Goal: Task Accomplishment & Management: Manage account settings

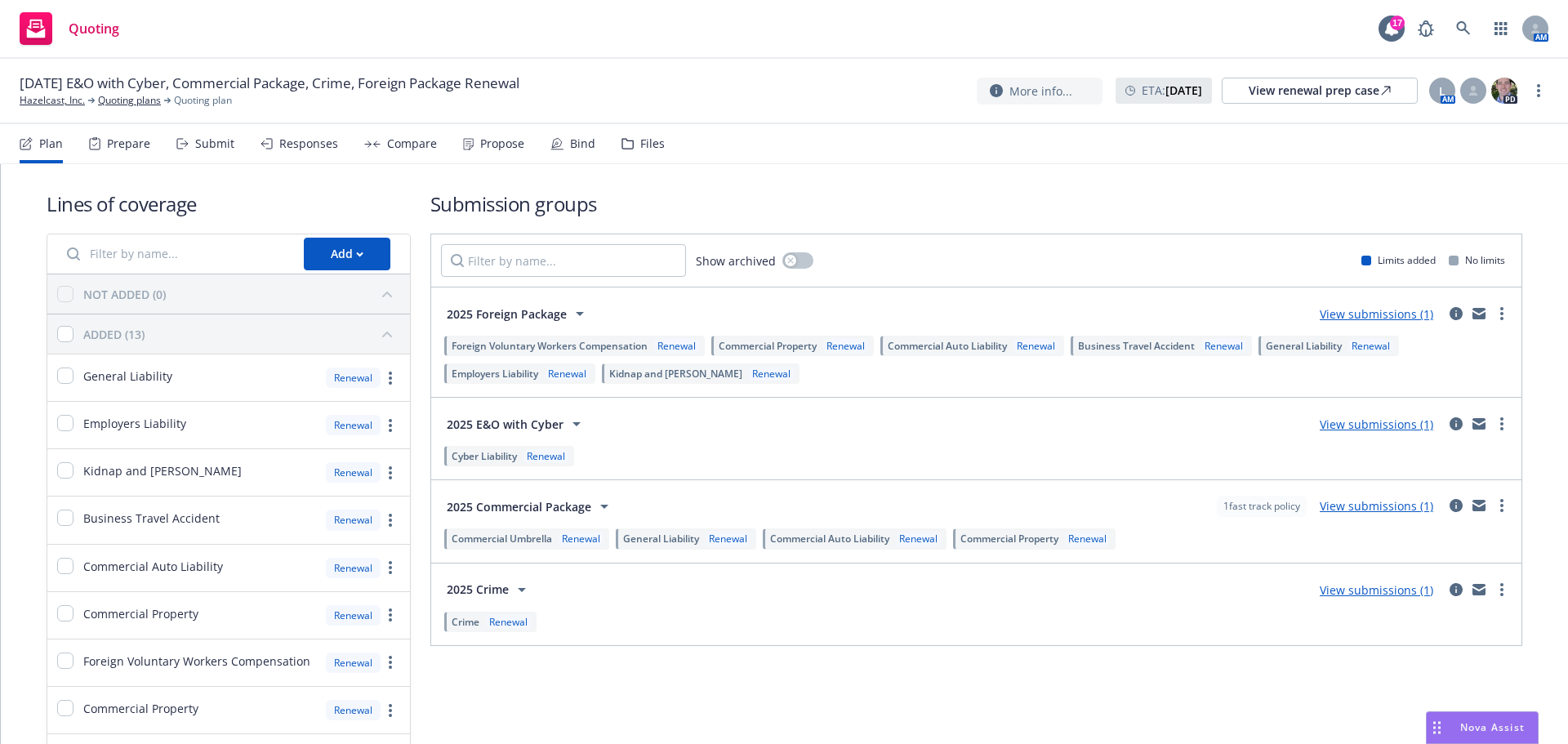
click at [504, 145] on div "Propose" at bounding box center [502, 144] width 44 height 13
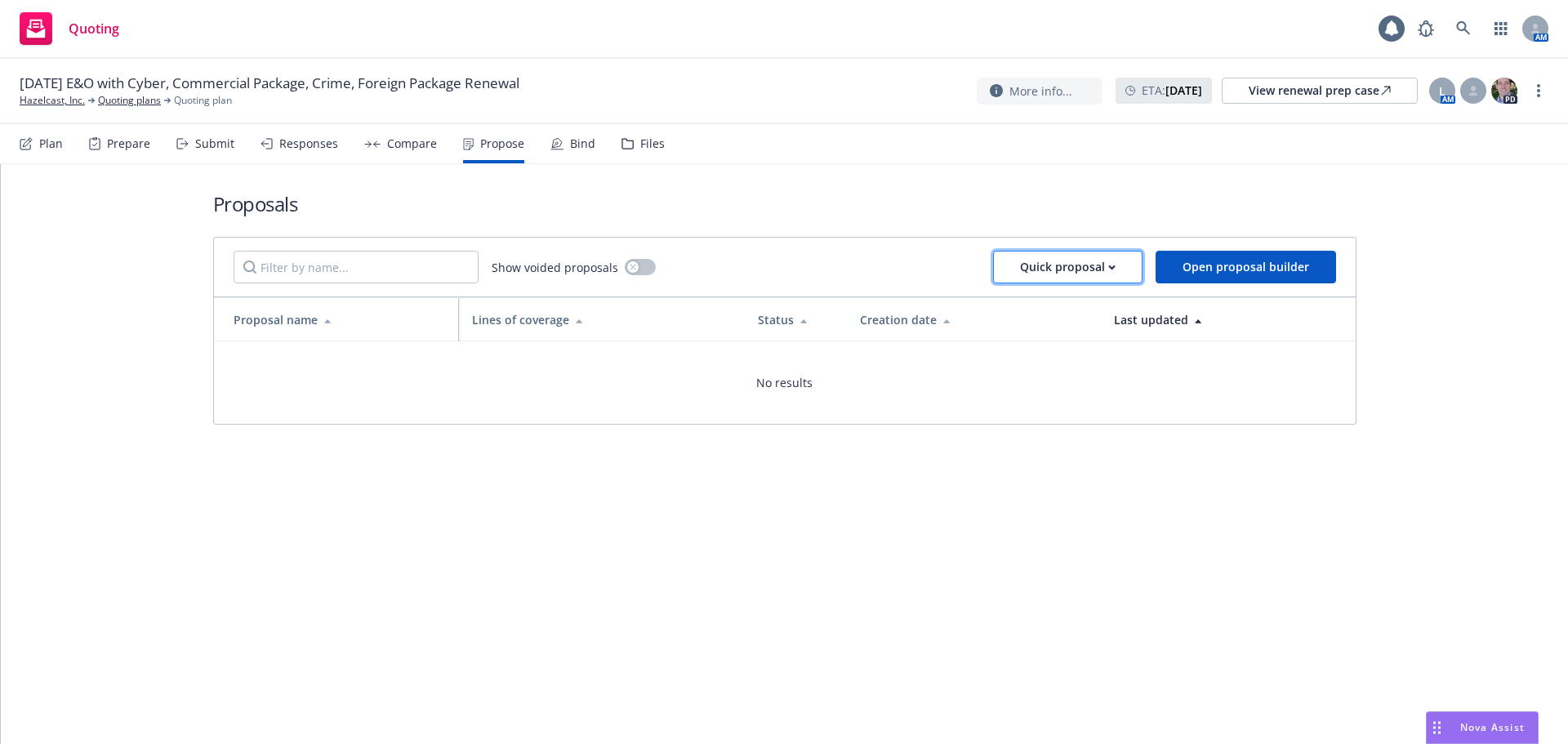
click at [1078, 266] on div "Quick proposal" at bounding box center [1068, 266] width 95 height 31
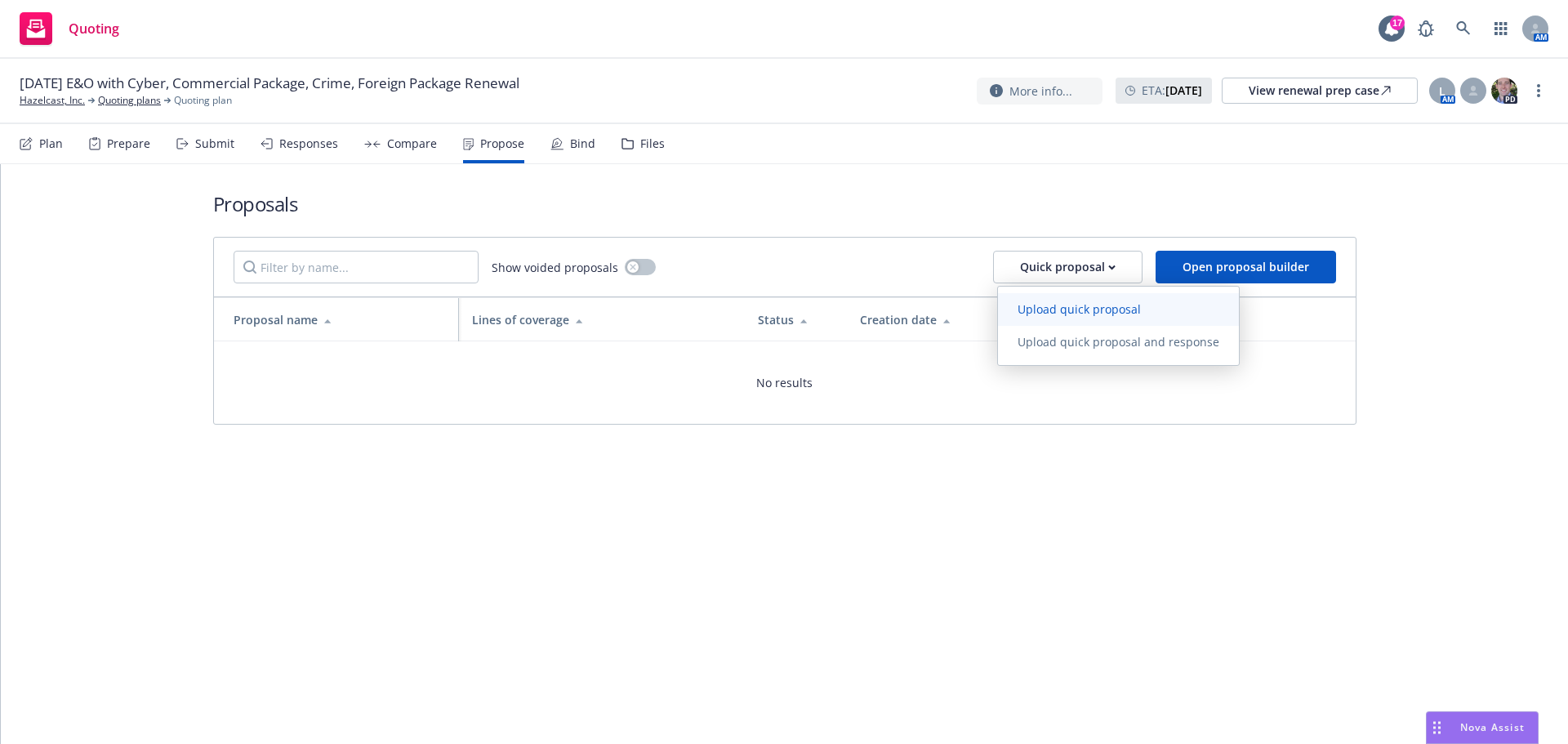
click at [1081, 305] on span "Upload quick proposal" at bounding box center [1080, 308] width 163 height 16
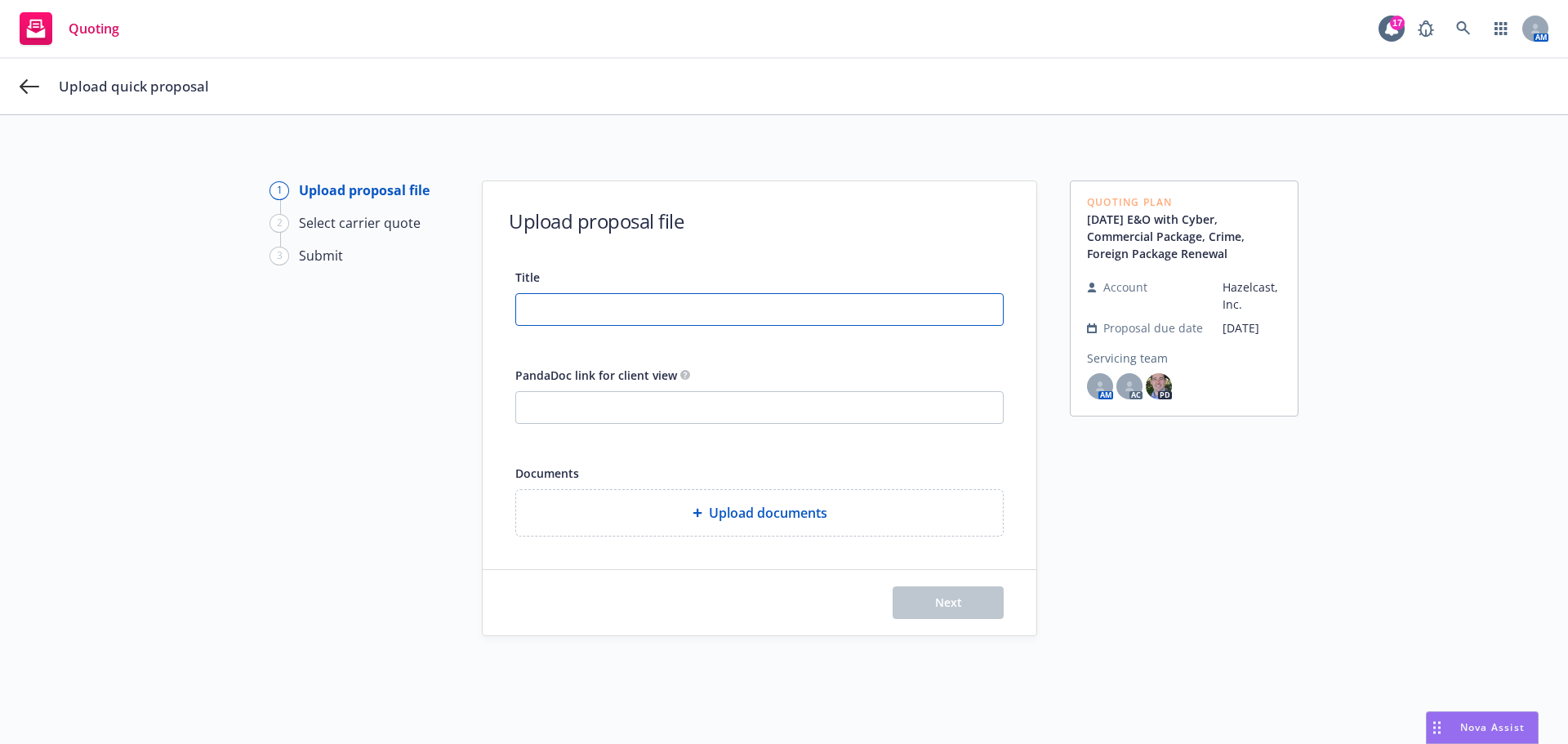
click at [554, 306] on input "Title" at bounding box center [759, 309] width 487 height 31
type input "[DATE] BOP, Crime, E&O/Cyber Proposal"
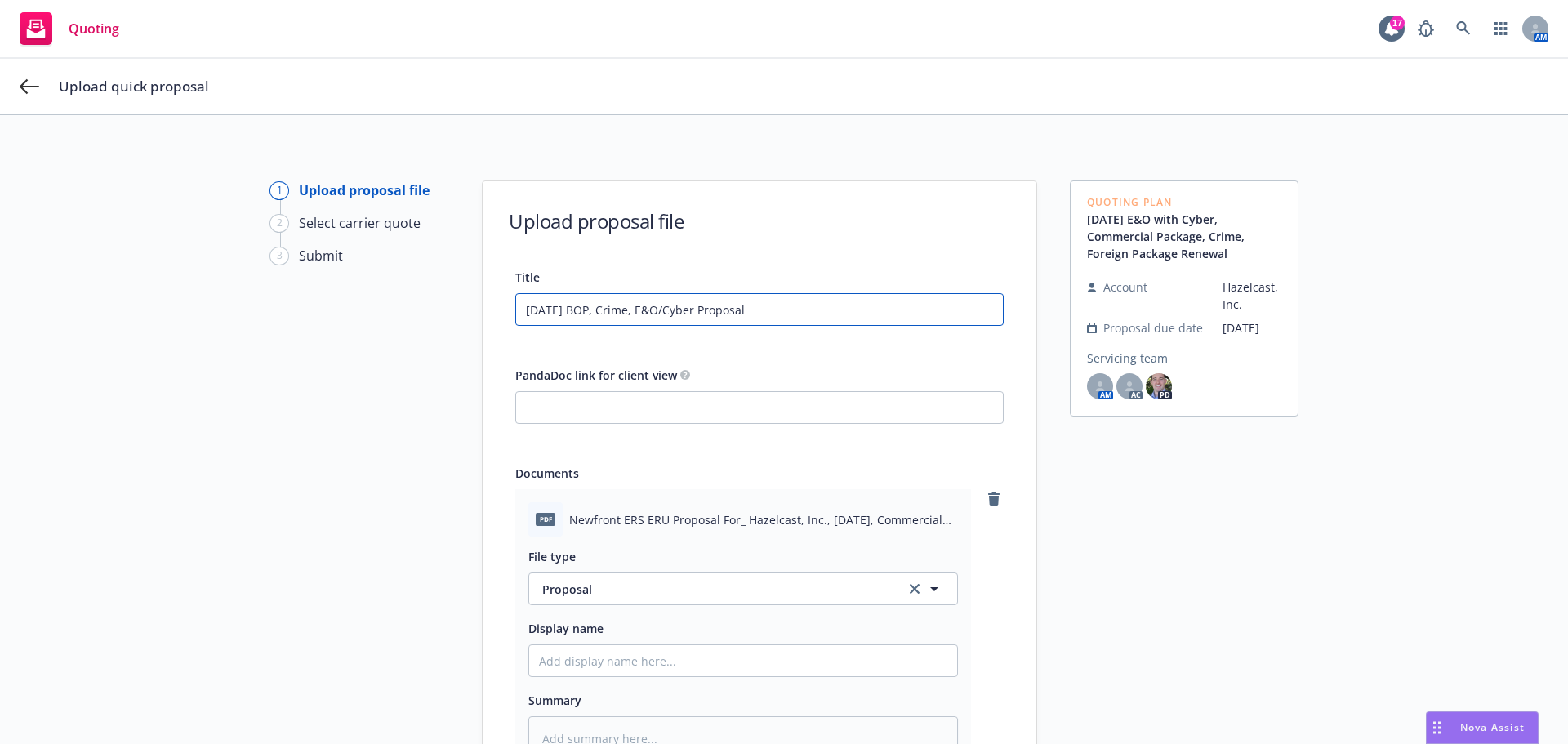
drag, startPoint x: 779, startPoint y: 313, endPoint x: 601, endPoint y: 319, distance: 178.1
click at [487, 317] on div "Title [DATE] BOP, Crime, E&O/Cyber Proposal PandaDoc link for client view Docum…" at bounding box center [759, 550] width 554 height 565
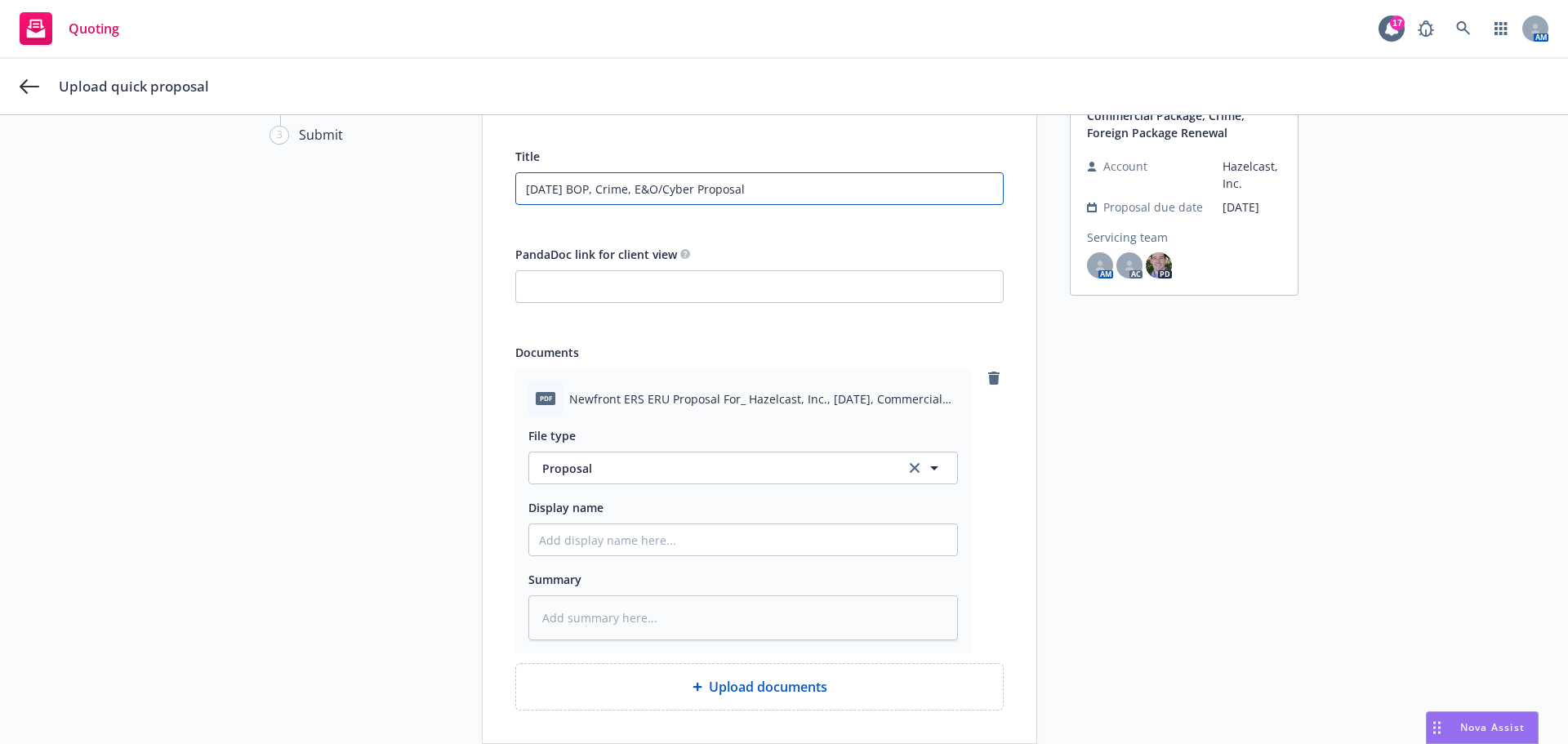
scroll to position [252, 0]
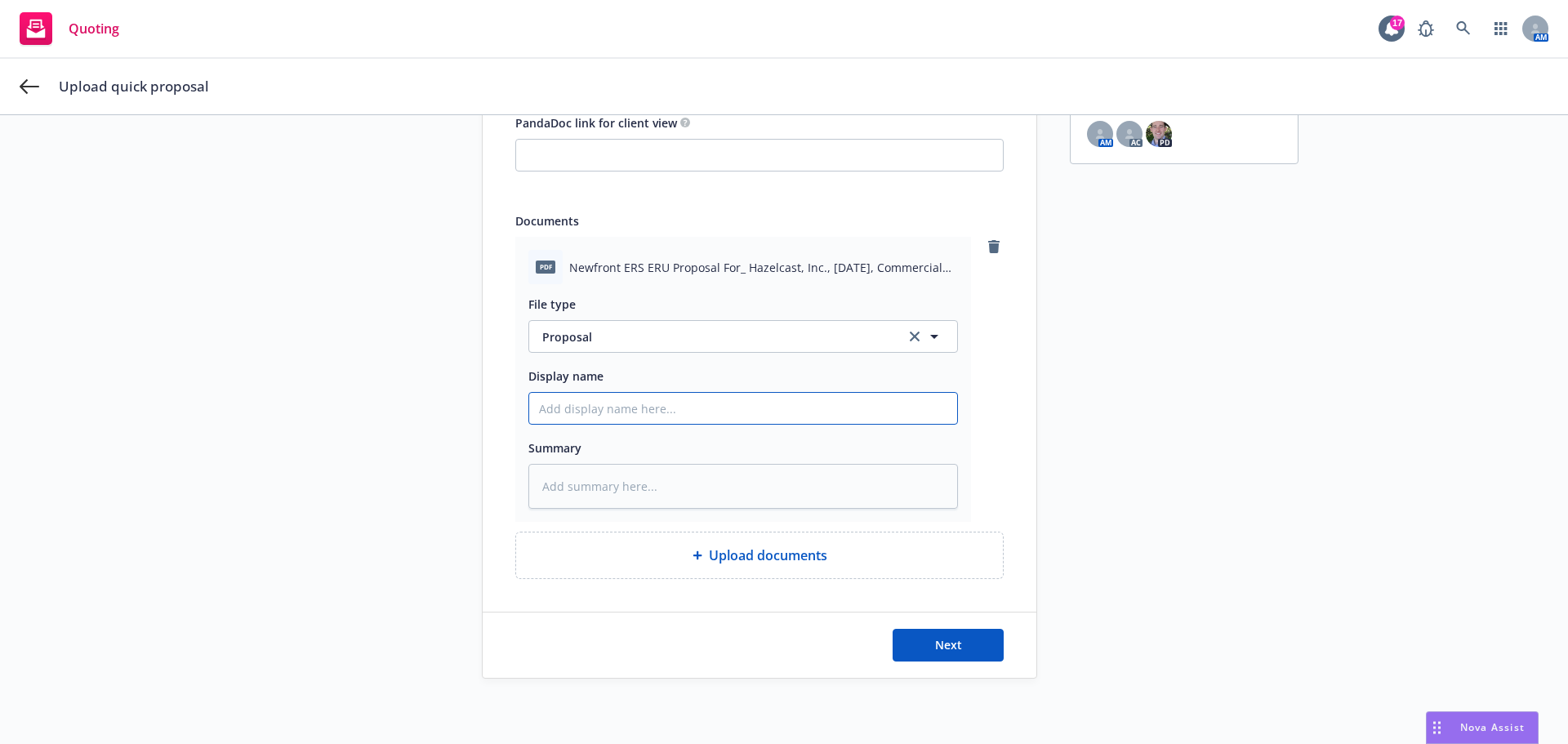
click at [605, 401] on input "Display name" at bounding box center [743, 408] width 428 height 31
paste input "[DATE] BOP, Crime, E&O/Cyber Proposal"
type textarea "x"
type input "[DATE] BOP, Crime, E&O/Cyber Proposal"
type textarea "x"
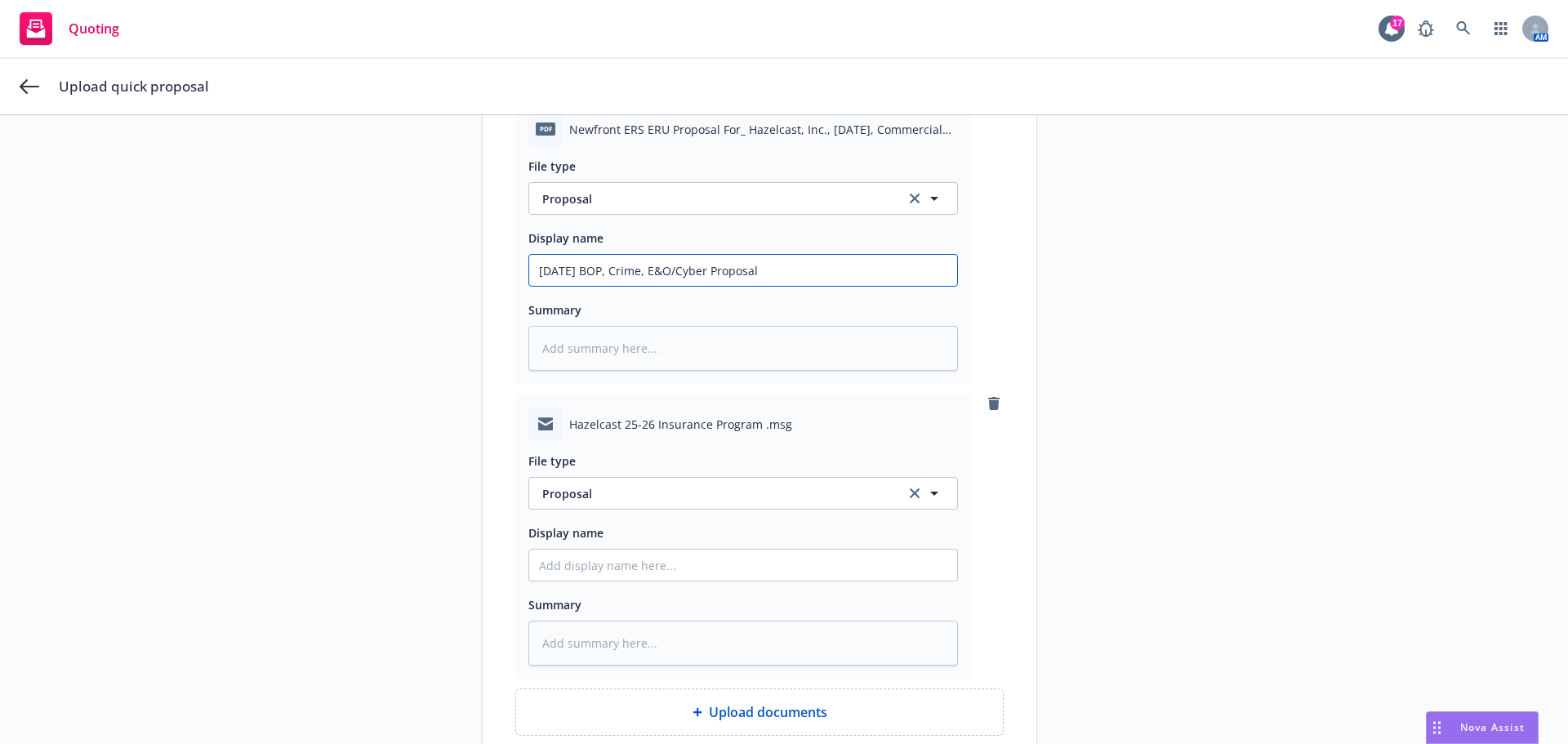
scroll to position [547, 0]
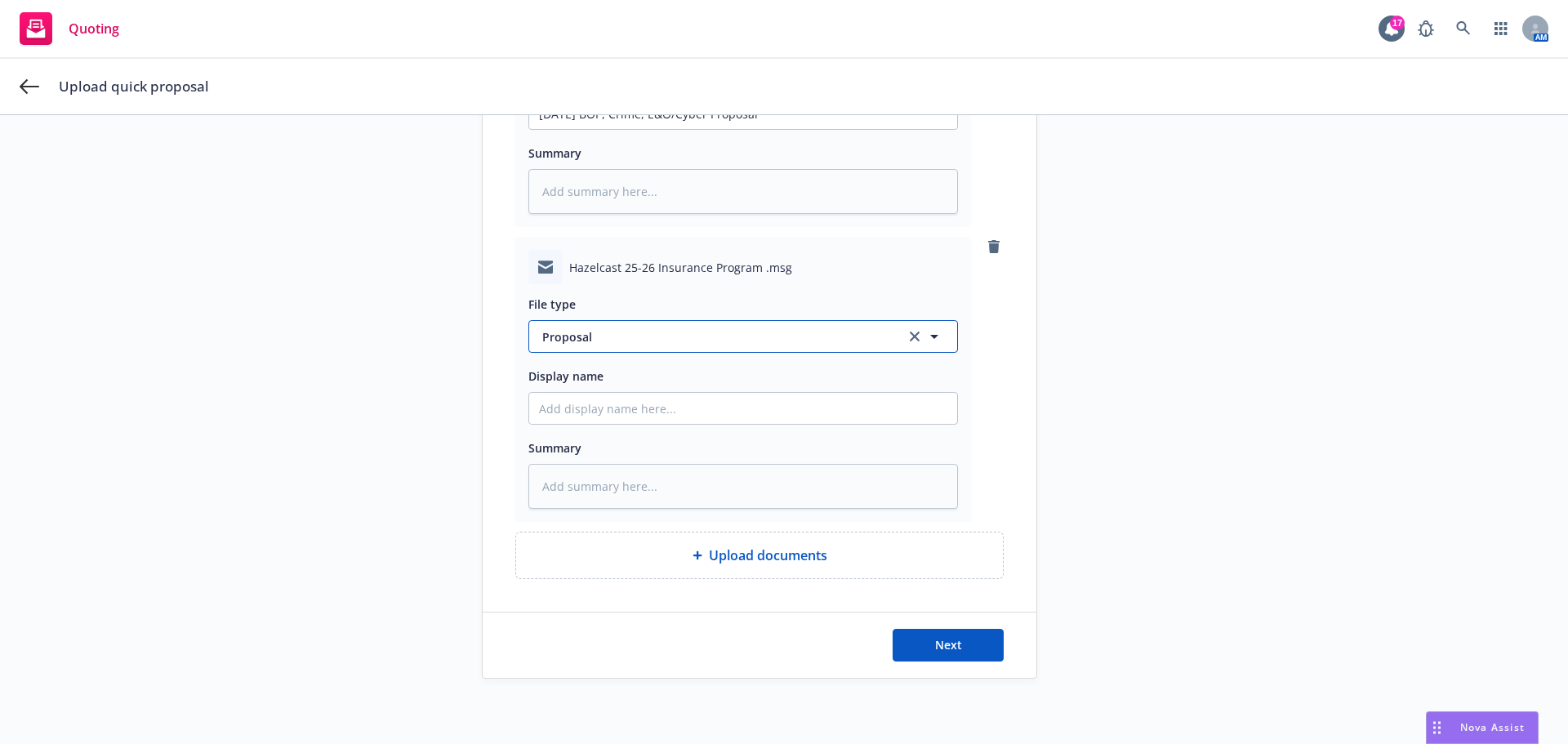
click at [625, 335] on span "Proposal" at bounding box center [714, 336] width 344 height 17
drag, startPoint x: 625, startPoint y: 335, endPoint x: 255, endPoint y: 377, distance: 372.4
click at [255, 377] on div "1 Upload proposal file 2 Select carrier quote 3 Submit Upload proposal file Tit…" at bounding box center [784, 156] width 1530 height 1045
type input "email"
click at [559, 380] on span "Email" at bounding box center [561, 381] width 30 height 17
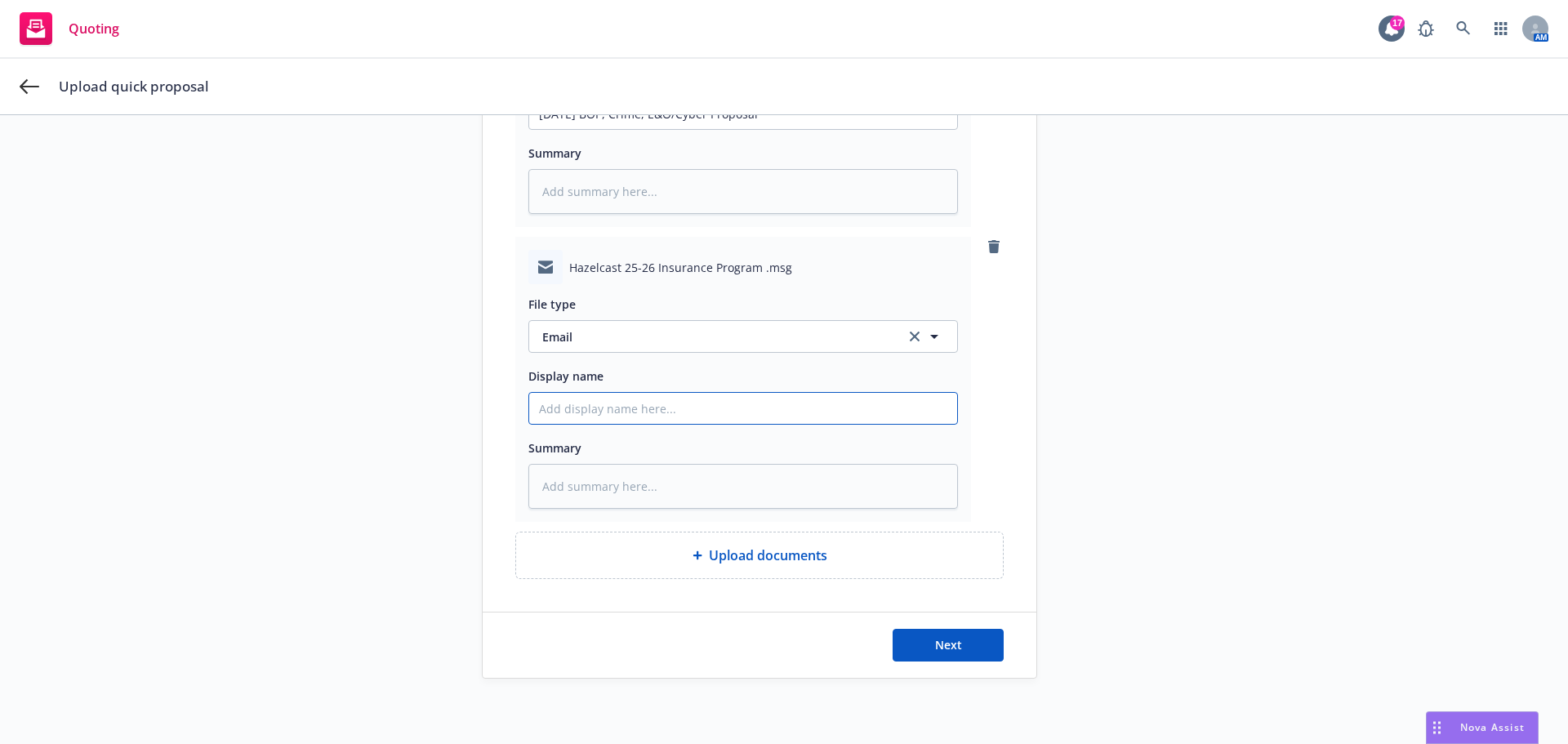
click at [568, 129] on input "Display name" at bounding box center [743, 113] width 428 height 31
paste input "[DATE] BOP, Crime, E&O/Cyber Proposal"
type textarea "x"
type input "[DATE] BOP, Crime, E&O/Cyber Proposal"
type textarea "x"
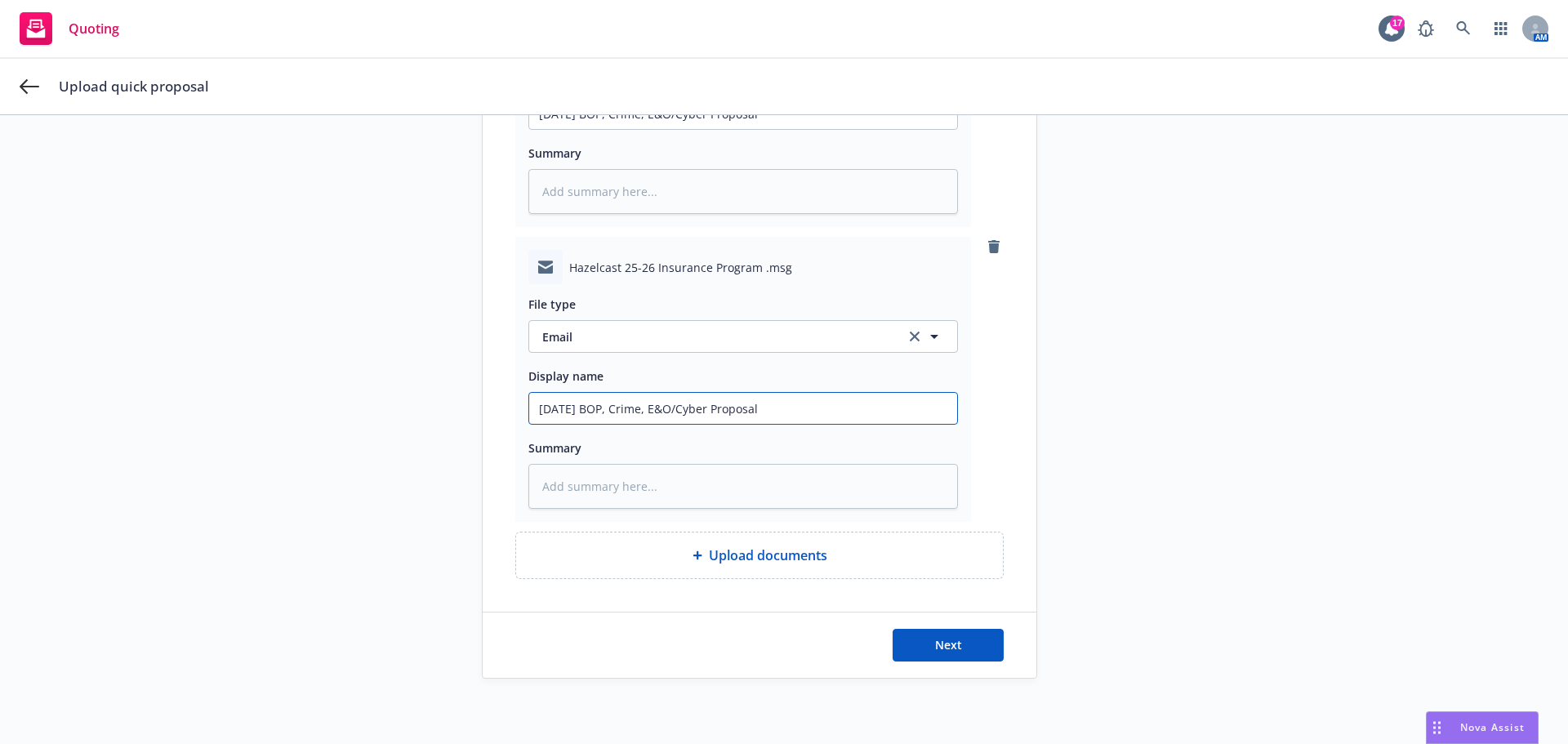
type input "[DATE] BOP, Crime, E&O/Cyber Proposal"
type textarea "x"
type input "[DATE] BOP, Crime, E&O/Cyber Proposal d"
type textarea "x"
type input "[DATE] BOP, Crime, E&O/Cyber Proposal de"
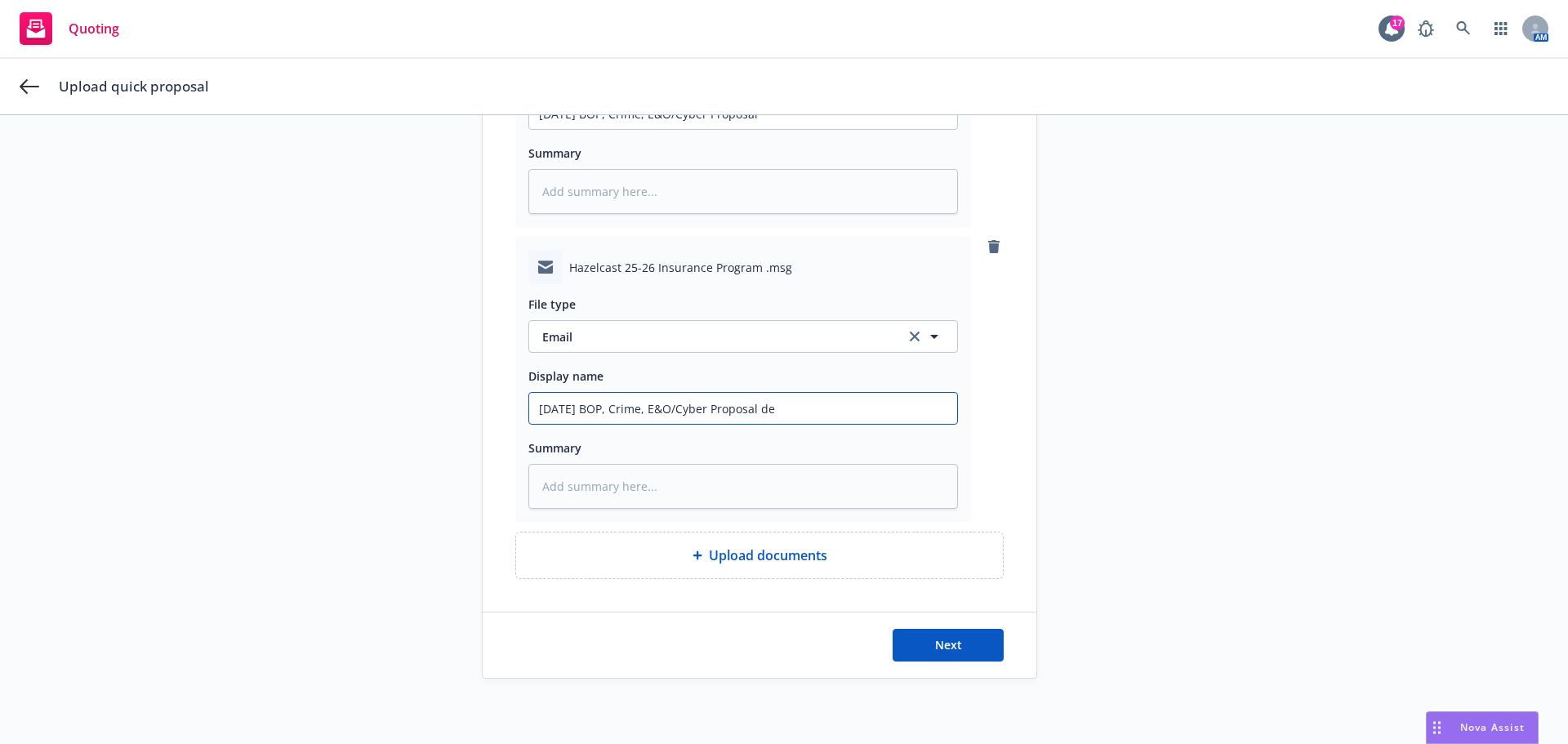
type textarea "x"
type input "[DATE] BOP, Crime, E&O/Cyber Proposal del"
type textarea "x"
type input "[DATE] BOP, Crime, E&O/Cyber Proposal deli"
type textarea "x"
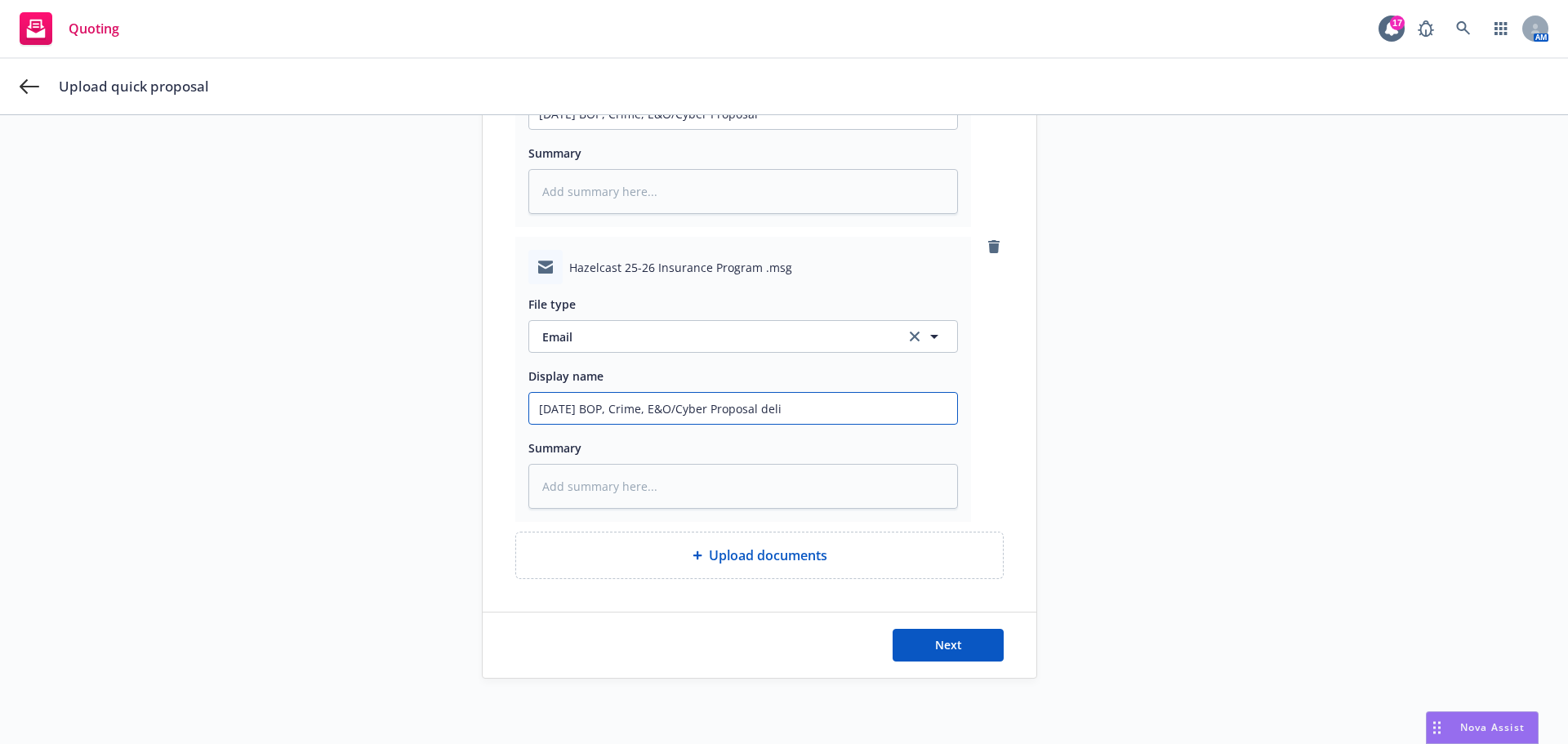
type input "[DATE] BOP, Crime, E&O/Cyber Proposal deliv"
type textarea "x"
type input "[DATE] BOP, Crime, E&O/Cyber Proposal delive"
type textarea "x"
type input "[DATE] BOP, Crime, E&O/Cyber Proposal deliver"
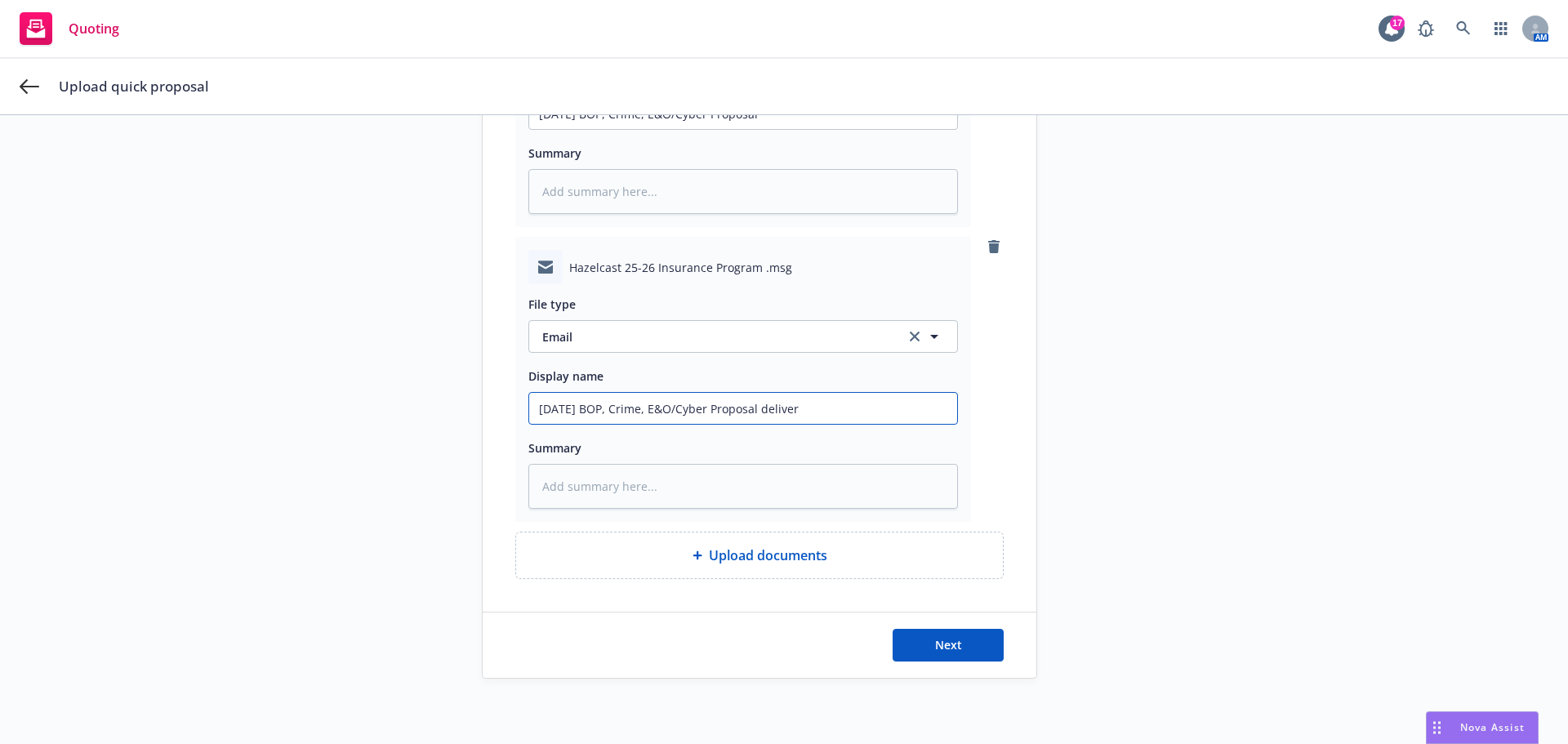
type textarea "x"
type input "[DATE] BOP, Crime, E&O/Cyber Proposal delivery"
type textarea "x"
type input "[DATE] BOP, Crime, E&O/Cyber Proposal delivery"
type textarea "x"
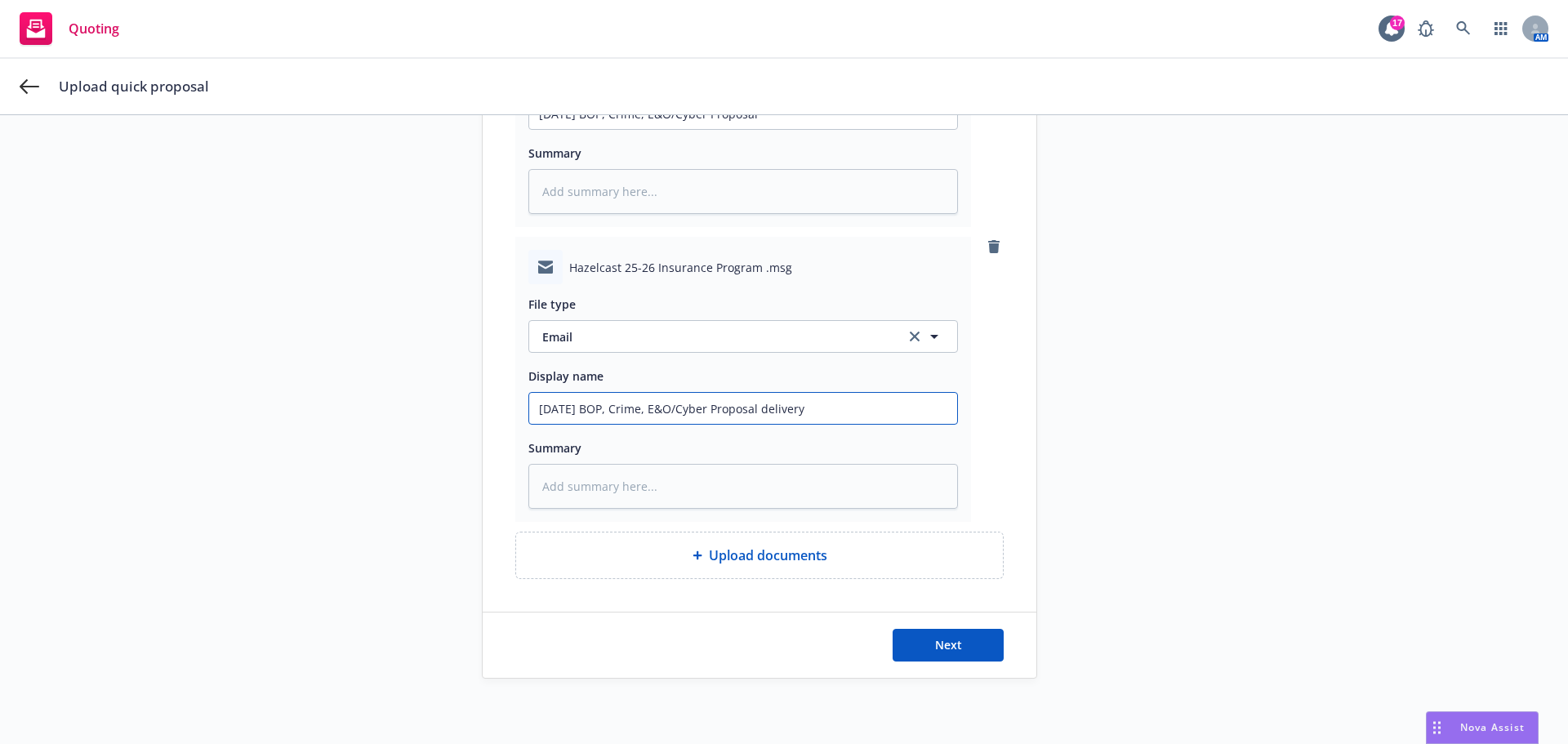
type input "[DATE] BOP, Crime, E&O/Cyber Proposal delivery t"
type textarea "x"
type input "[DATE] BOP, Crime, E&O/Cyber Proposal delivery to"
type textarea "x"
type input "[DATE] BOP, Crime, E&O/Cyber Proposal delivery to"
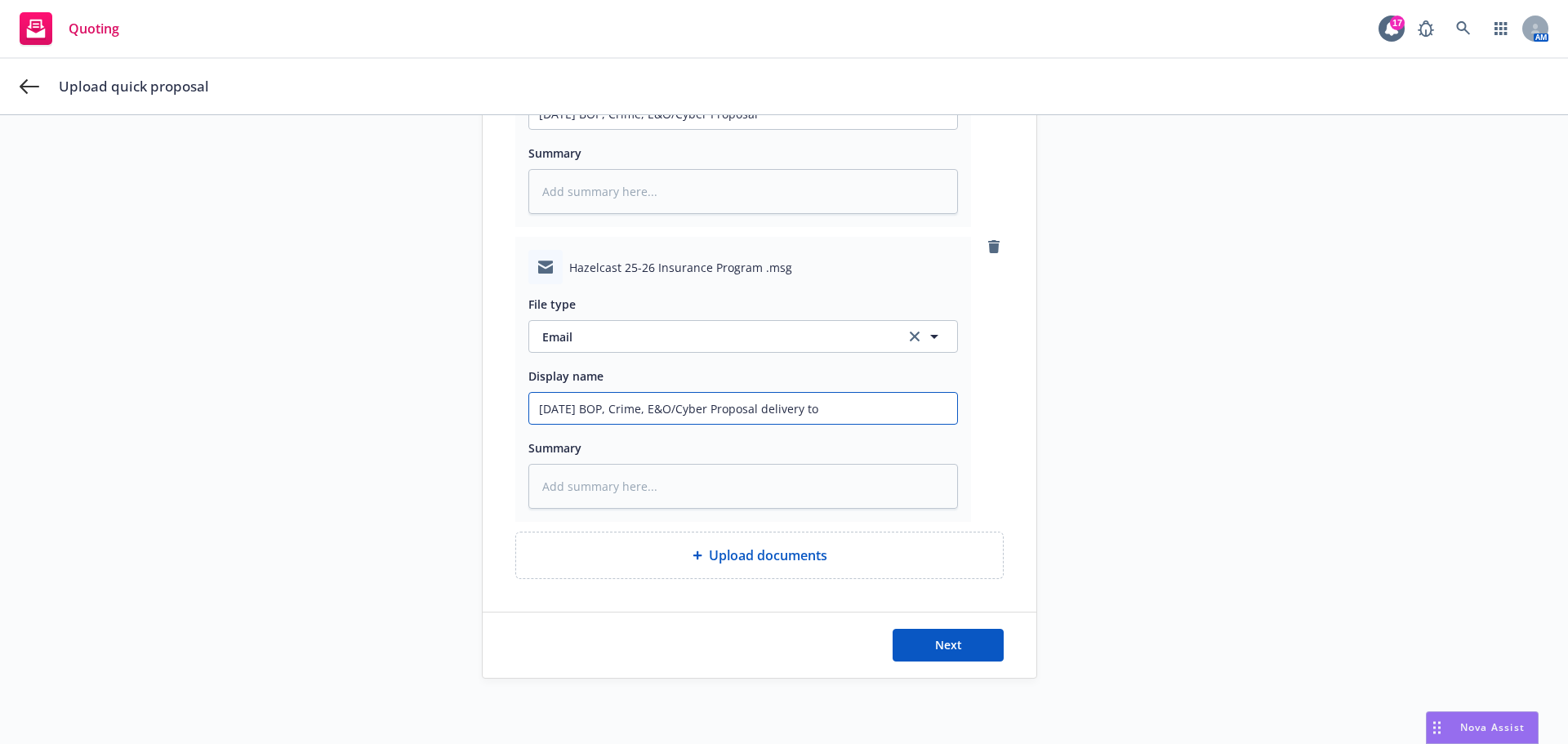
type textarea "x"
type input "[DATE] BOP, Crime, E&O/Cyber Proposal delivery to I"
type textarea "x"
type input "[DATE] BOP, Crime, E&O/Cyber Proposal delivery to IN"
type textarea "x"
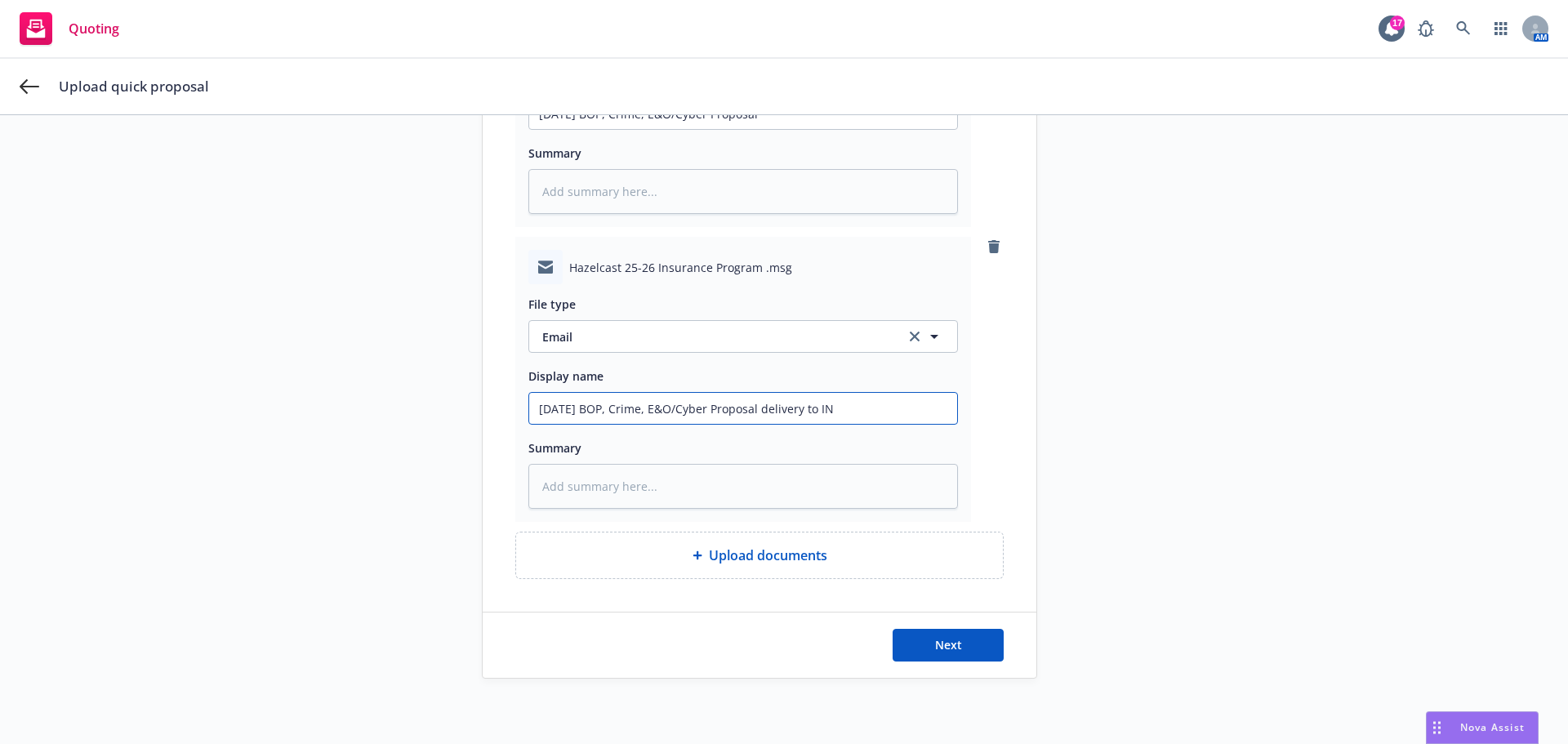
type input "[DATE] BOP, Crime, E&O/Cyber Proposal delivery to INS"
type textarea "x"
type input "[DATE] BOP, Crime, E&O/Cyber Proposal delivery to INSD"
click at [938, 637] on button "Next" at bounding box center [948, 645] width 111 height 33
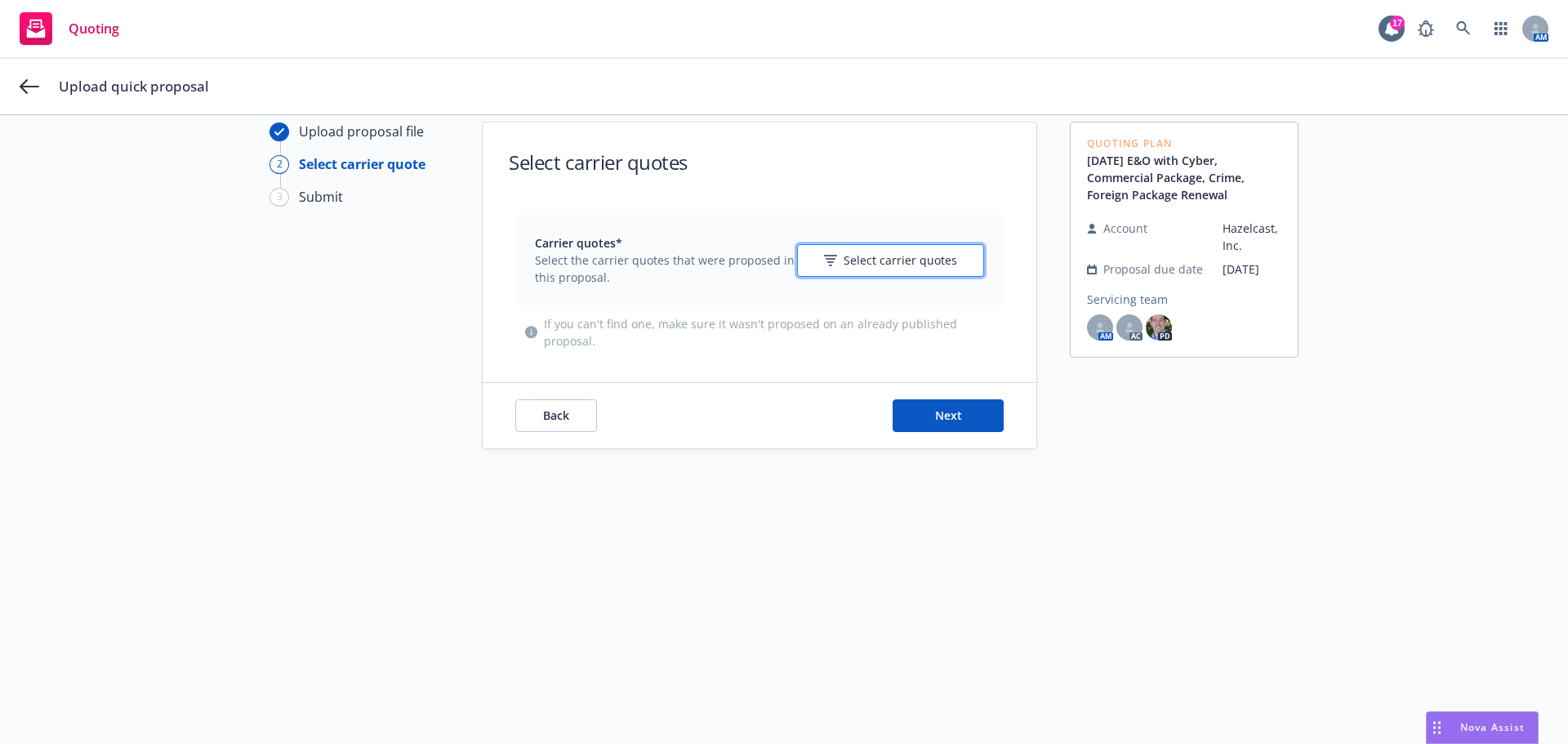
click at [825, 261] on icon "button" at bounding box center [831, 261] width 13 height 11
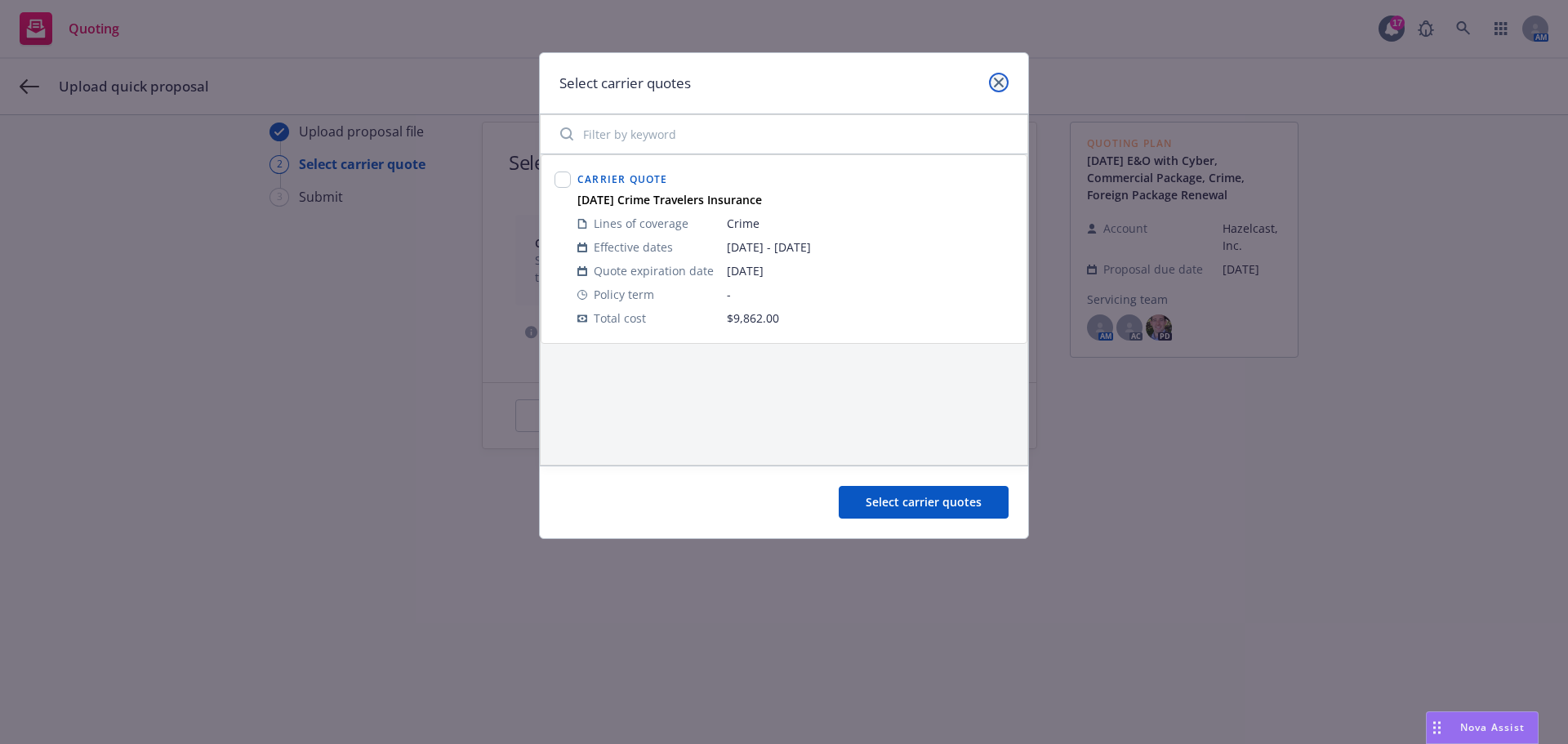
click at [1005, 78] on link "close" at bounding box center [999, 82] width 20 height 20
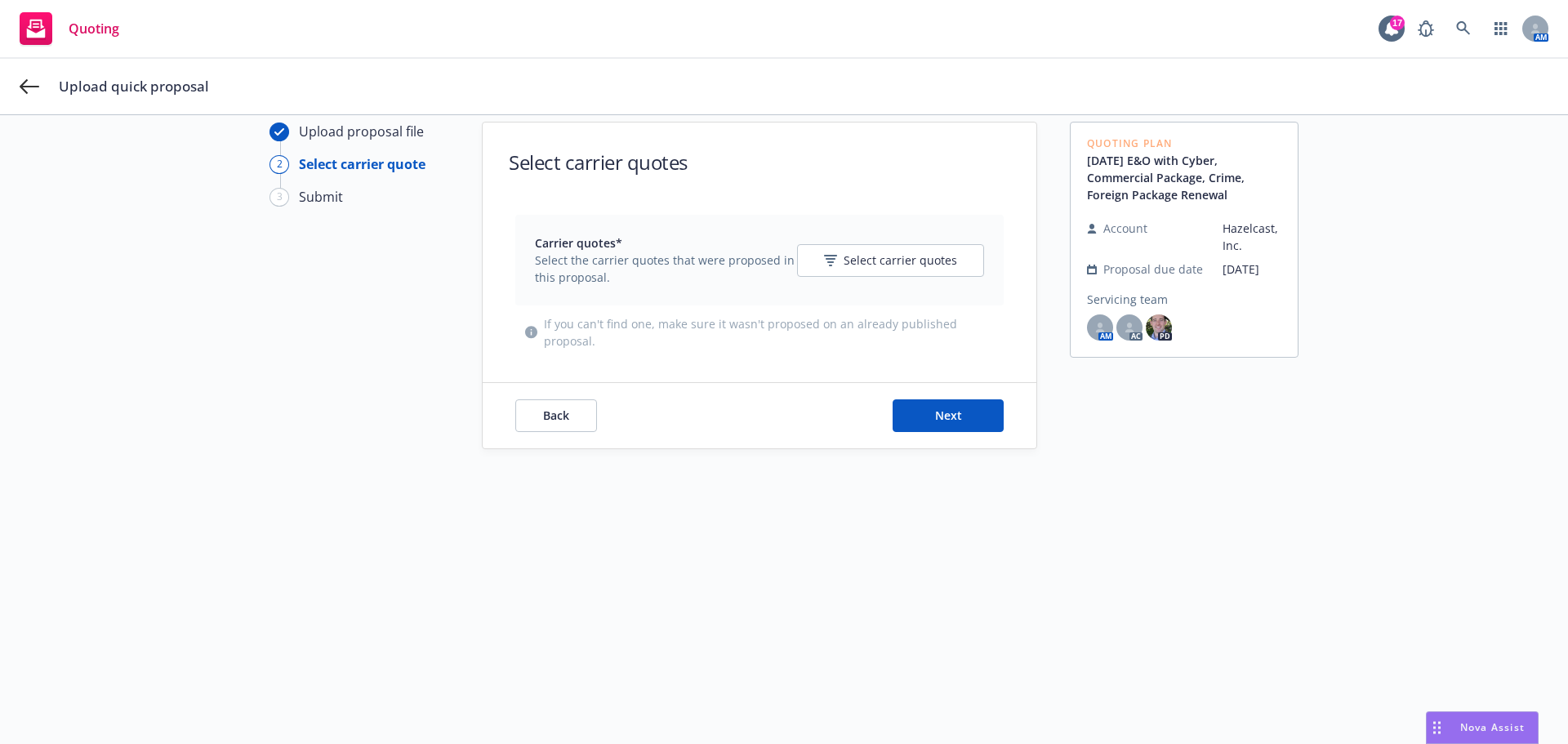
click at [80, 86] on span "Upload quick proposal" at bounding box center [134, 86] width 151 height 20
click at [543, 415] on span "Back" at bounding box center [556, 415] width 26 height 16
type textarea "x"
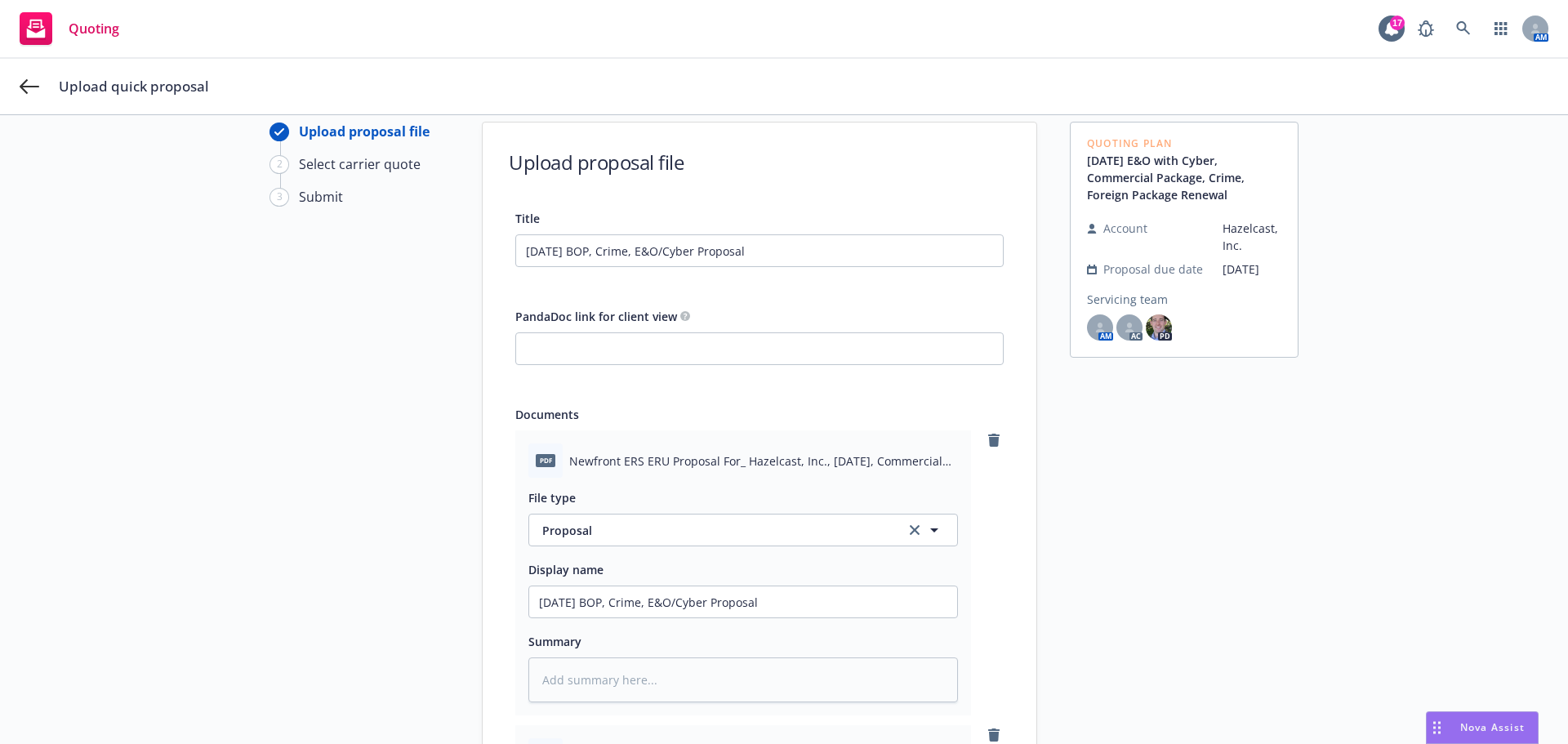
click at [107, 93] on span "Upload quick proposal" at bounding box center [134, 86] width 151 height 20
drag, startPoint x: 11, startPoint y: 116, endPoint x: 42, endPoint y: 77, distance: 49.8
click at [12, 114] on div "Upload quick proposal Upload proposal file 2 Select carrier quote 3 Submit Uplo…" at bounding box center [784, 372] width 1568 height 744
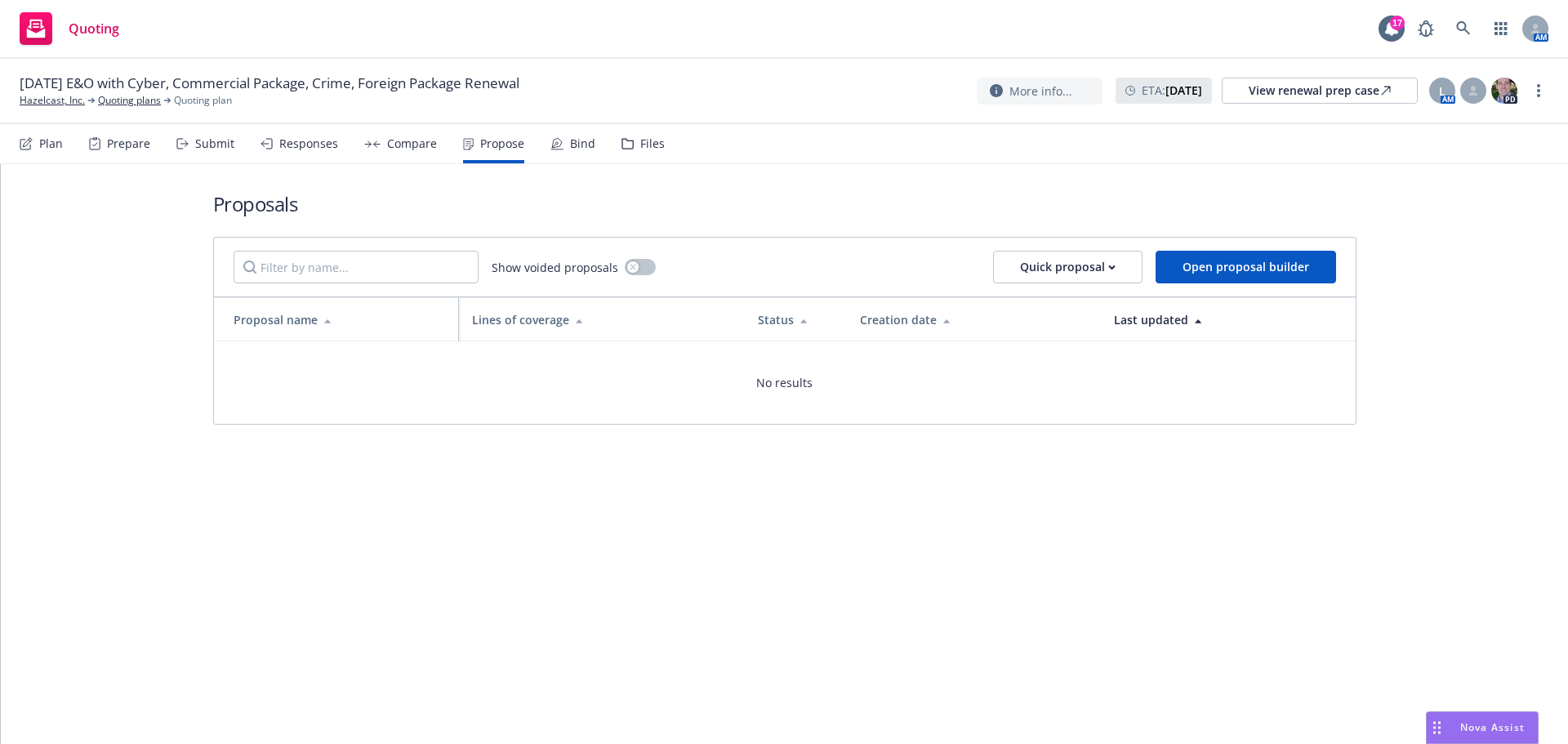
click at [221, 139] on div "Submit" at bounding box center [215, 144] width 39 height 13
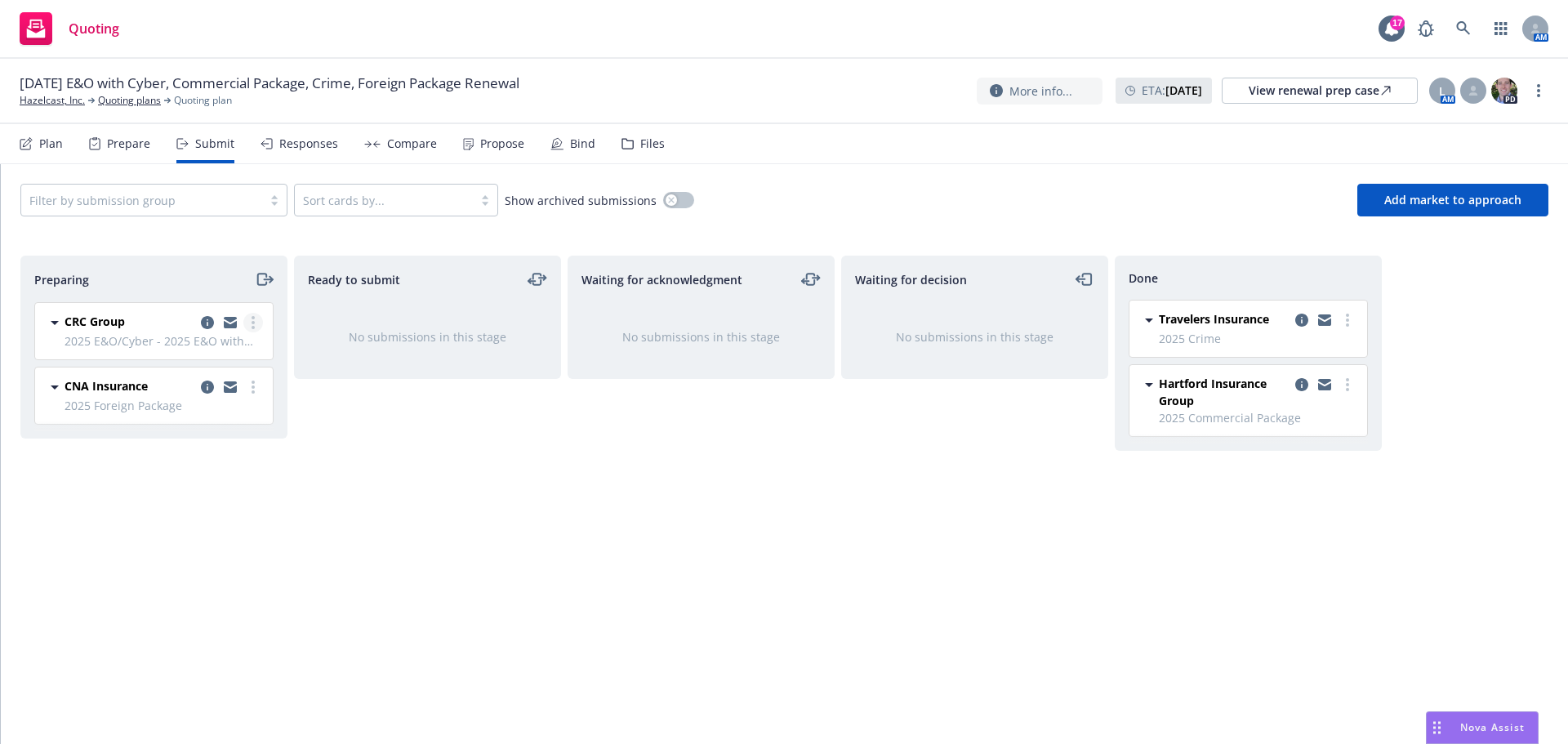
click at [251, 322] on link "more" at bounding box center [252, 322] width 20 height 20
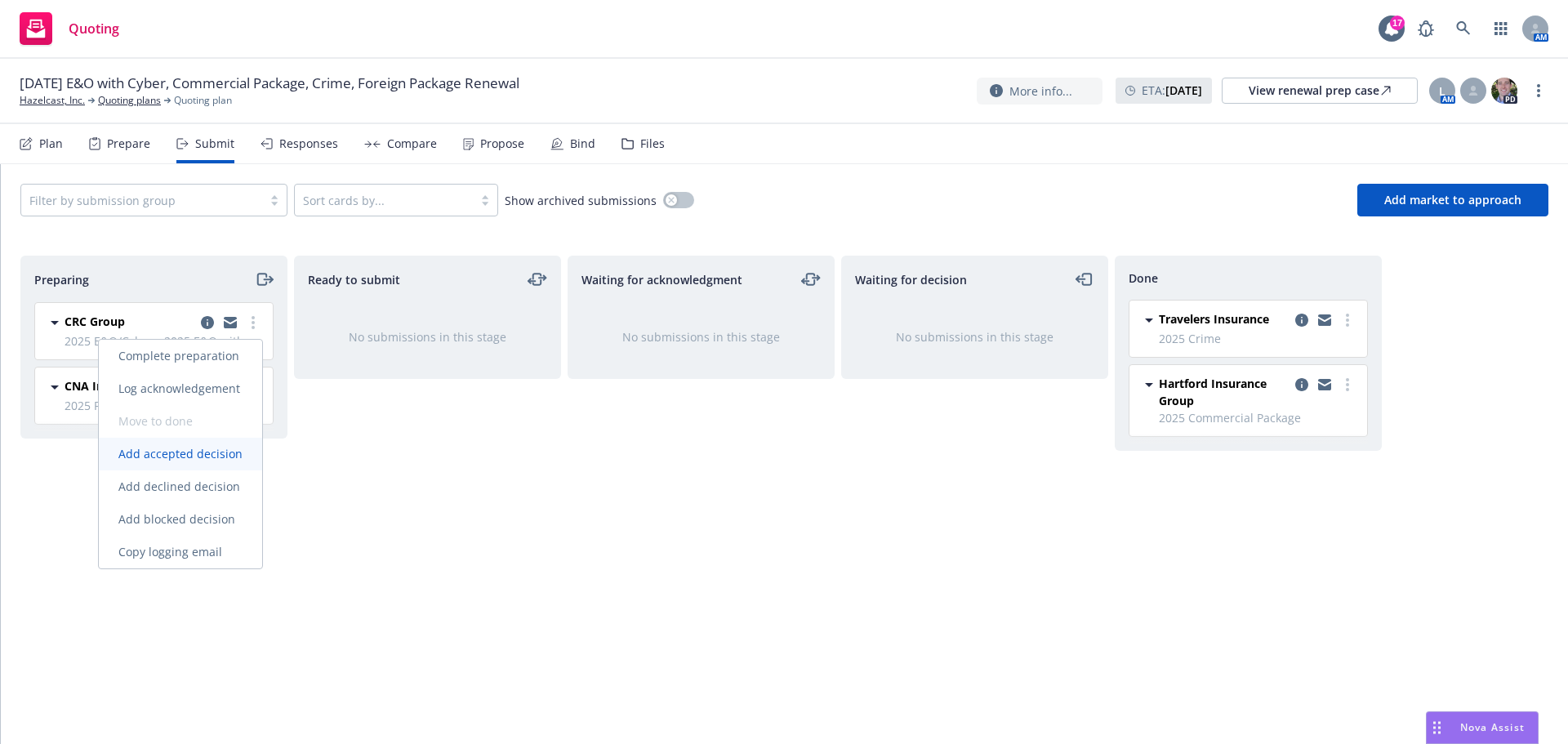
click at [178, 455] on span "Add accepted decision" at bounding box center [180, 453] width 164 height 16
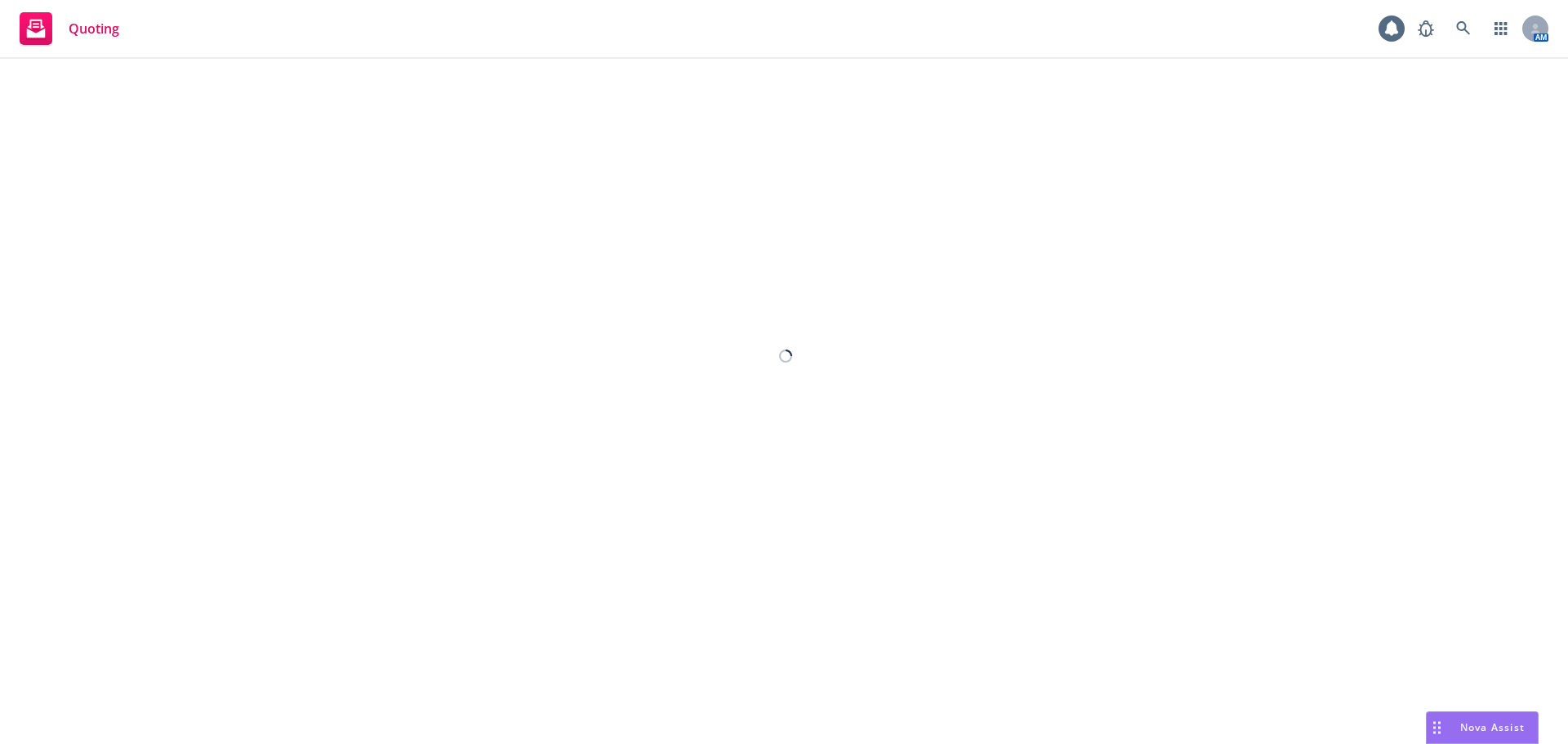
select select "12"
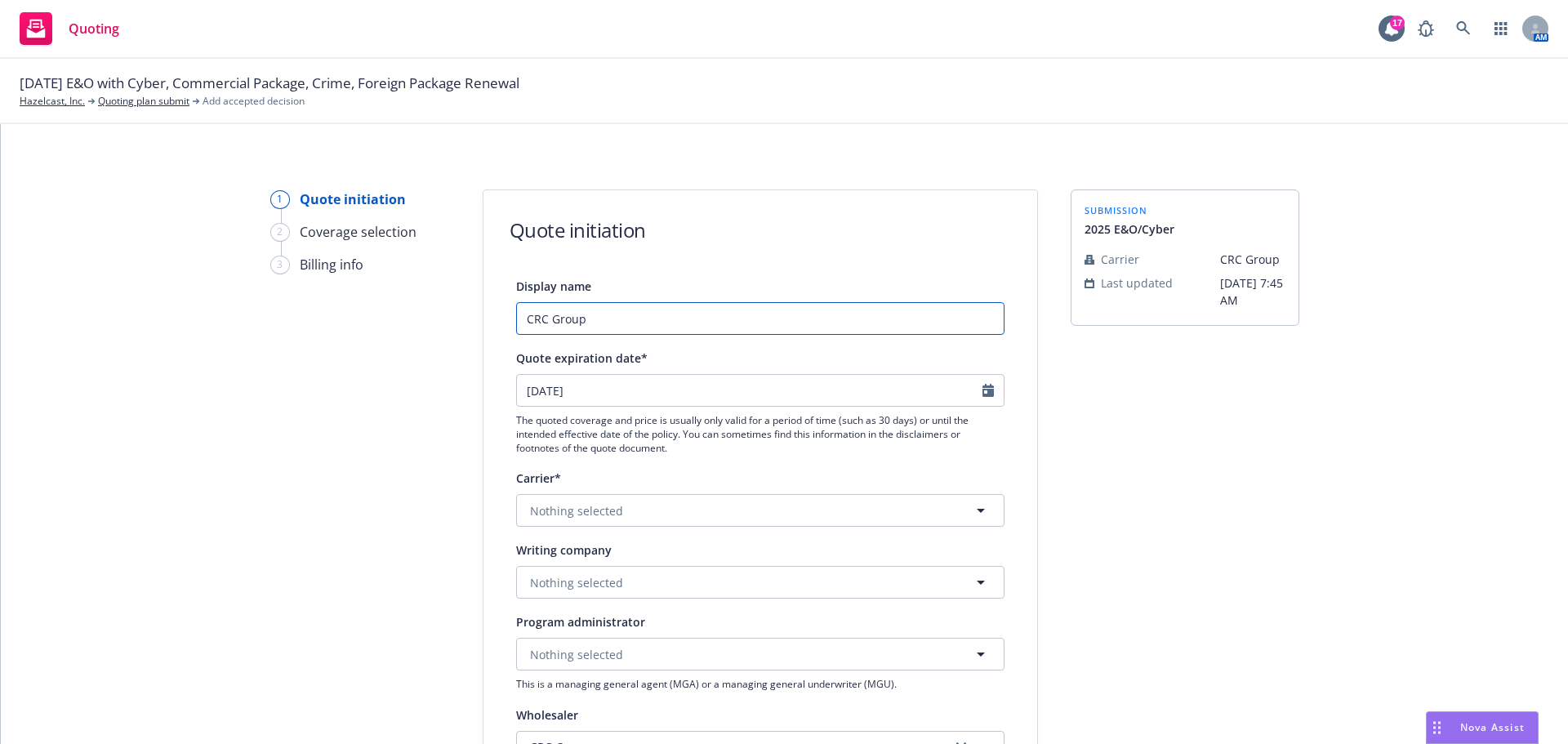
click at [519, 316] on input "CRC Group" at bounding box center [760, 318] width 488 height 33
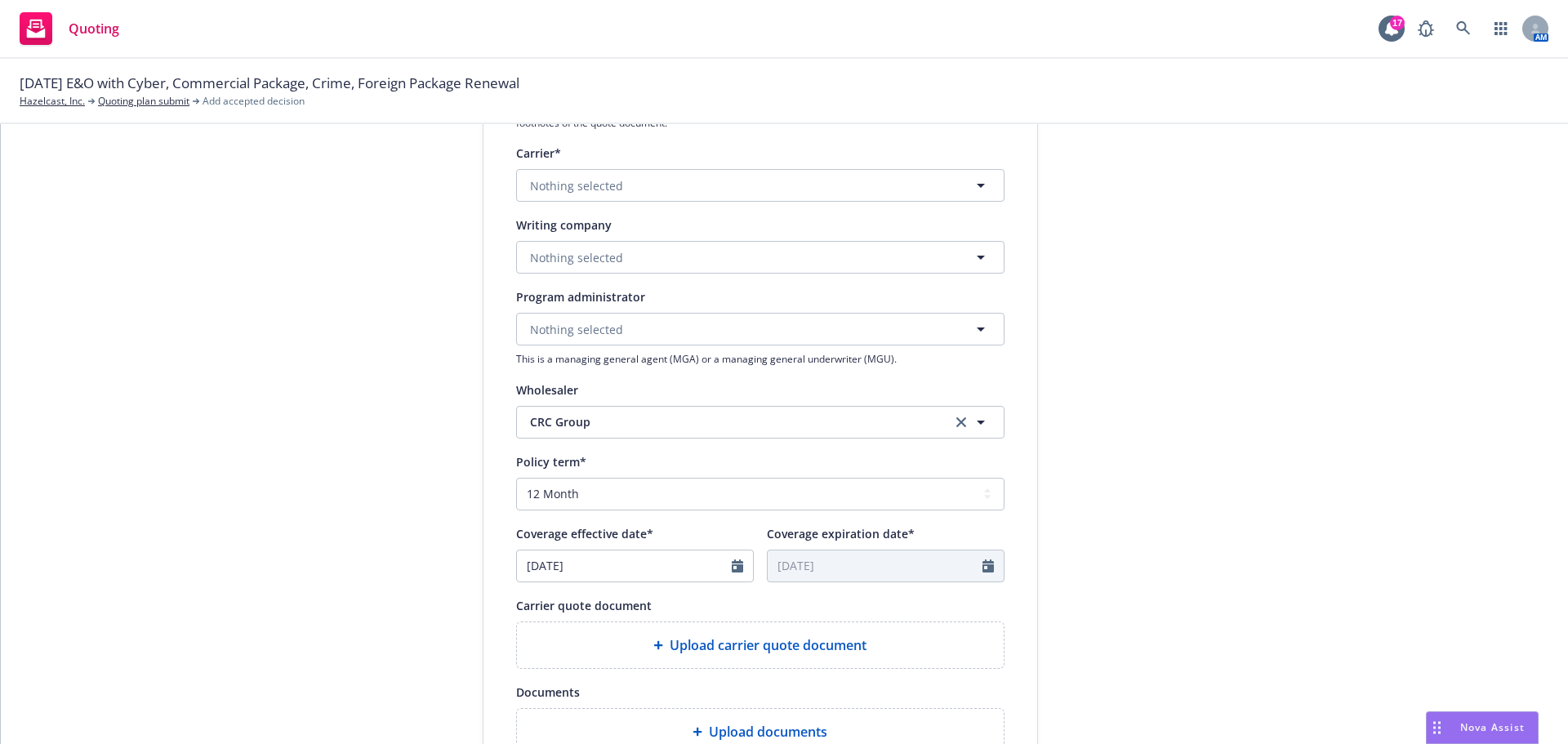
scroll to position [326, 0]
type input "[DATE] E&O/Cyber CRC Group"
click at [555, 261] on span "Nothing selected" at bounding box center [577, 256] width 94 height 17
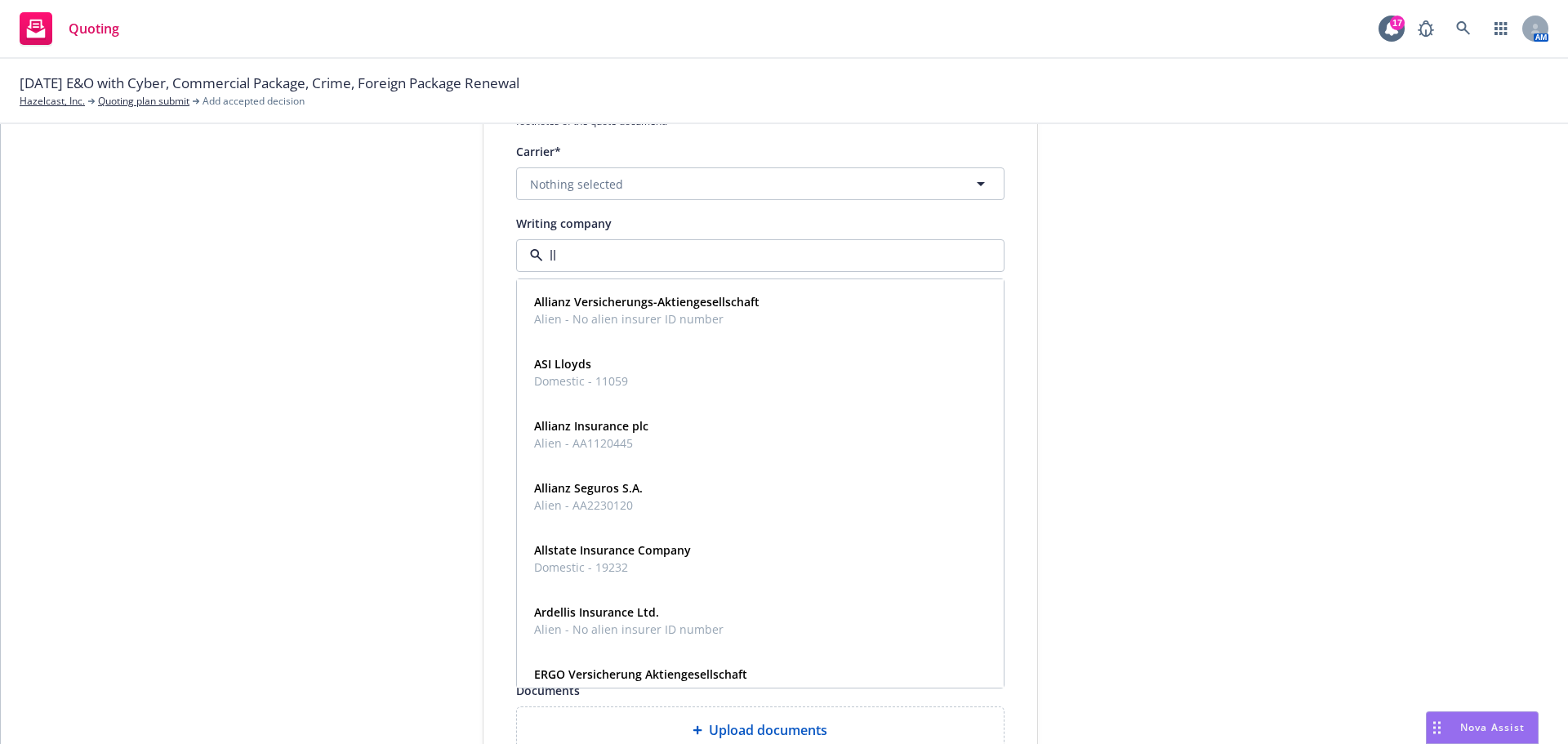
type input "llo"
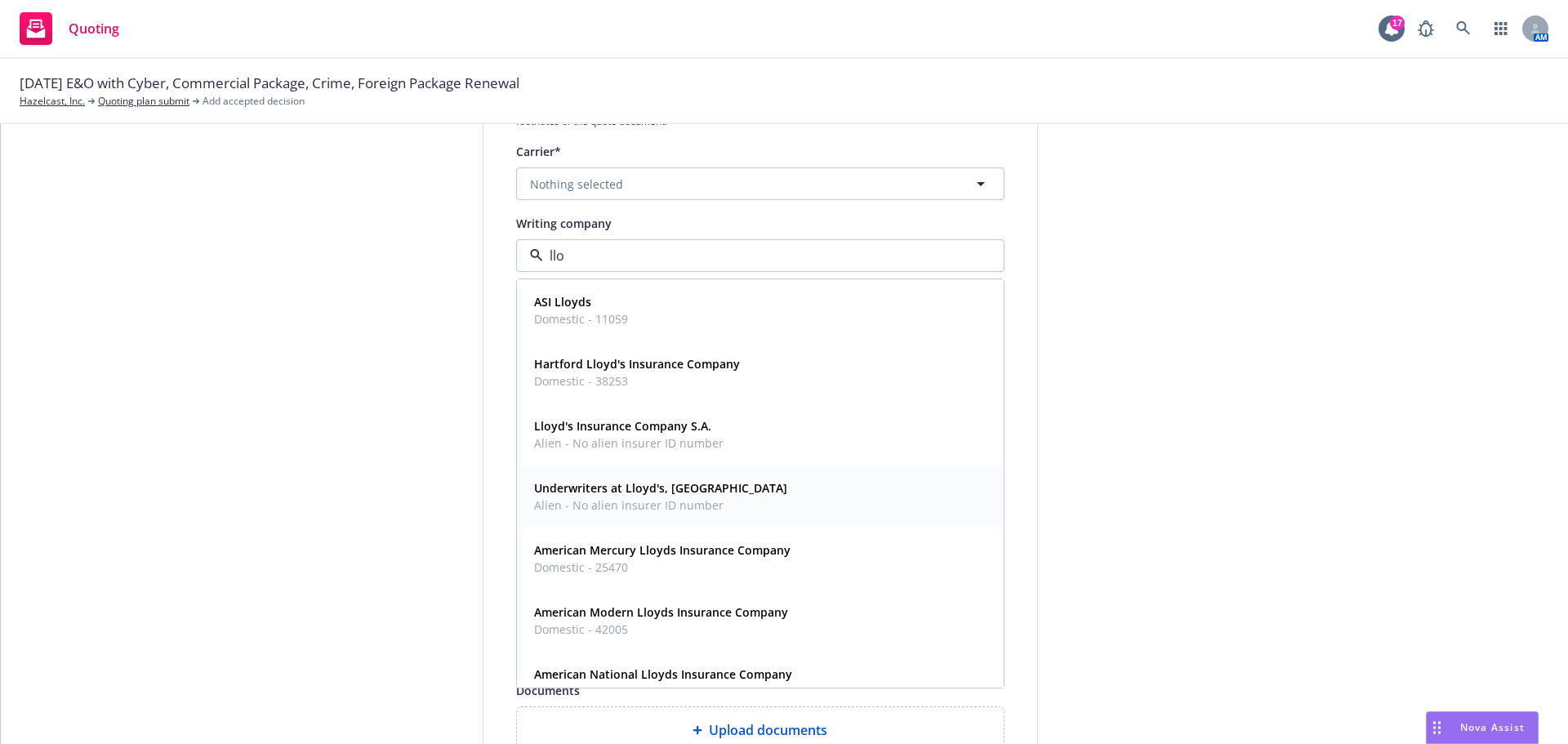
click at [544, 499] on span "Alien - No alien insurer ID number" at bounding box center [660, 505] width 253 height 17
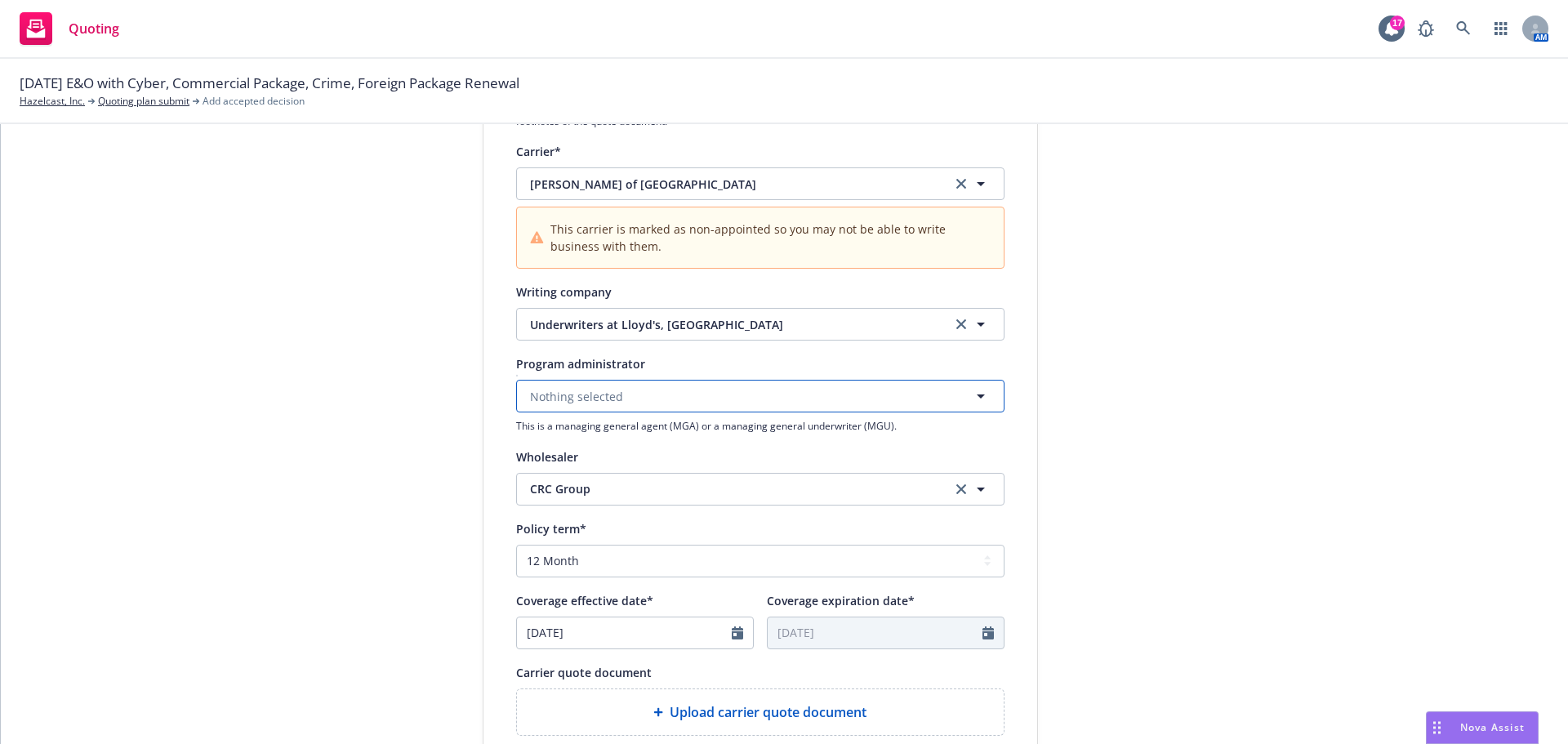
click at [548, 394] on span "Nothing selected" at bounding box center [577, 396] width 94 height 17
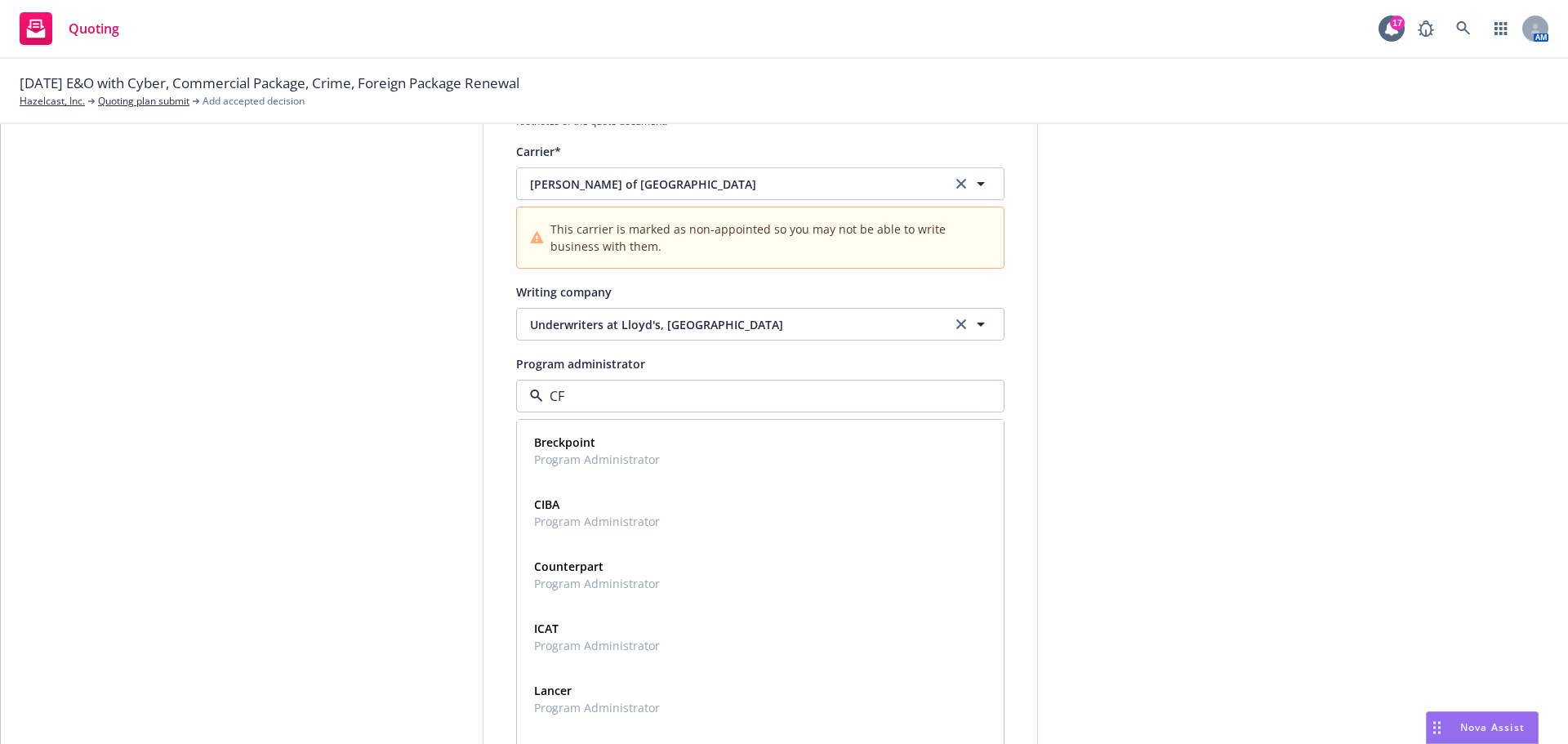
type input "CFC"
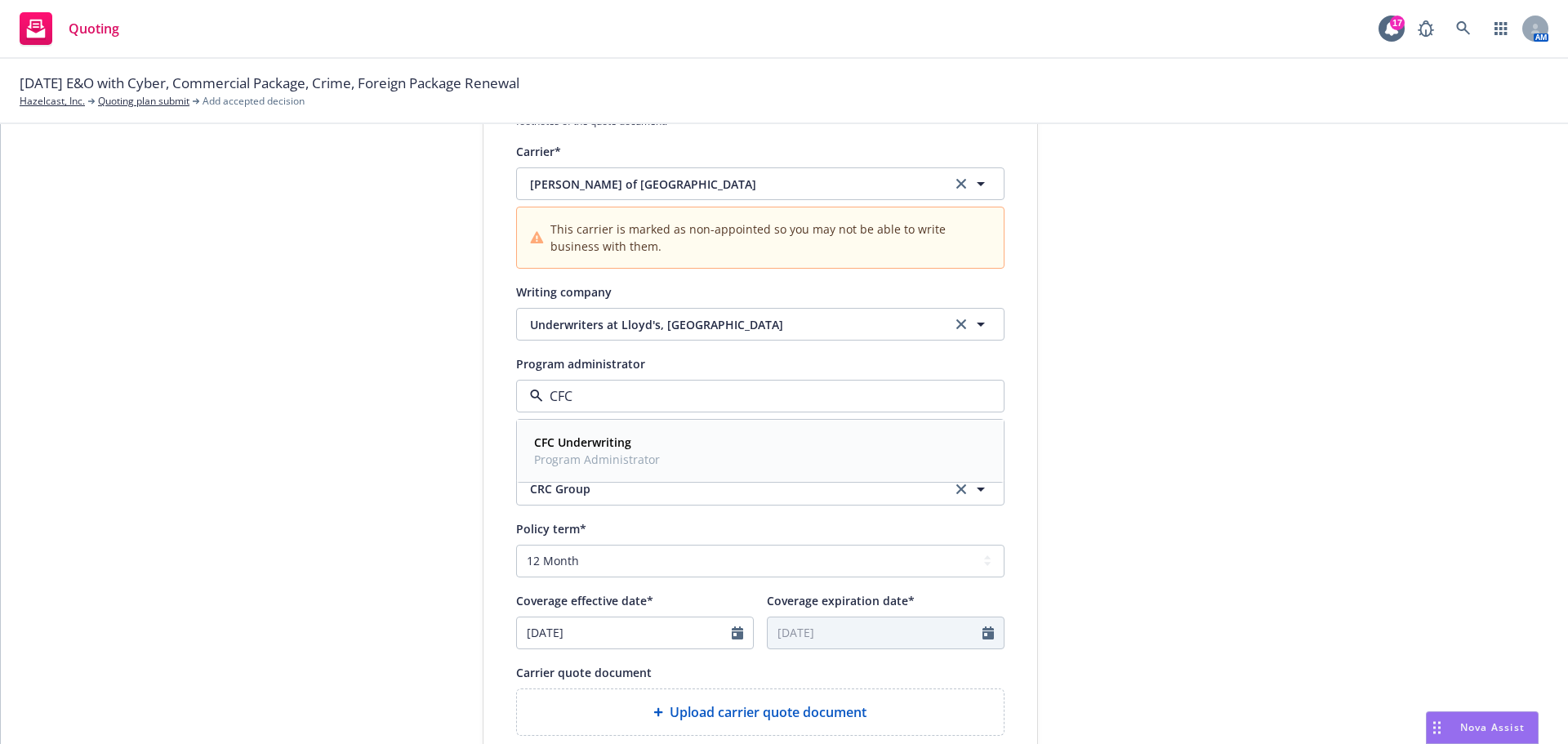
click at [554, 437] on strong "CFC Underwriting" at bounding box center [583, 442] width 97 height 16
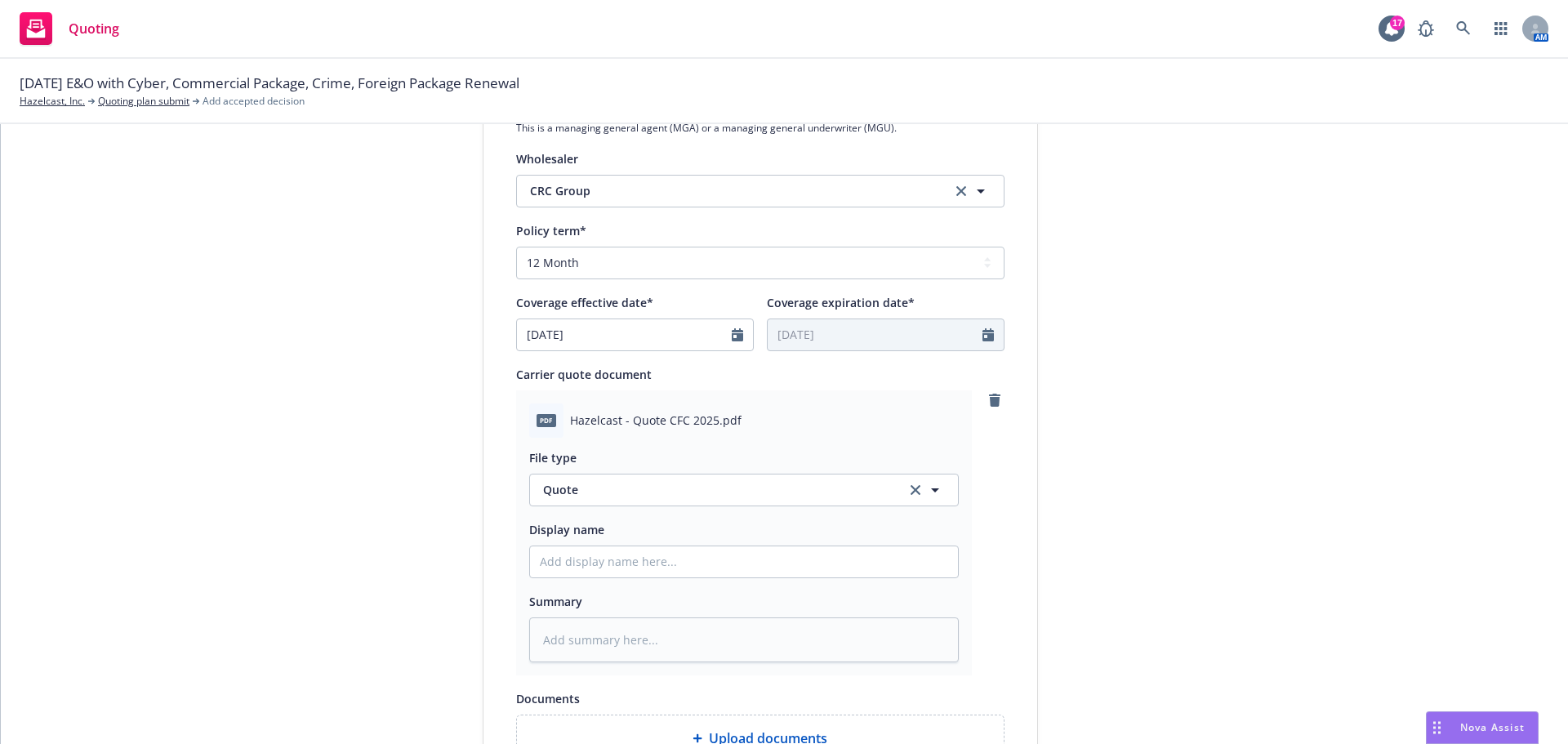
scroll to position [653, 0]
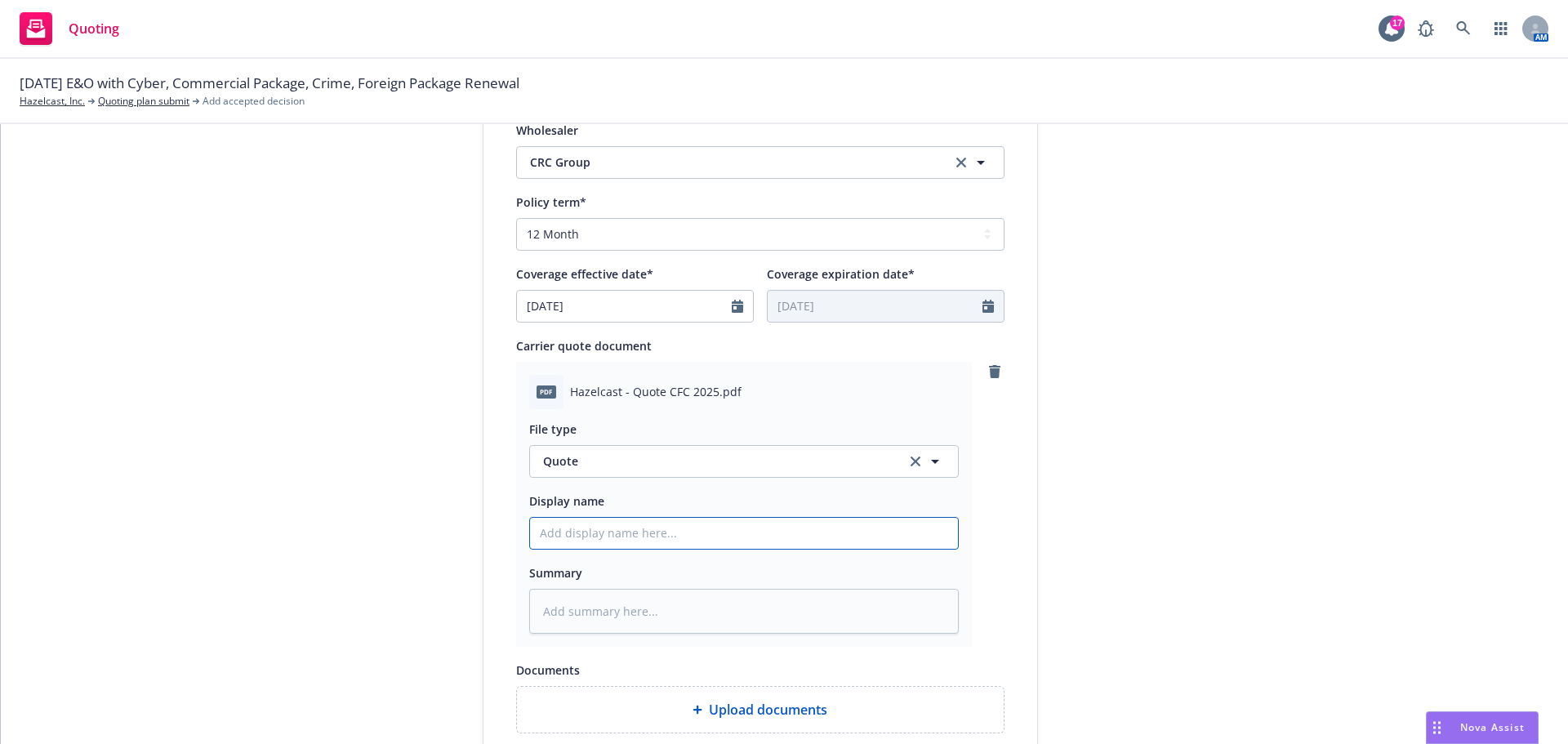
click at [598, 537] on input "Display name" at bounding box center [744, 533] width 428 height 31
type textarea "x"
type input "8"
type textarea "x"
type input "8/"
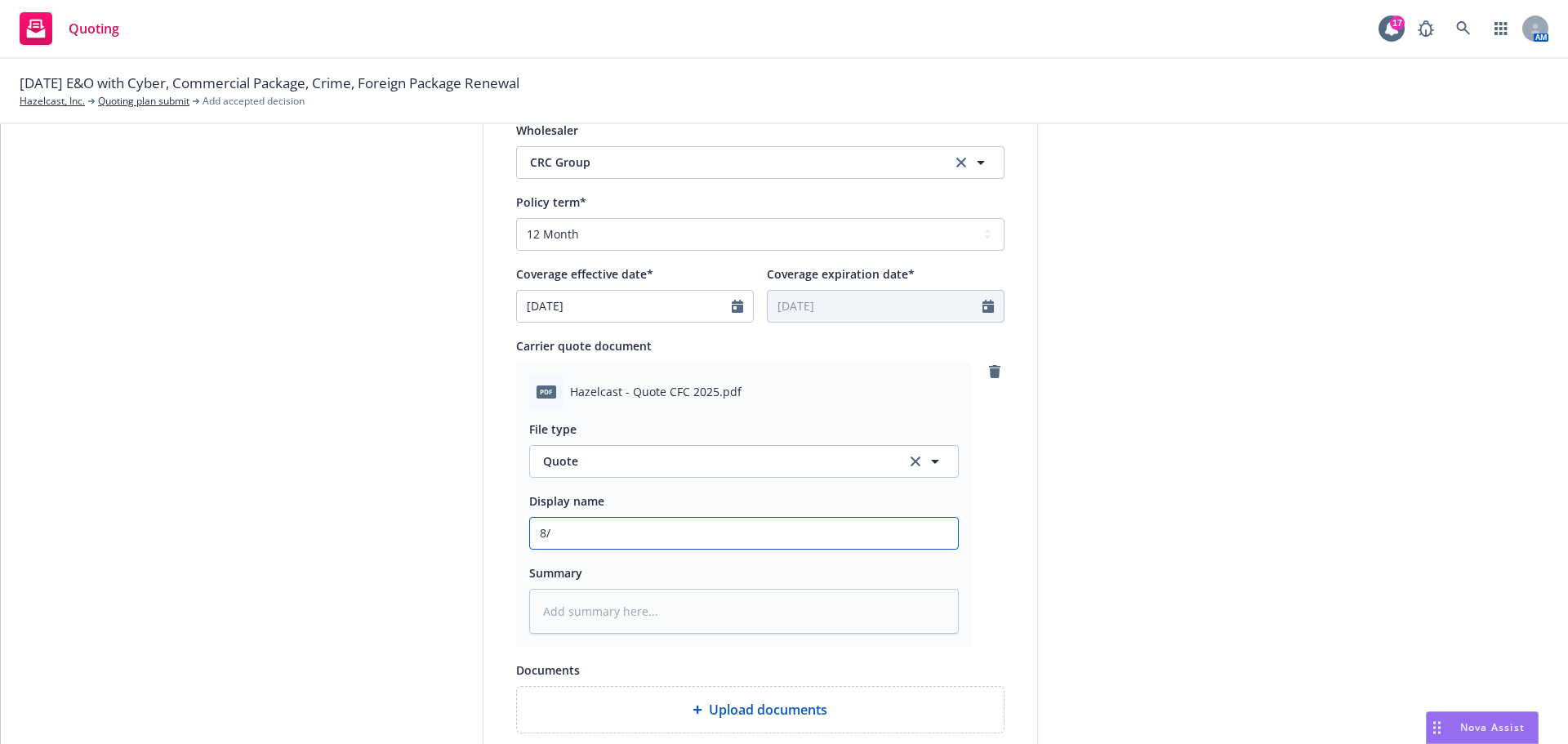
type textarea "x"
type input "8/2"
type textarea "x"
type input "8/21"
type textarea "x"
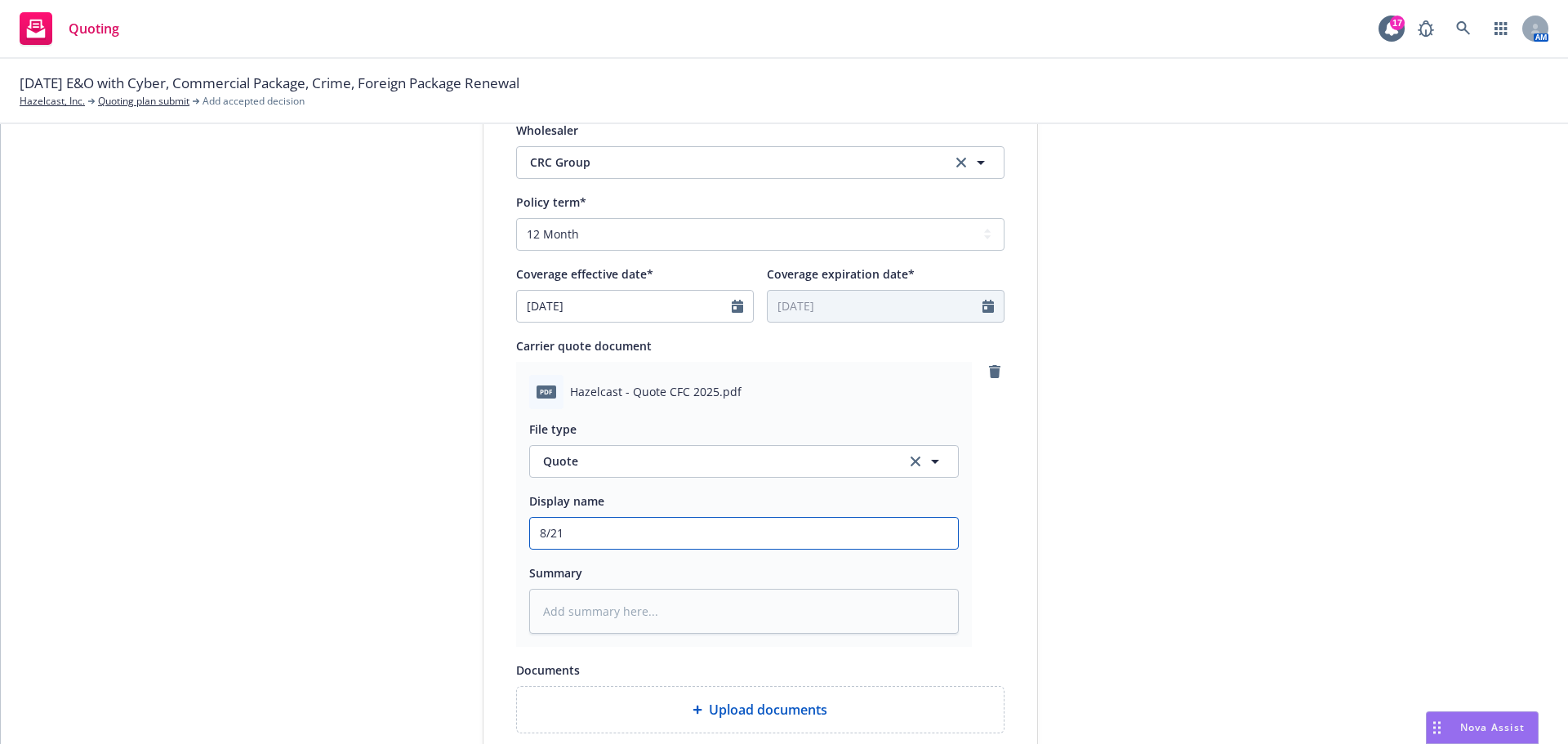
type input "8/21/"
type textarea "x"
type input "8/21/2"
type textarea "x"
type input "[DATE]"
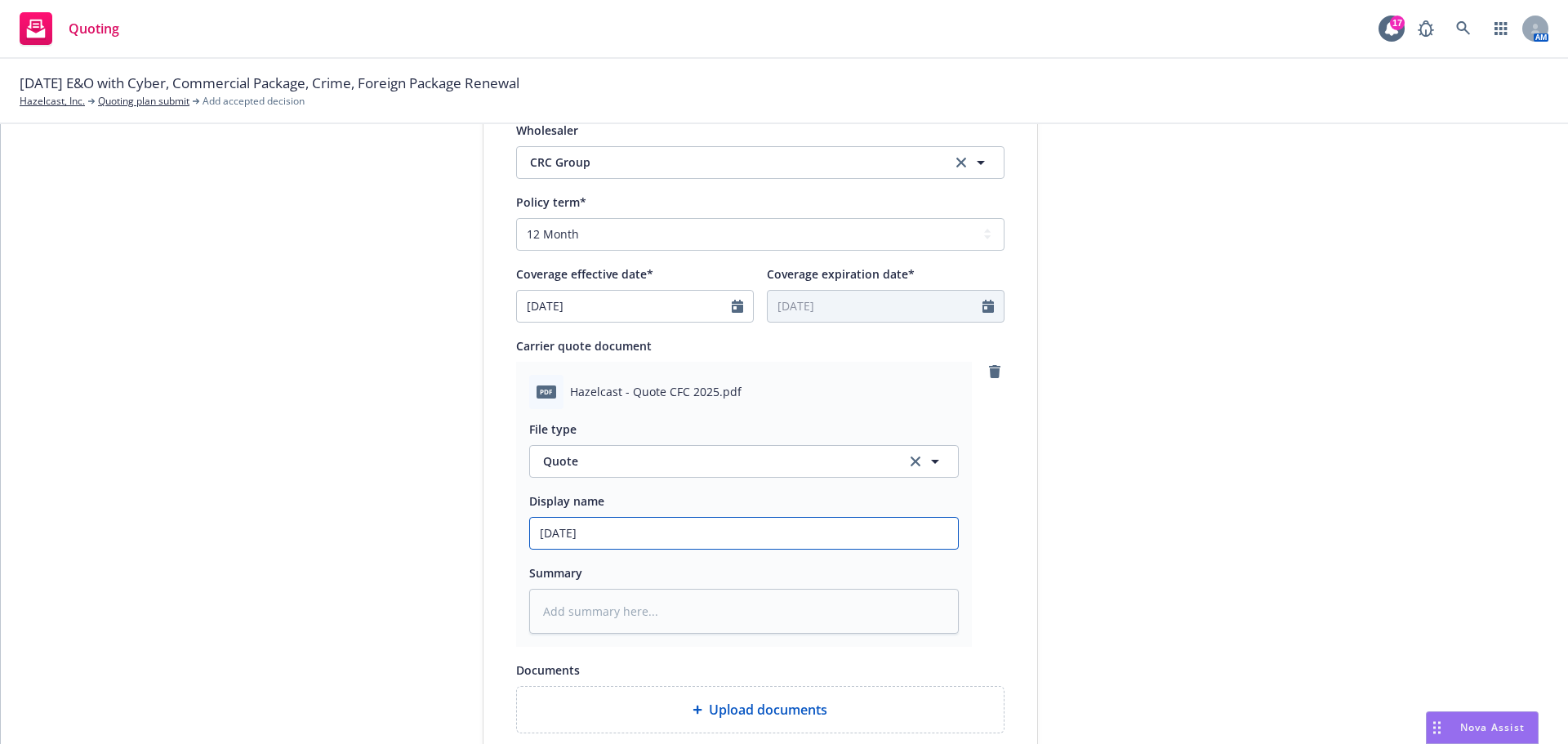
type textarea "x"
type input "8/21/202"
type textarea "x"
type input "[DATE]"
type textarea "x"
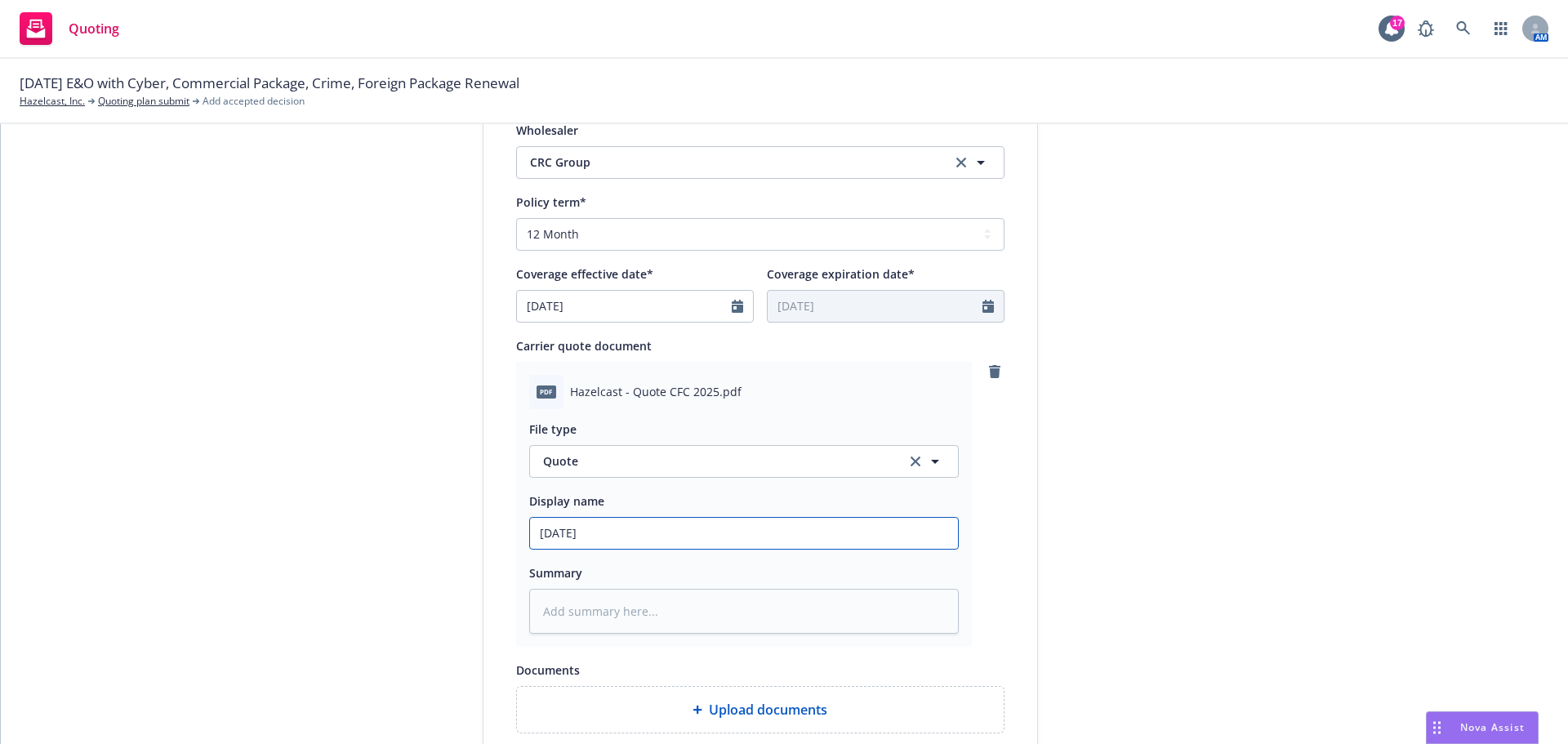
type input "[DATE]"
type textarea "x"
type input "[DATE] E"
type textarea "x"
type input "[DATE] E&"
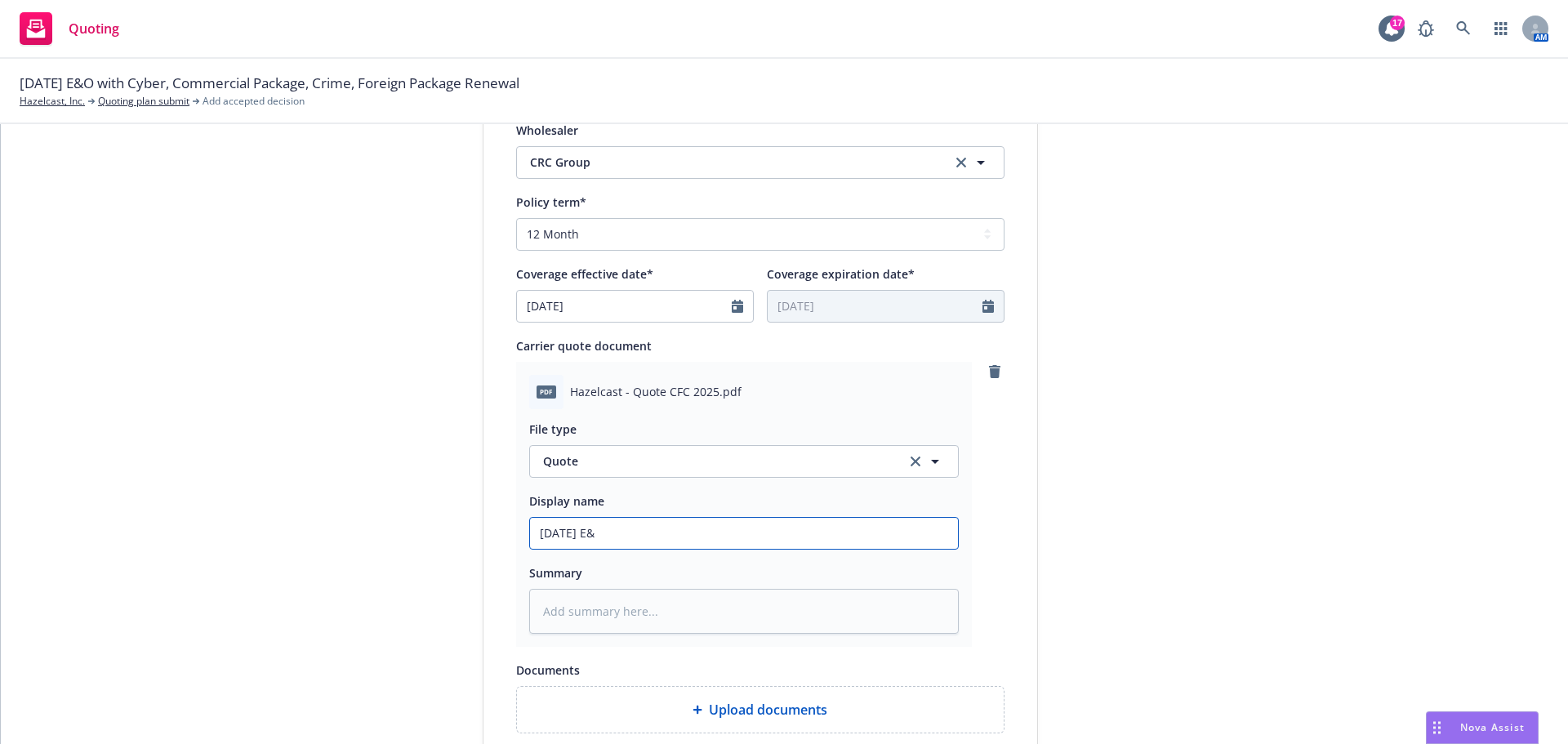
type textarea "x"
type input "[DATE] E&O"
type textarea "x"
type input "[DATE] E&O/"
type textarea "x"
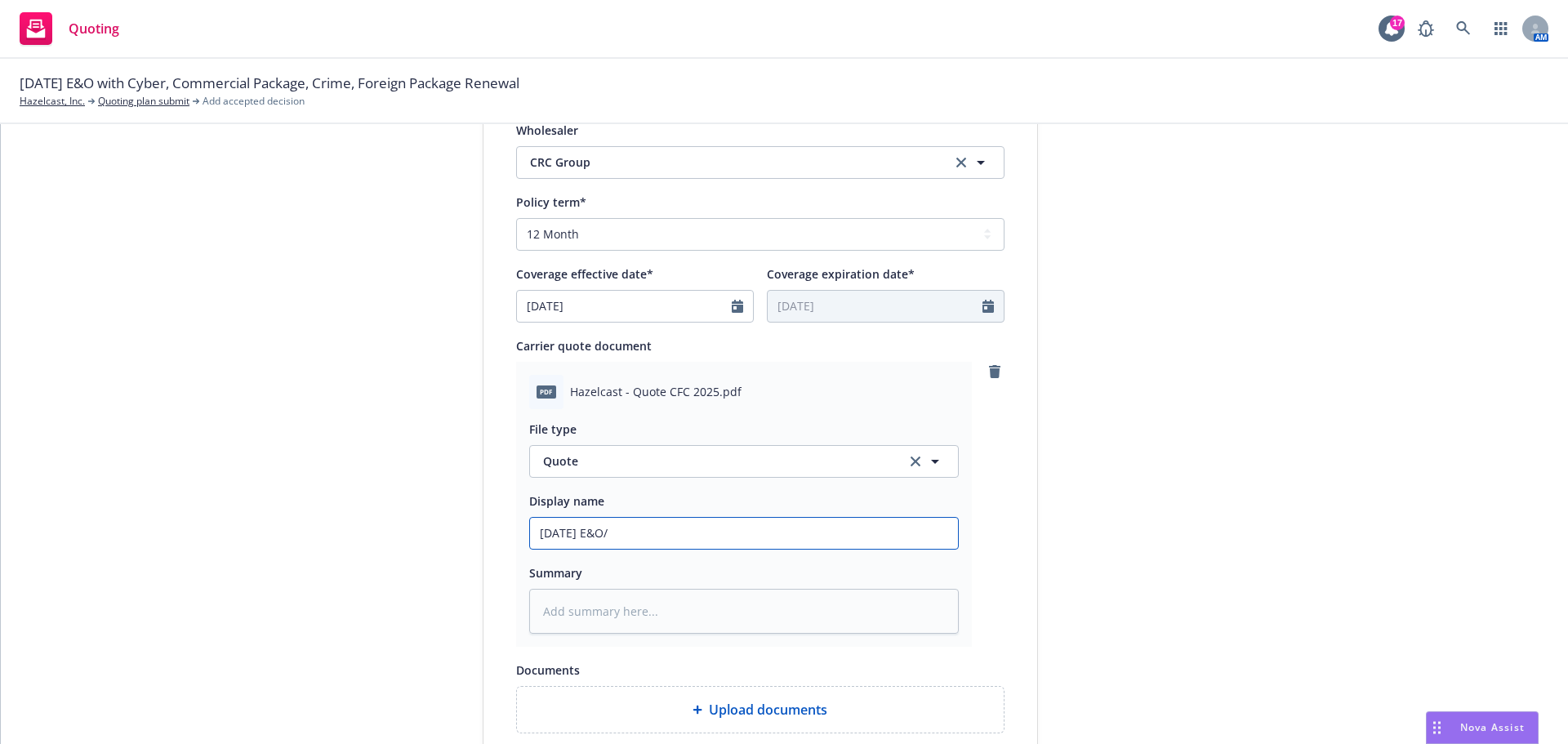
type input "[DATE] E&O/C"
type textarea "x"
type input "[DATE] E&O/Cy"
type textarea "x"
type input "[DATE] E&O/Cyb"
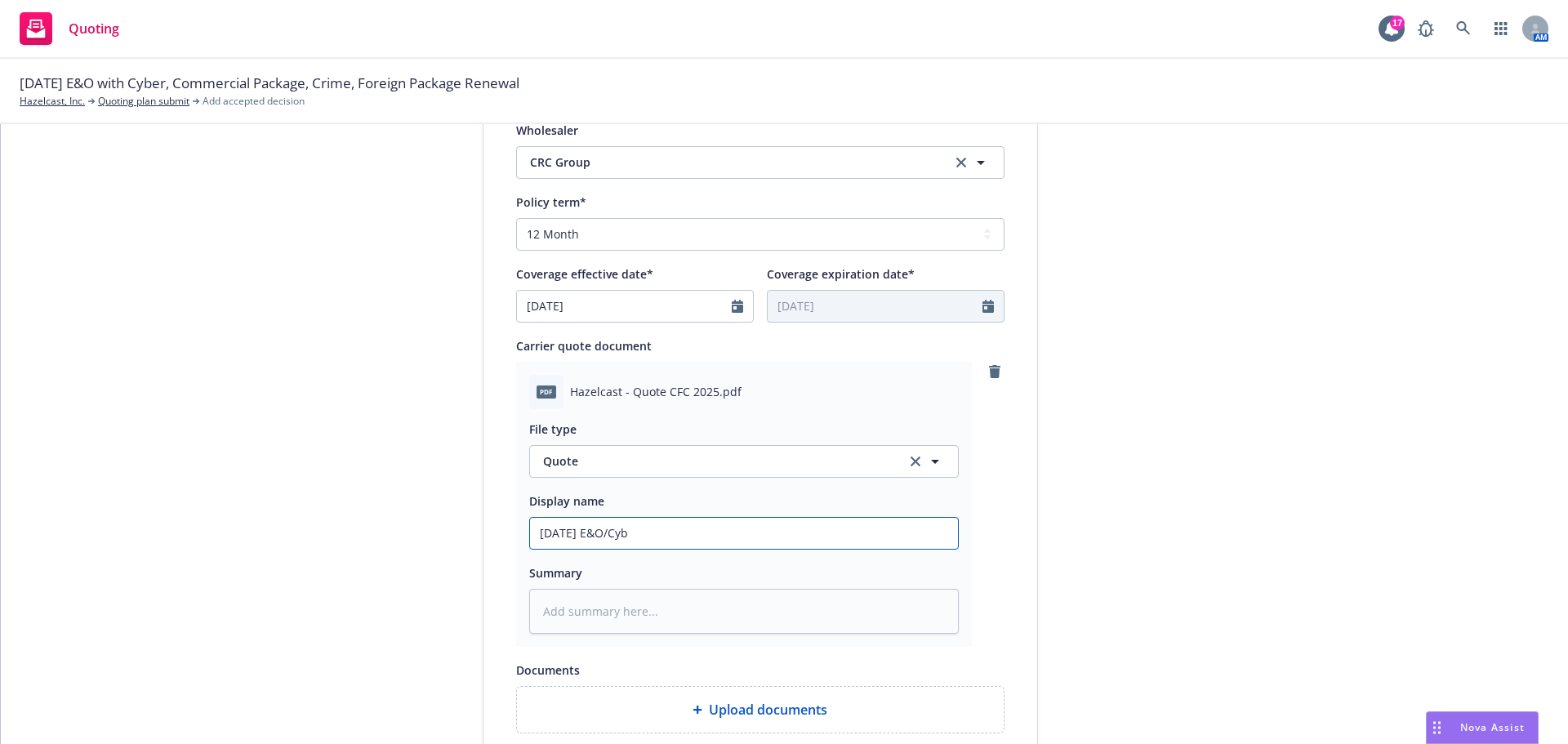
type textarea "x"
type input "[DATE] E&O/Cybe"
type textarea "x"
type input "[DATE] E&O/Cyber"
type textarea "x"
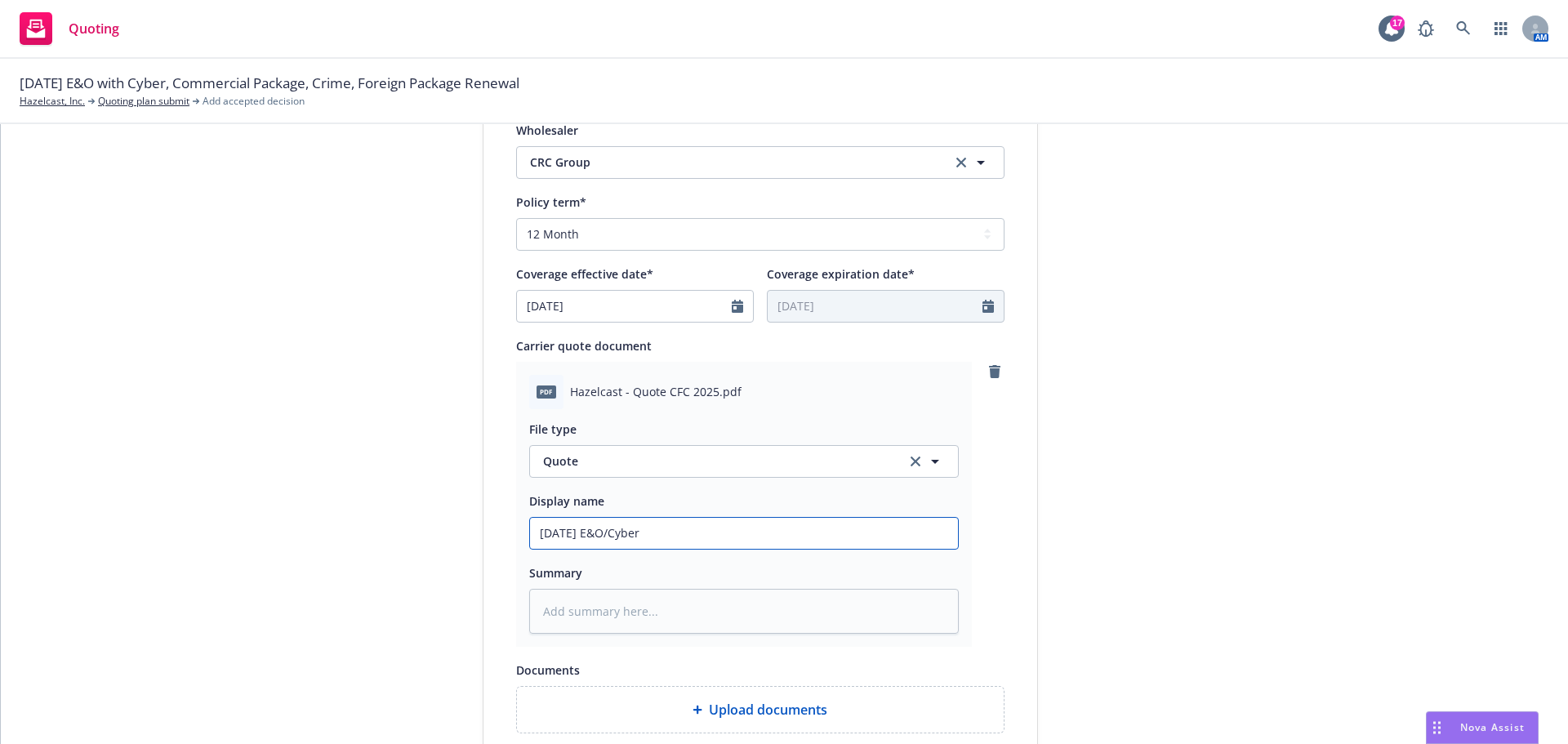
type input "[DATE] E&O/Cyber"
type textarea "x"
type input "[DATE] E&O/Cyber Q"
type textarea "x"
type input "[DATE] E&O/Cyber Qu"
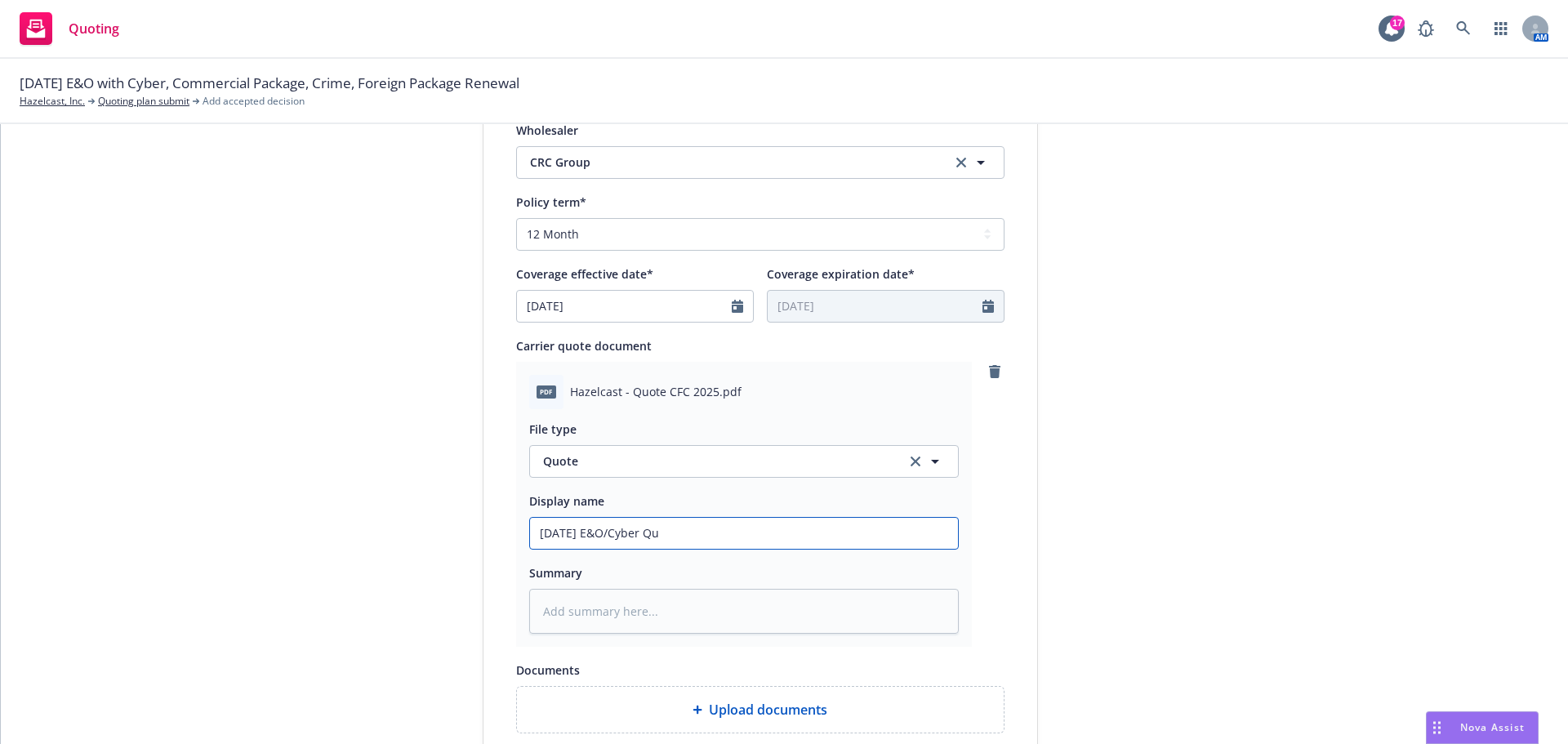
type textarea "x"
type input "[DATE] E&O/Cyber Quo"
type textarea "x"
type input "[DATE] E&O/Cyber Quot"
type textarea "x"
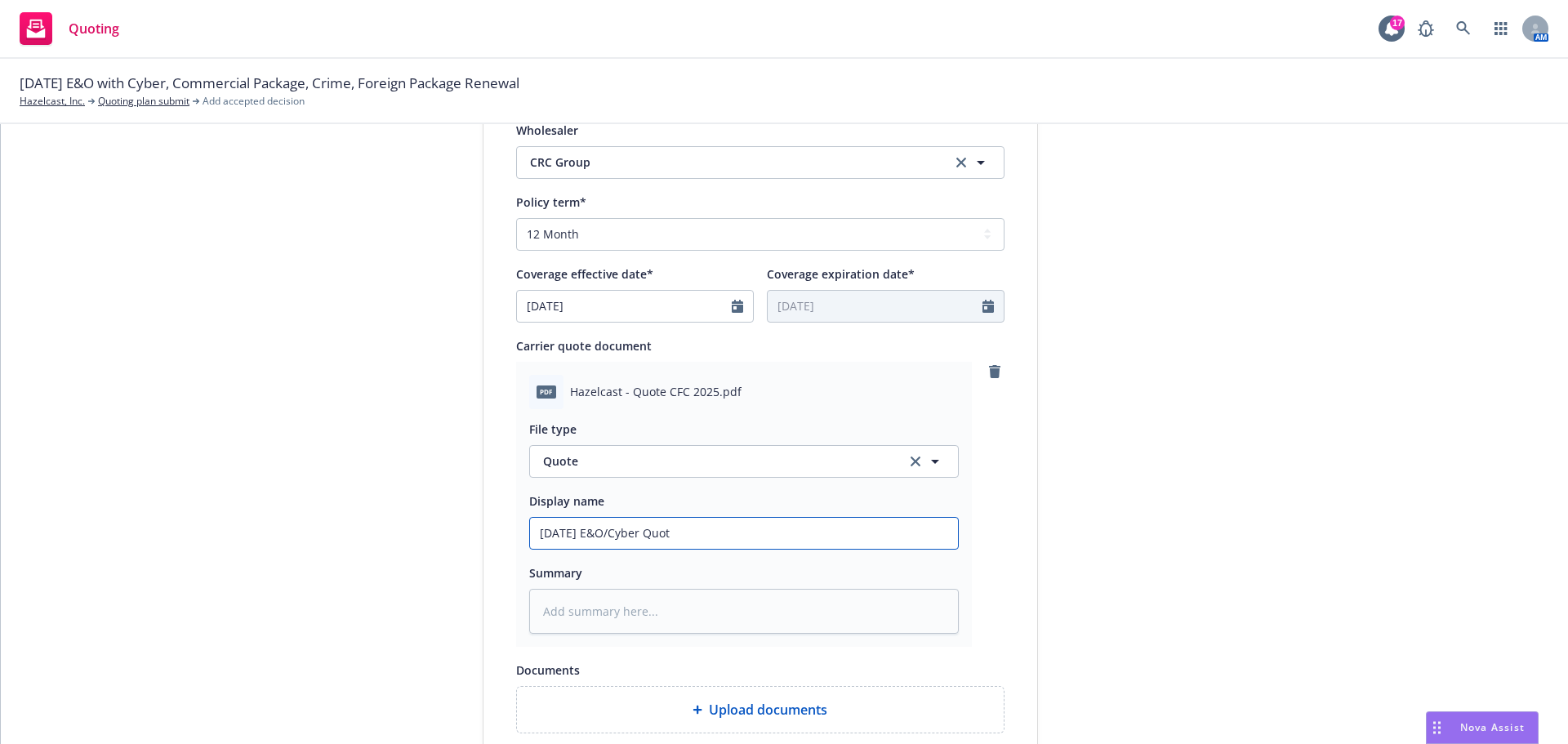
type input "[DATE] E&O/Cyber Quote"
type textarea "x"
type input "[DATE] E&O/Cyber Quote:"
type textarea "x"
type input "[DATE] E&O/Cyber Quote:"
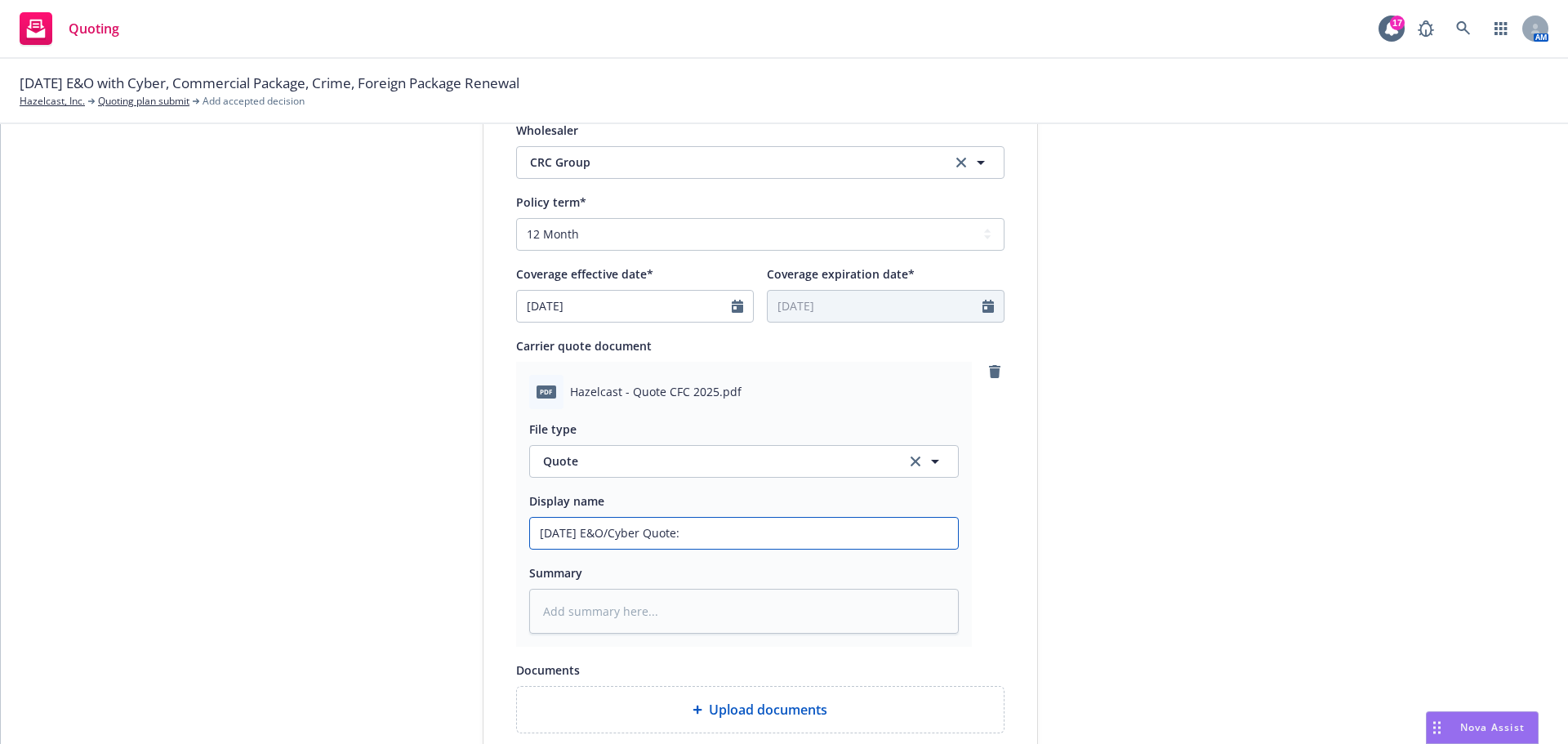
type textarea "x"
type input "[DATE] E&O/Cyber Quote: $"
type textarea "x"
type input "[DATE] E&O/Cyber Quote: $5"
type textarea "x"
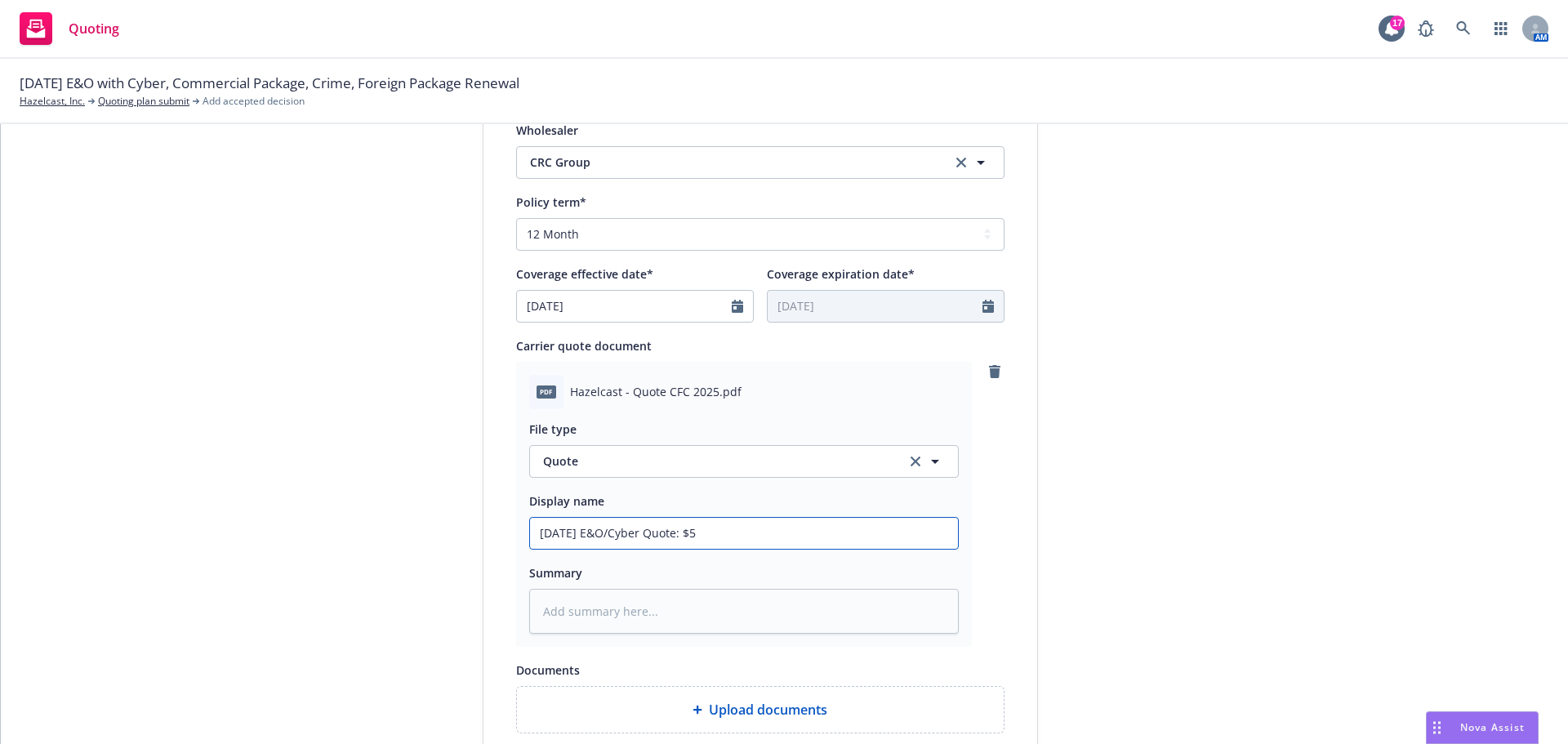
type input "[DATE] E&O/Cyber Quote: $55"
type textarea "x"
type input "[DATE] E&O/Cyber Quote: $55,"
type textarea "x"
type input "[DATE] E&O/Cyber Quote: $55,0"
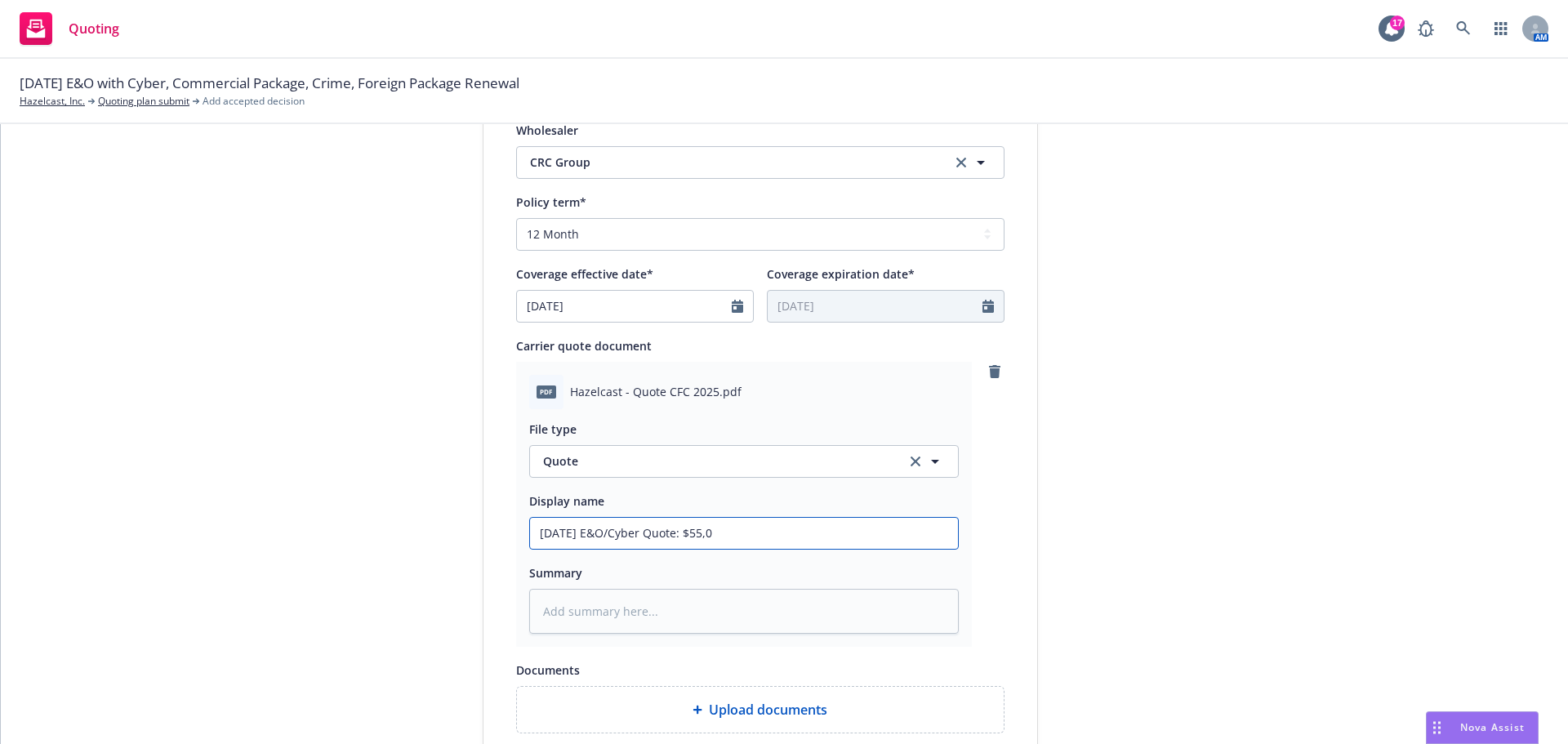
type textarea "x"
type input "[DATE] E&O/Cyber Quote: $55,00"
type textarea "x"
type input "[DATE] E&O/Cyber Quote: $55,000"
type textarea "x"
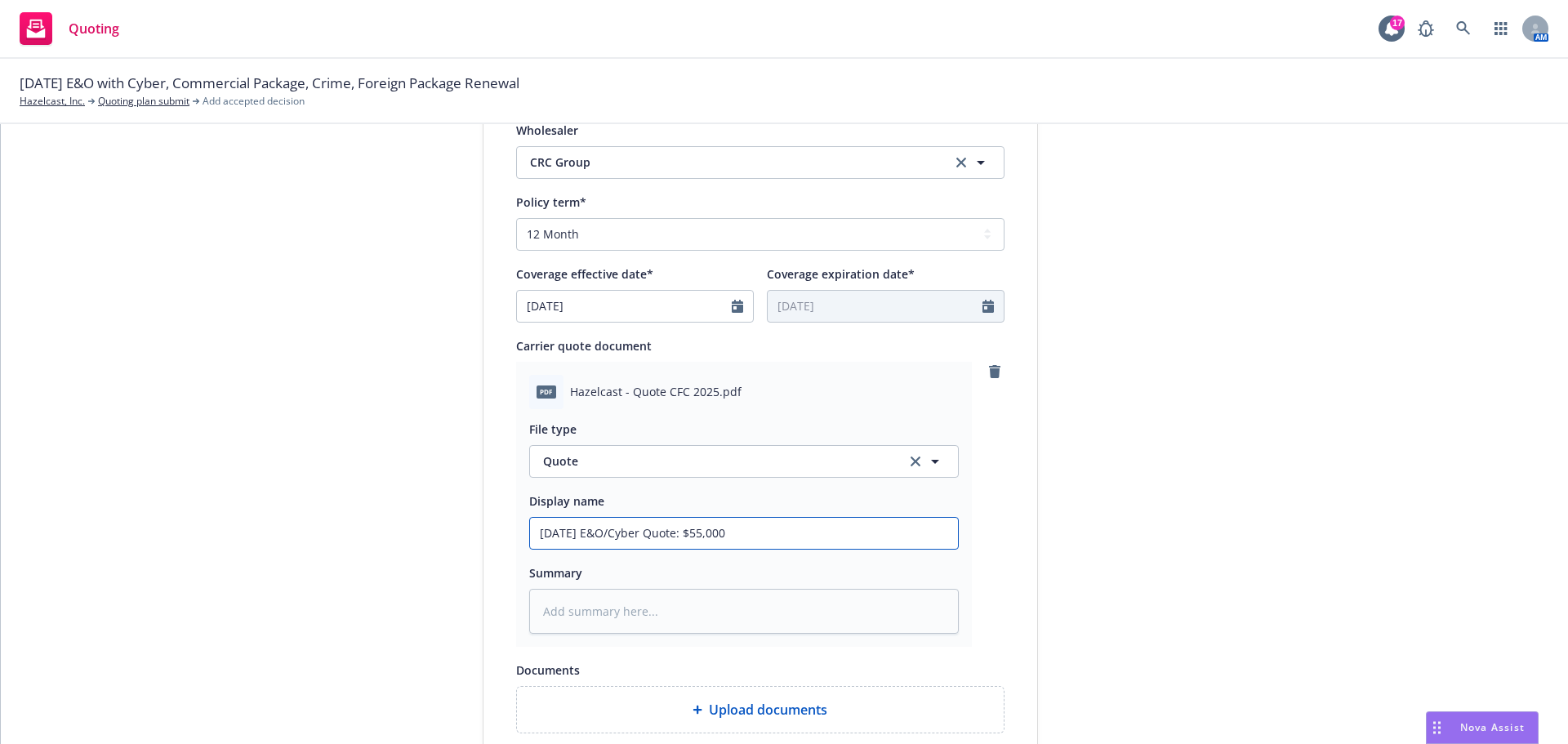
type input "[DATE] E&O/Cyber Quote: $55,000"
type textarea "x"
type input "[DATE] E&O/Cyber Quote: $55,000 C"
type textarea "x"
type input "[DATE] E&O/Cyber Quote: $55,000 CF"
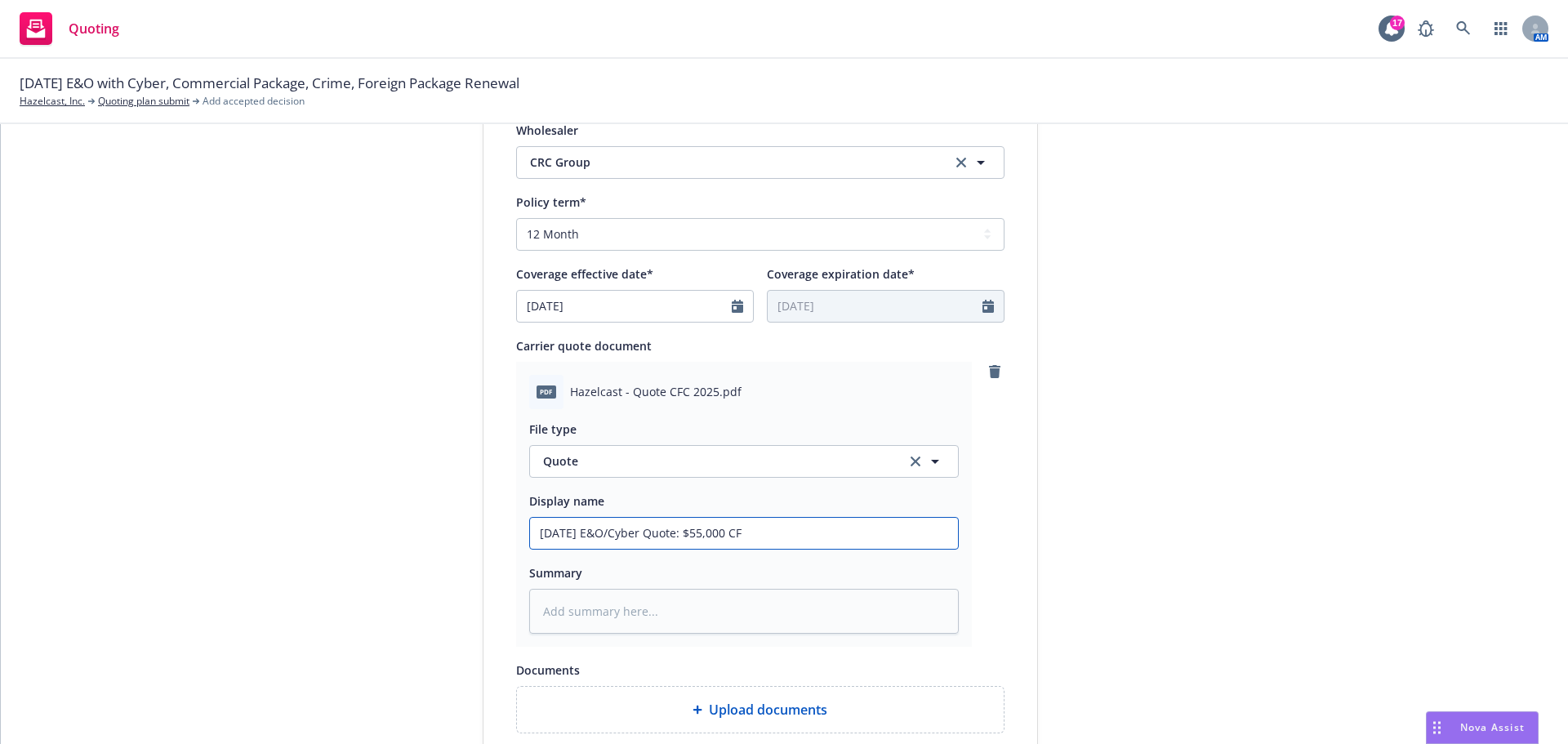
type textarea "x"
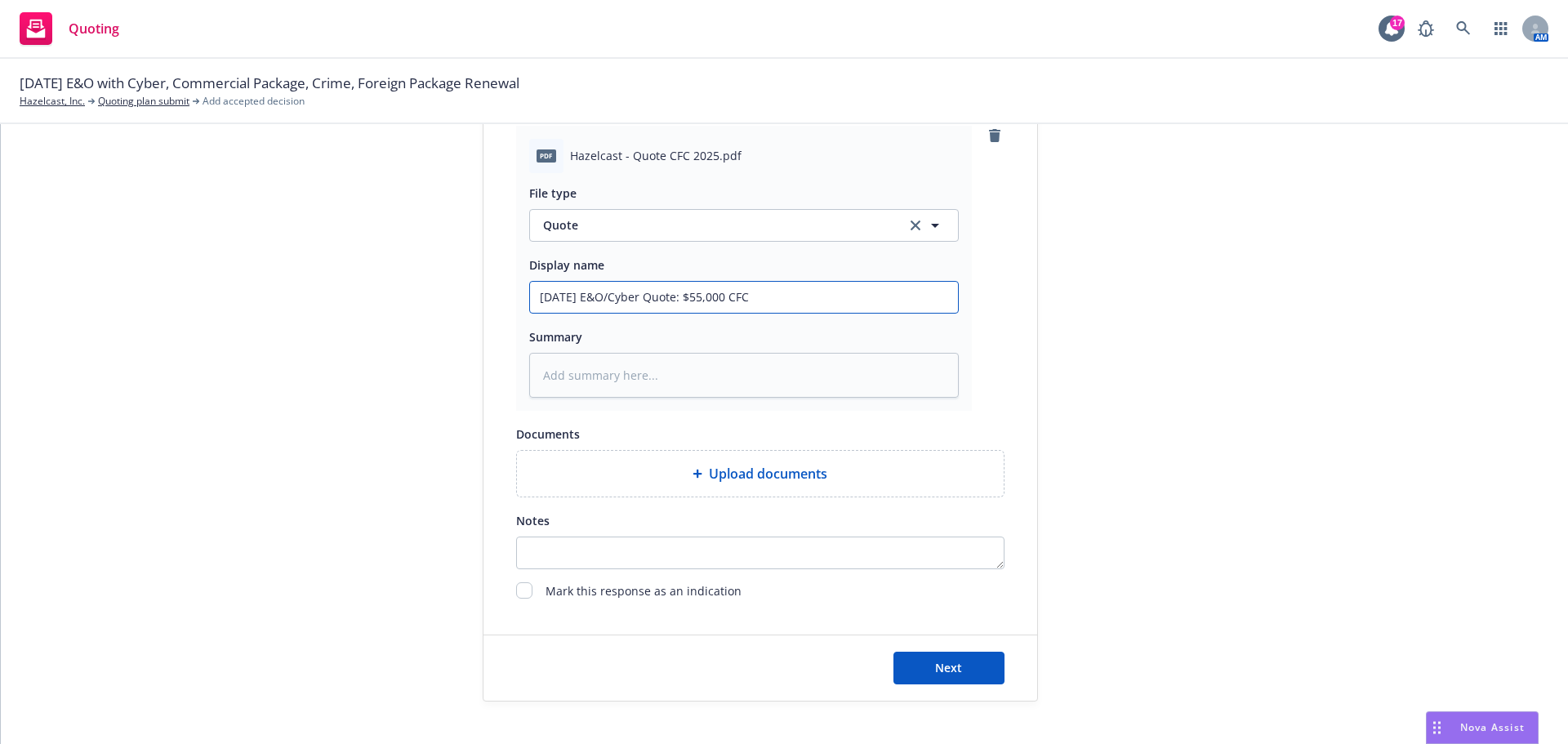
scroll to position [898, 0]
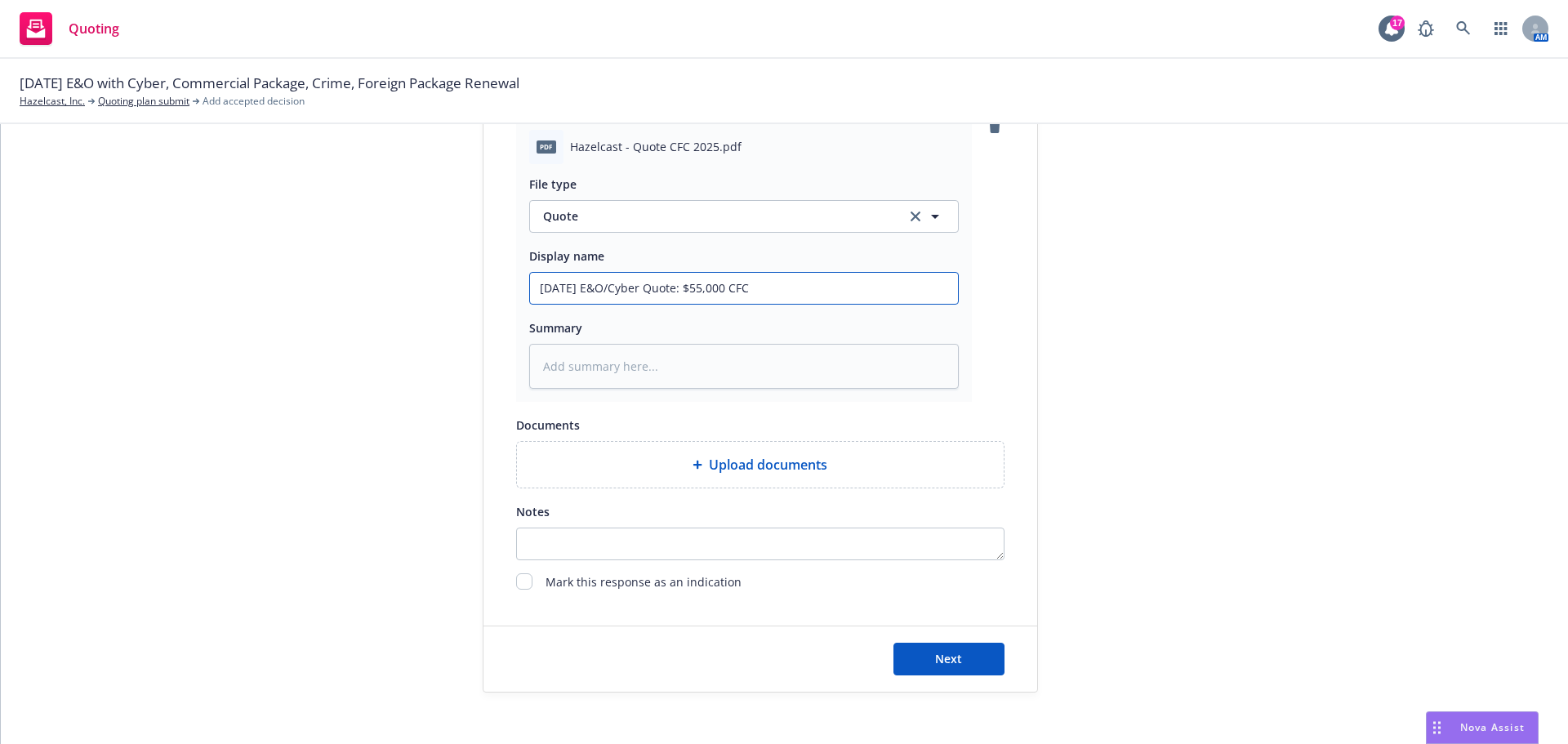
type input "[DATE] E&O/Cyber Quote: $55,000 CFC"
type textarea "x"
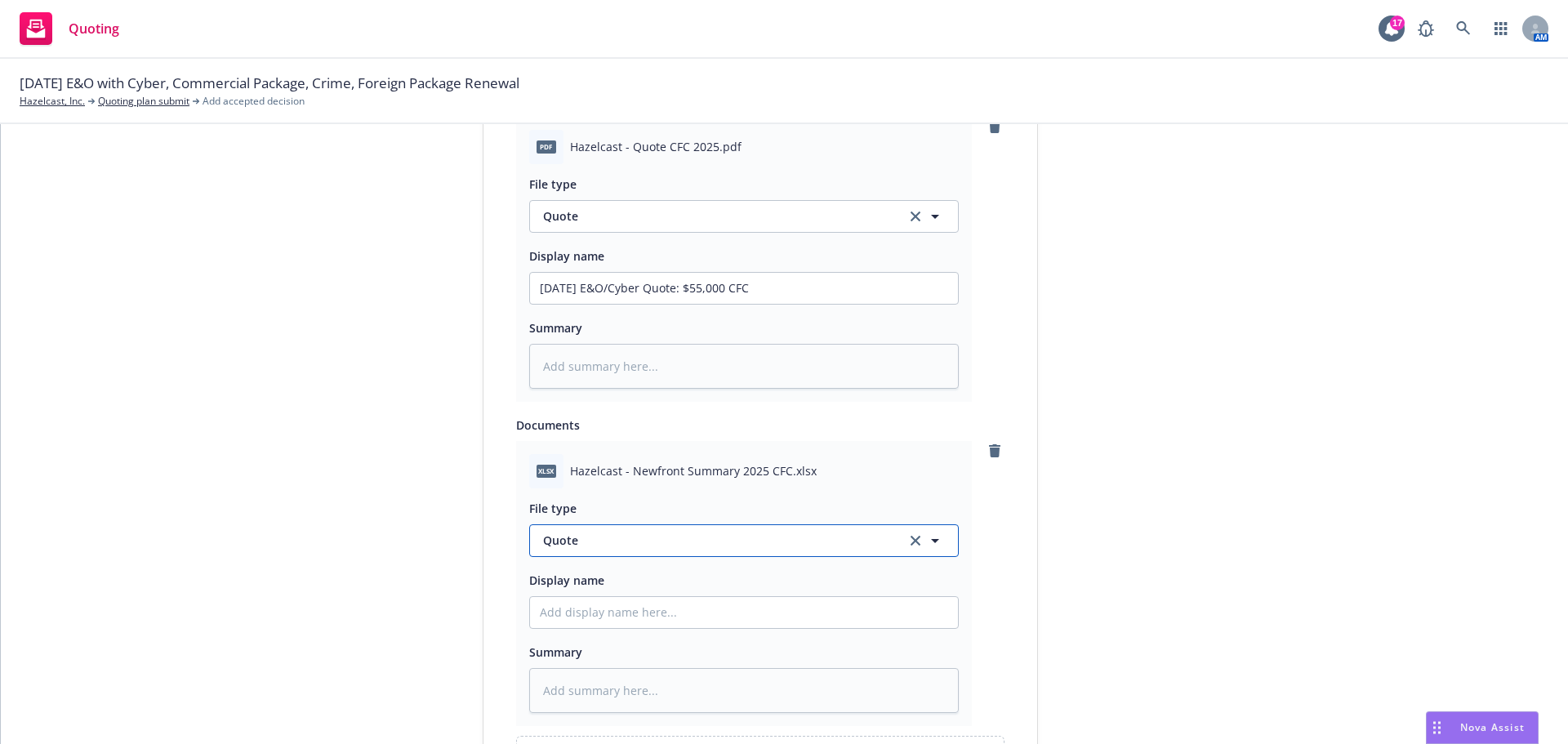
click at [599, 546] on span "Quote" at bounding box center [715, 540] width 344 height 17
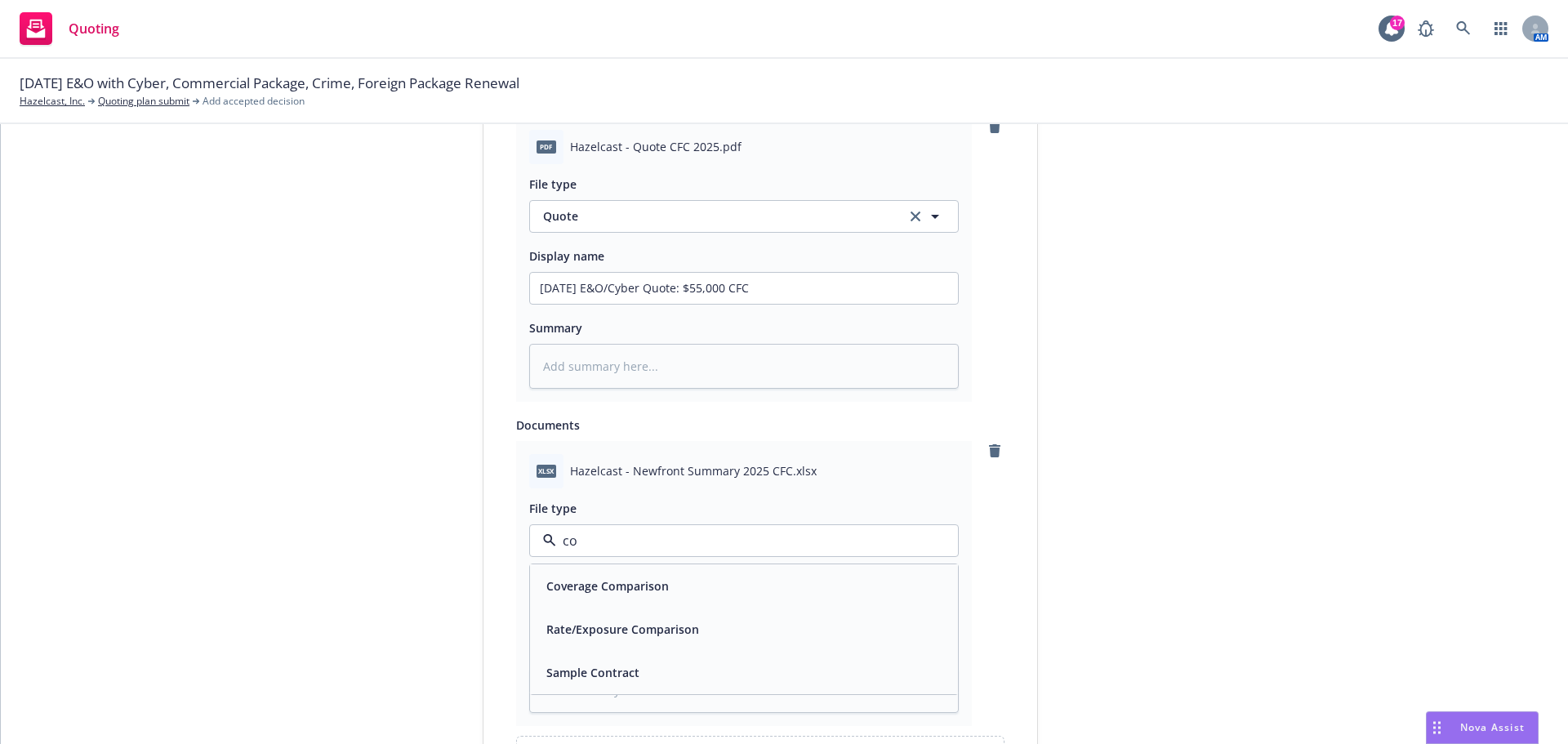
type input "cov"
click at [672, 588] on div "Coverage Comparison" at bounding box center [743, 585] width 409 height 23
click at [553, 304] on input "Display name" at bounding box center [744, 288] width 428 height 31
type textarea "x"
type input "8"
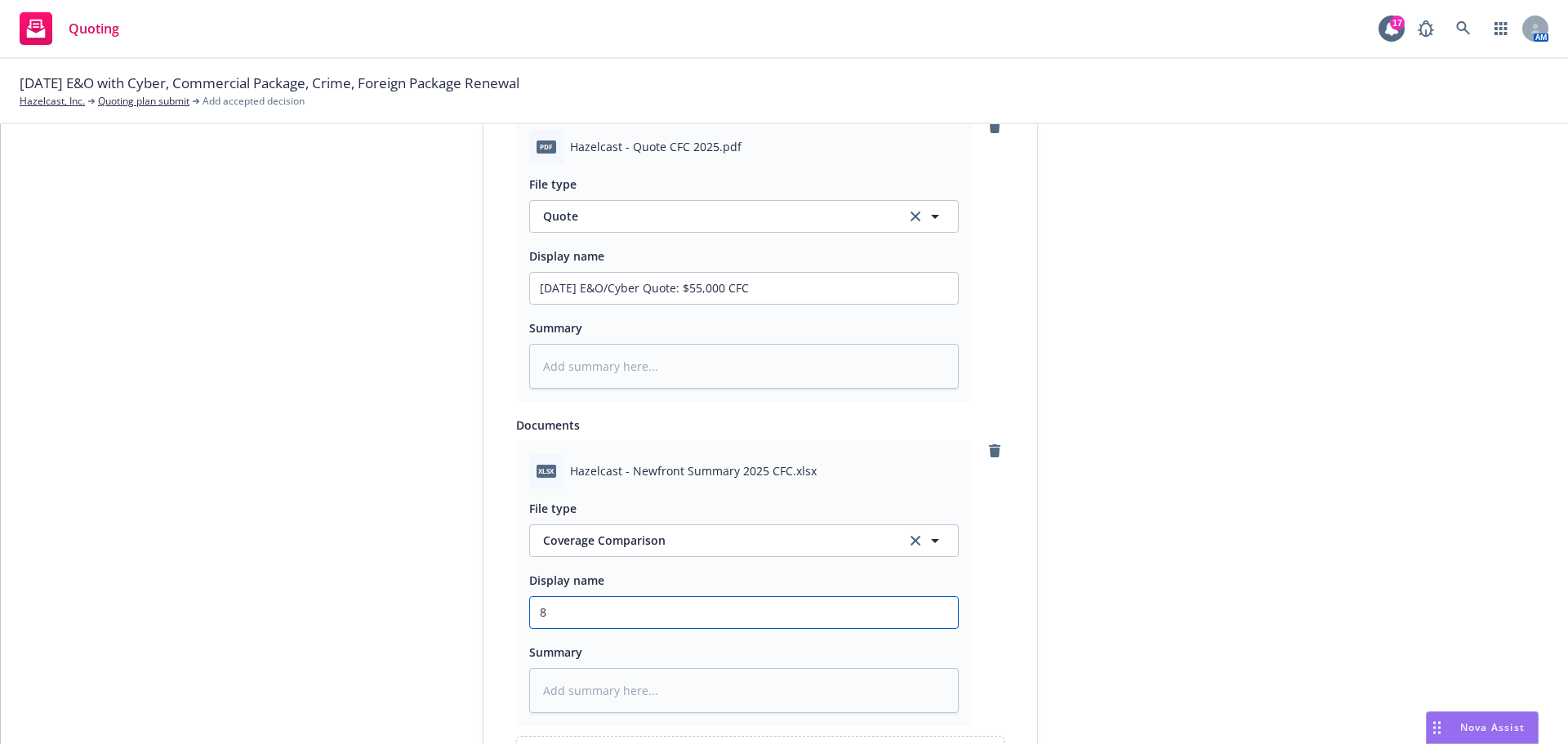
type textarea "x"
type input "8/"
type textarea "x"
type input "8/2"
type textarea "x"
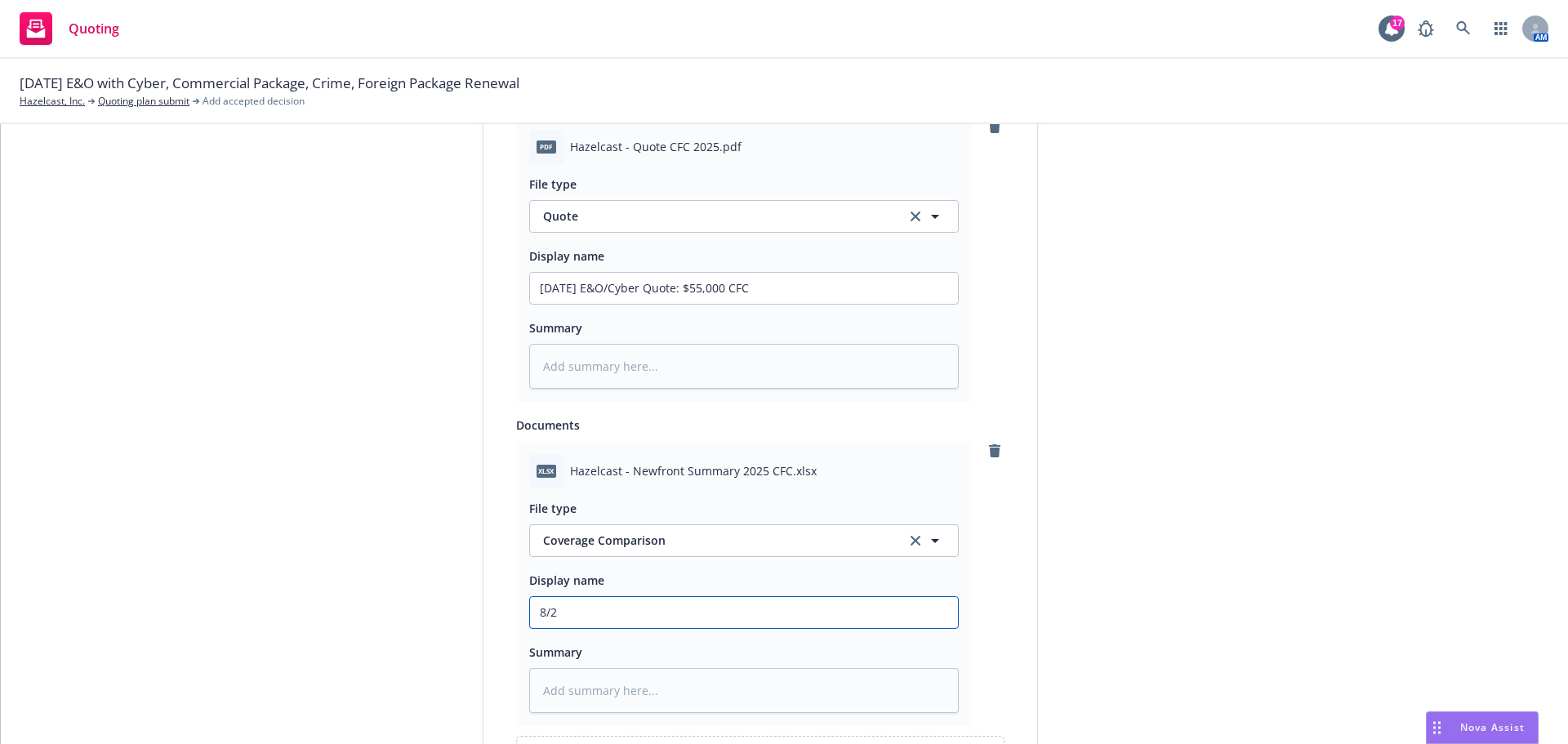
type input "8/21"
type textarea "x"
type input "8/21/"
type textarea "x"
type input "8/21/2"
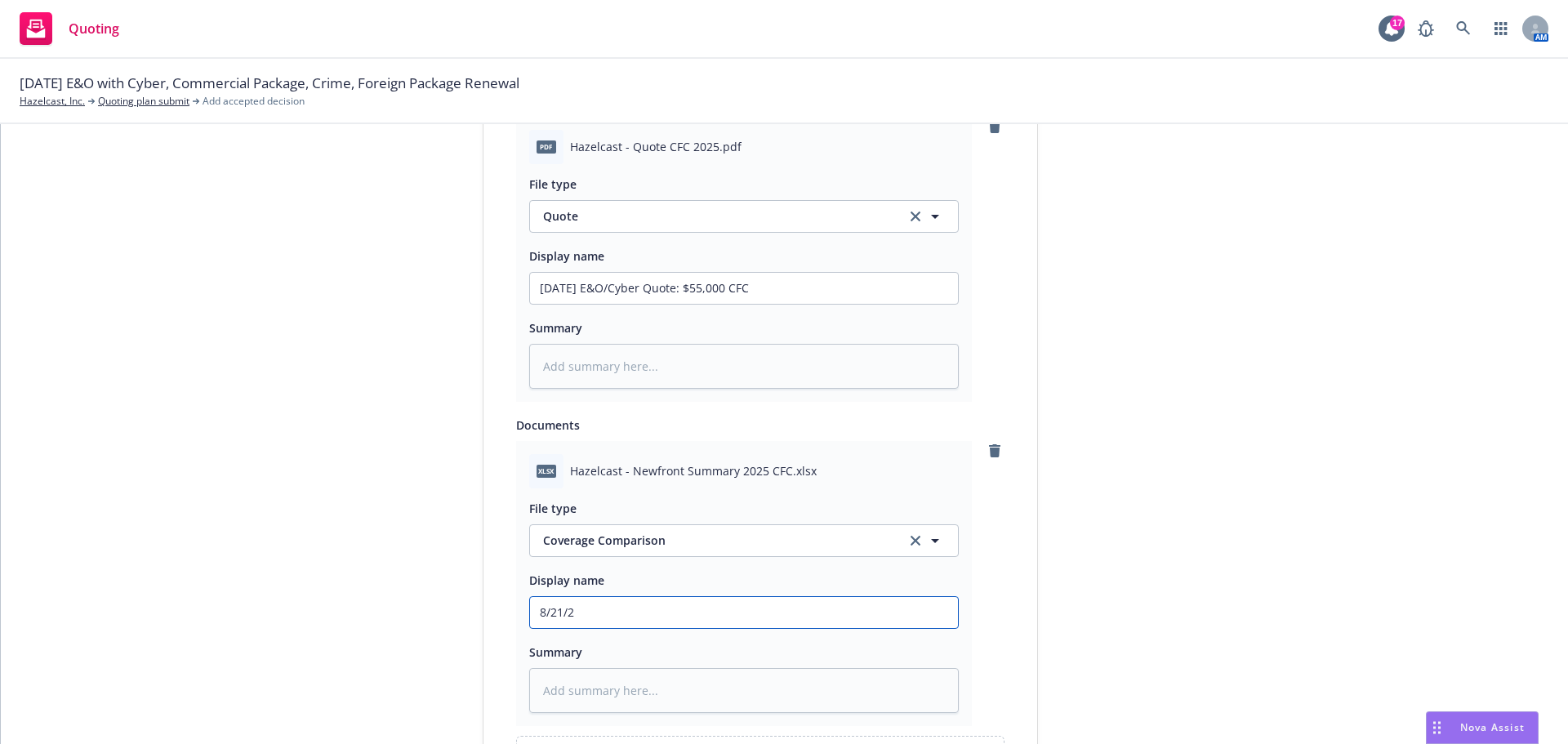
type textarea "x"
type input "[DATE]"
type textarea "x"
type input "8/21/202"
type textarea "x"
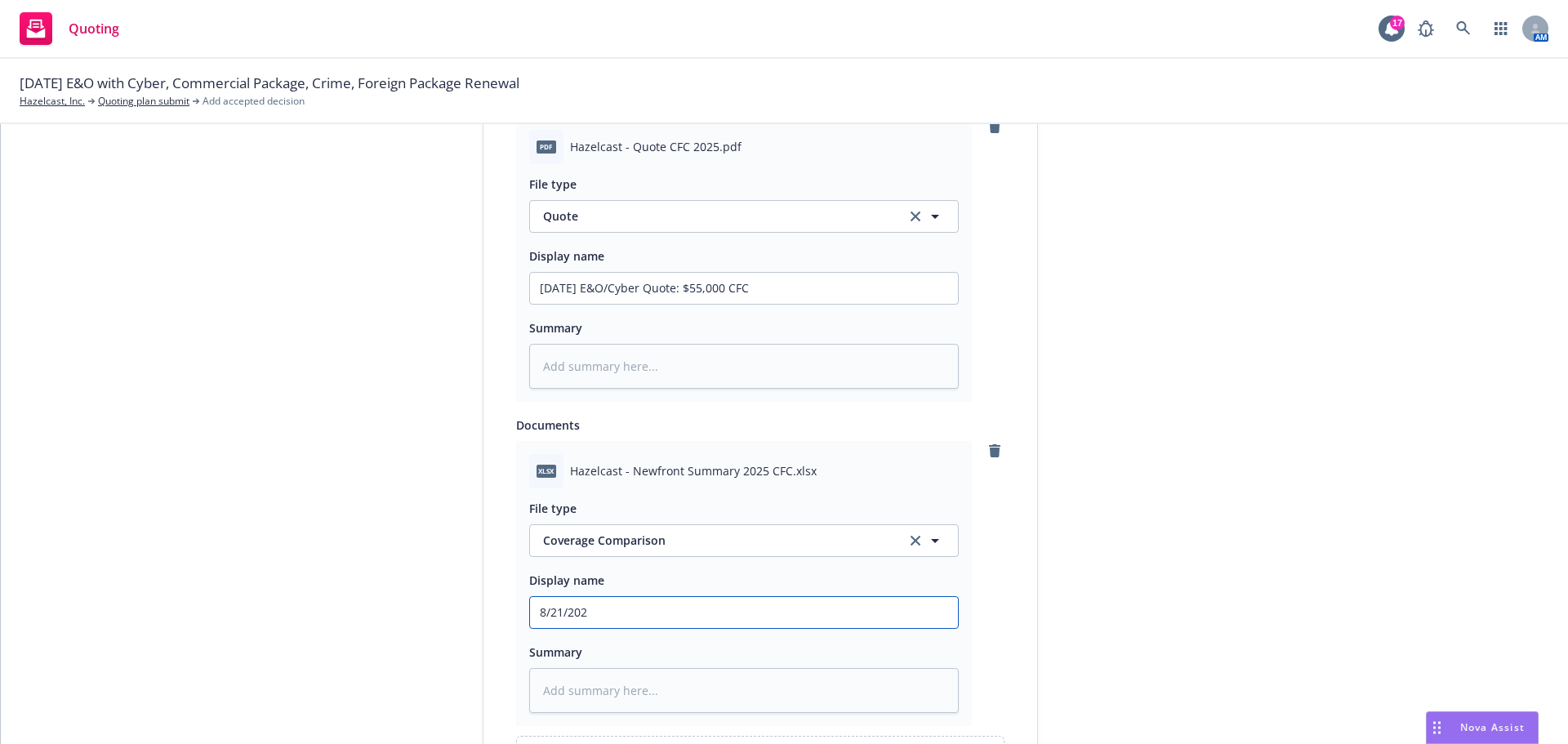
type input "[DATE]"
type textarea "x"
type input "8/21/2025E"
type textarea "x"
type input "8/21/2025E&"
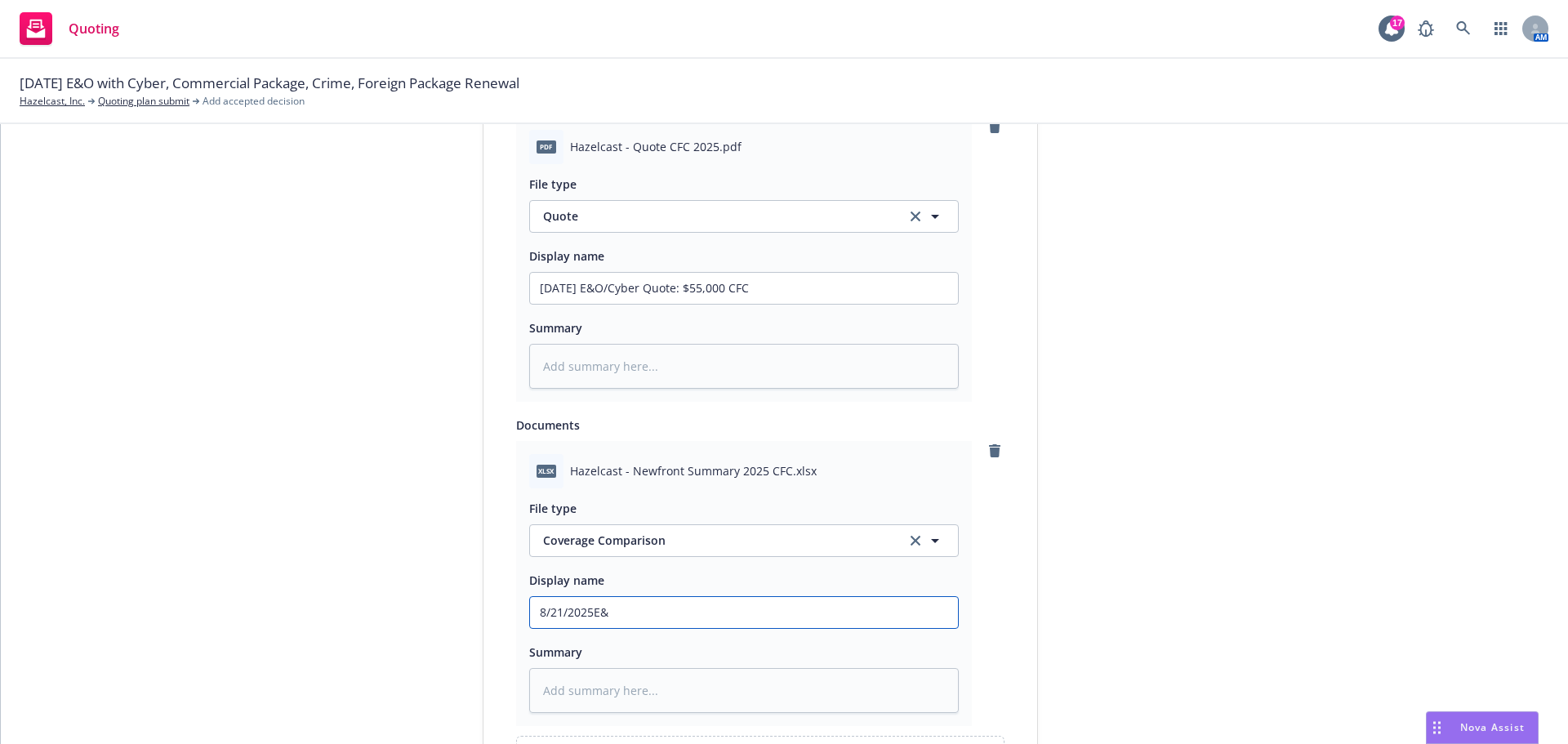
type textarea "x"
type input "8/21/2025E&O"
type textarea "x"
type input "8/21/2025E&O/"
type textarea "x"
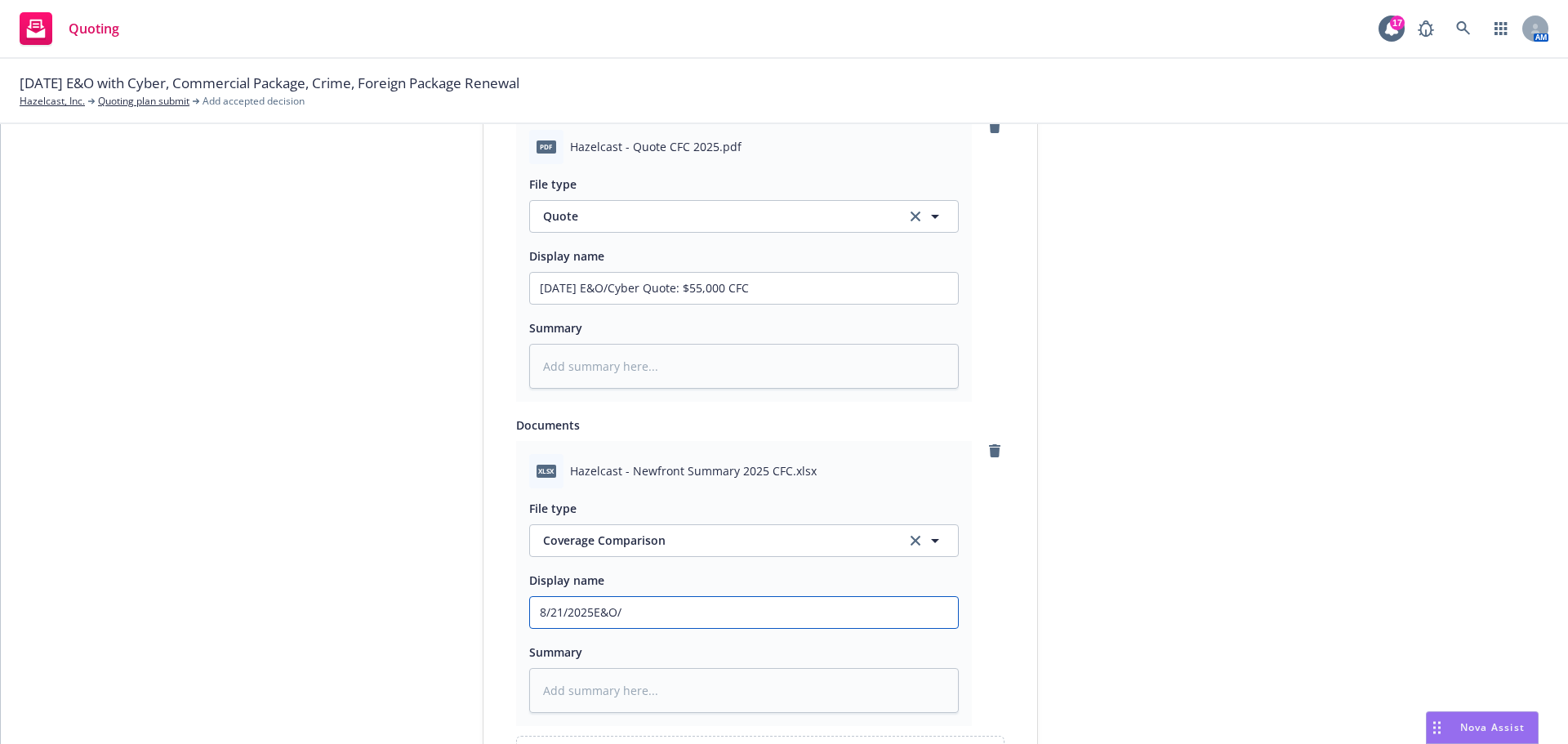
type input "8/21/2025E&O/C"
type textarea "x"
type input "8/21/2025E&O/Cy"
type textarea "x"
type input "8/21/2025E&O/Cyb"
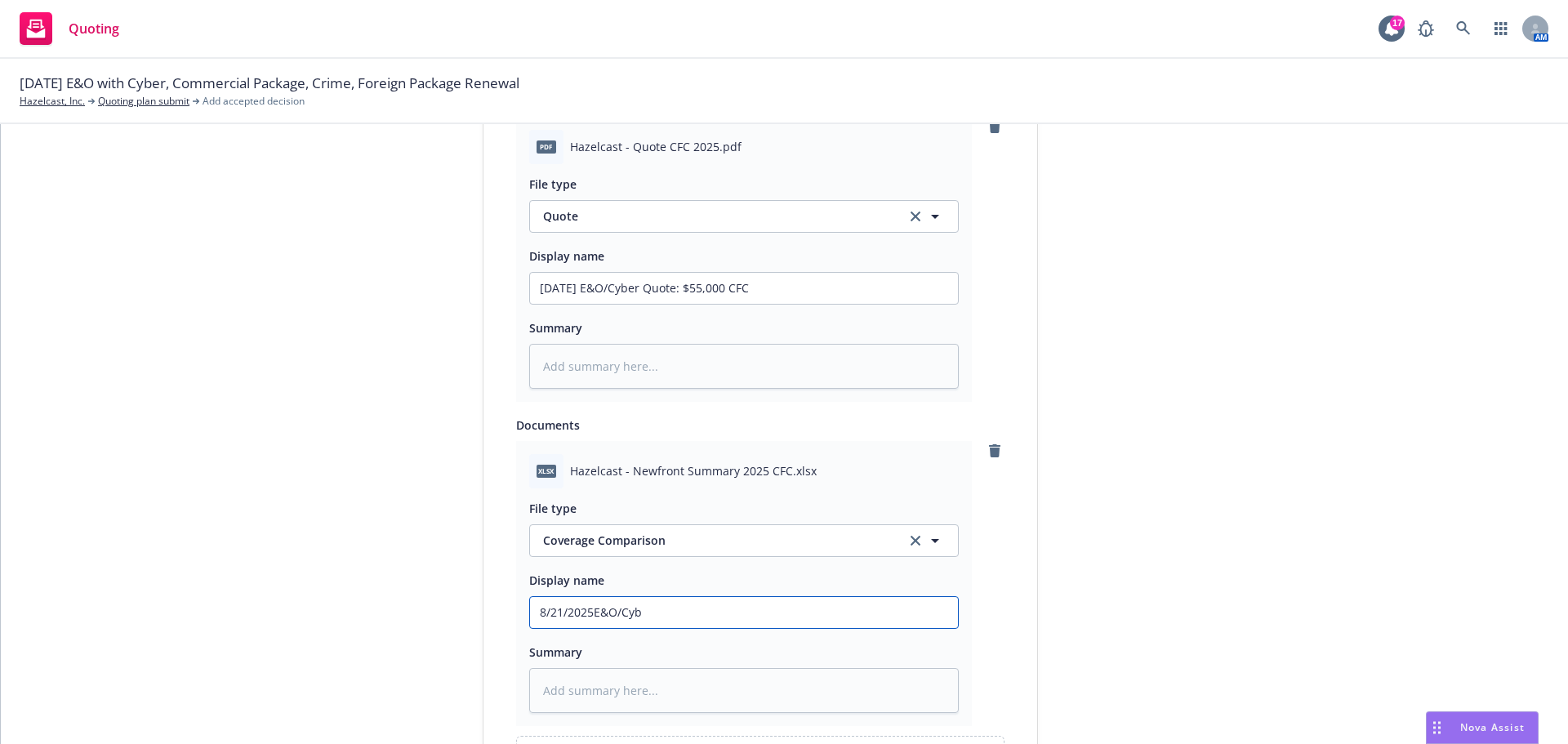
type textarea "x"
type input "8/21/2025E&O/Cybe"
type textarea "x"
type input "8/21/2025E&O/Cyber"
type textarea "x"
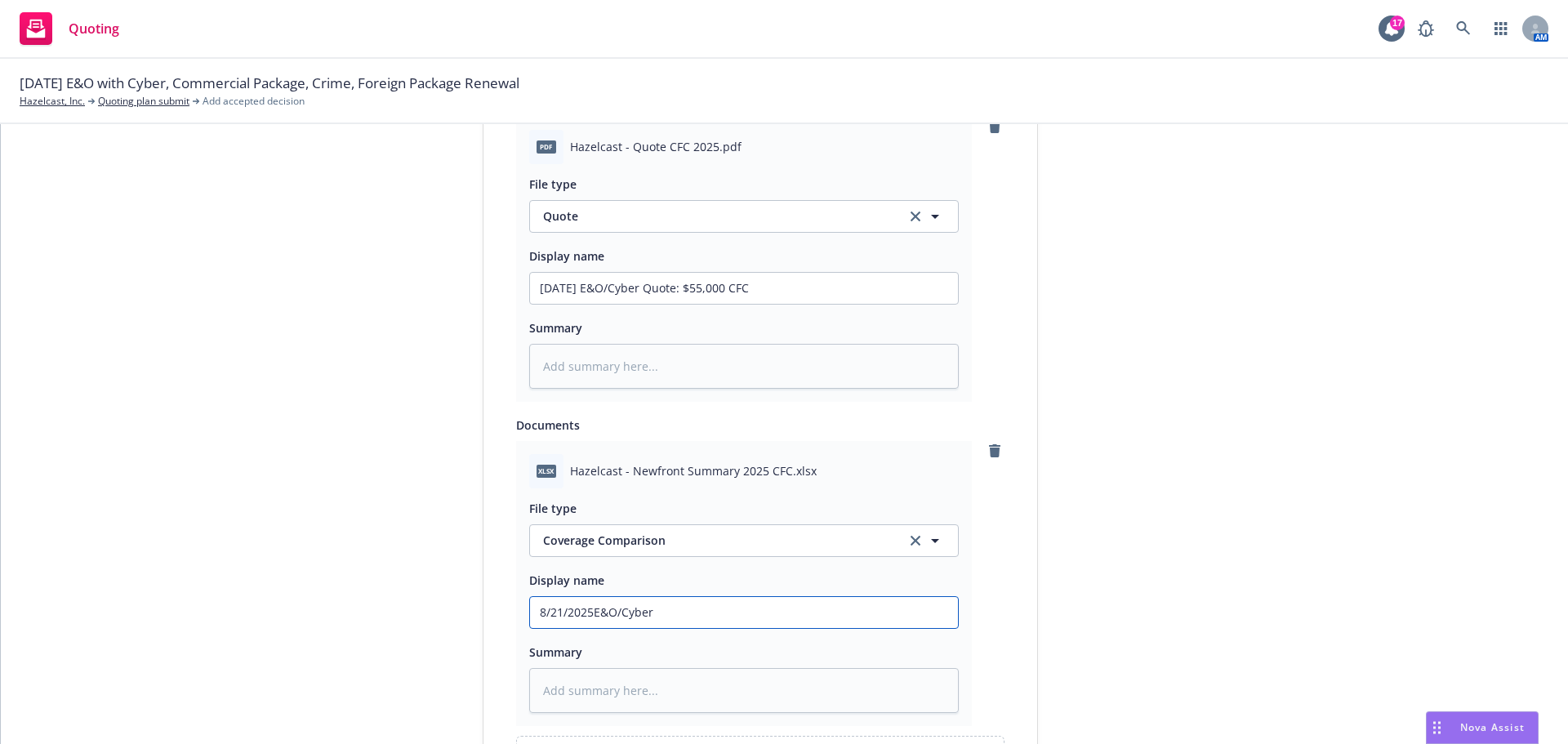
type input "8/21/2025E&O/Cyber"
type textarea "x"
type input "8/21/2025E&O/Cyber C"
type textarea "x"
type input "8/21/2025E&O/Cyber Co"
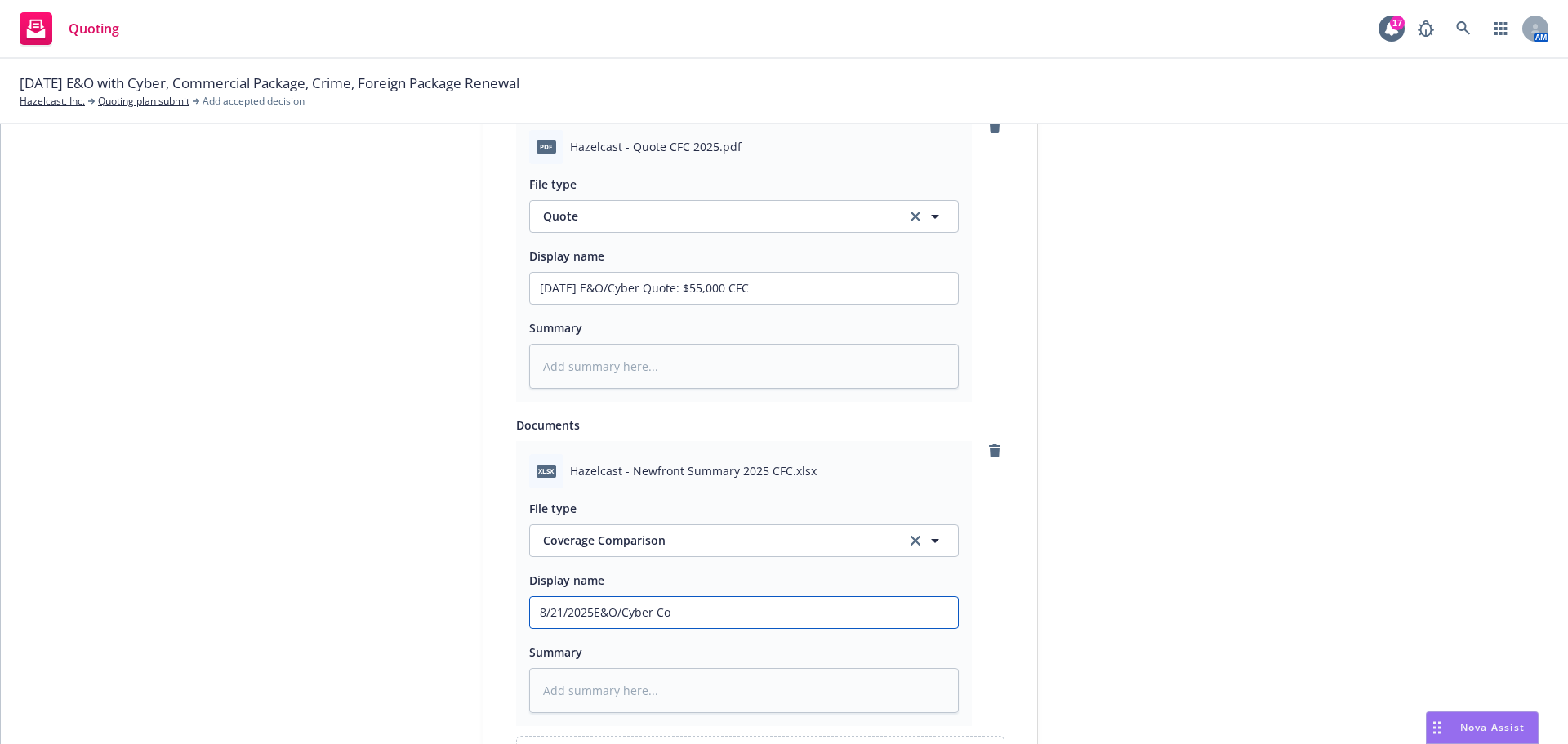
type textarea "x"
type input "8/21/2025E&O/Cyber Cov"
type textarea "x"
type input "8/21/2025E&O/[GEOGRAPHIC_DATA]"
type textarea "x"
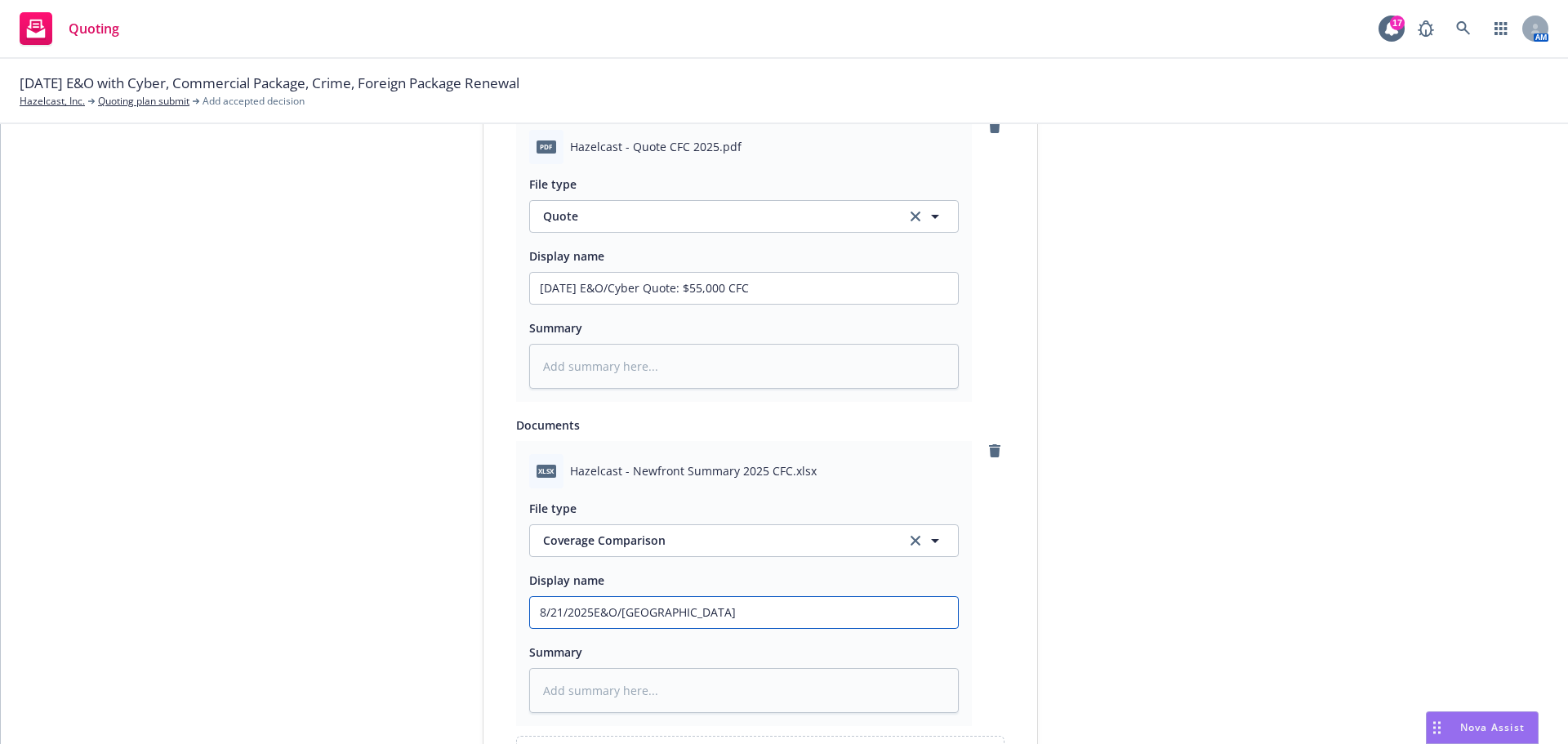
type input "8/21/2025E&O/Cyber Cover"
type textarea "x"
type input "8/21/2025E&O/Cyber Coverag"
type textarea "x"
type input "8/21/2025E&O/Cyber Coverage"
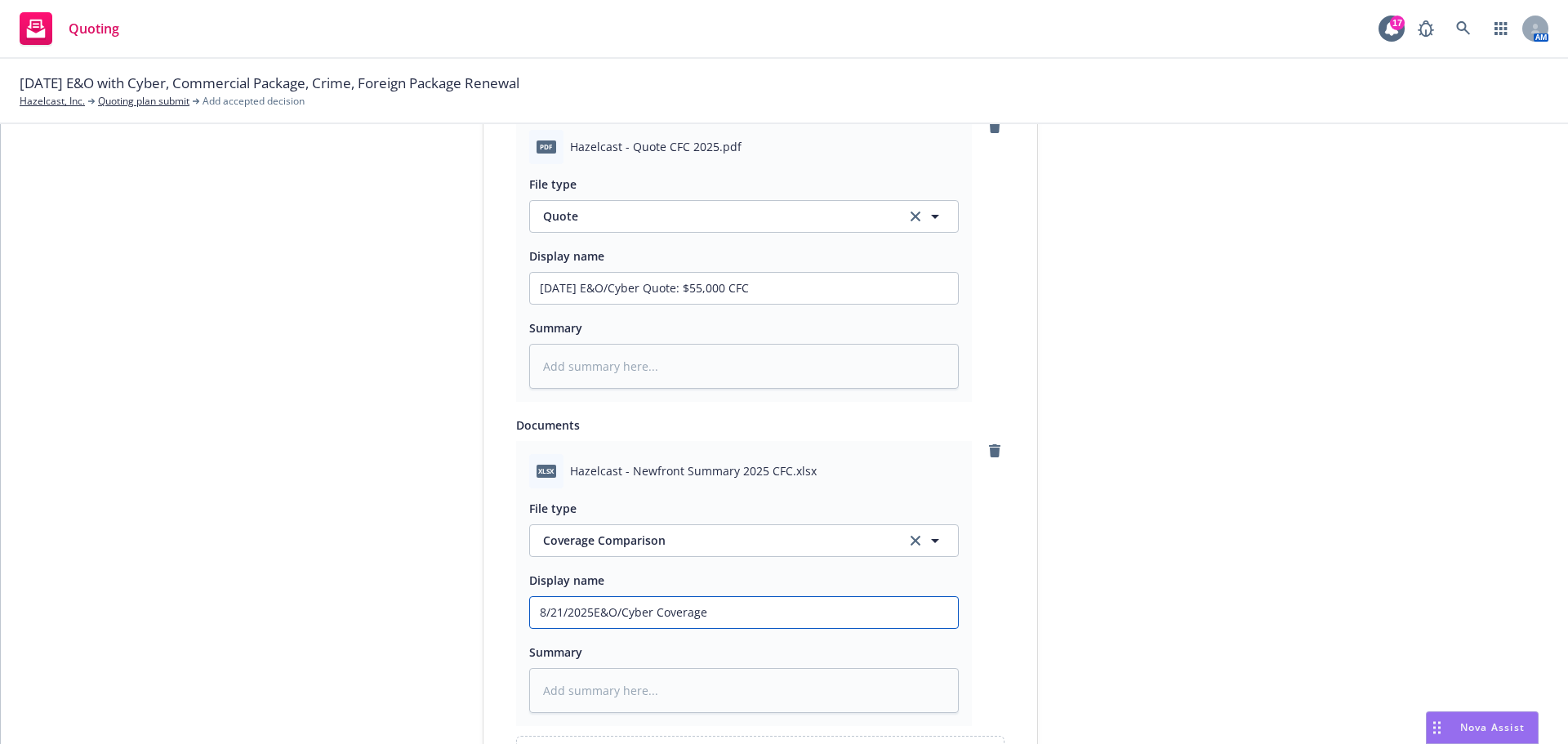
type textarea "x"
type input "8/21/2025E&O/Cyber Coverage"
type textarea "x"
type input "8/21/2025E&O/Cyber Coverage C"
type textarea "x"
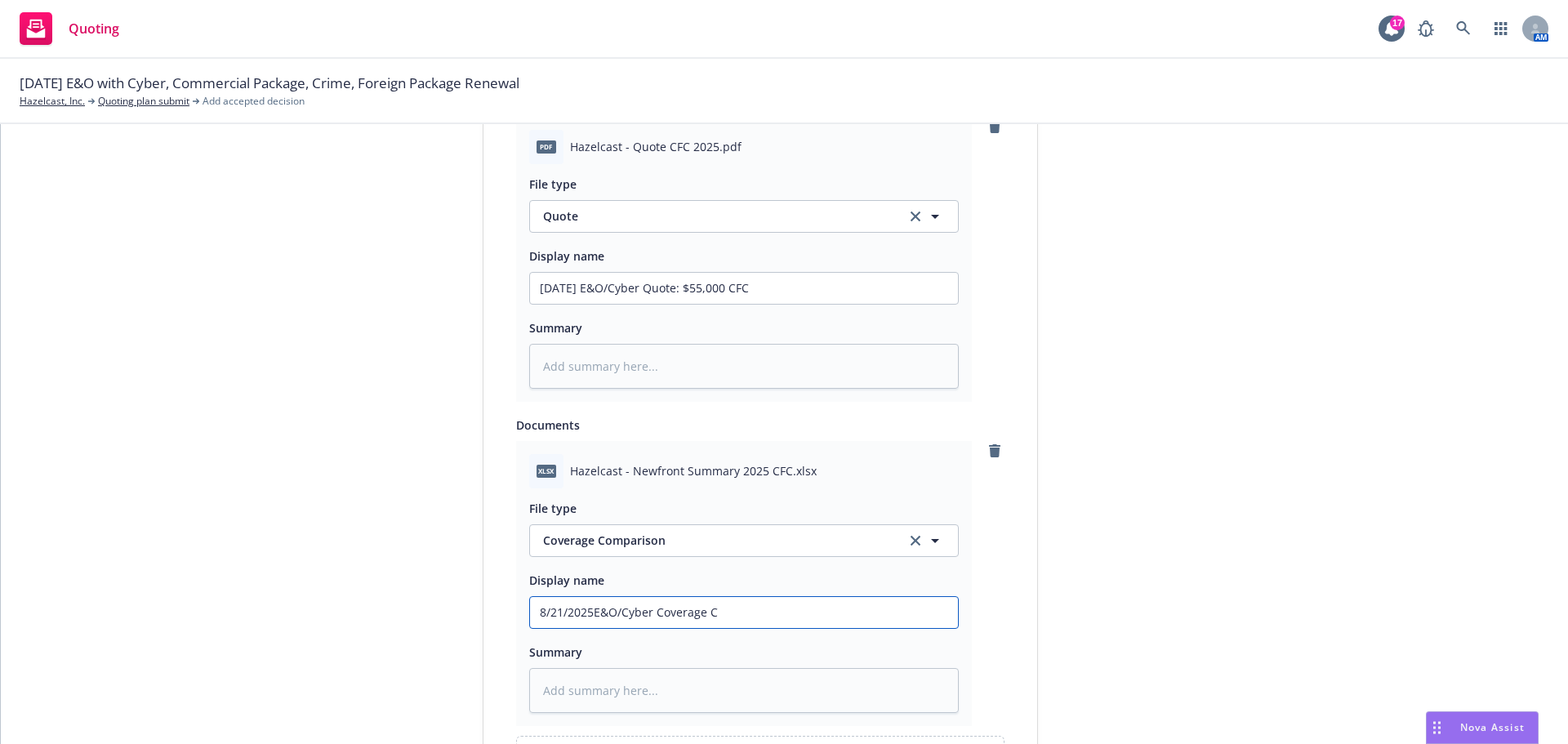
type input "8/21/2025E&O/Cyber Coverage Co"
type textarea "x"
type input "8/21/2025E&O/Cyber Coverage Com"
type textarea "x"
type input "8/21/2025E&O/Cyber Coverage Comp"
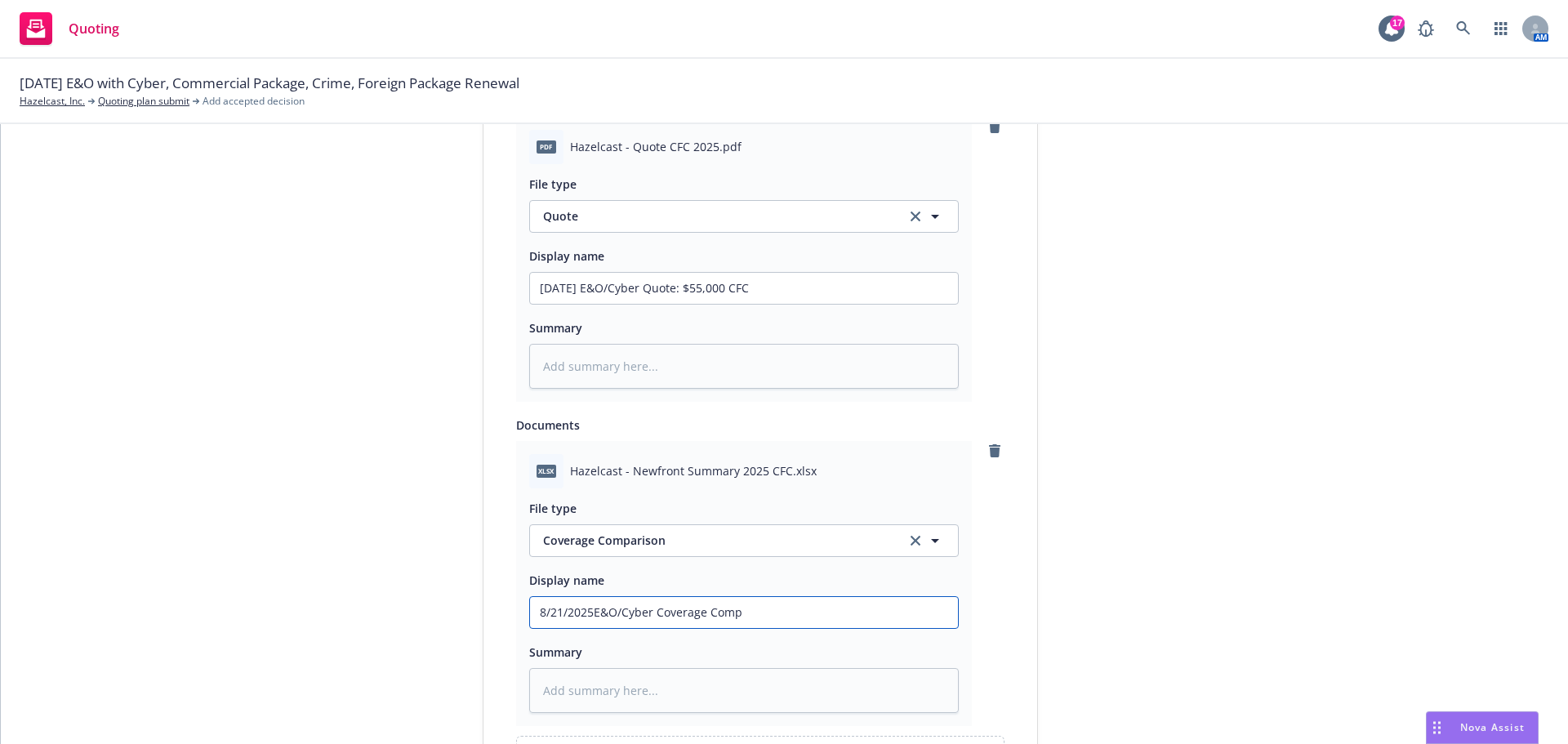
type textarea "x"
type input "8/21/2025E&O/Cyber Coverage Compa"
type textarea "x"
type input "8/21/2025E&O/Cyber Coverage Compari"
type textarea "x"
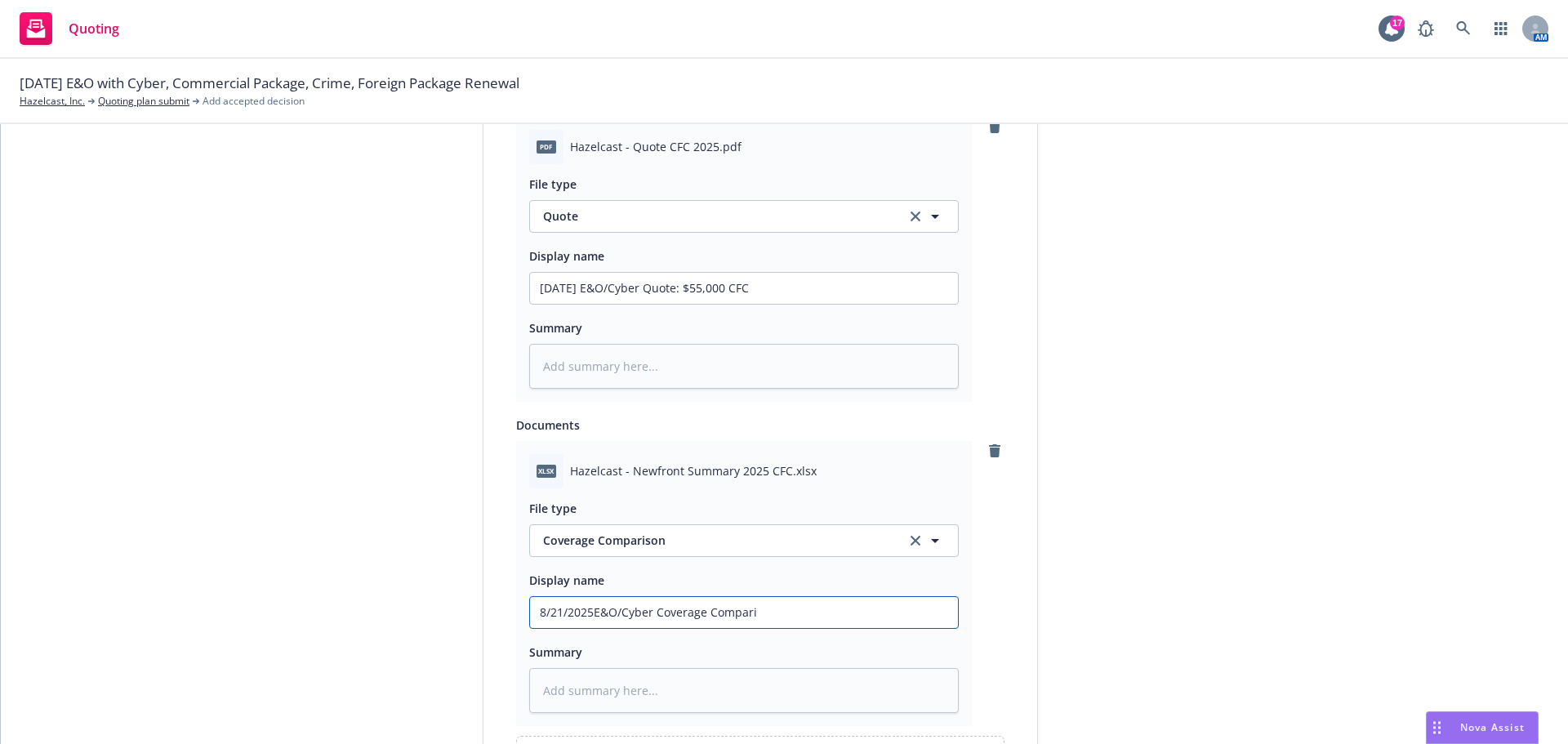
type input "8/21/2025E&O/Cyber Coverage Comparis"
type textarea "x"
type input "8/21/2025E&O/Cyber Coverage Compariso"
type textarea "x"
type input "8/21/2025E&O/Cyber Coverage Comparison"
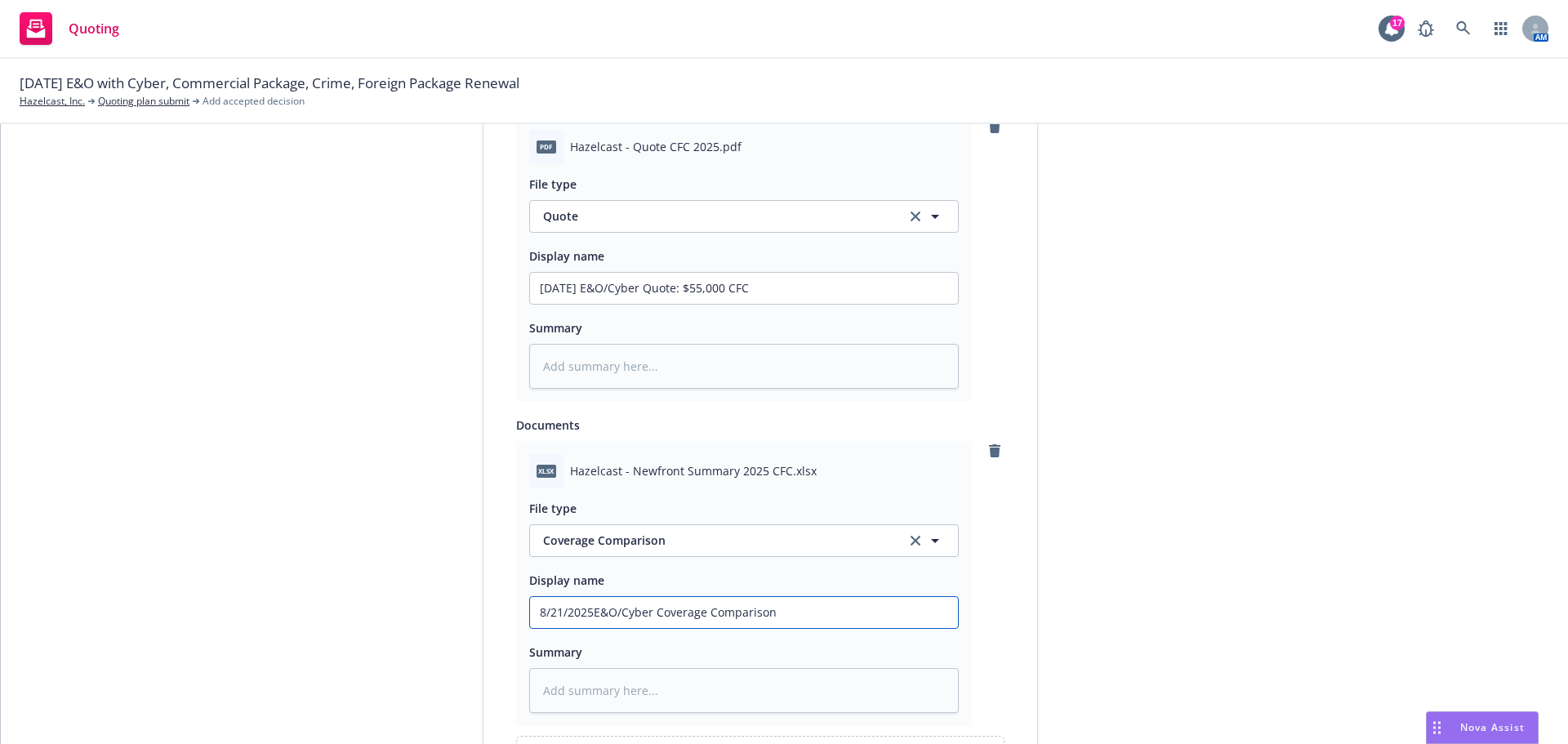
type textarea "x"
type input "8/21/2025E&O/Cyber Coverage Comparison"
type textarea "x"
type input "8/21/2025E&O/Cyber Coverage Comparison -"
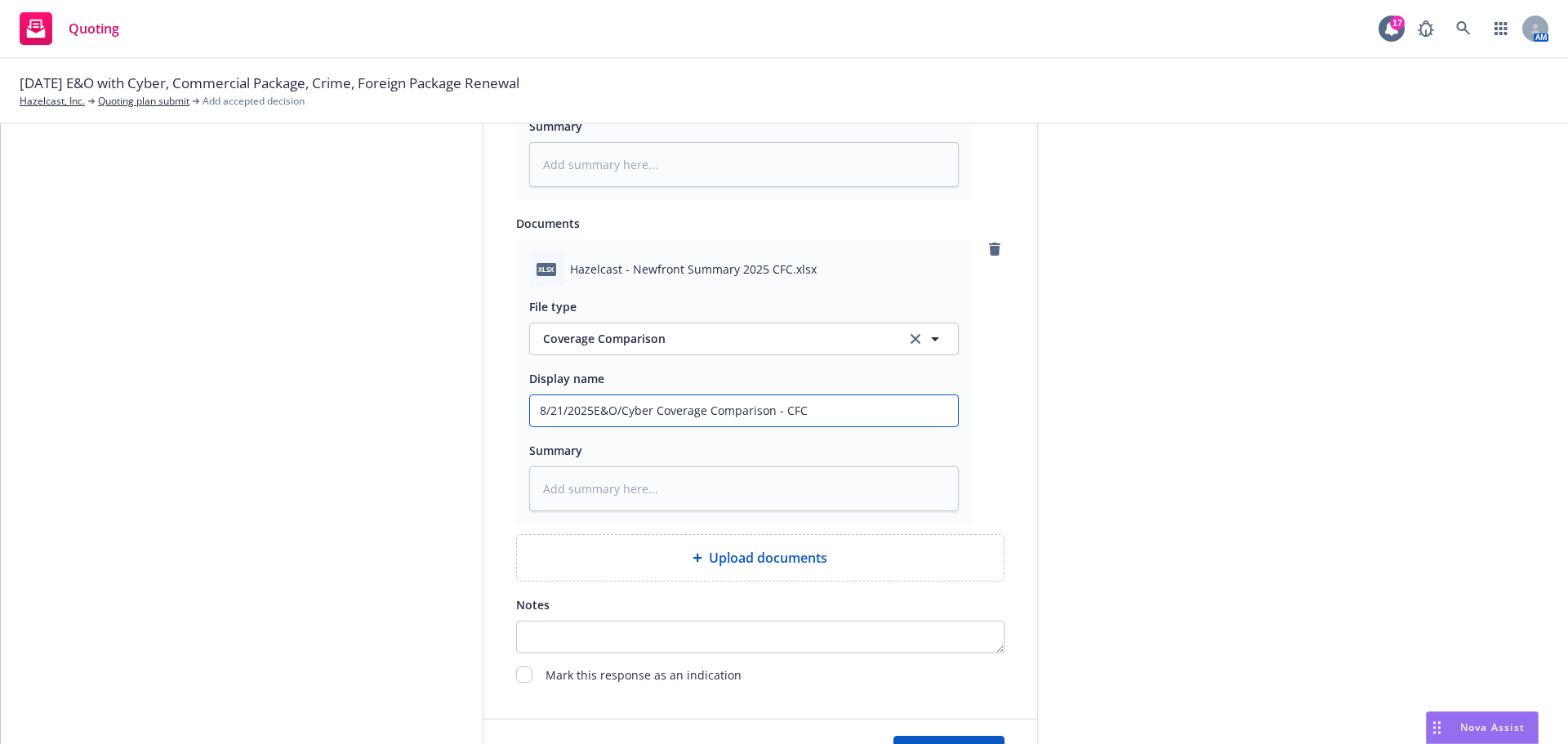
scroll to position [1207, 0]
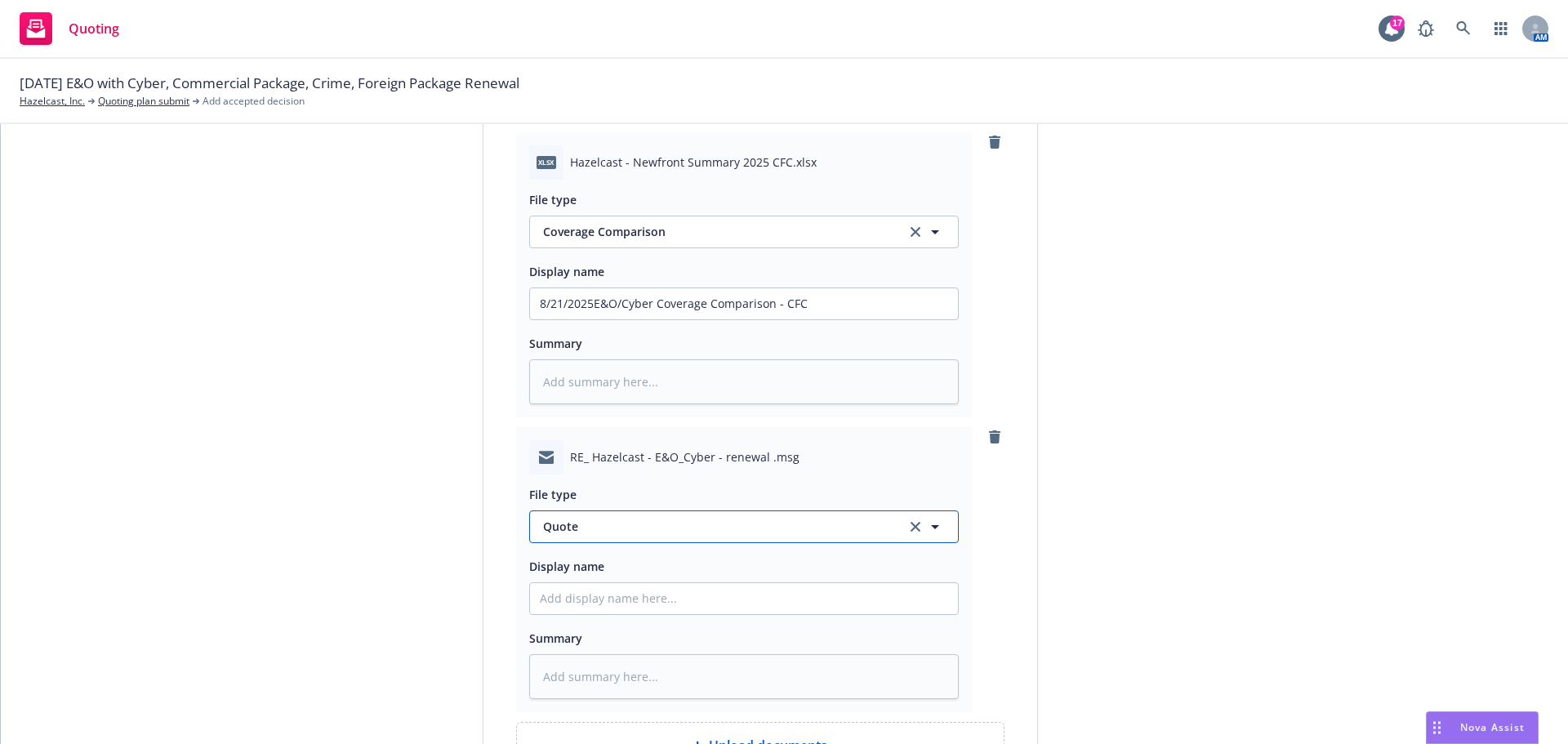
click at [588, 532] on span "Quote" at bounding box center [715, 526] width 344 height 17
click at [588, 556] on div "Quote received" at bounding box center [744, 572] width 428 height 43
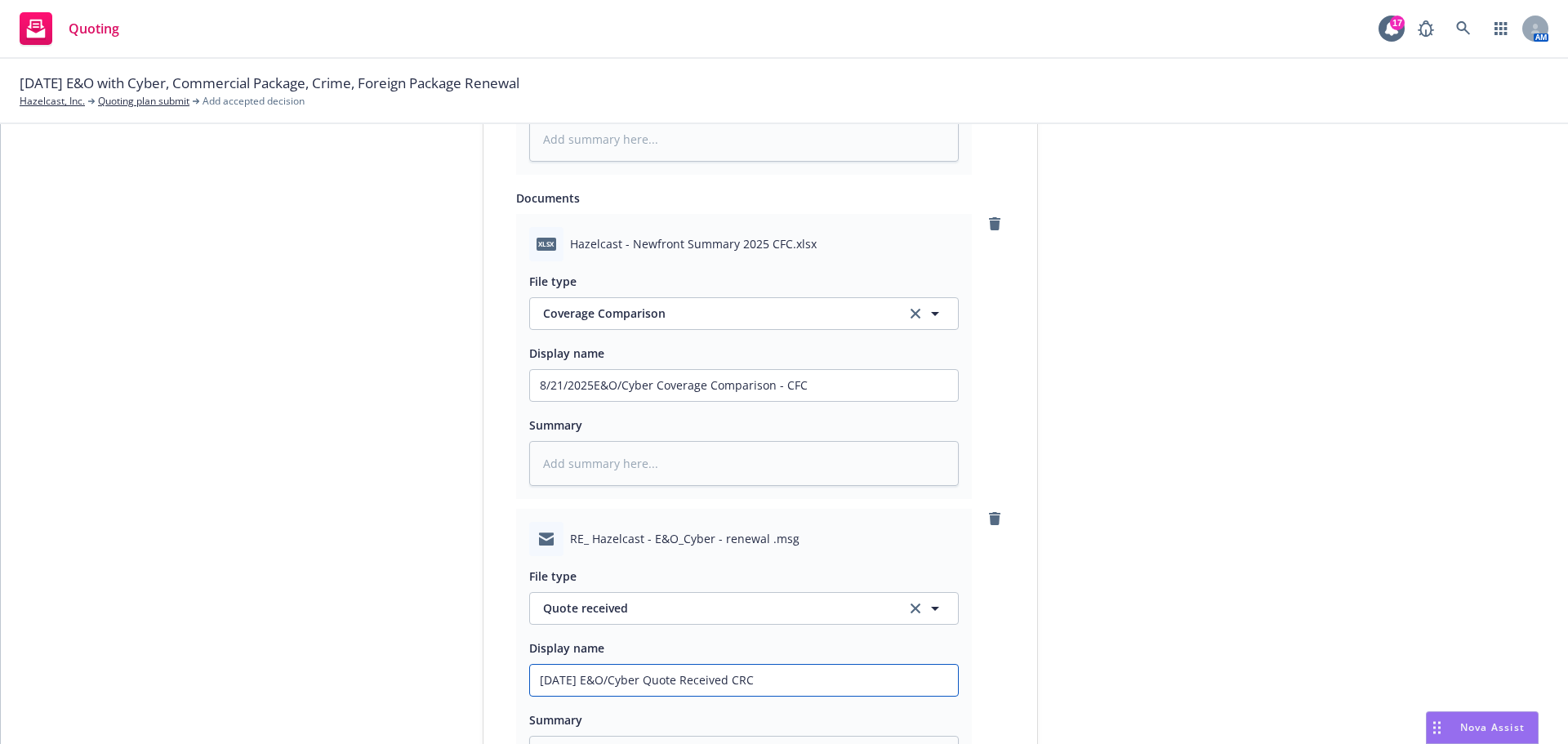
scroll to position [1094, 0]
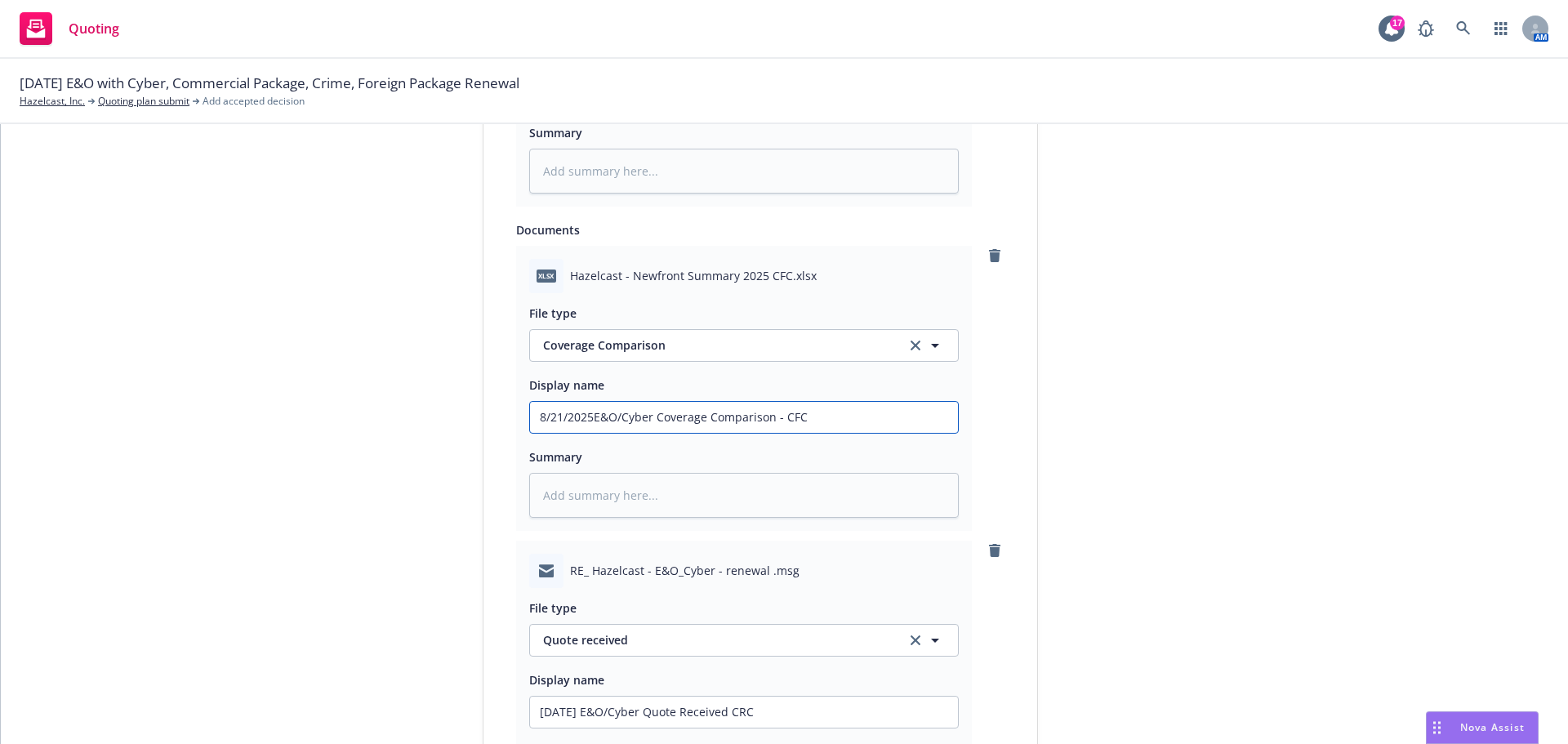
click at [792, 108] on input "8/21/2025E&O/Cyber Coverage Comparison - CFC" at bounding box center [744, 93] width 428 height 31
click at [779, 108] on input "8/21/2025E&O/Cyber Coverage Comparison - CRC" at bounding box center [744, 93] width 428 height 31
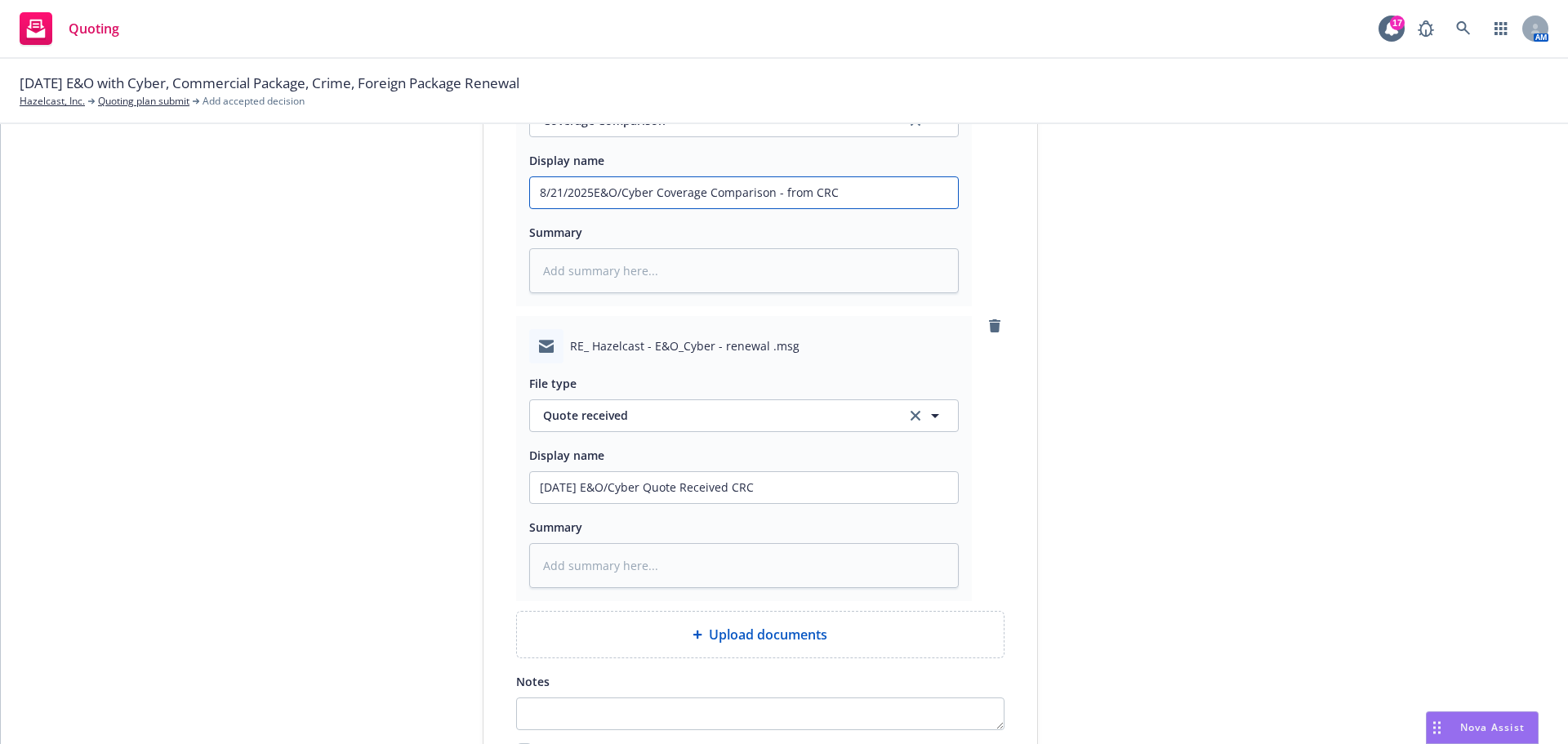
scroll to position [1502, 0]
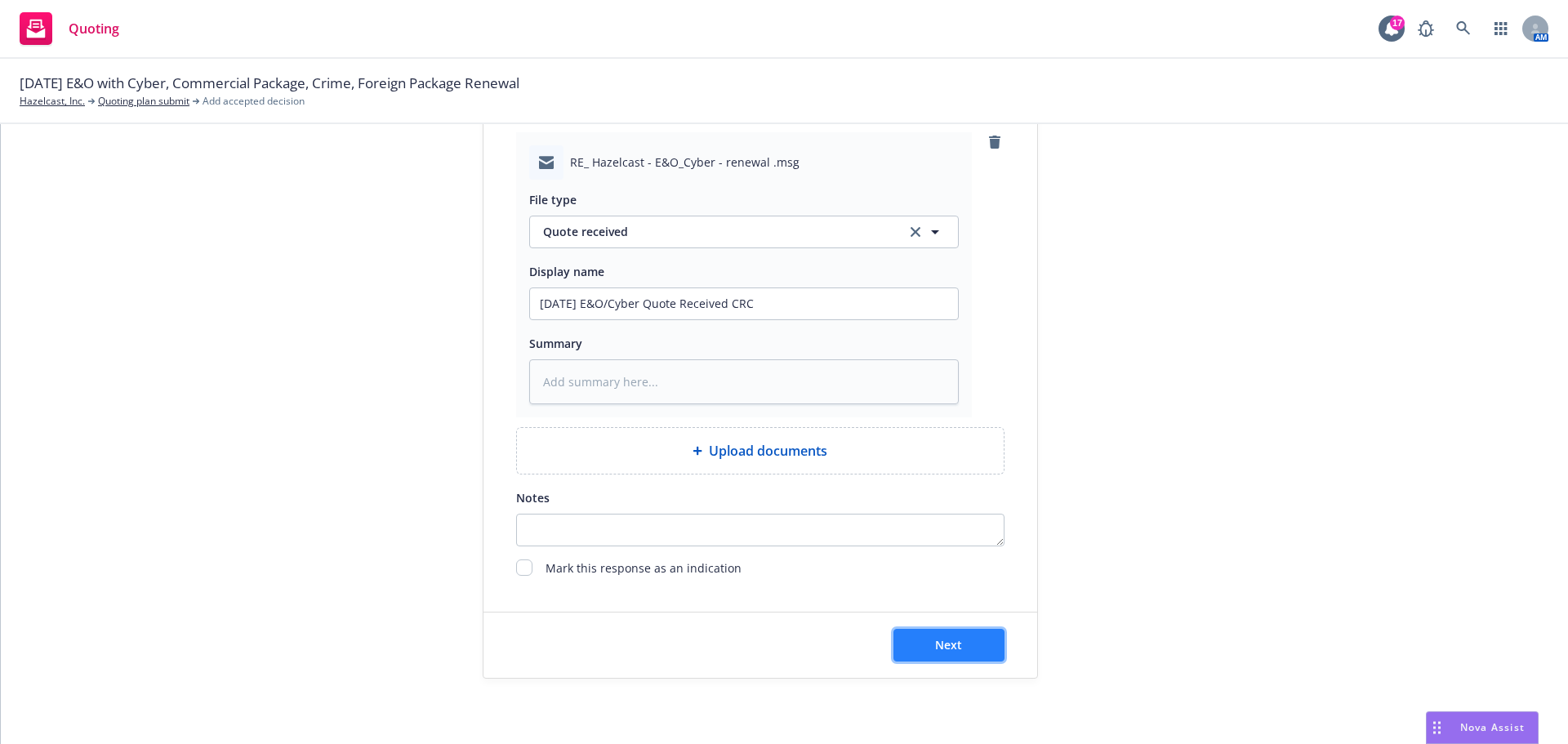
click at [935, 645] on span "Next" at bounding box center [948, 644] width 27 height 16
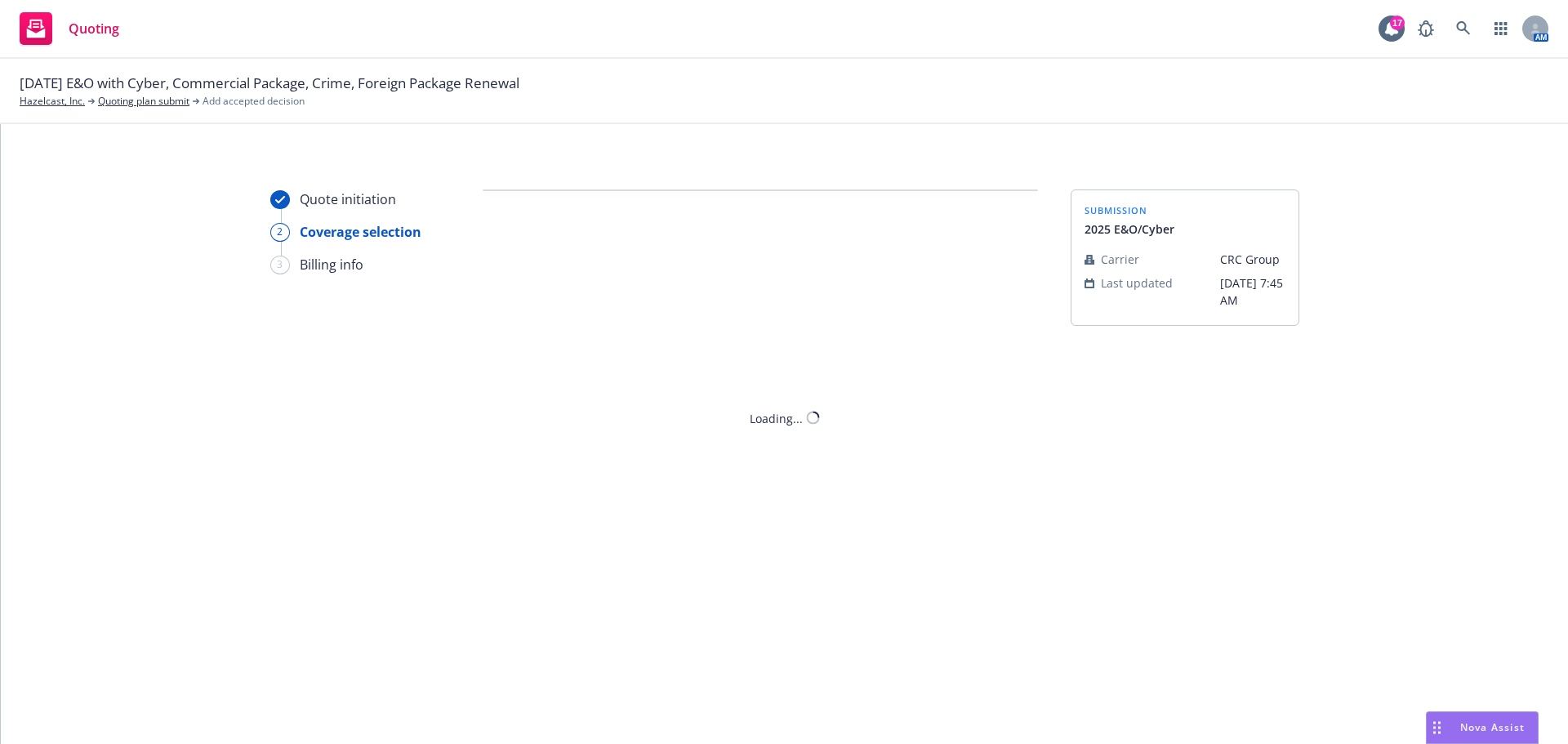
scroll to position [0, 0]
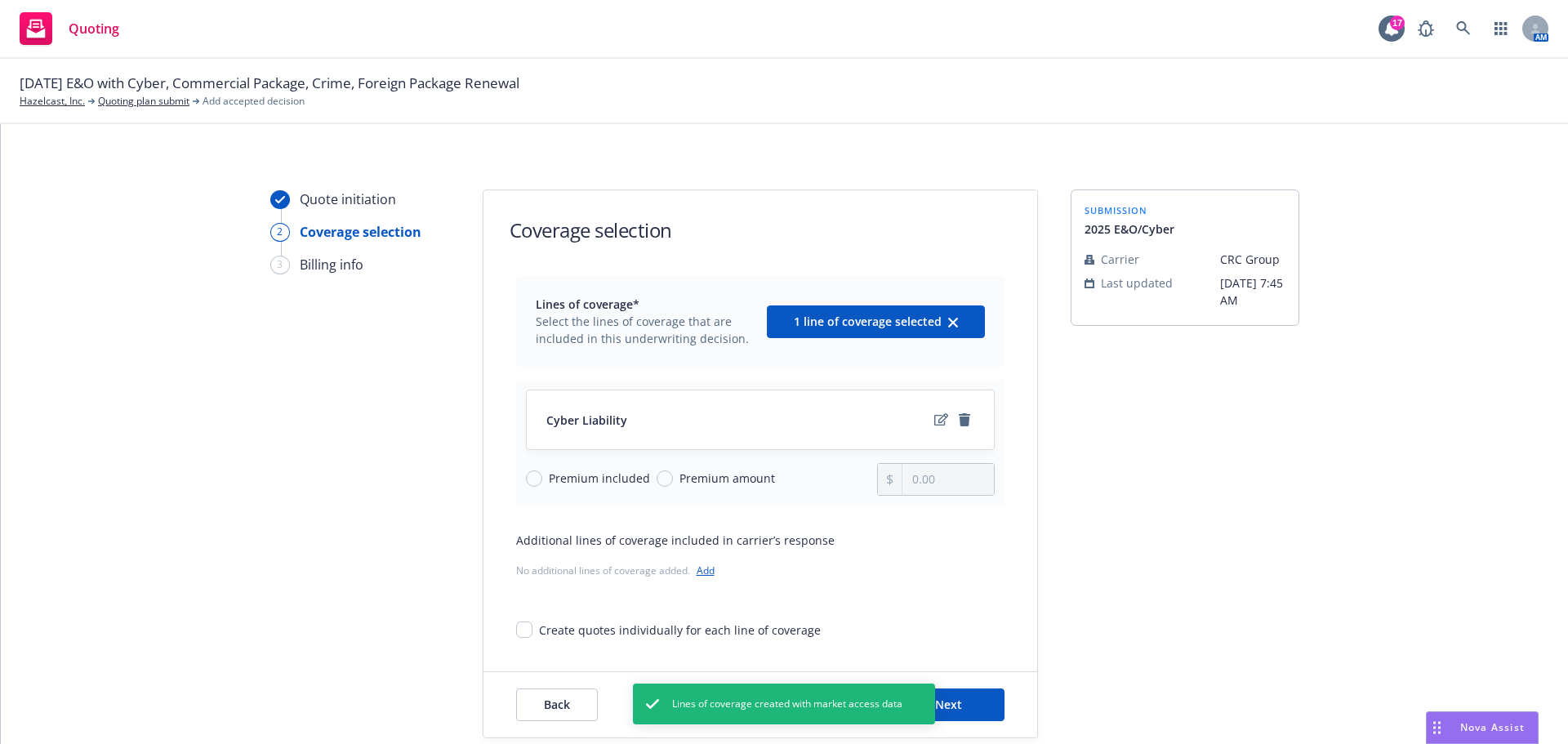
click at [701, 569] on link "Add" at bounding box center [705, 570] width 18 height 14
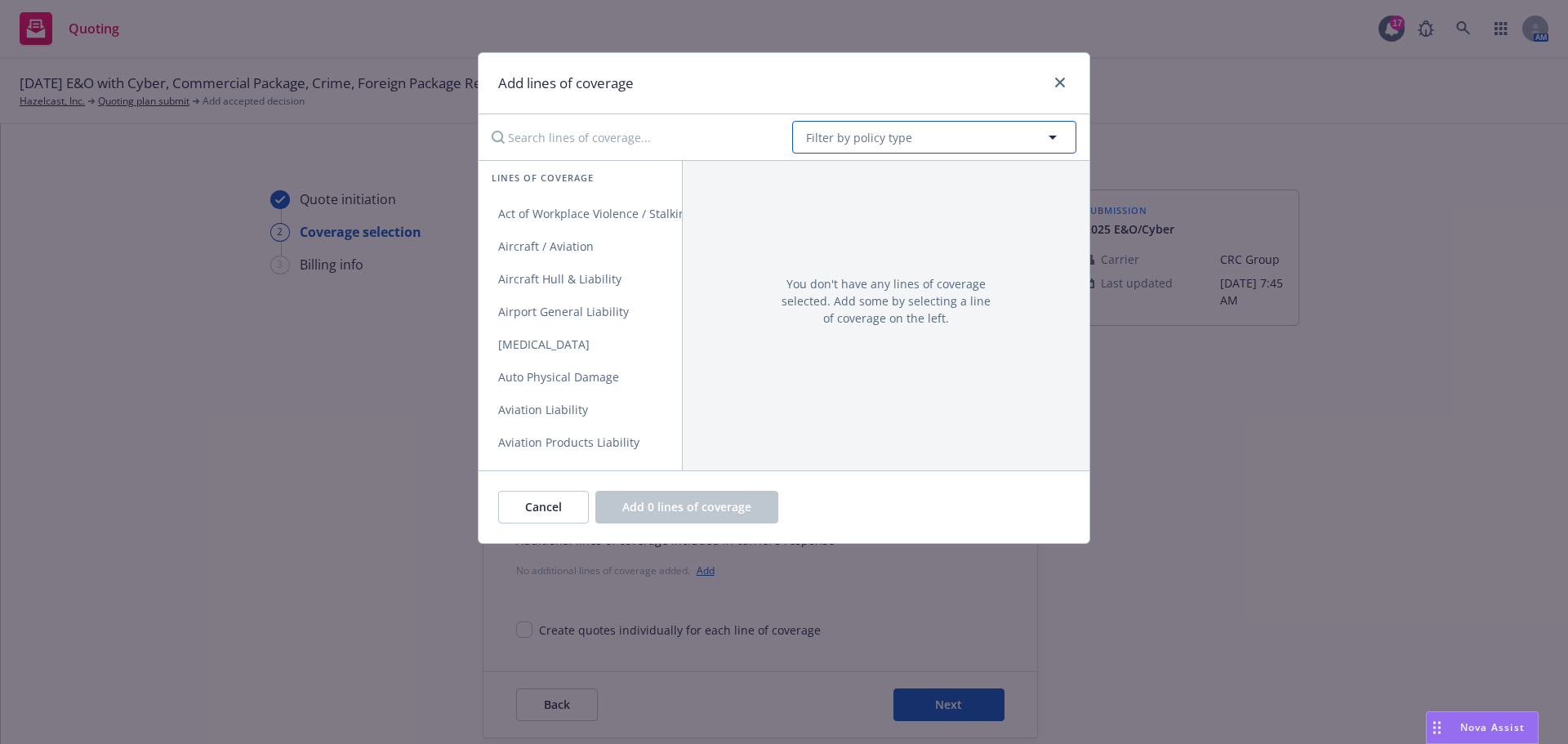
click at [835, 139] on span "Filter by policy type" at bounding box center [859, 137] width 107 height 17
click at [838, 184] on strong "Errors and Omissions" at bounding box center [870, 183] width 120 height 16
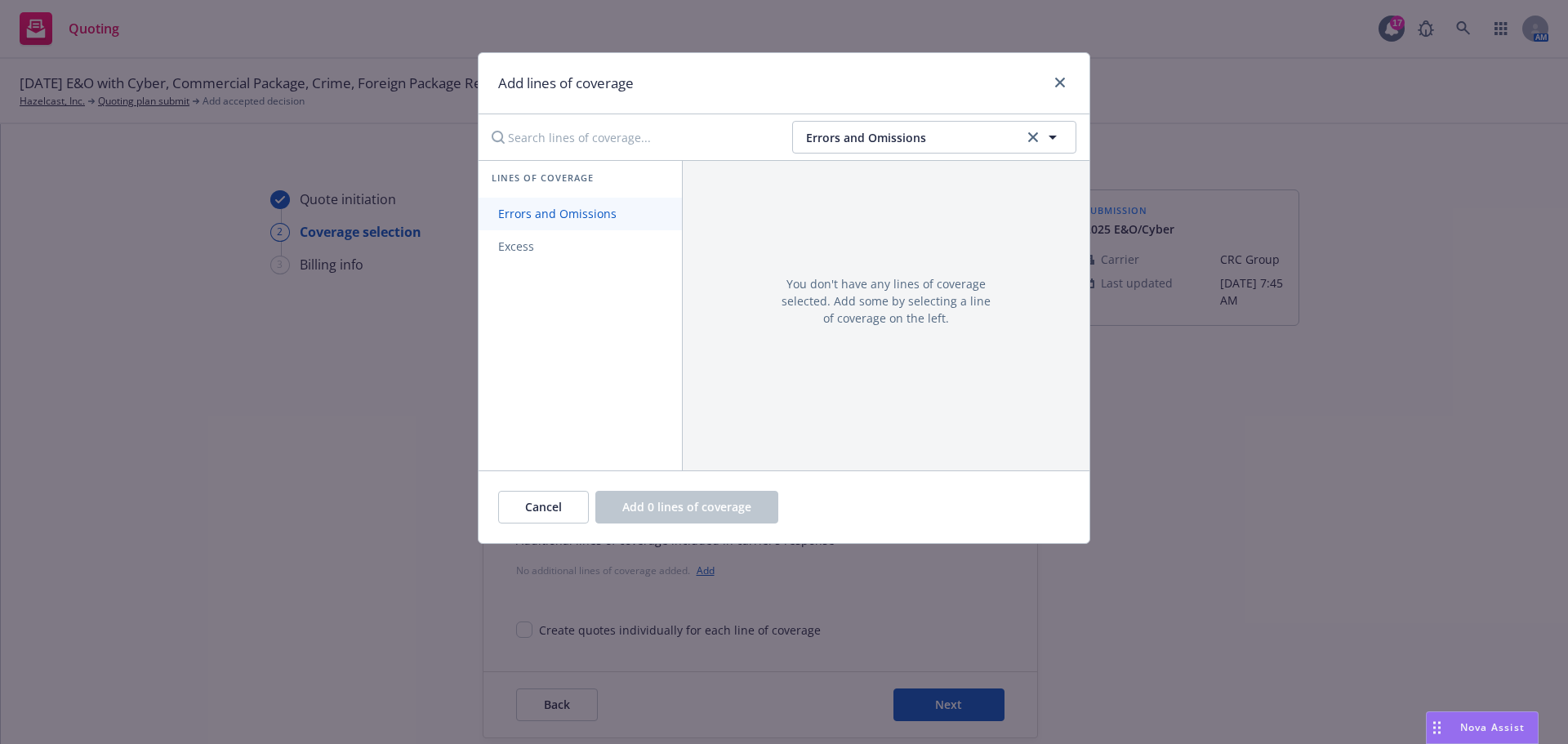
click at [546, 222] on link "Errors and Omissions" at bounding box center [581, 213] width 204 height 33
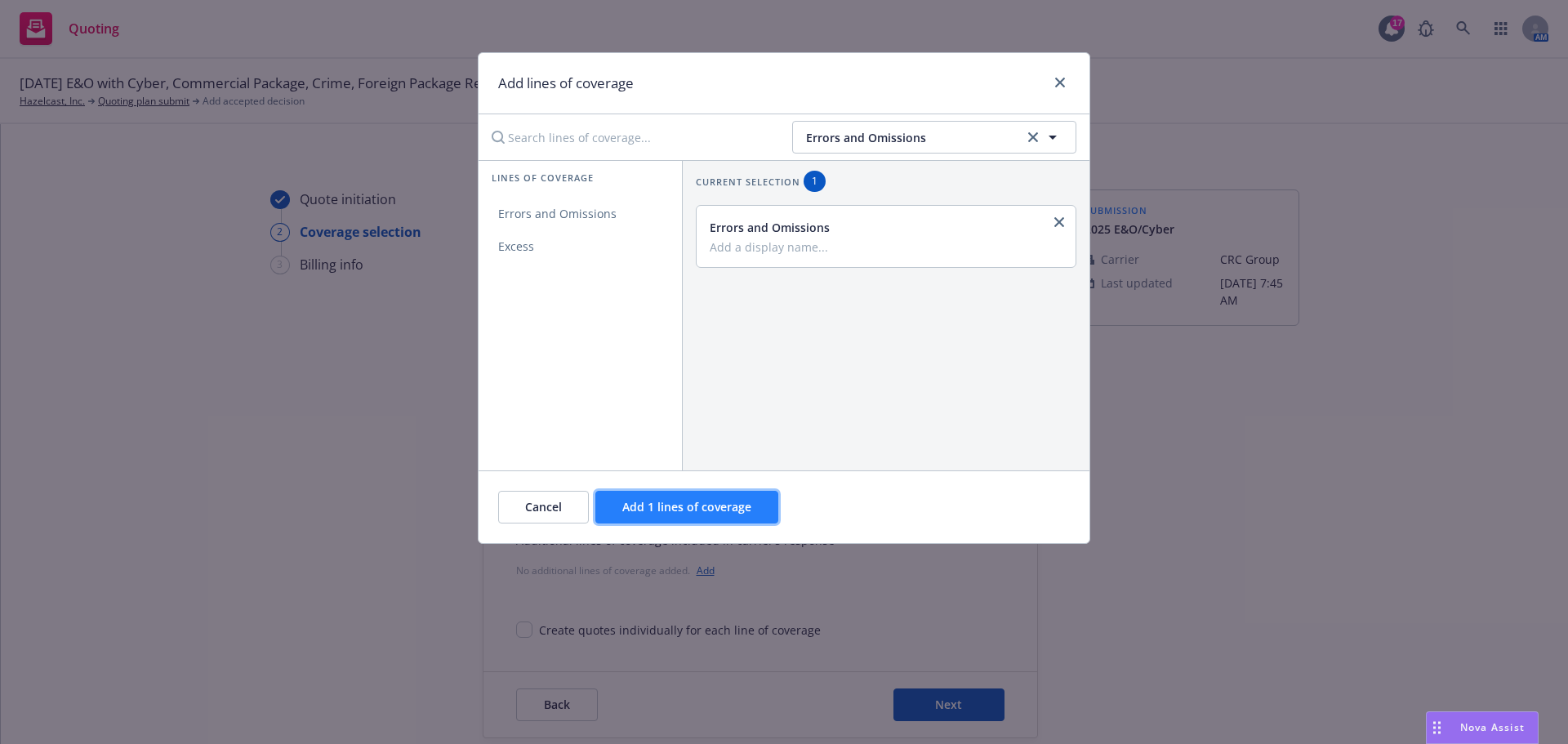
click at [658, 511] on span "Add 1 lines of coverage" at bounding box center [687, 507] width 129 height 16
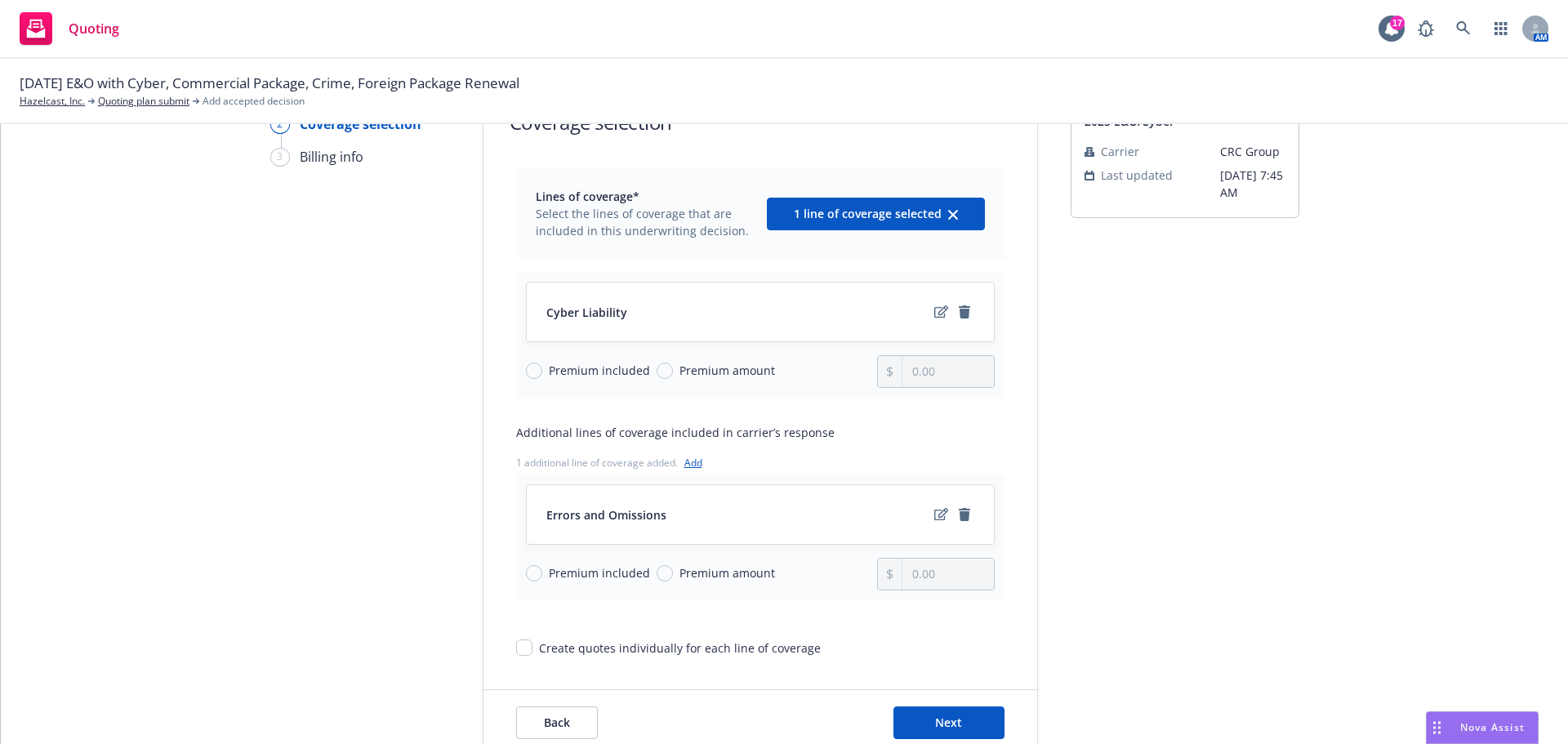
scroll to position [185, 0]
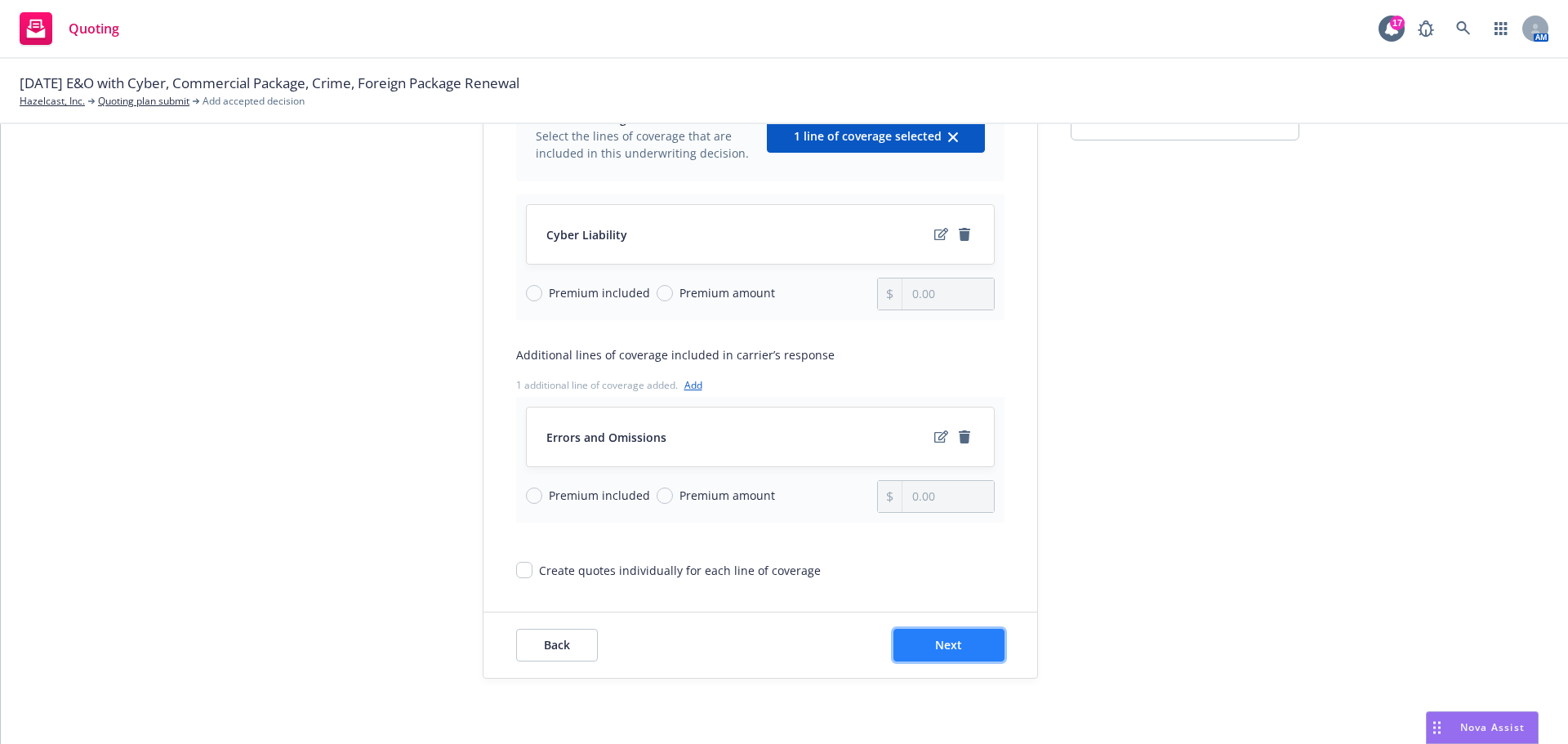
click at [942, 638] on span "Next" at bounding box center [948, 644] width 27 height 16
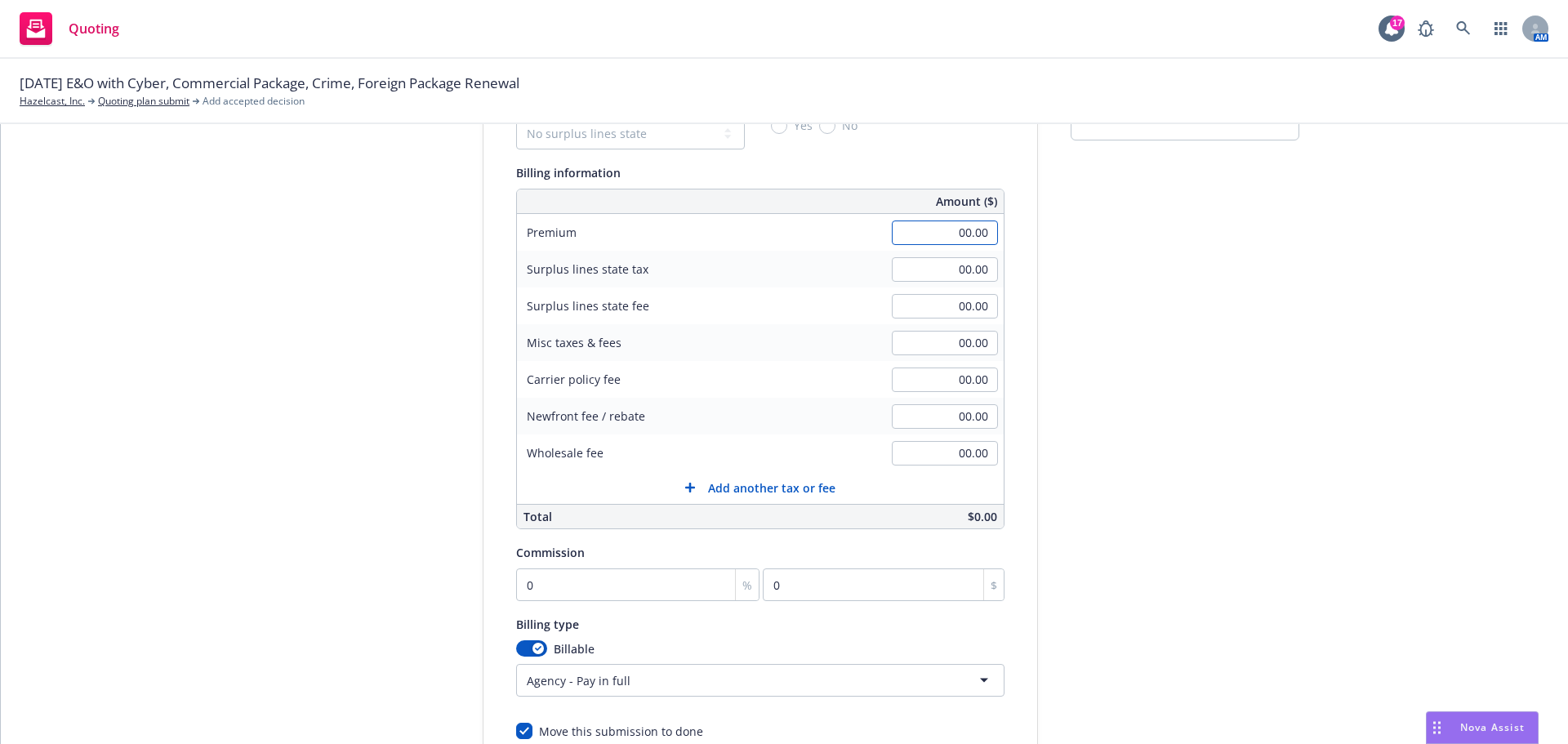
click at [934, 229] on input "00.00" at bounding box center [945, 233] width 107 height 24
click at [941, 381] on input "00.00" at bounding box center [945, 379] width 107 height 24
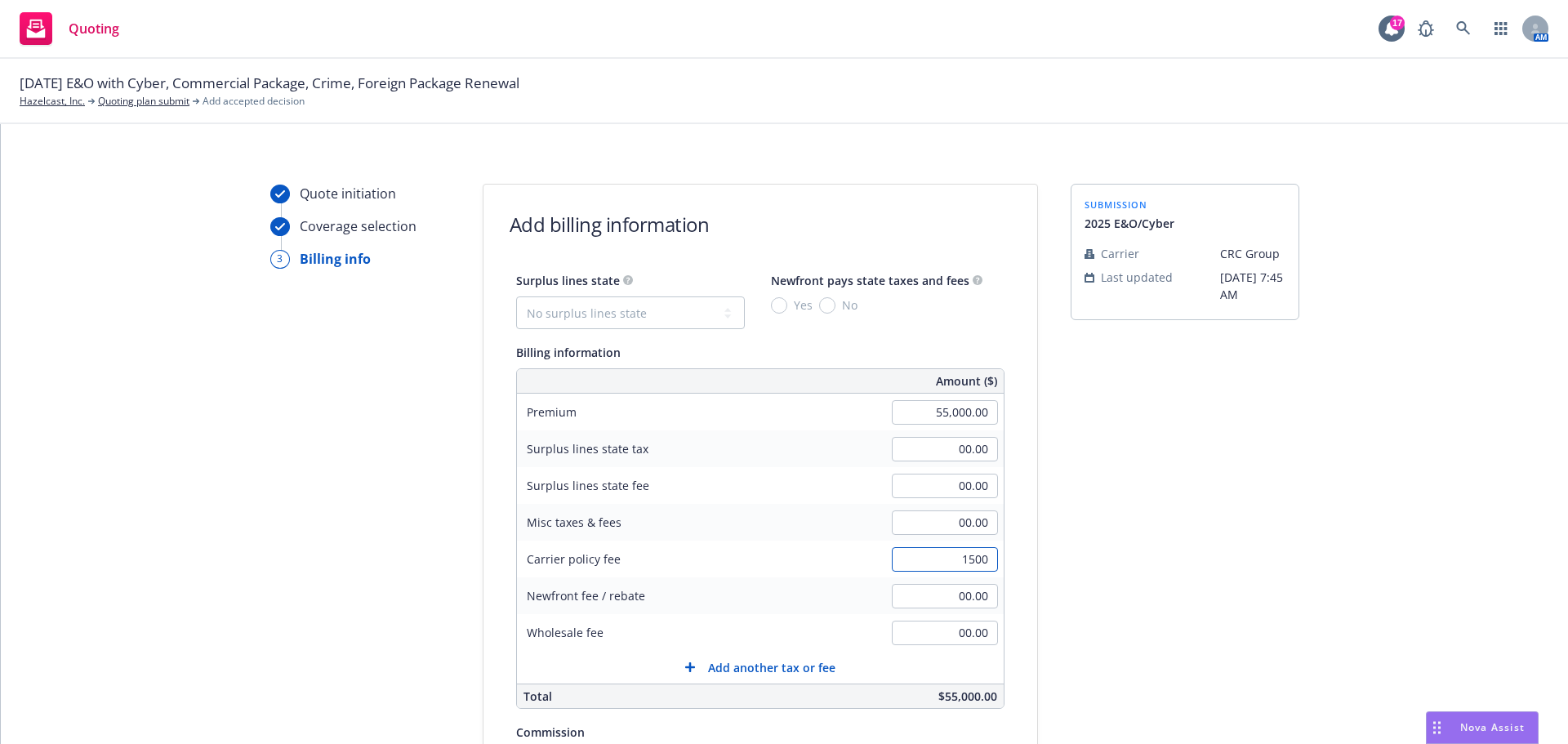
scroll to position [0, 0]
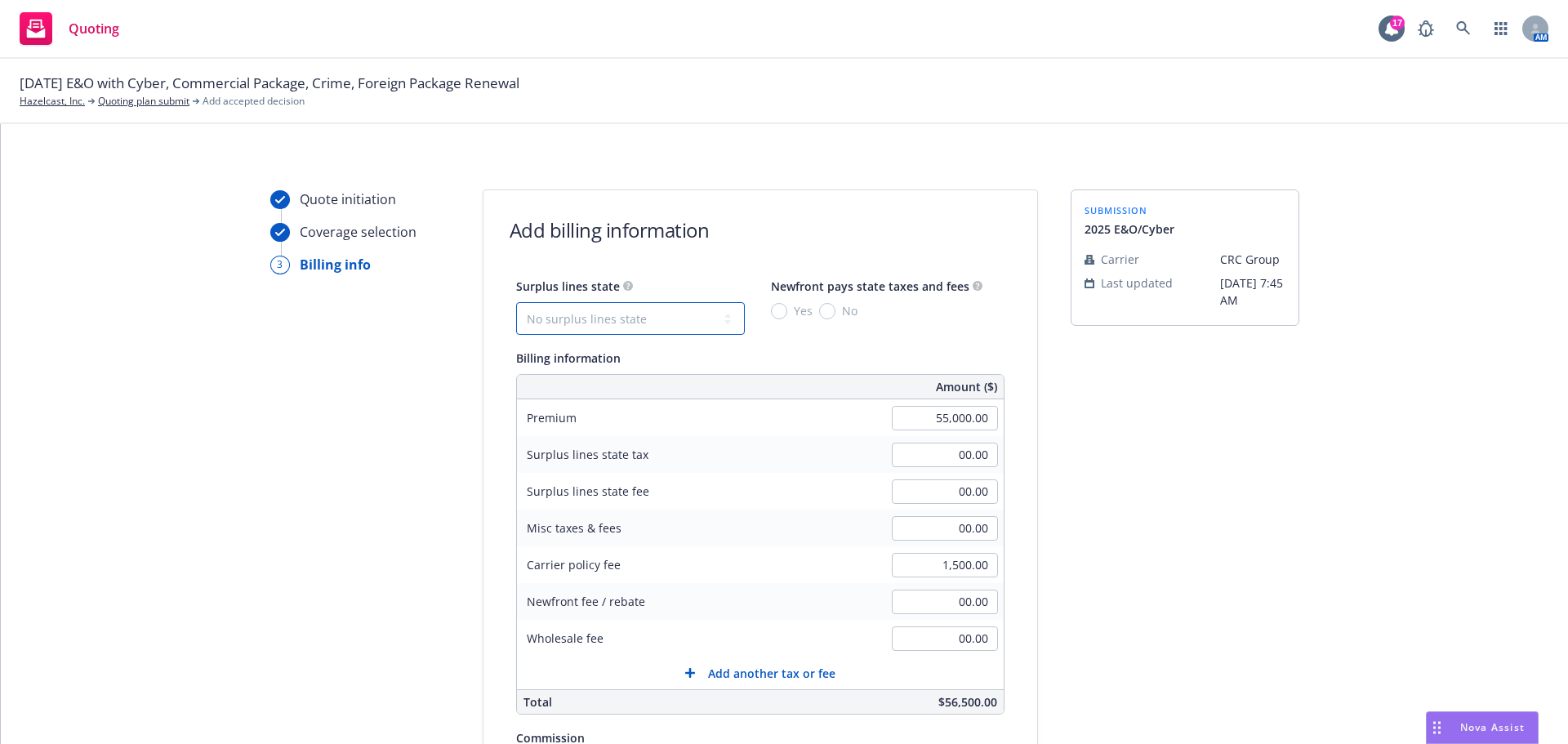
click at [547, 312] on select "No surplus lines state [US_STATE] [US_STATE] [US_STATE] [US_STATE] [US_STATE] […" at bounding box center [630, 318] width 229 height 33
click at [516, 302] on select "No surplus lines state [US_STATE] [US_STATE] [US_STATE] [US_STATE] [US_STATE] […" at bounding box center [630, 318] width 229 height 33
click at [819, 309] on input "No" at bounding box center [827, 310] width 16 height 16
click at [1088, 522] on div "submission 2025 E&O/Cyber Carrier CRC Group Last updated [DATE] 7:45 AM" at bounding box center [1185, 608] width 229 height 836
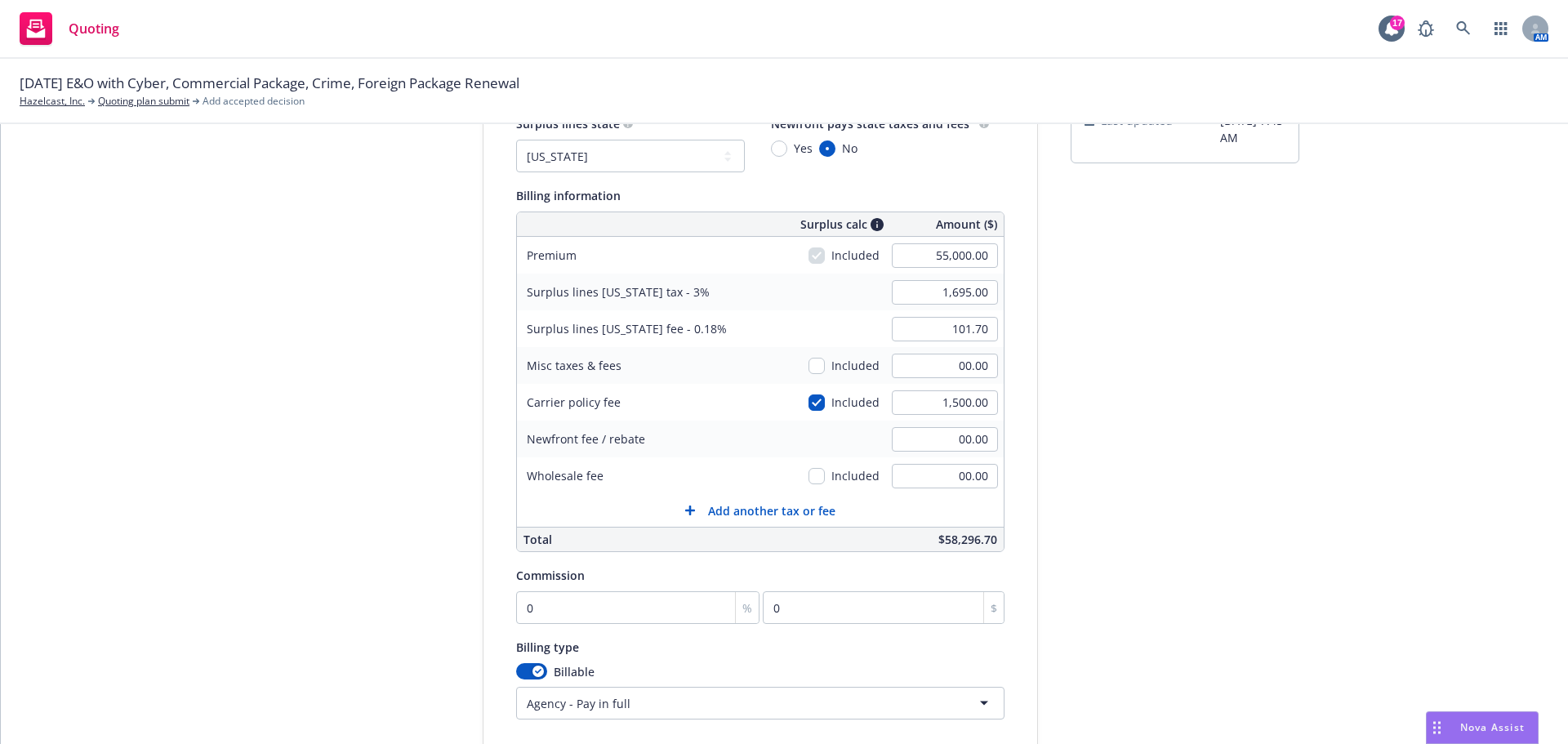
scroll to position [164, 0]
click at [551, 609] on input "0" at bounding box center [638, 607] width 244 height 33
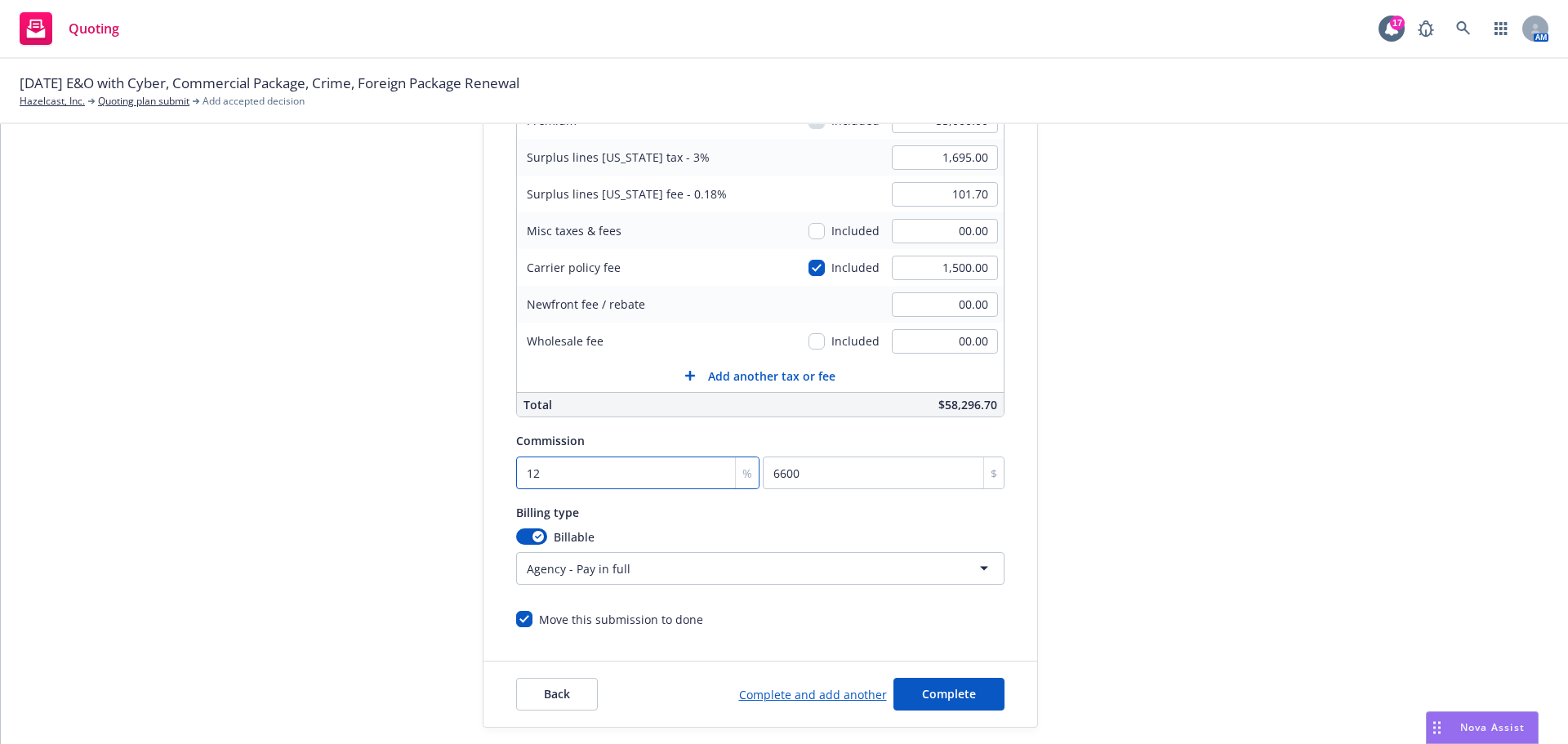
scroll to position [346, 0]
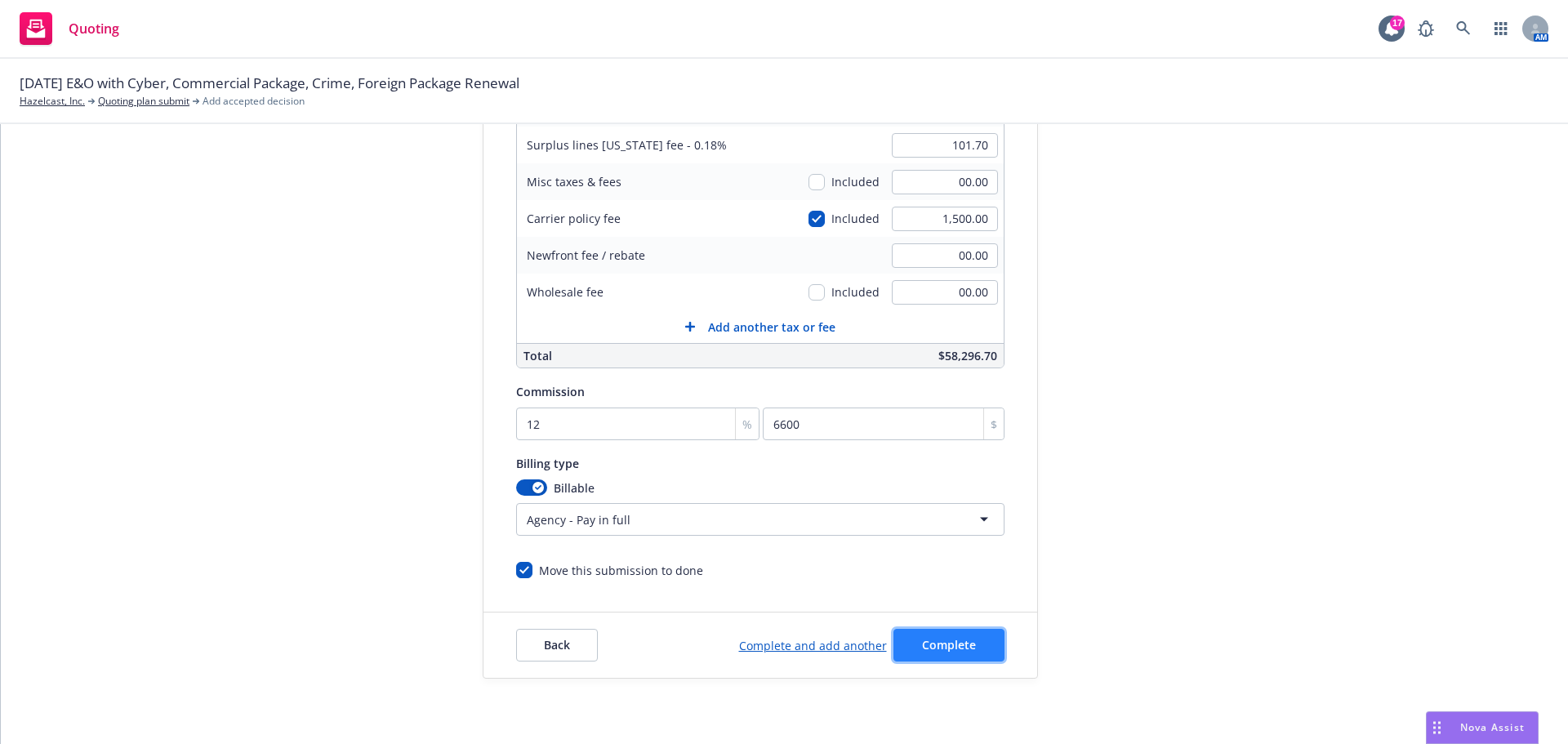
click at [929, 643] on span "Complete" at bounding box center [949, 644] width 54 height 16
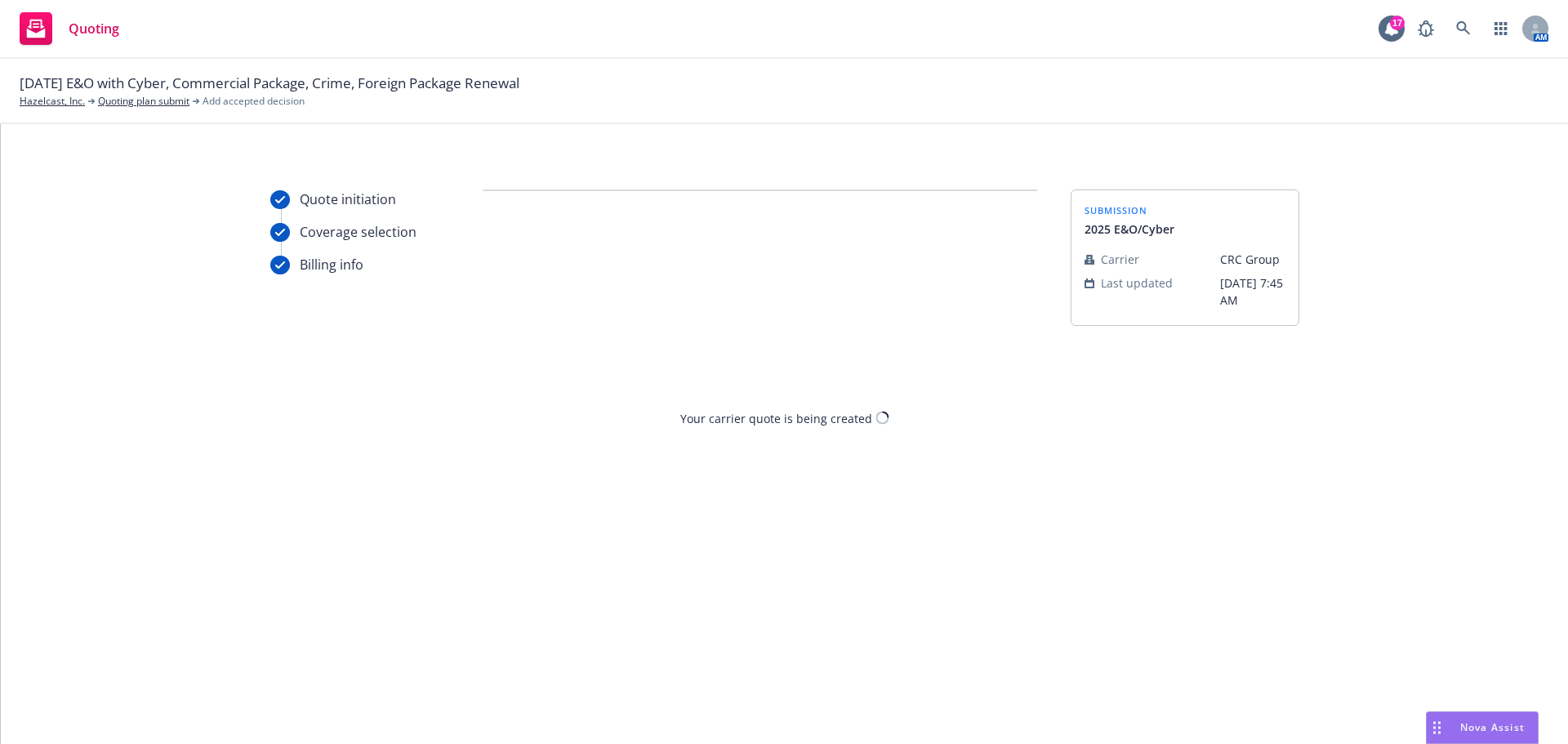
scroll to position [0, 0]
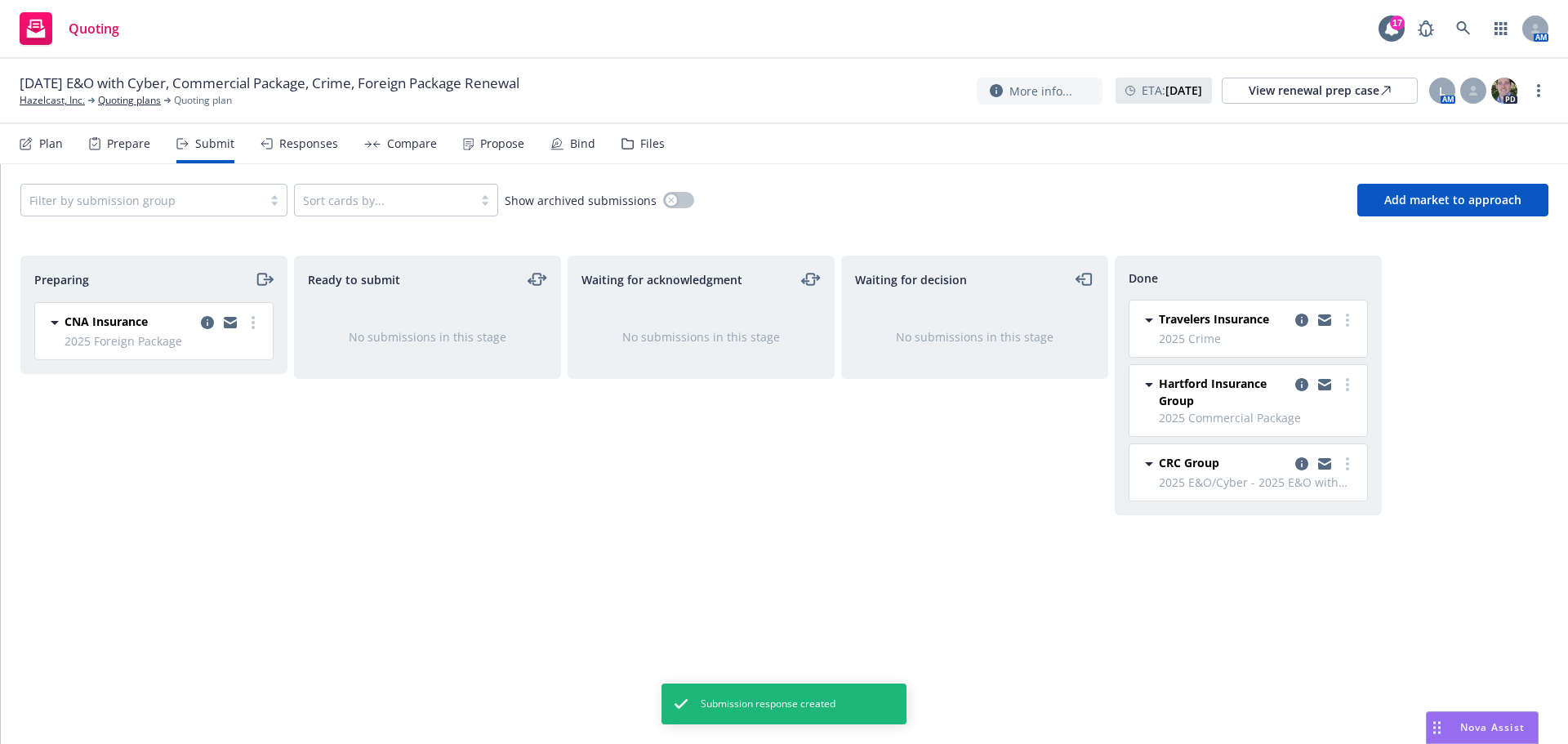
click at [489, 139] on div "Propose" at bounding box center [502, 144] width 44 height 13
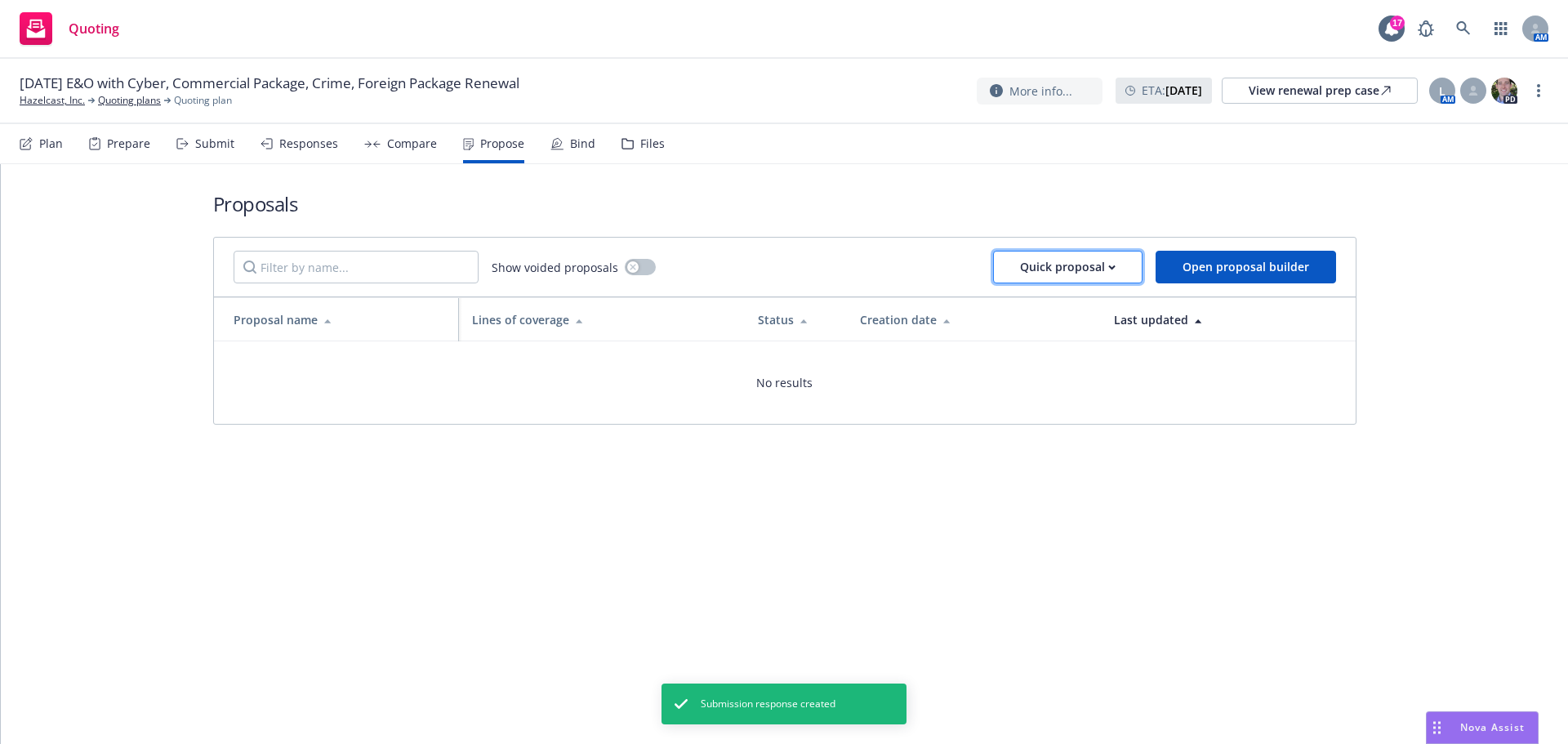
click at [1059, 266] on div "Quick proposal" at bounding box center [1068, 266] width 95 height 31
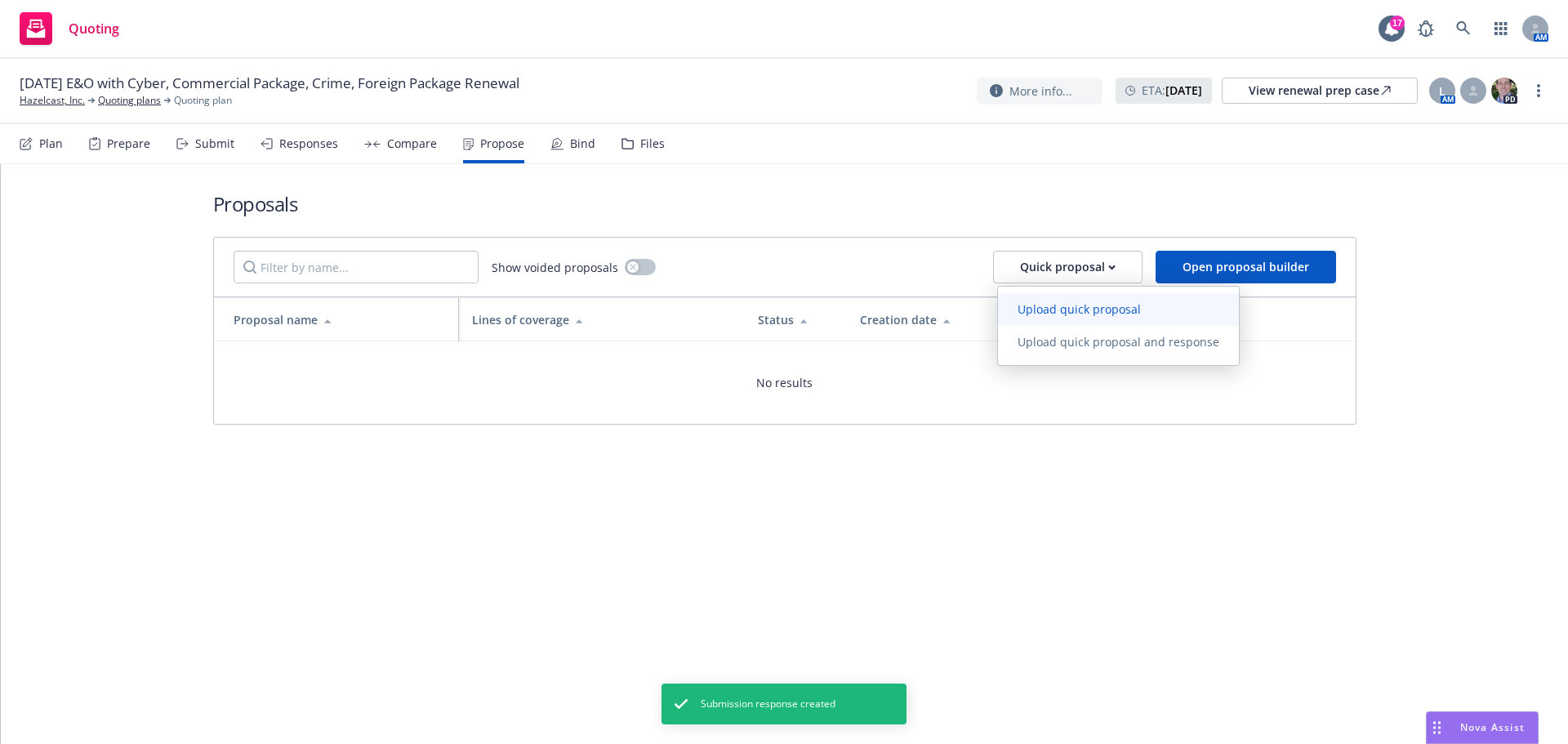
click at [1053, 308] on span "Upload quick proposal" at bounding box center [1080, 308] width 163 height 16
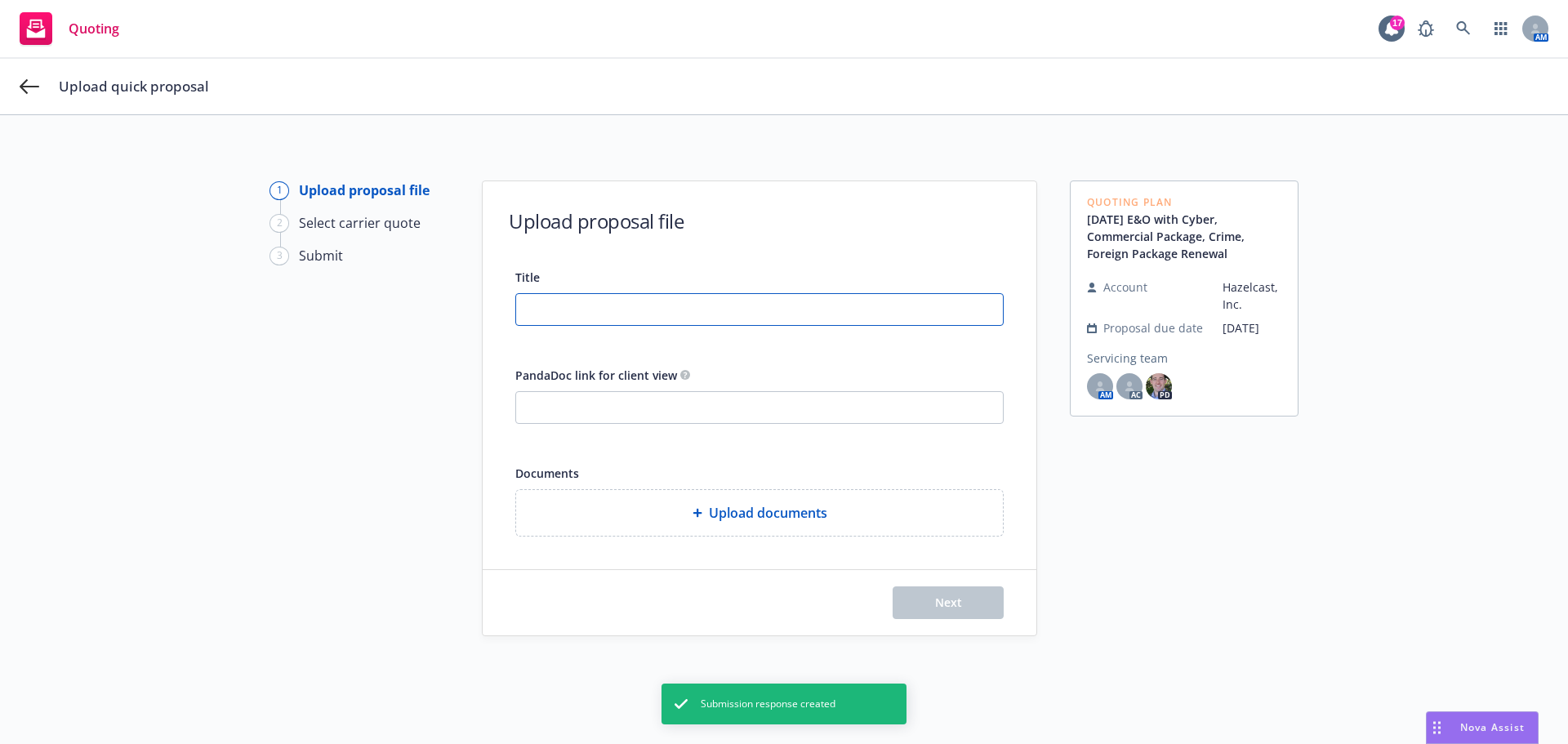
click at [559, 306] on input "Title" at bounding box center [759, 309] width 487 height 31
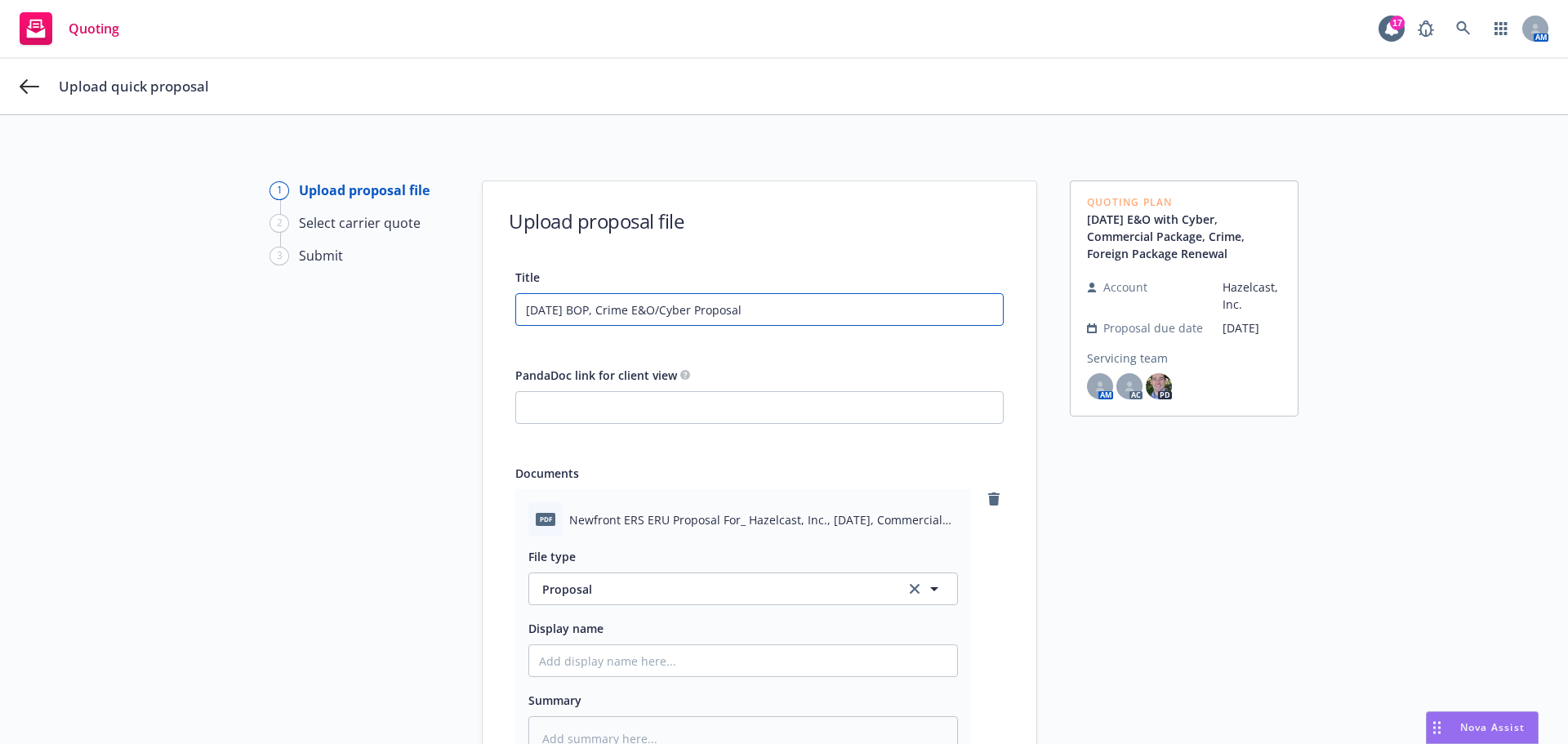
drag, startPoint x: 793, startPoint y: 314, endPoint x: 461, endPoint y: 308, distance: 332.1
click at [445, 308] on div "1 Upload proposal file 2 Select carrier quote 3 Submit Upload proposal file Tit…" at bounding box center [784, 555] width 1530 height 751
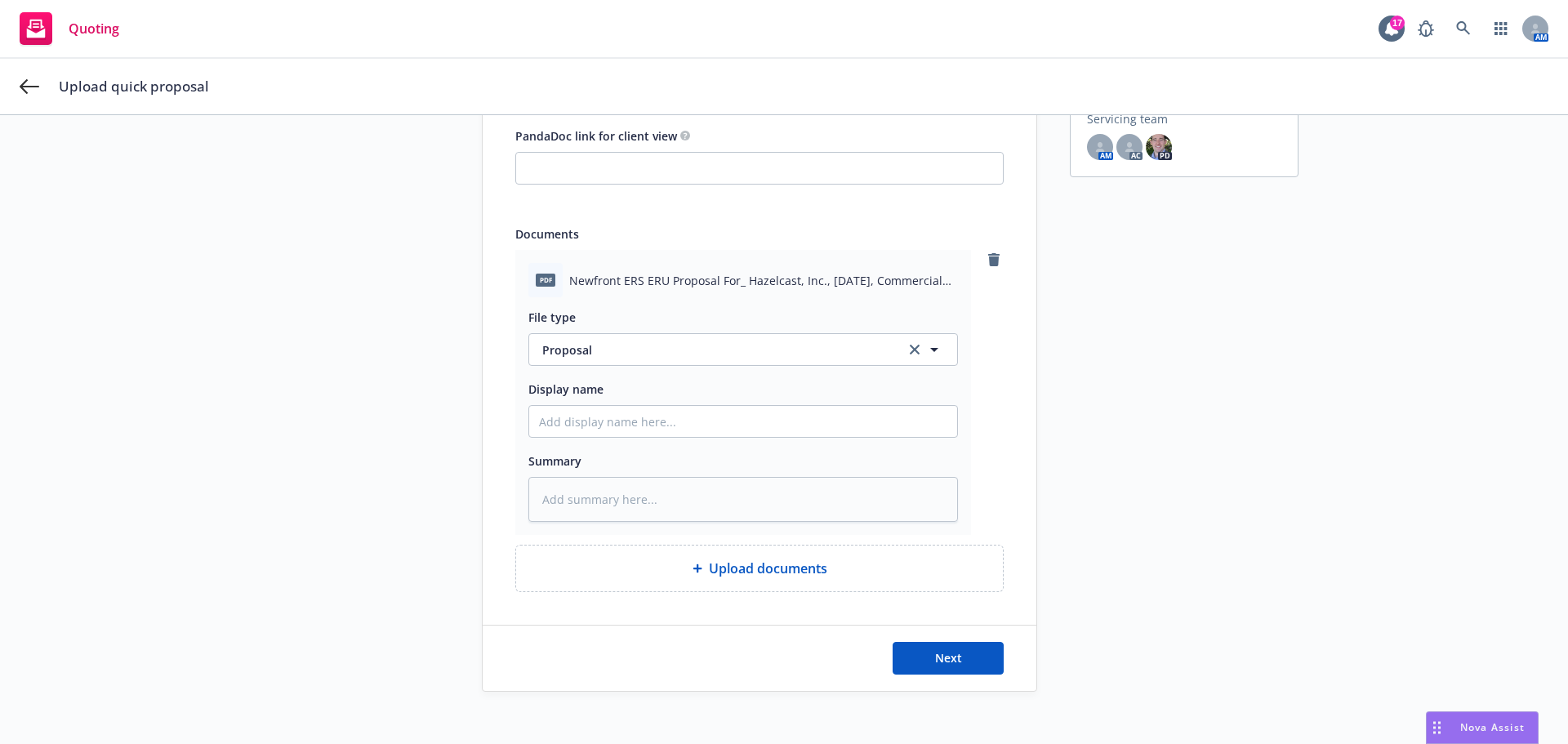
scroll to position [245, 0]
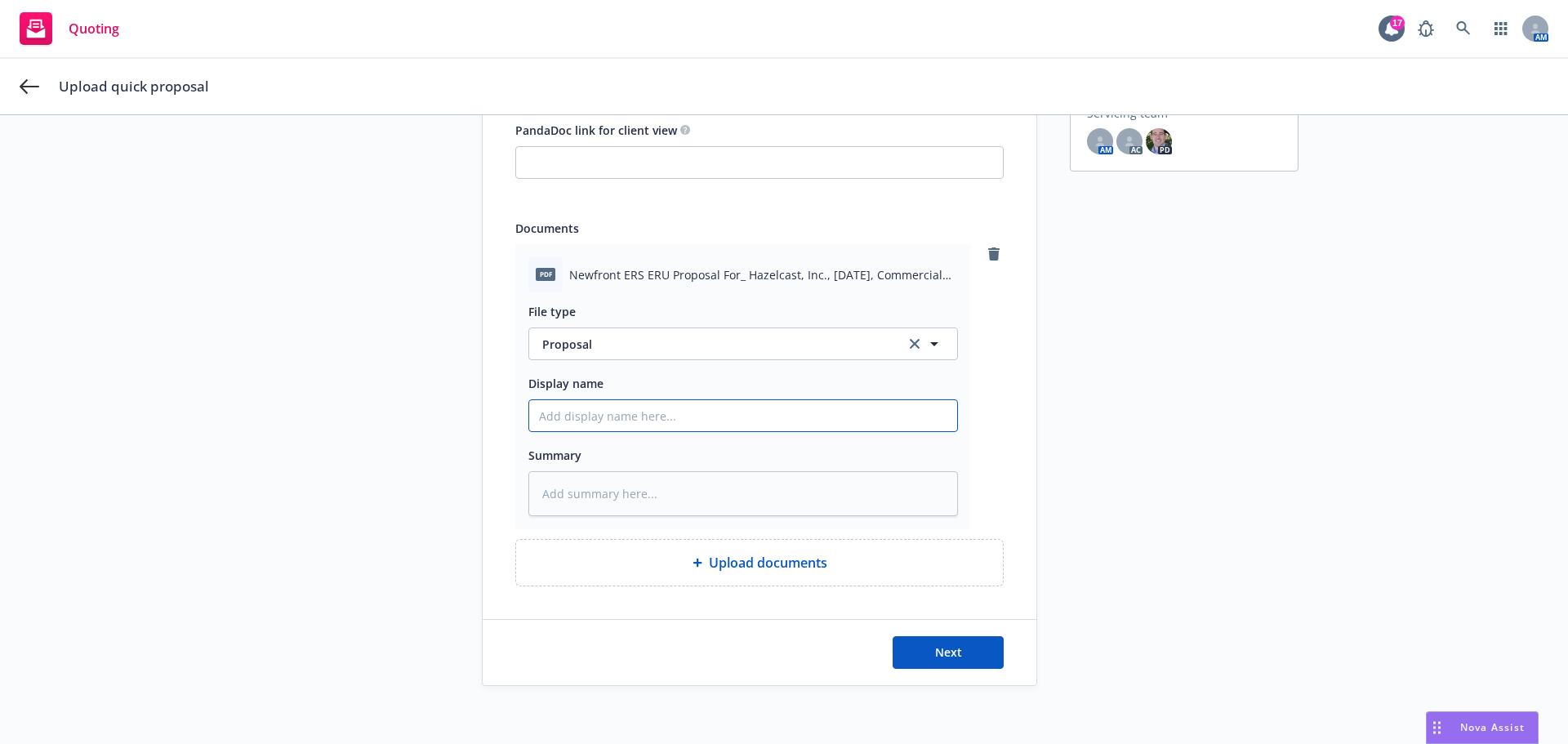
click at [582, 419] on input "Display name" at bounding box center [743, 415] width 428 height 31
paste input "[DATE] BOP, Crime E&O/Cyber Proposal"
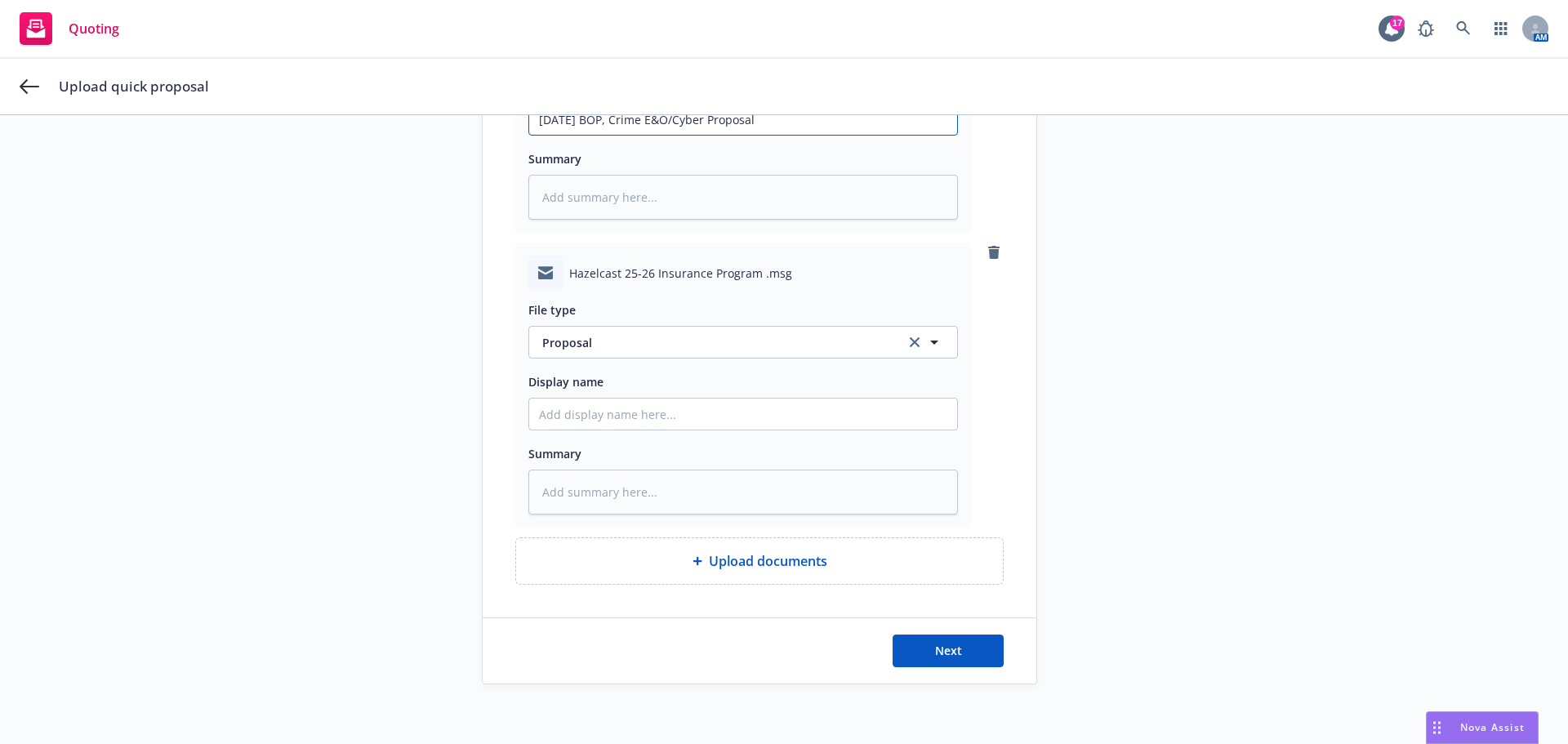
scroll to position [547, 0]
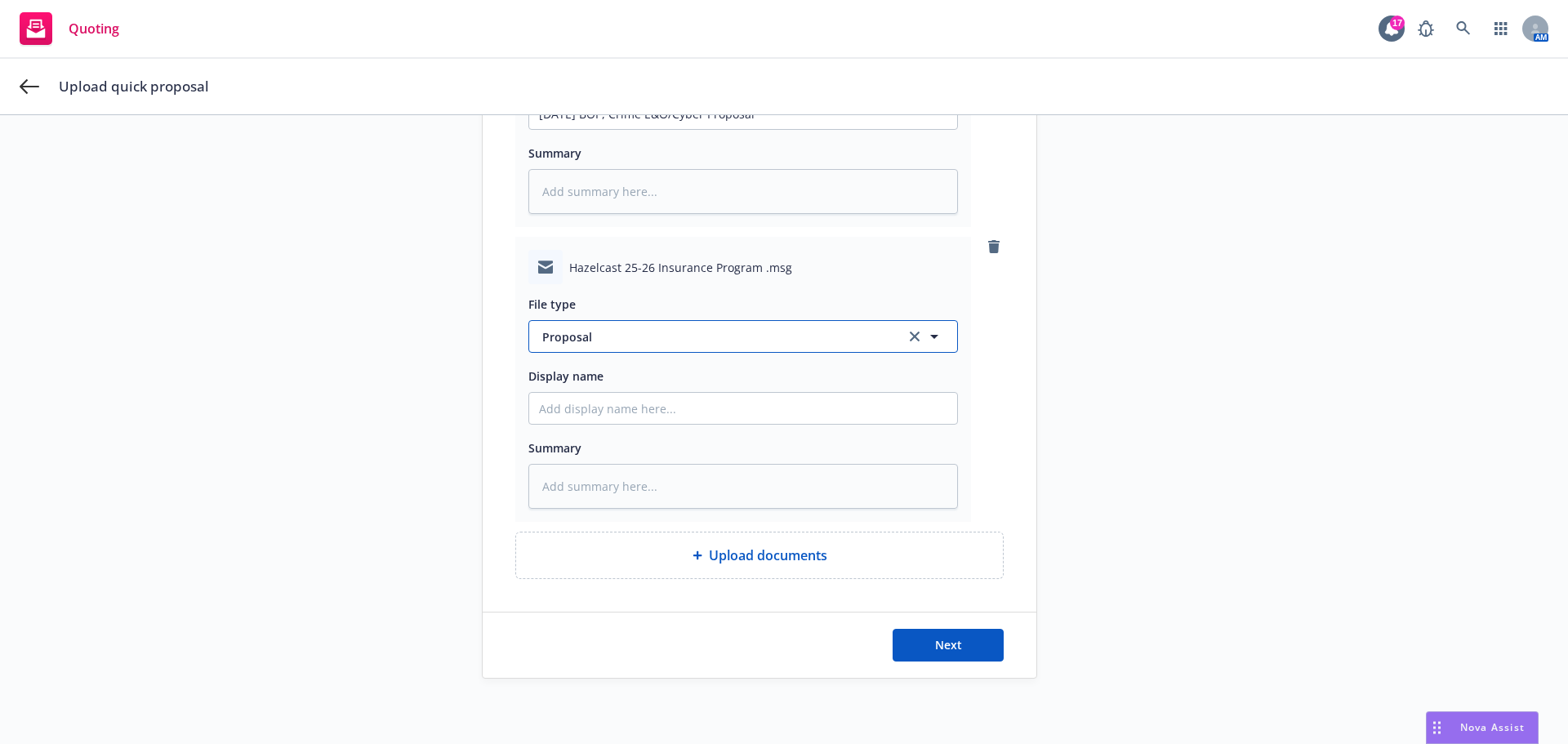
click at [619, 344] on span "Proposal" at bounding box center [714, 336] width 344 height 17
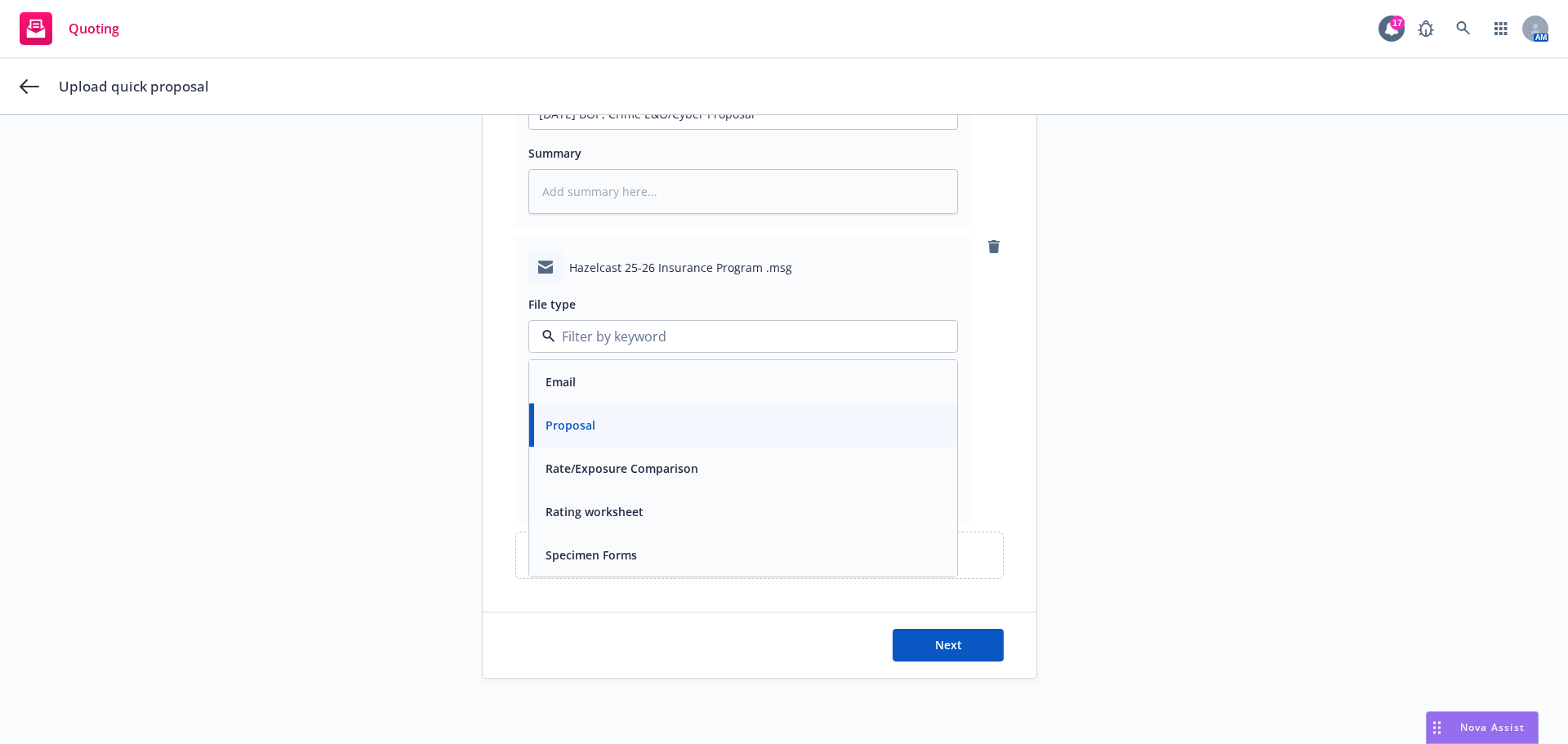
click at [585, 376] on div "Email" at bounding box center [743, 381] width 409 height 23
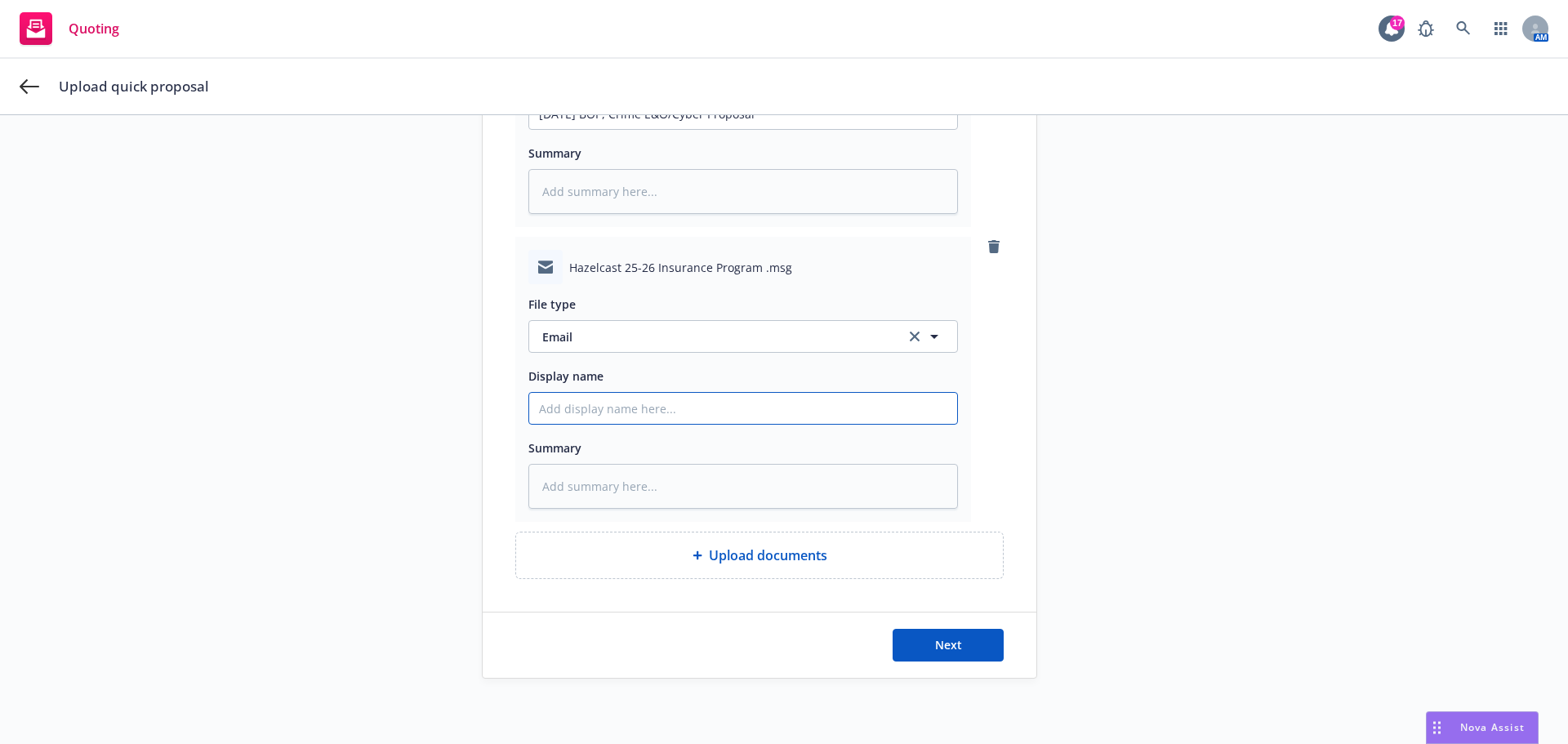
click at [573, 129] on input "Display name" at bounding box center [743, 113] width 428 height 31
paste input "[DATE] BOP, Crime E&O/Cyber Proposal"
click at [944, 652] on button "Next" at bounding box center [948, 645] width 111 height 33
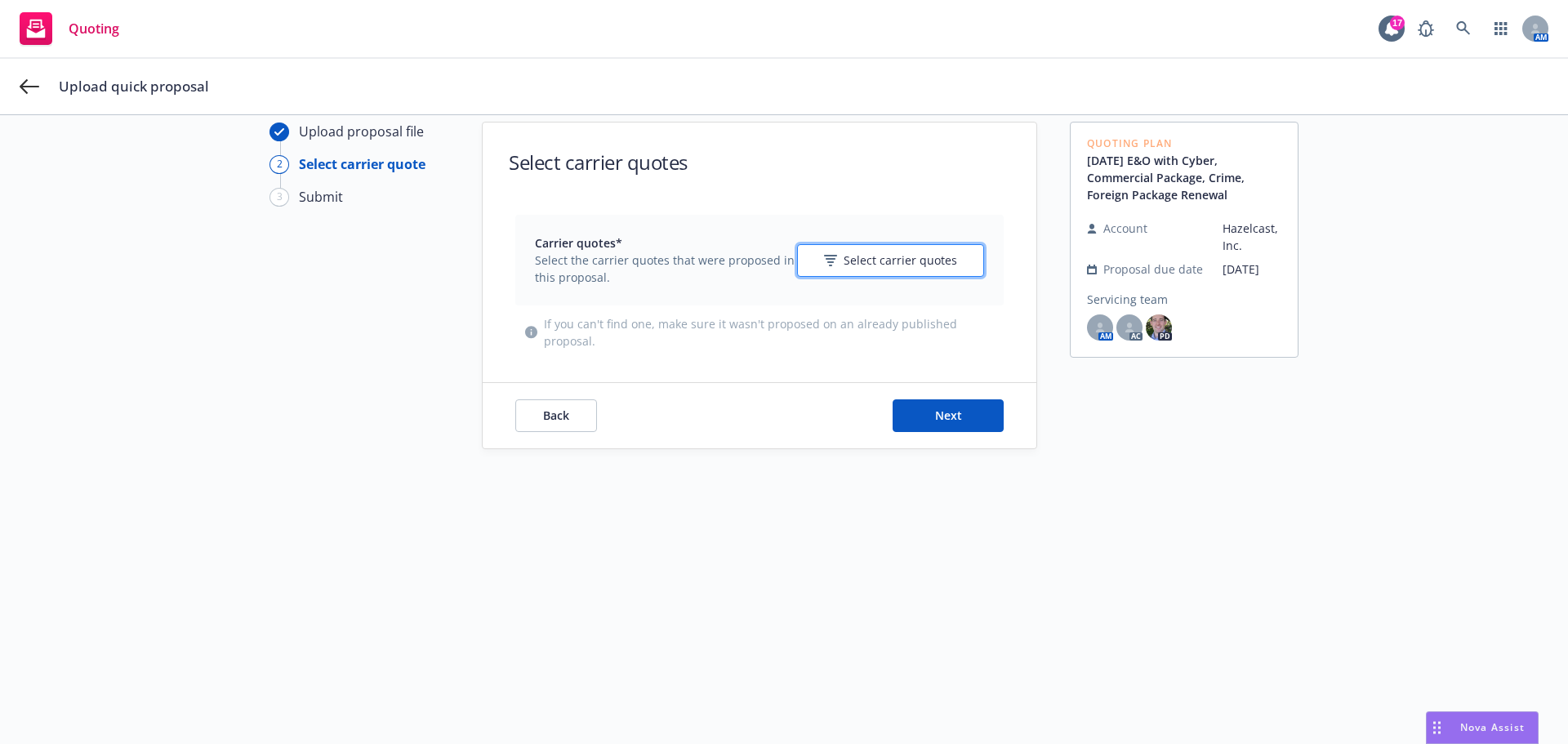
click at [838, 259] on div "Select carrier quotes" at bounding box center [891, 260] width 133 height 17
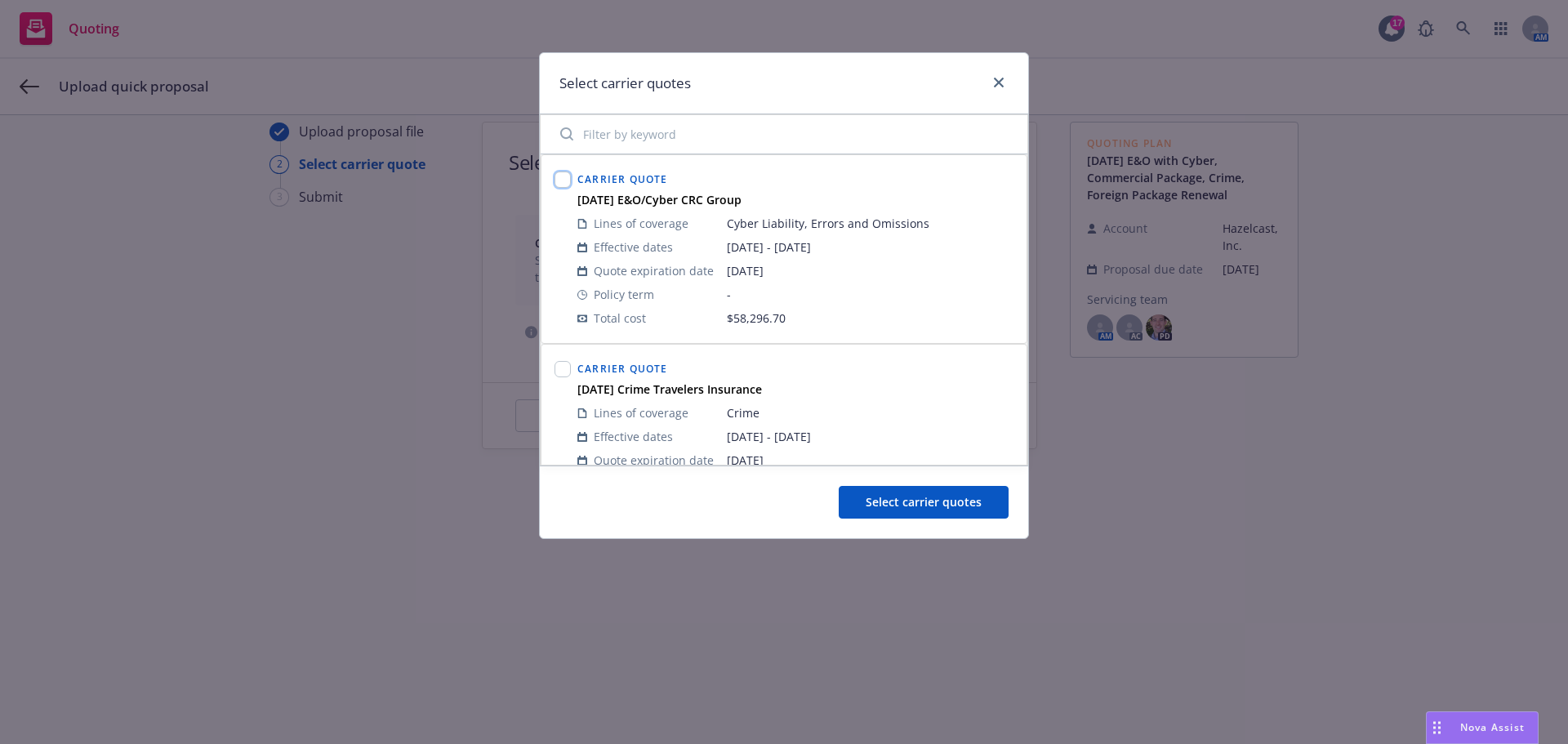
click at [567, 179] on input "checkbox" at bounding box center [562, 179] width 16 height 16
click at [559, 365] on input "checkbox" at bounding box center [562, 368] width 16 height 16
click at [944, 494] on button "Select carrier quotes" at bounding box center [924, 502] width 170 height 33
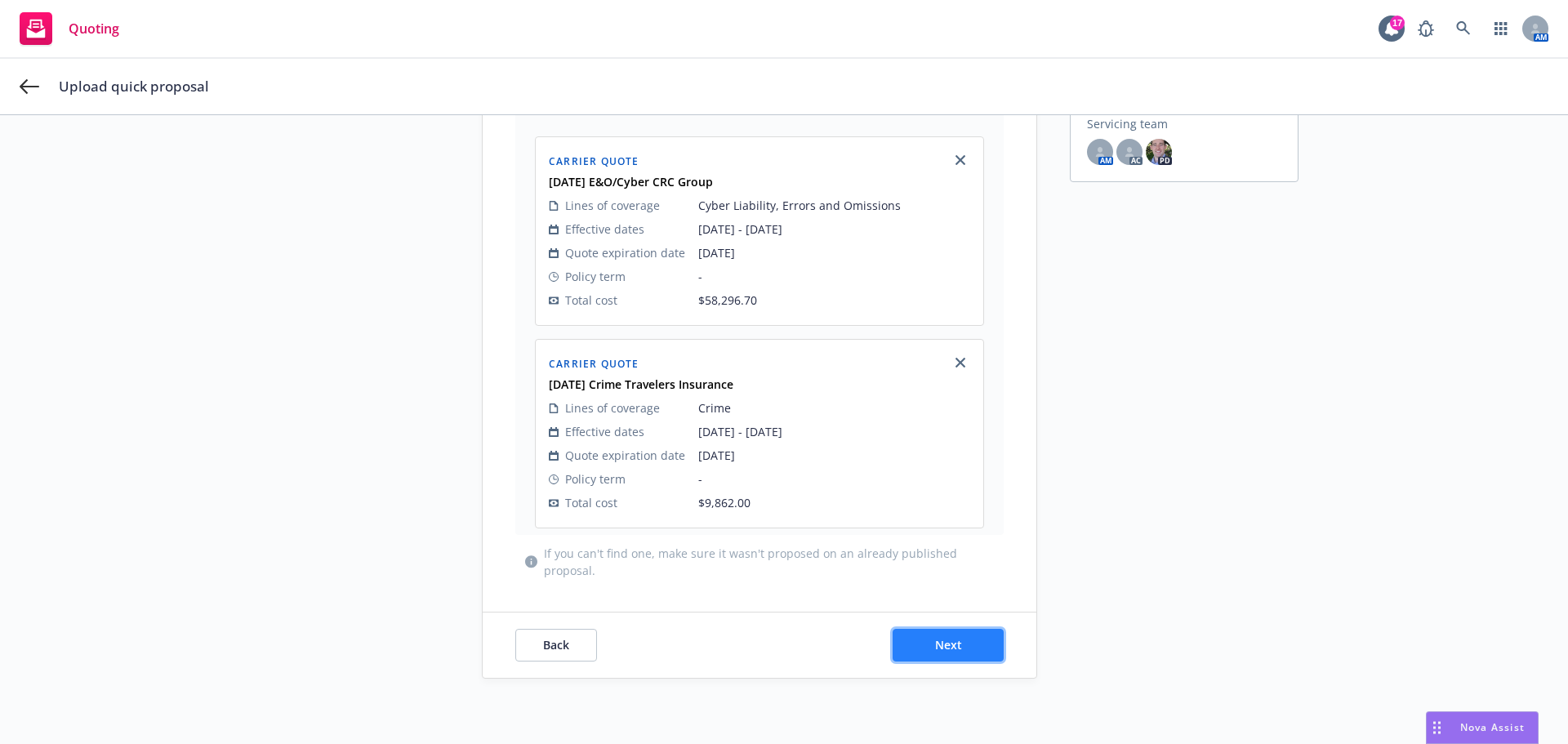
click at [959, 638] on button "Next" at bounding box center [948, 645] width 111 height 33
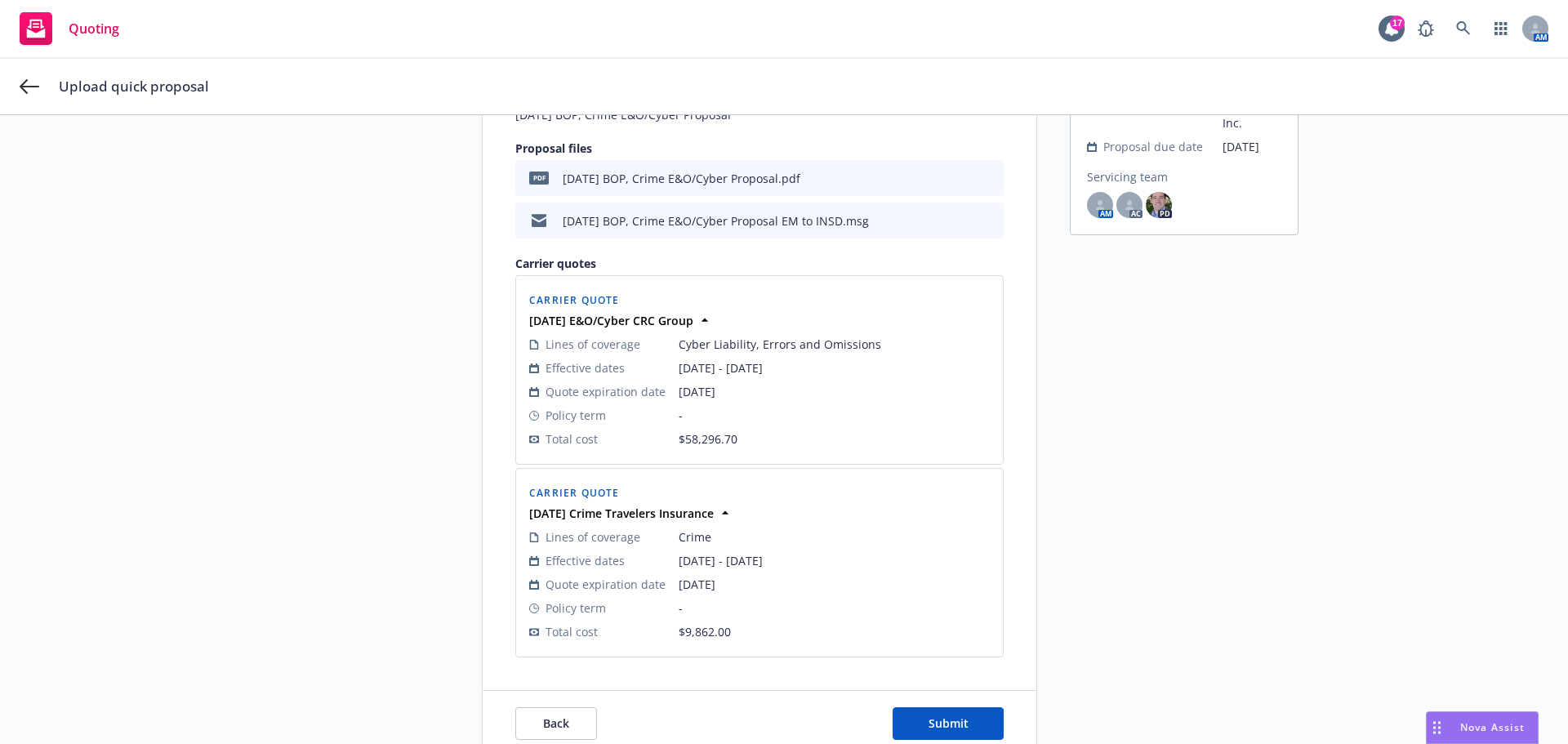
scroll to position [235, 0]
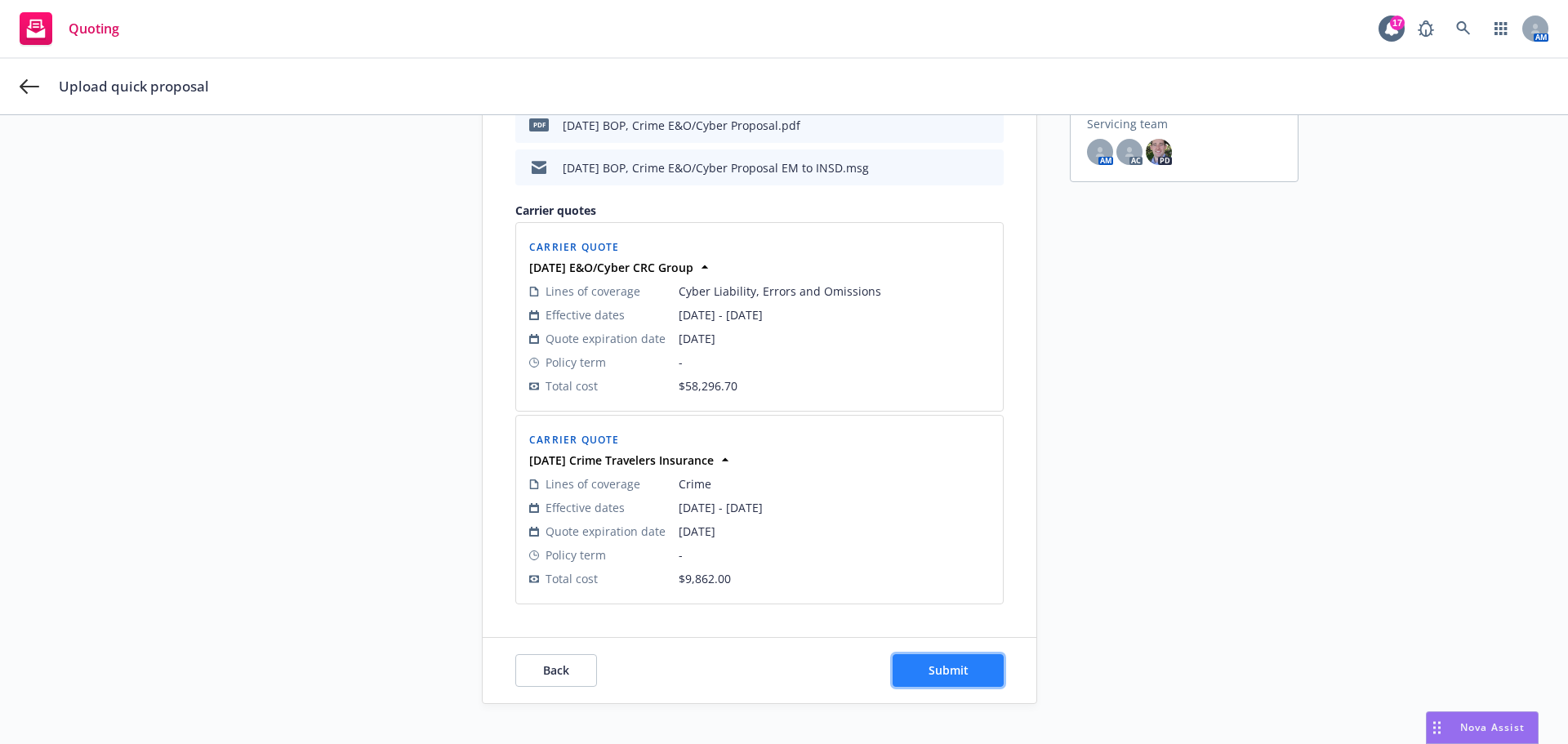
drag, startPoint x: 930, startPoint y: 676, endPoint x: 899, endPoint y: 672, distance: 31.3
click at [929, 676] on span "Submit" at bounding box center [948, 670] width 40 height 16
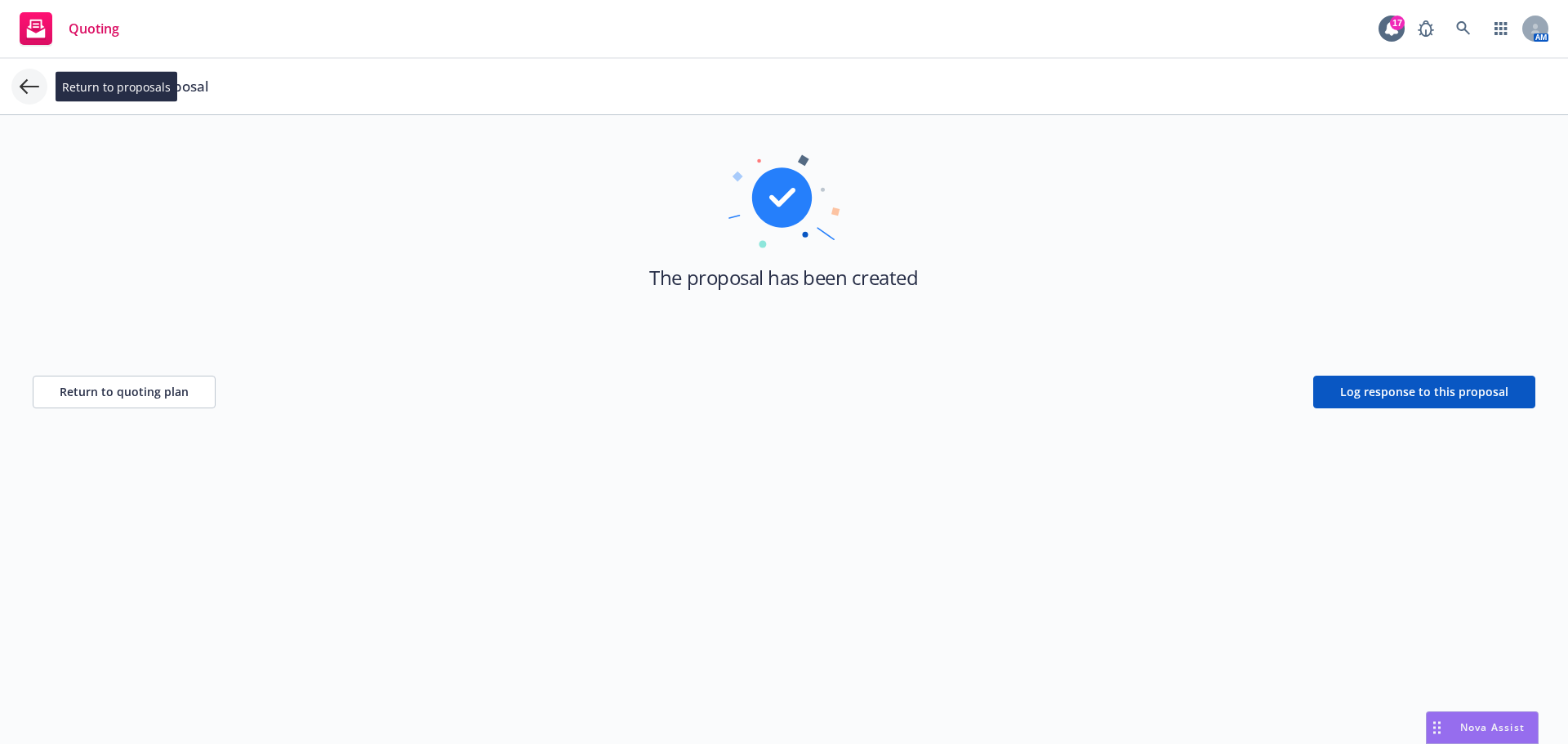
click at [29, 82] on icon at bounding box center [29, 86] width 20 height 20
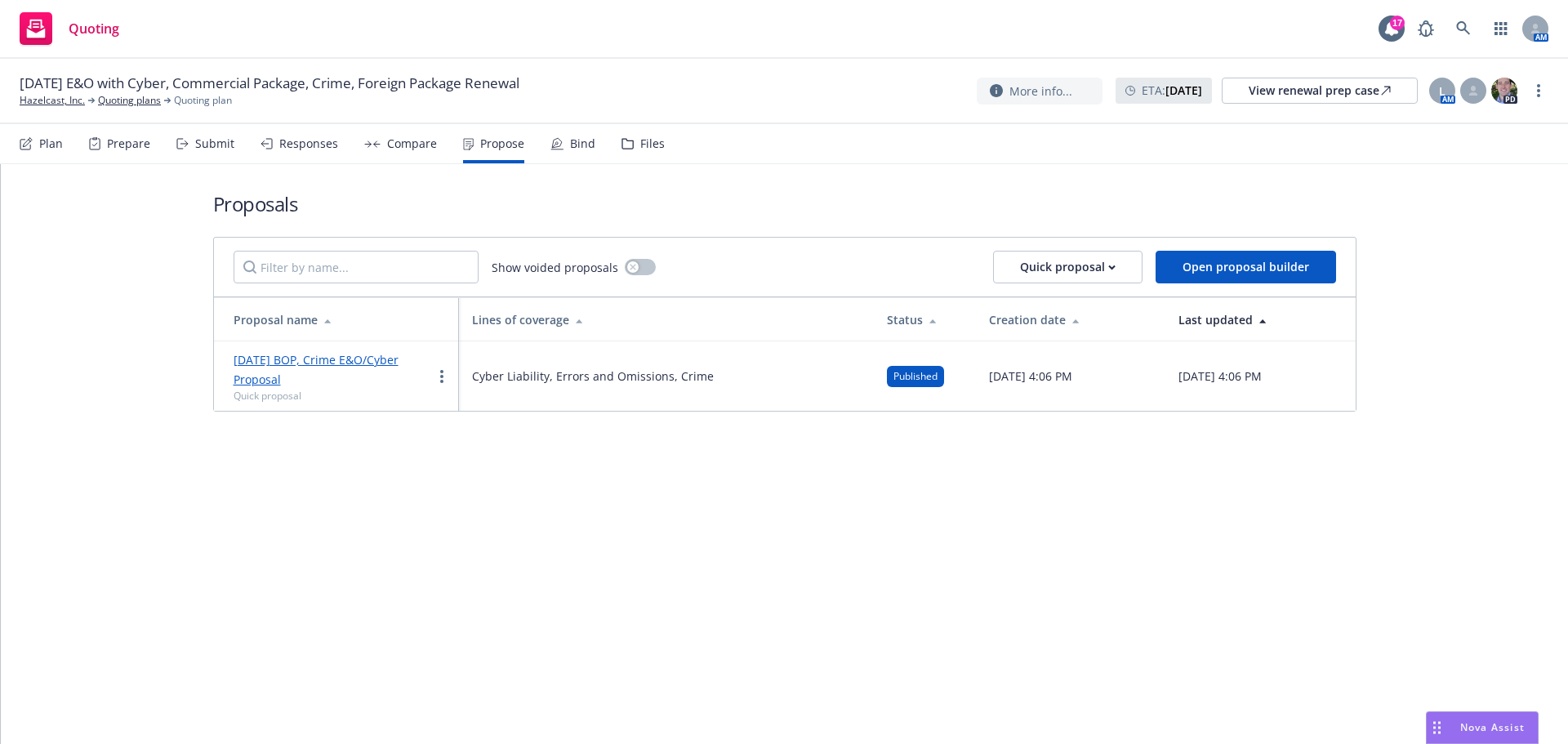
click at [223, 141] on div "Submit" at bounding box center [215, 144] width 39 height 13
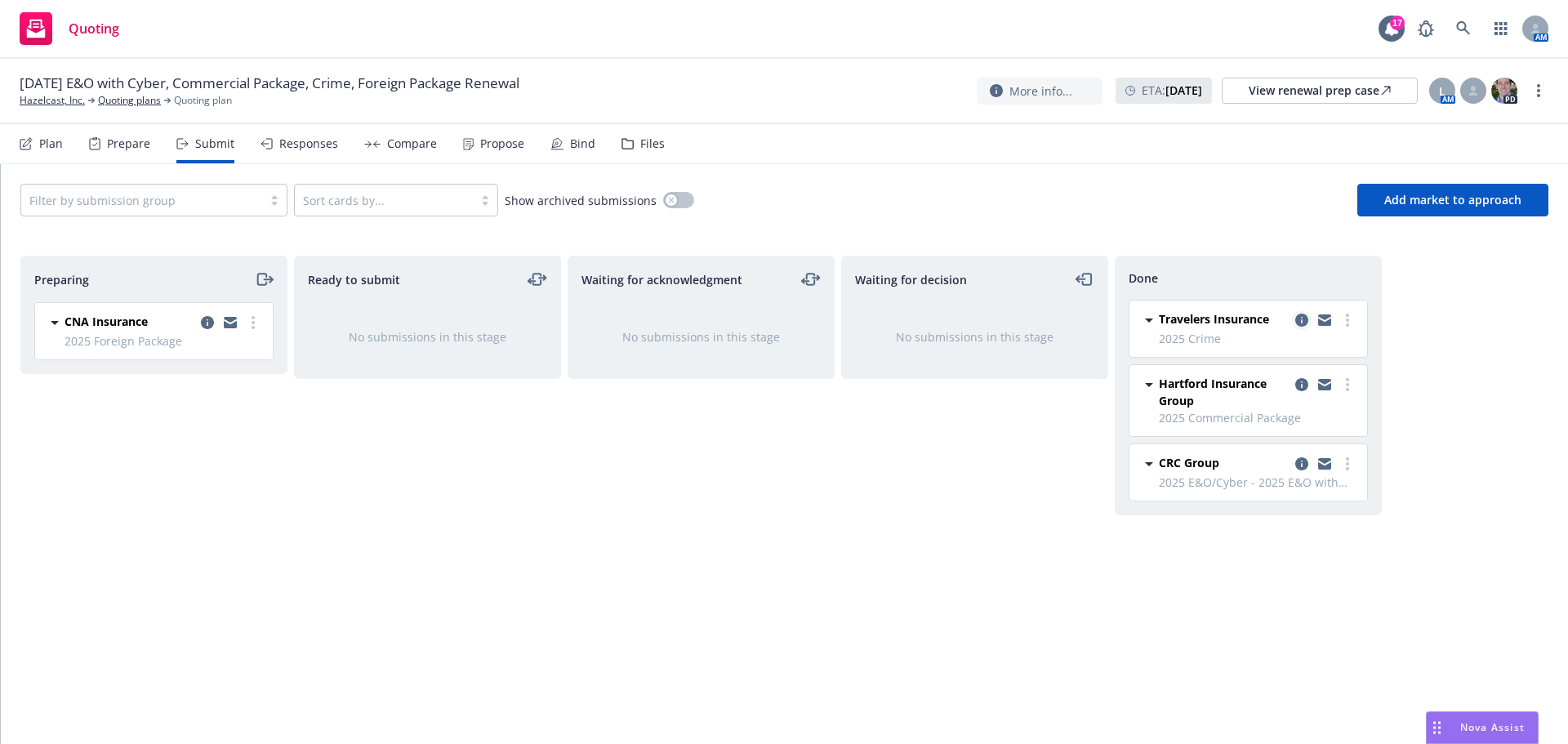
click at [1309, 316] on link "copy logging email" at bounding box center [1302, 320] width 20 height 20
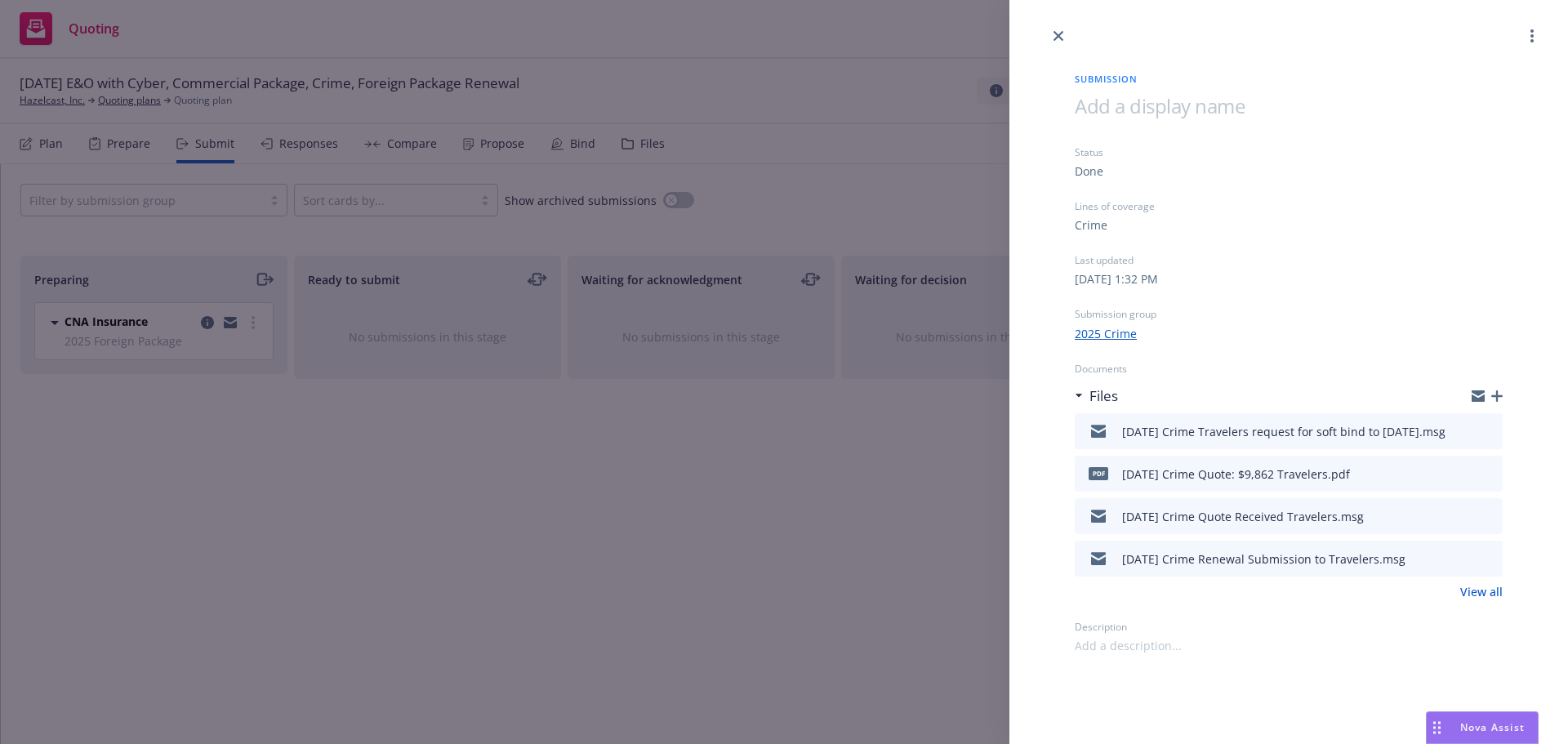
click at [1484, 424] on button at bounding box center [1489, 431] width 15 height 20
click at [1489, 431] on icon "preview file" at bounding box center [1488, 430] width 15 height 11
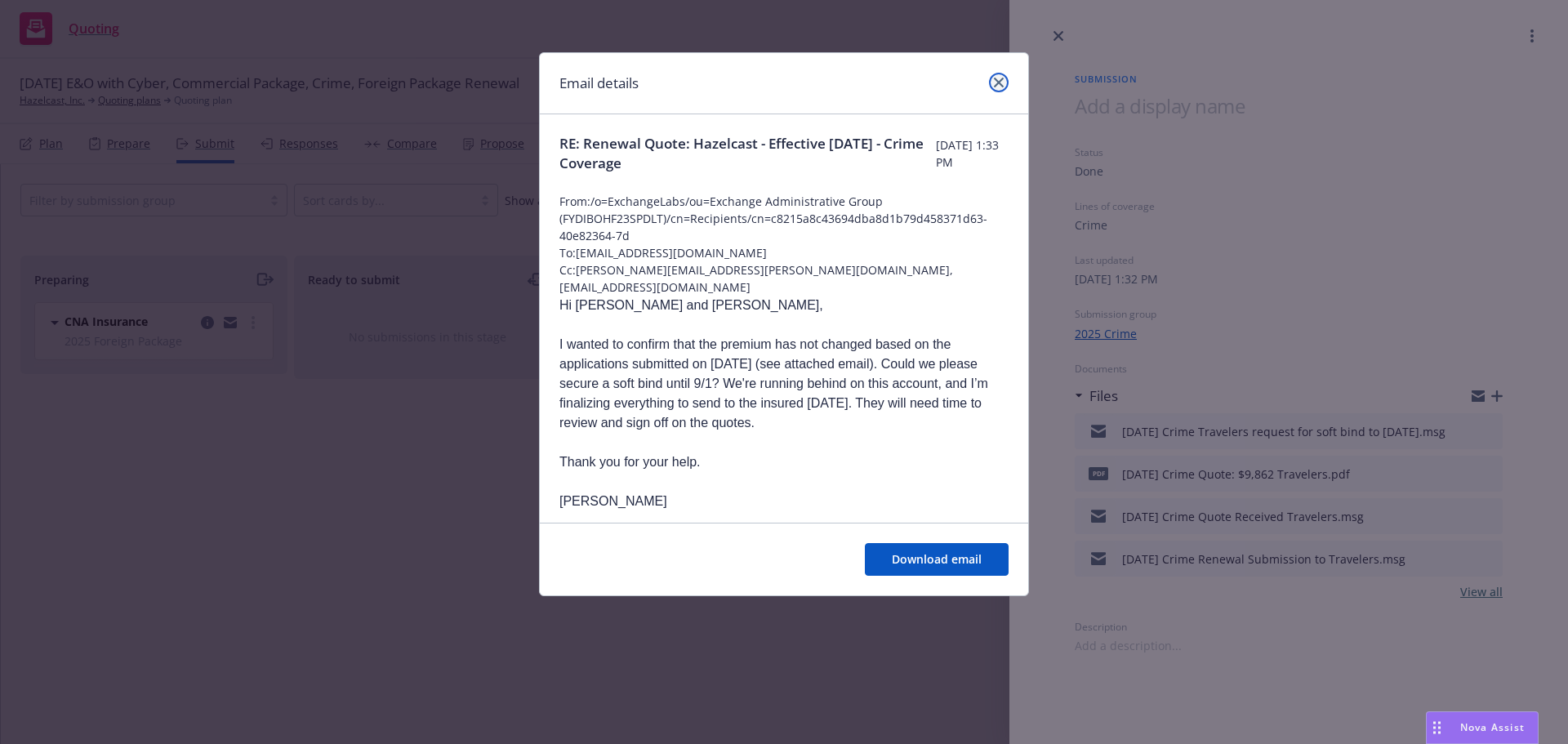
click at [993, 79] on link "close" at bounding box center [999, 82] width 20 height 20
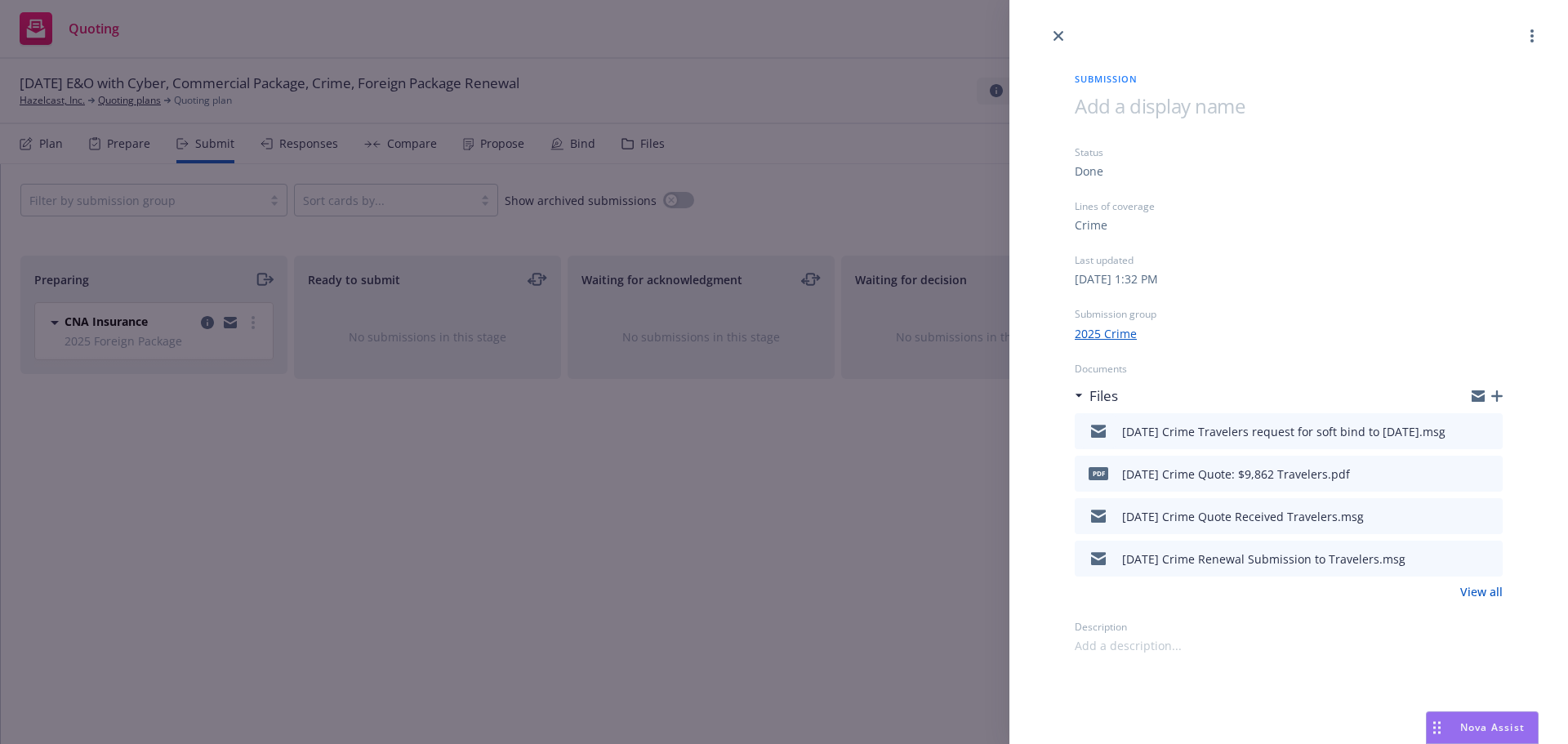
click at [1502, 393] on icon "button" at bounding box center [1497, 396] width 11 height 11
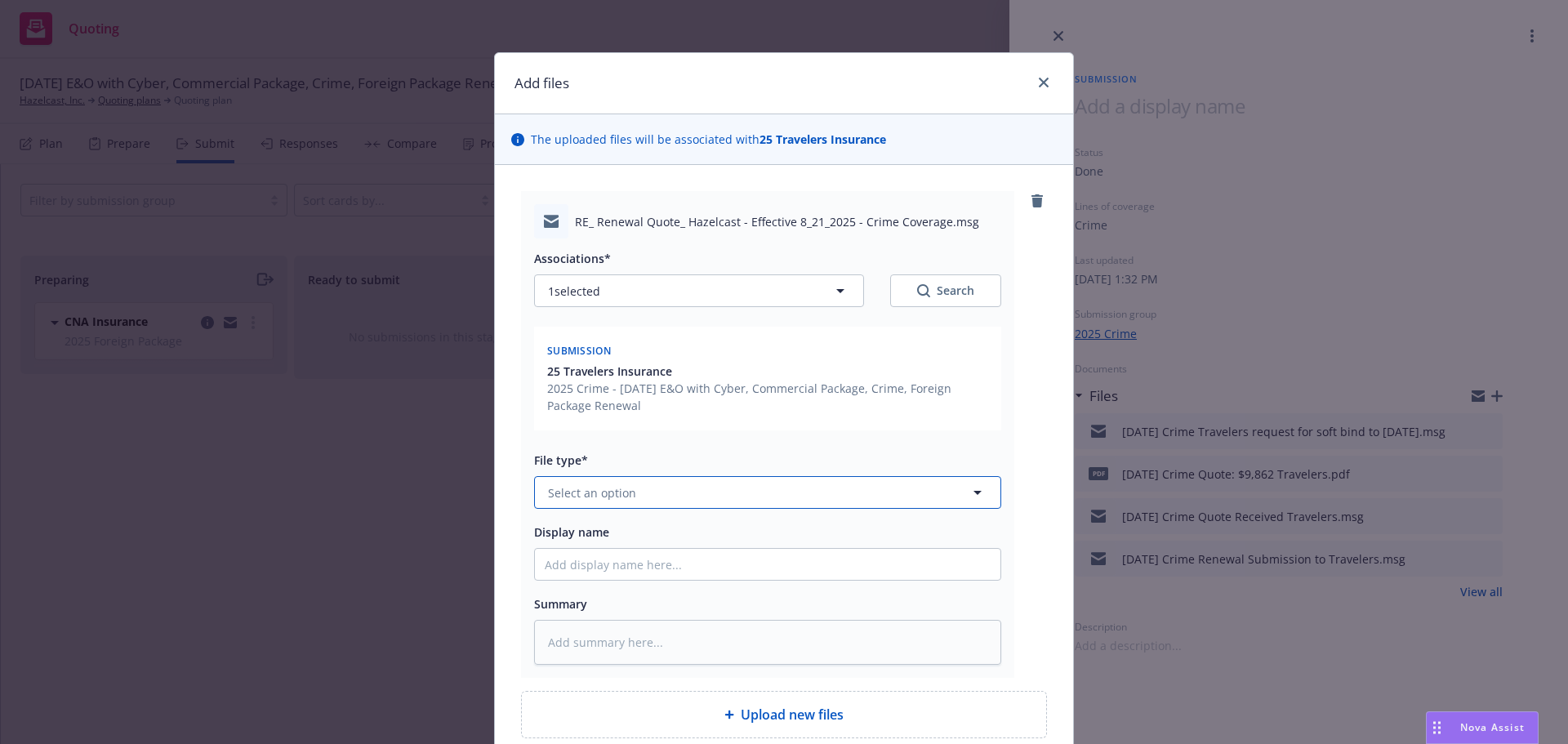
click at [555, 496] on span "Select an option" at bounding box center [592, 493] width 88 height 17
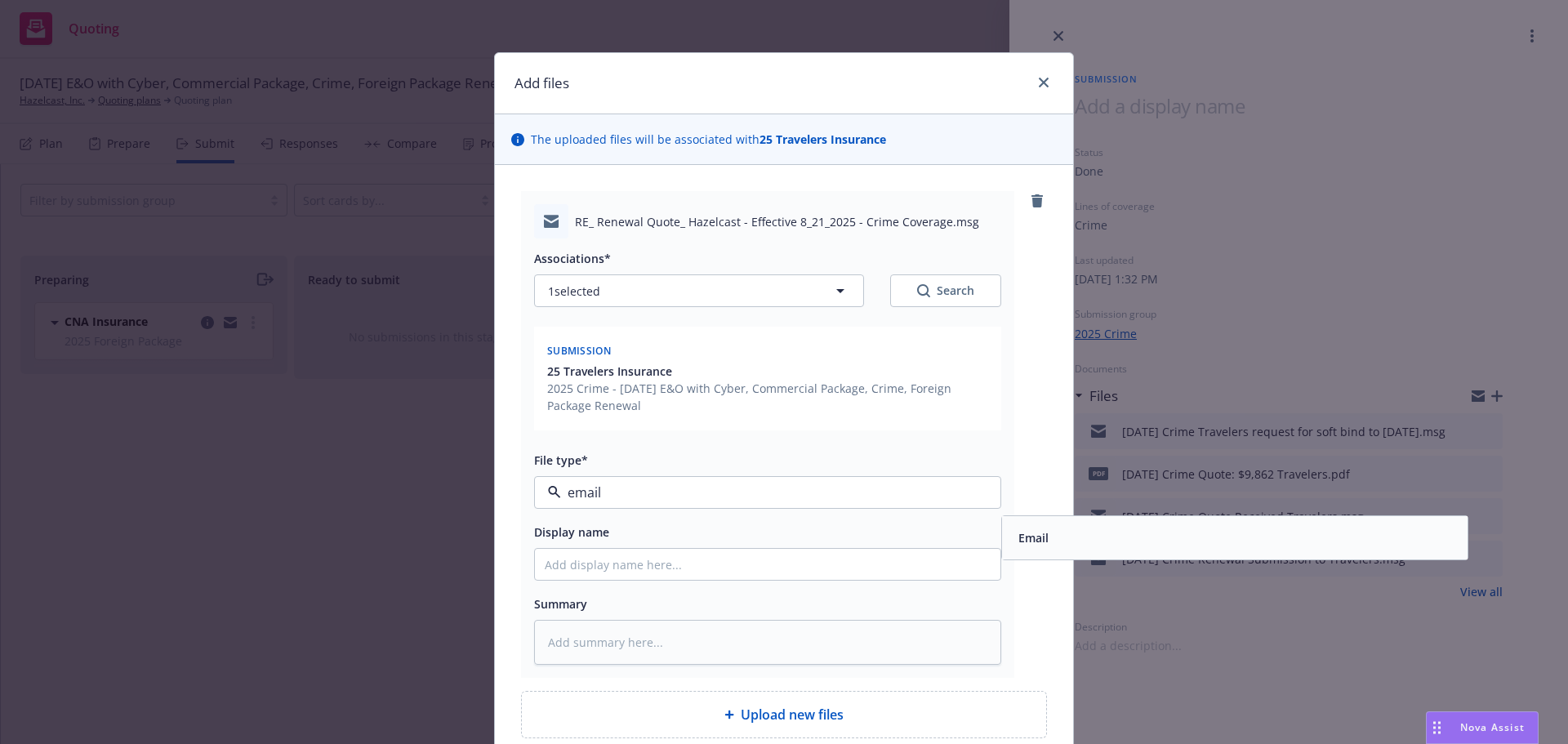
click at [1038, 534] on span "Email" at bounding box center [1033, 537] width 30 height 17
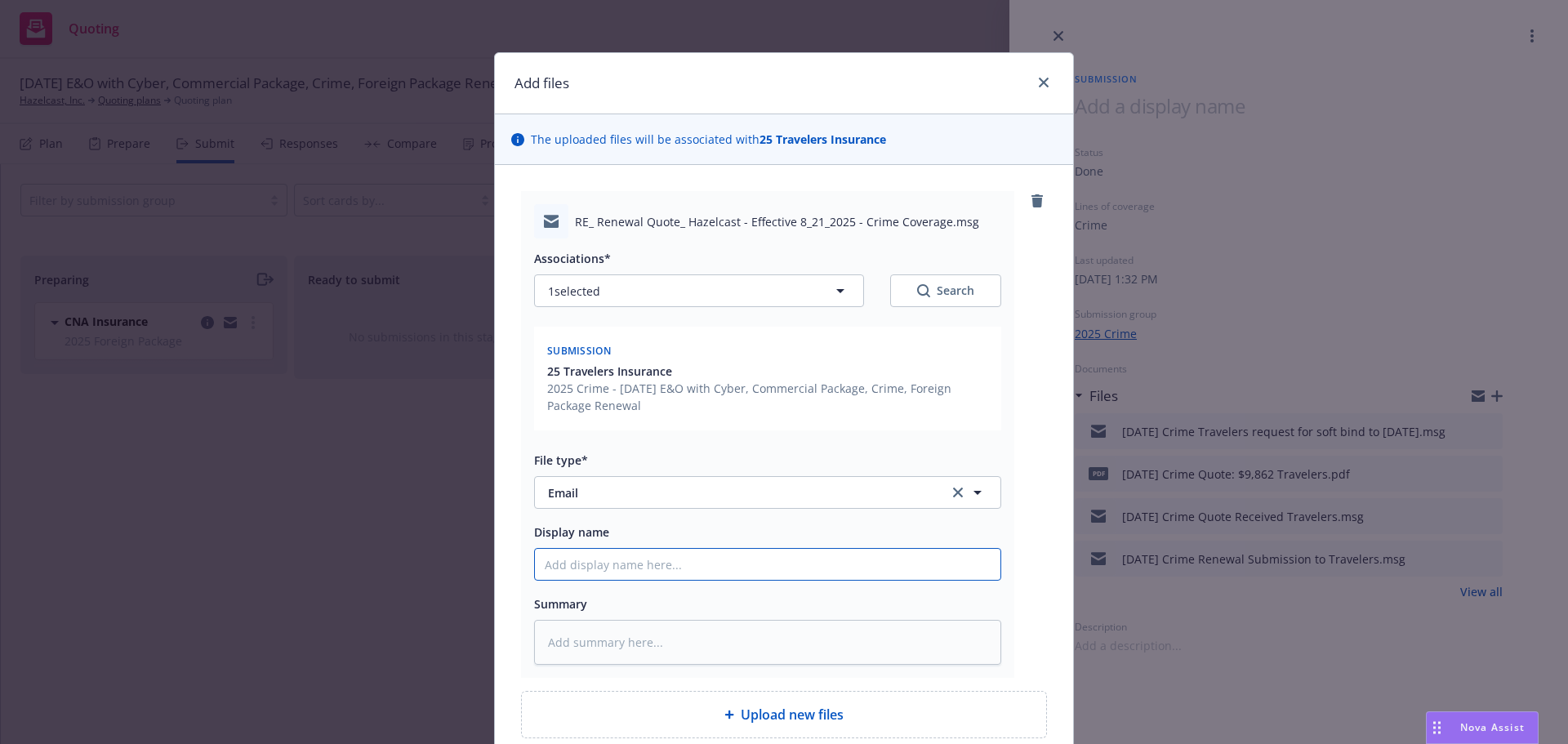
click at [567, 564] on input "Display name" at bounding box center [768, 564] width 466 height 31
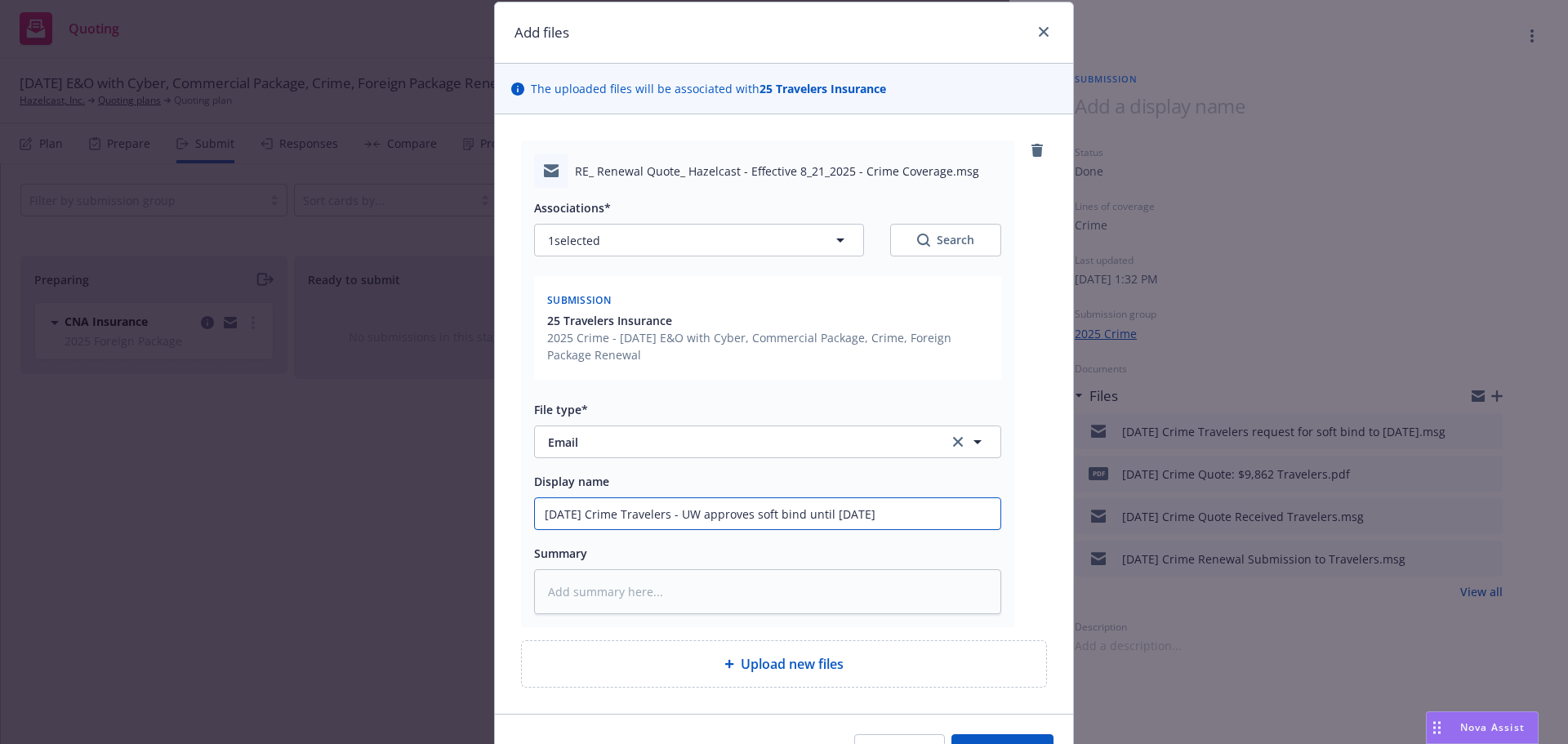
scroll to position [146, 0]
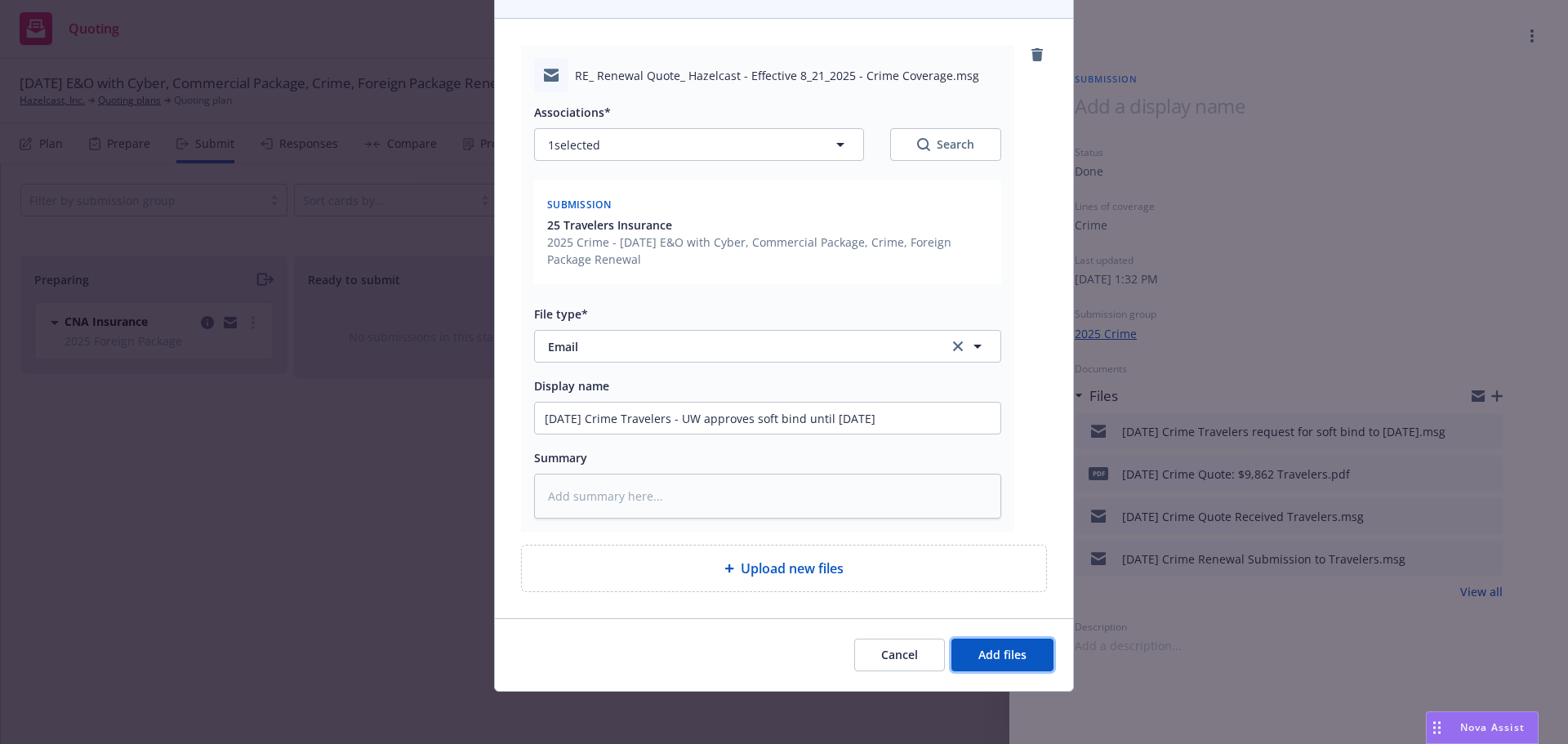
drag, startPoint x: 989, startPoint y: 651, endPoint x: 1150, endPoint y: 555, distance: 187.4
click at [993, 649] on span "Add files" at bounding box center [1003, 654] width 49 height 16
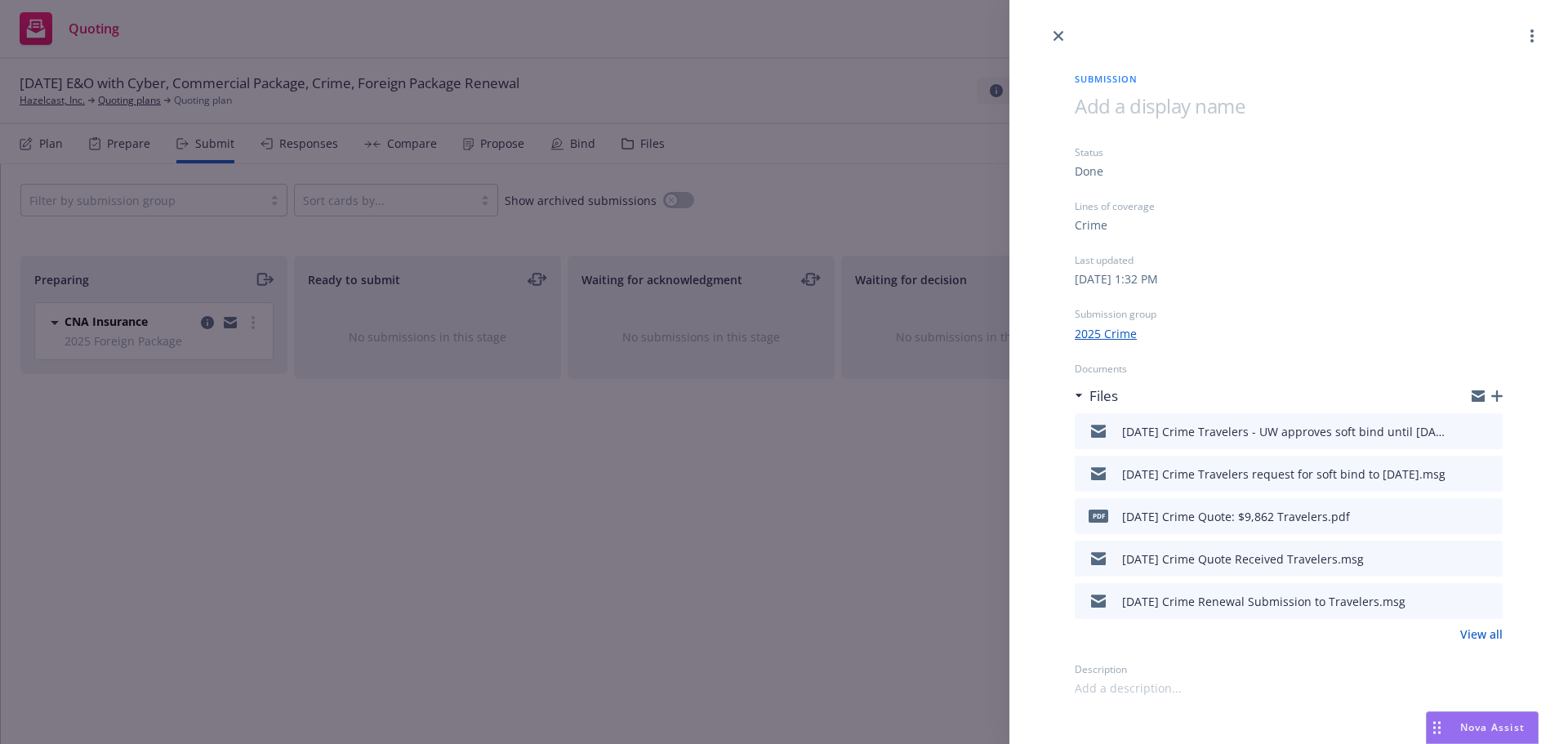
drag, startPoint x: 1058, startPoint y: 31, endPoint x: 999, endPoint y: 27, distance: 59.1
click at [1058, 31] on icon "close" at bounding box center [1058, 36] width 9 height 9
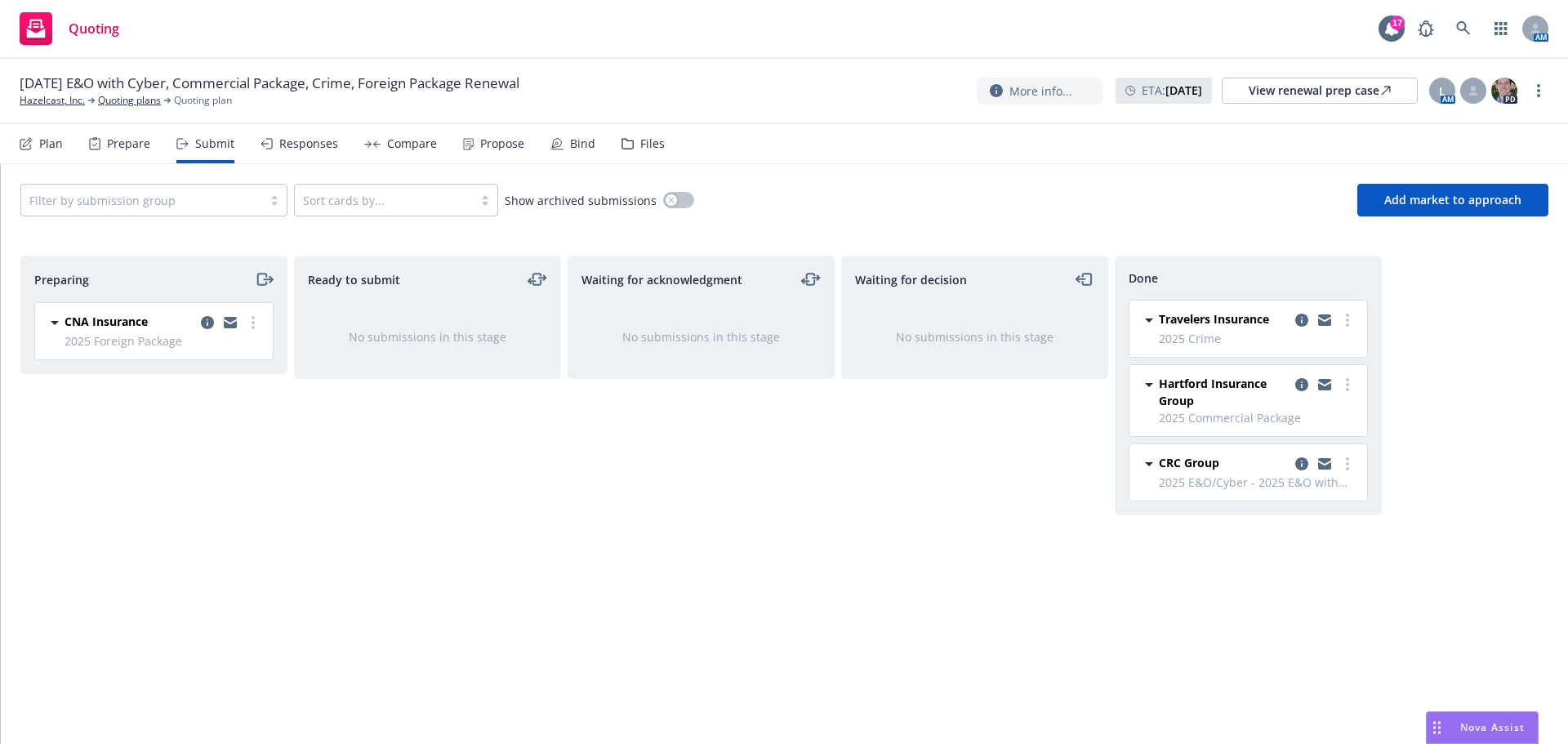
click at [651, 142] on div "Files" at bounding box center [653, 144] width 24 height 13
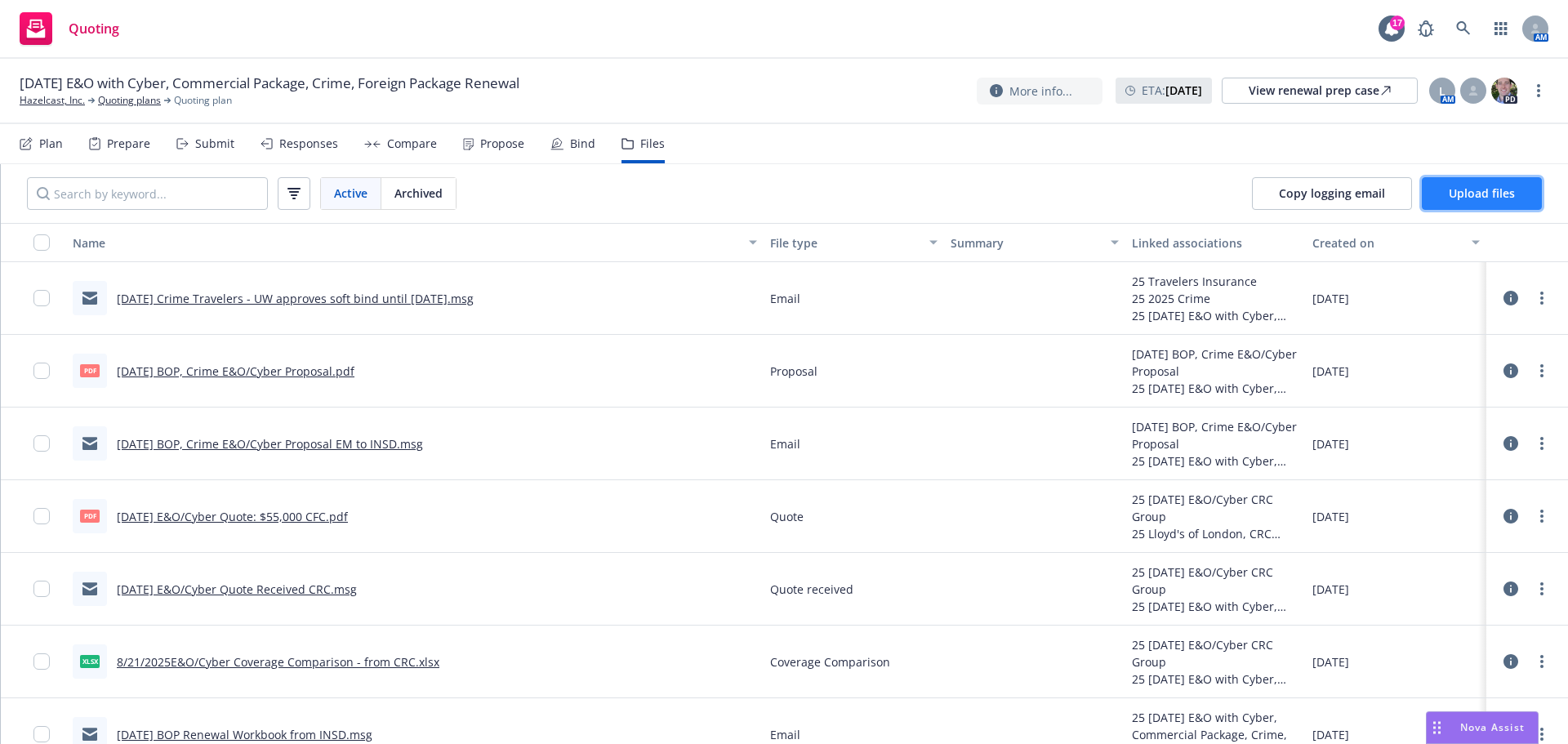
click at [1458, 191] on span "Upload files" at bounding box center [1482, 193] width 66 height 16
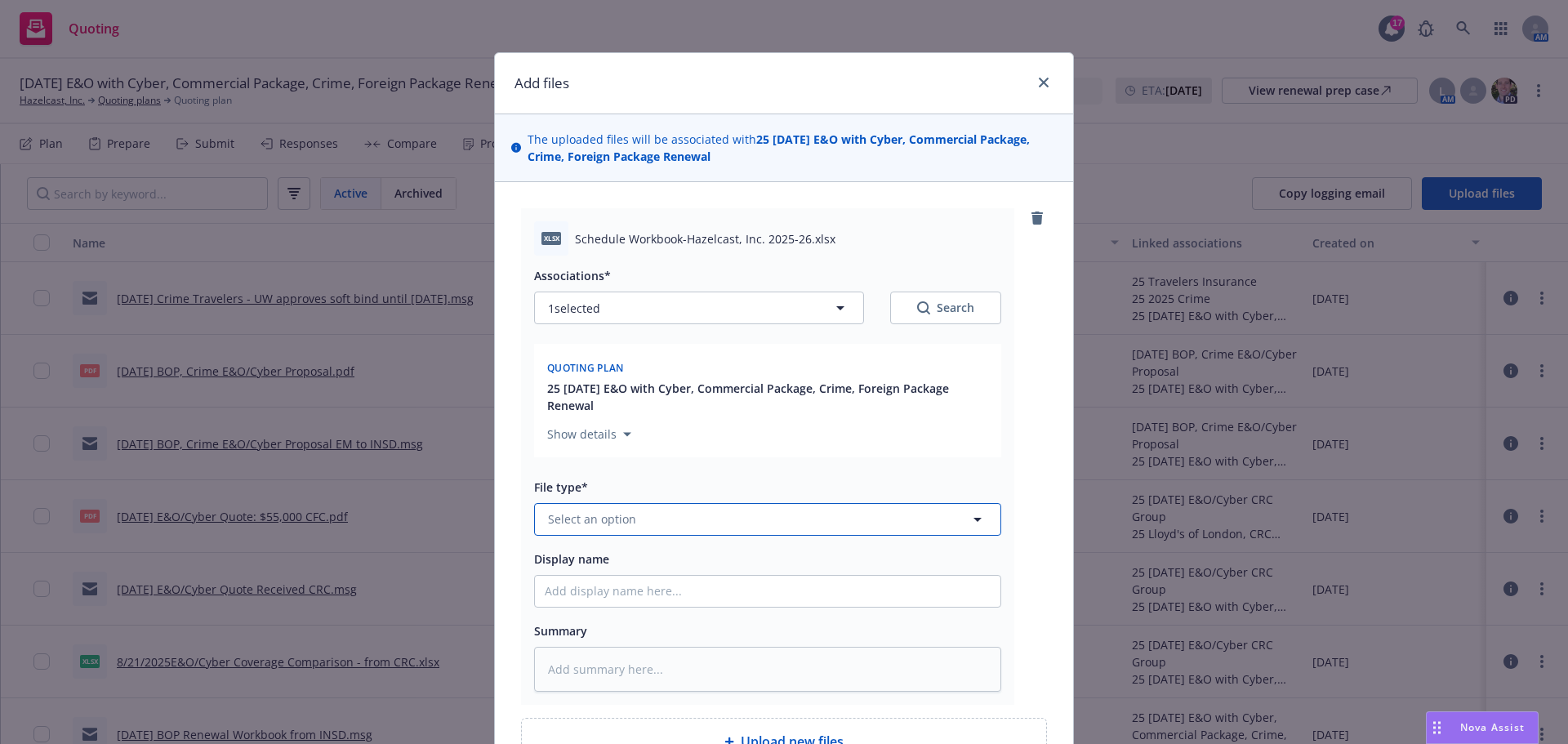
click at [556, 512] on span "Select an option" at bounding box center [592, 519] width 88 height 17
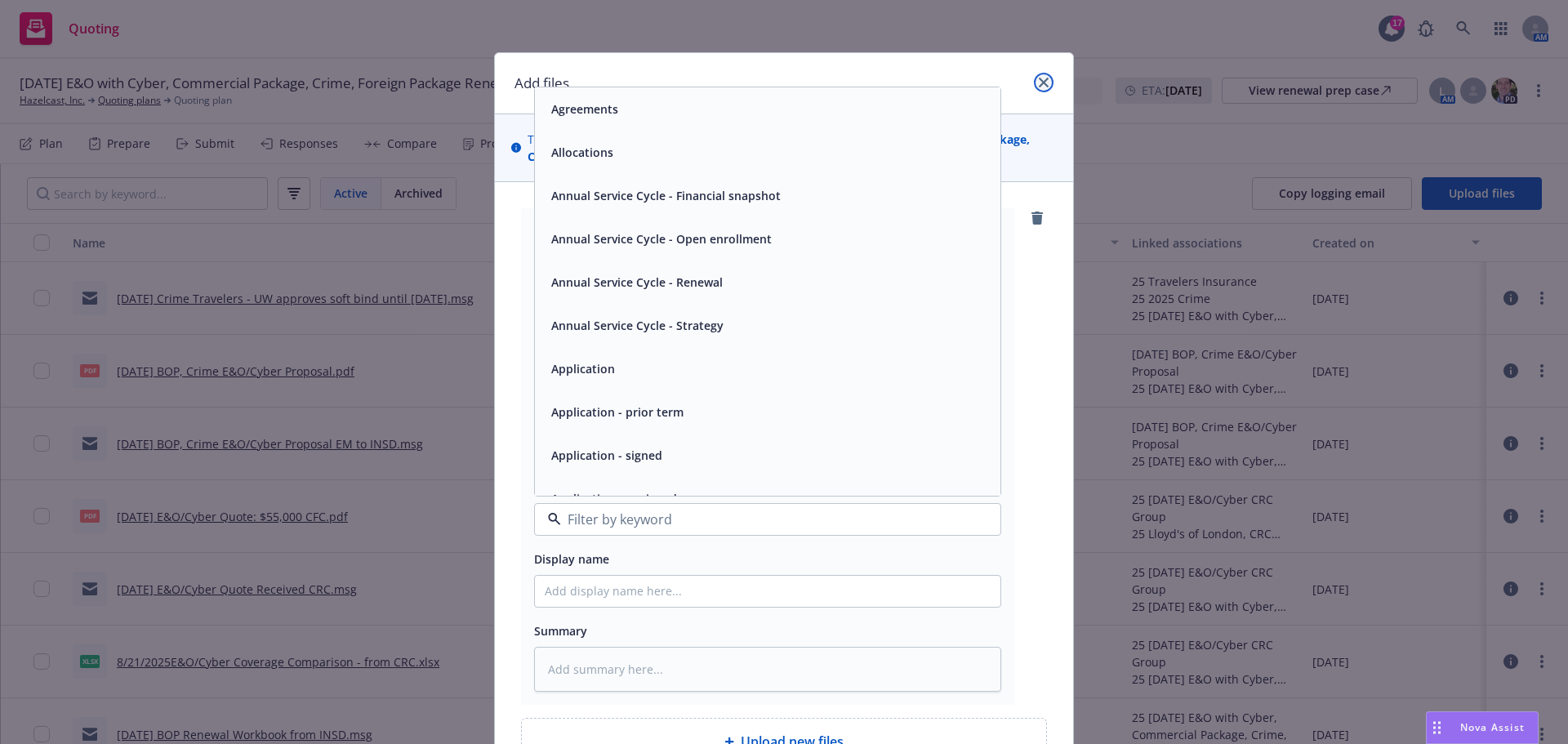
click at [1040, 78] on icon "close" at bounding box center [1043, 82] width 9 height 9
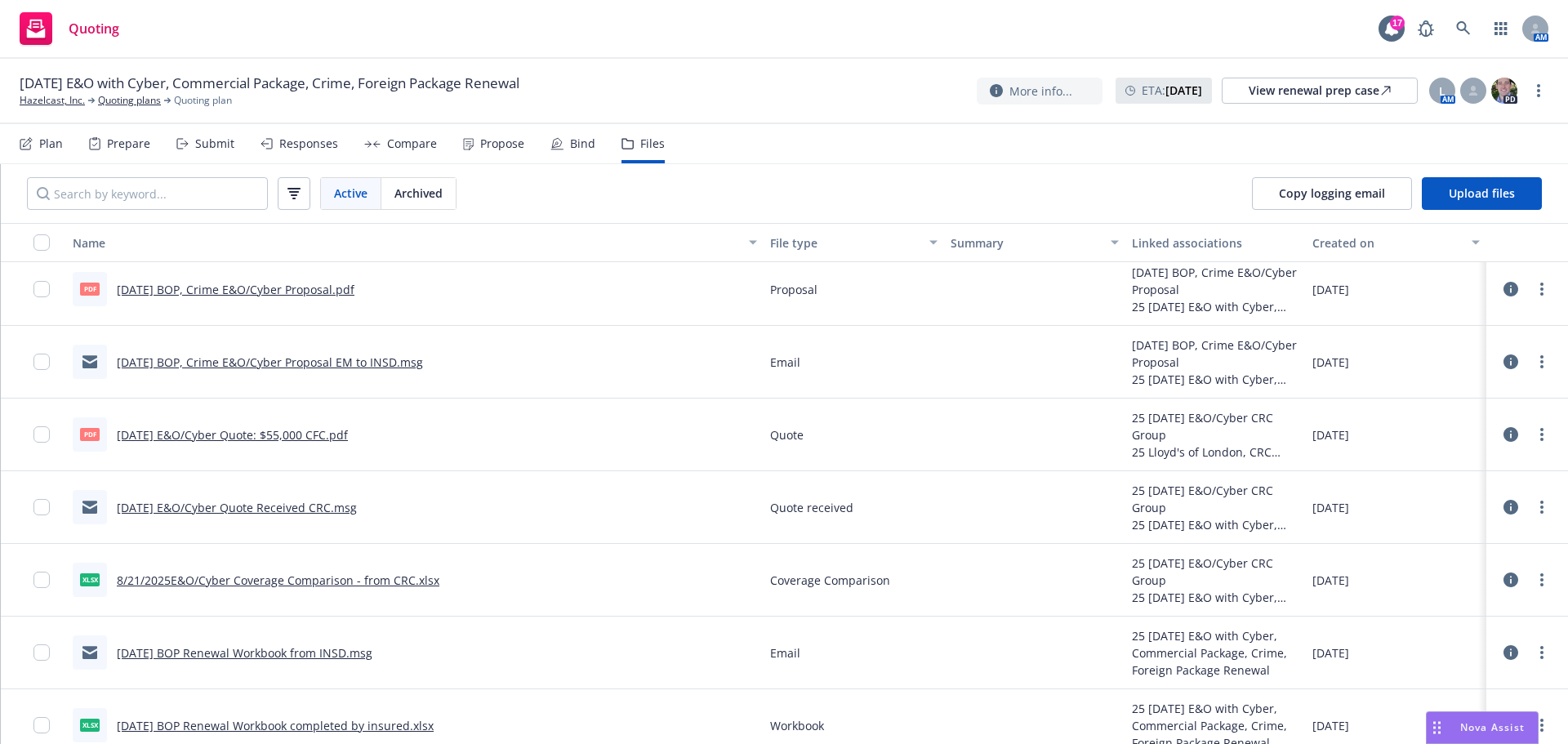
scroll to position [164, 0]
